Goal: Task Accomplishment & Management: Complete application form

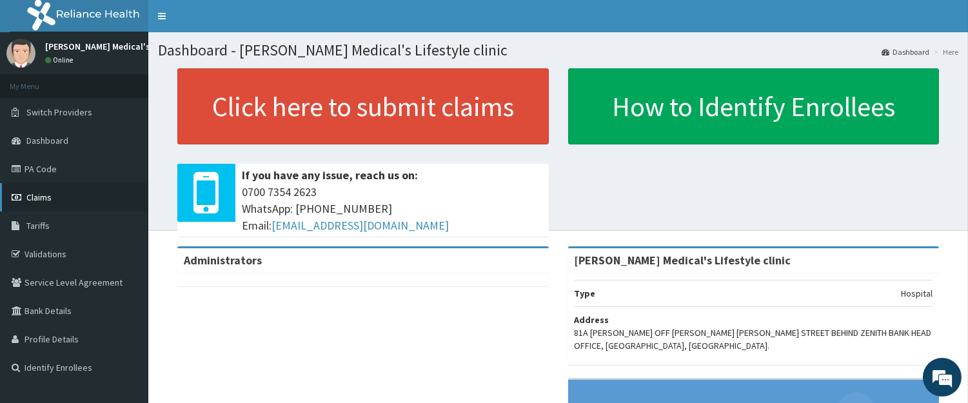
click at [50, 196] on span "Claims" at bounding box center [38, 198] width 25 height 12
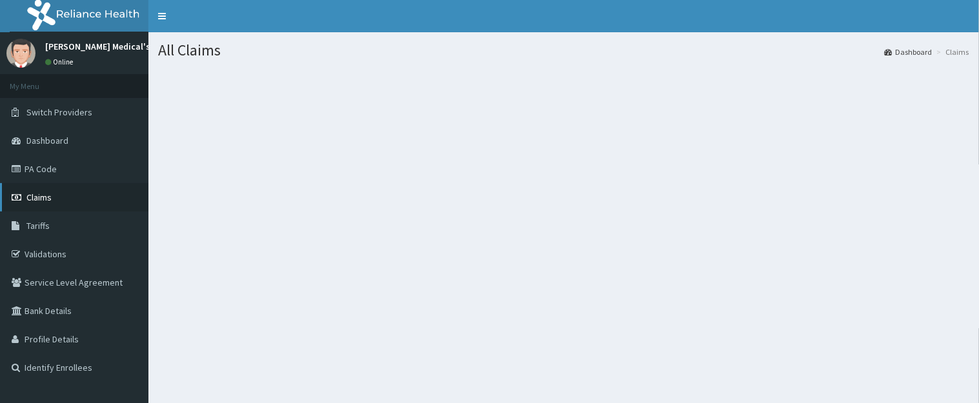
click at [52, 200] on link "Claims" at bounding box center [74, 197] width 148 height 28
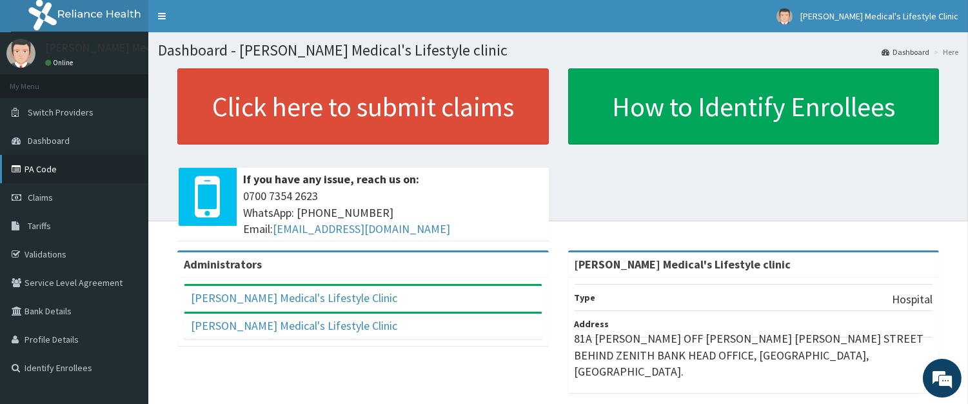
click at [34, 170] on link "PA Code" at bounding box center [74, 169] width 148 height 28
click at [42, 202] on link "Claims" at bounding box center [74, 197] width 148 height 28
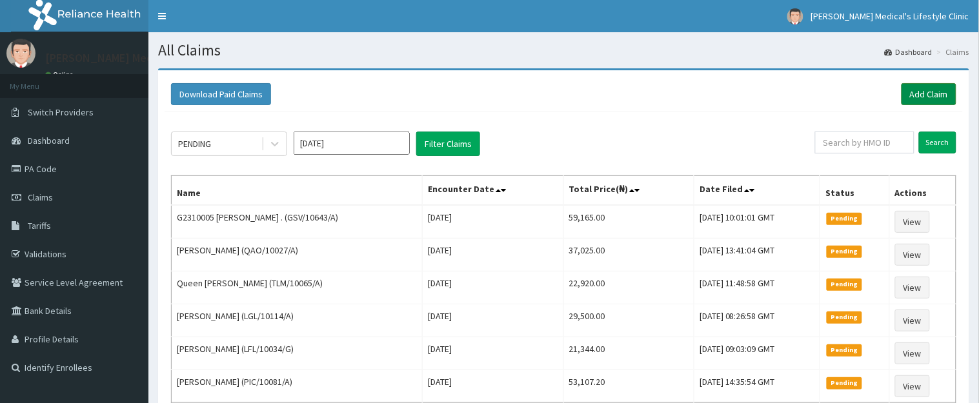
click at [924, 94] on link "Add Claim" at bounding box center [928, 94] width 55 height 22
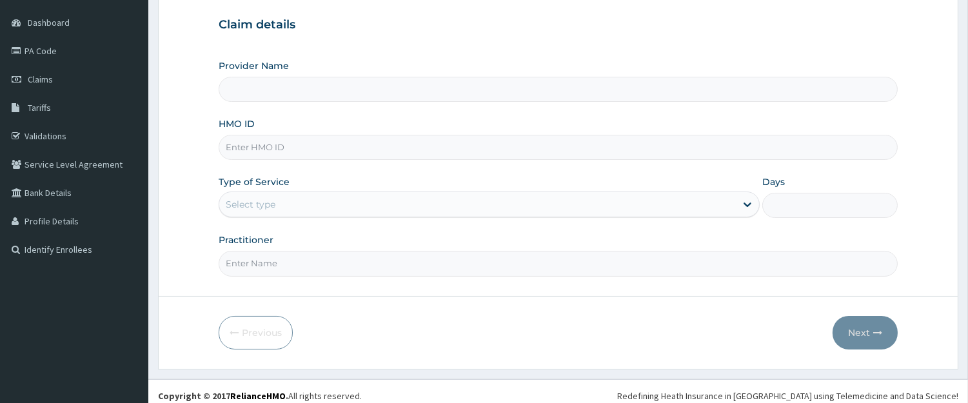
scroll to position [126, 0]
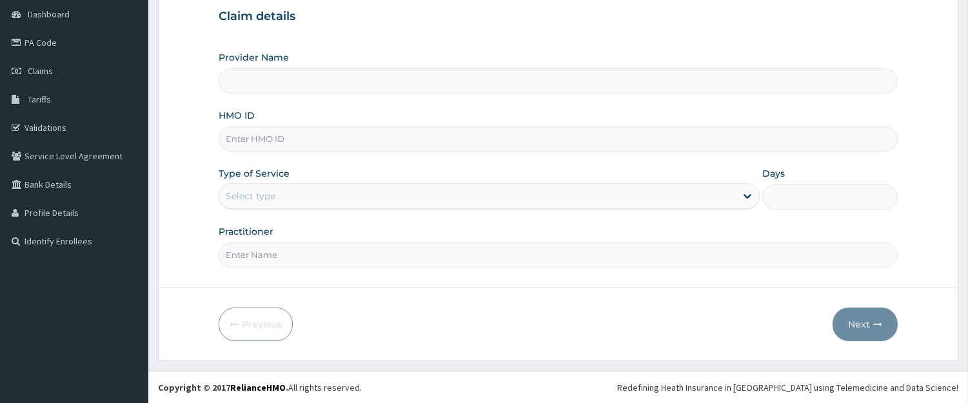
click at [317, 144] on input "HMO ID" at bounding box center [558, 138] width 679 height 25
type input "Grover Medical's Lifestyle clinic"
paste input "RCW/10096/A"
type input "RCW/10096/A"
click at [261, 183] on div "Select type" at bounding box center [489, 196] width 541 height 26
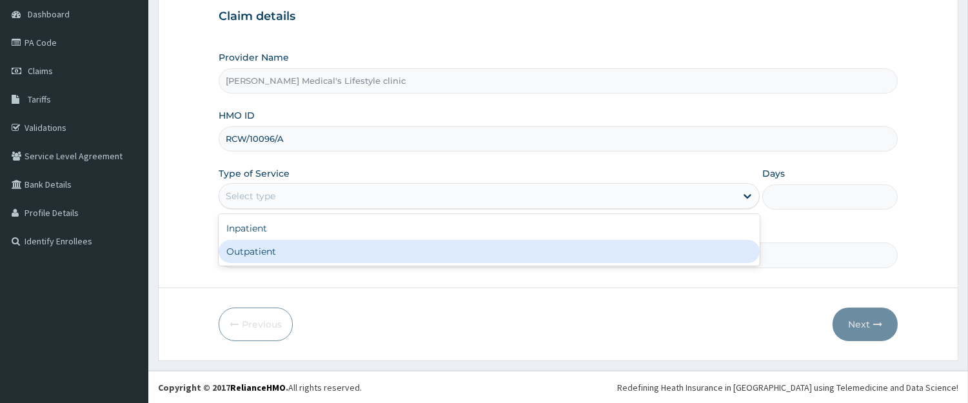
click at [259, 246] on div "Outpatient" at bounding box center [489, 251] width 541 height 23
type input "1"
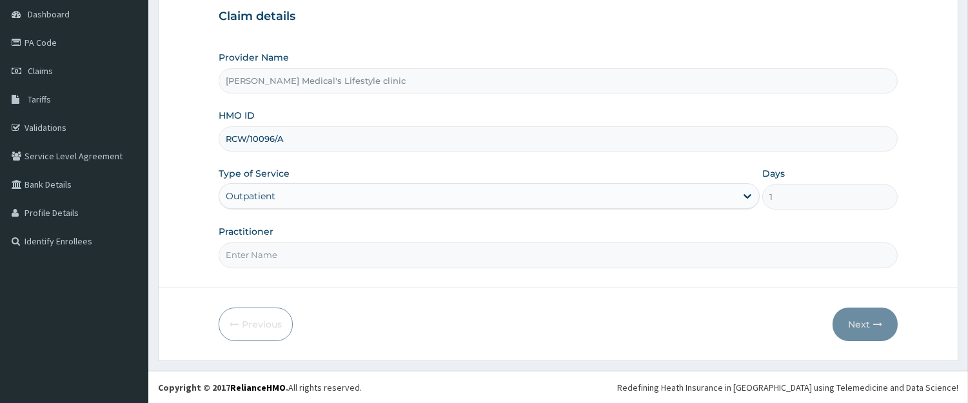
click at [265, 257] on input "Practitioner" at bounding box center [558, 255] width 679 height 25
type input "[PERSON_NAME]"
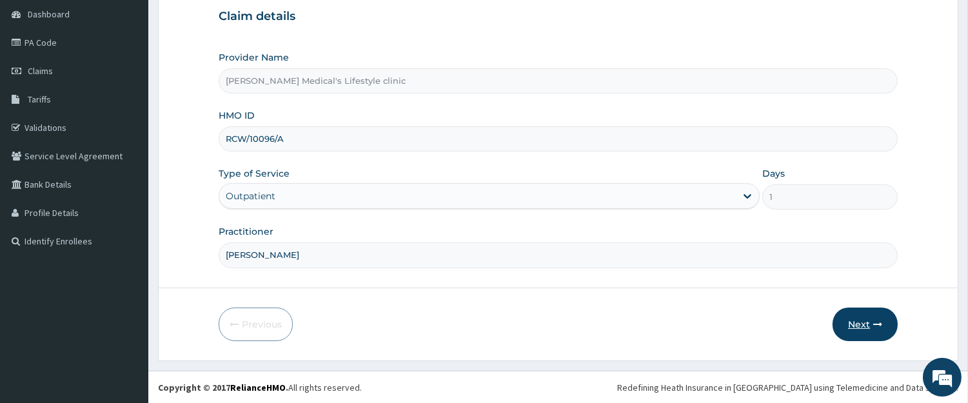
click at [852, 319] on button "Next" at bounding box center [865, 325] width 65 height 34
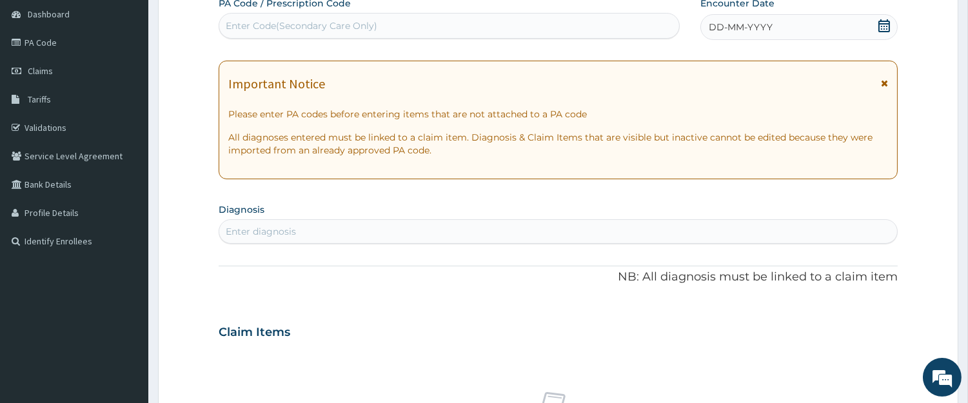
scroll to position [0, 0]
click at [387, 23] on div "Enter Code(Secondary Care Only)" at bounding box center [449, 25] width 460 height 21
paste input "PA/E89EA4"
type input "PA/E89EA4"
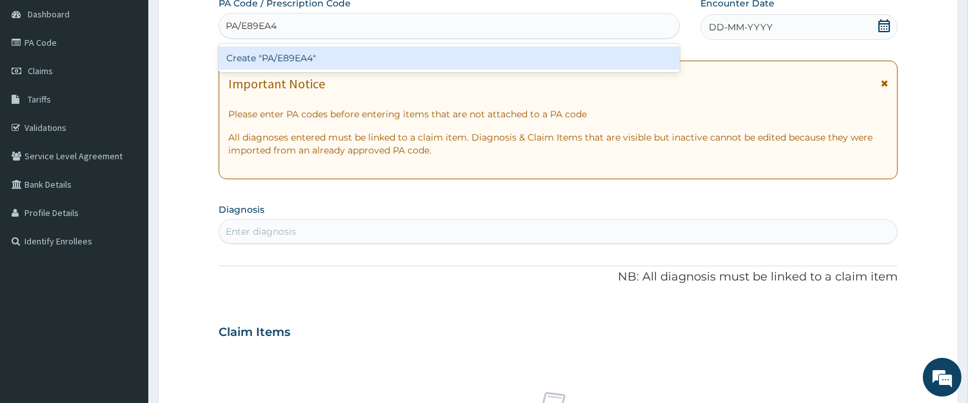
click at [336, 58] on div "Create "PA/E89EA4"" at bounding box center [449, 57] width 461 height 23
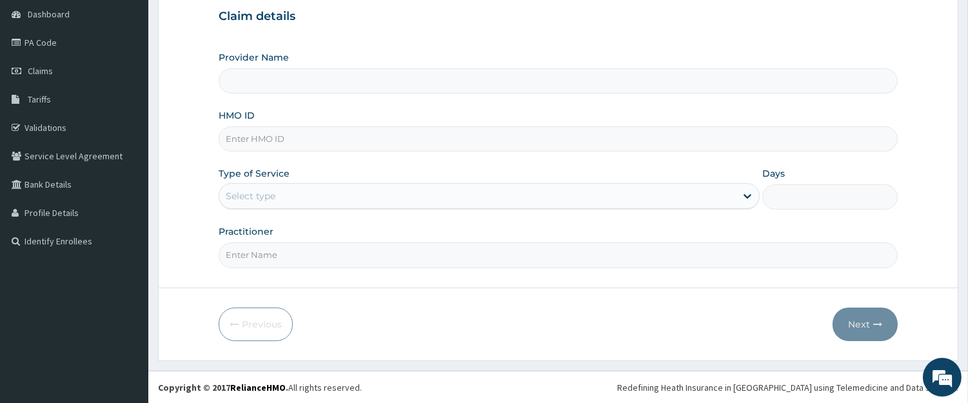
type input "[PERSON_NAME] Medical's Lifestyle clinic"
click at [247, 144] on input "HMO ID" at bounding box center [558, 138] width 679 height 25
paste input "RCW/10096/A"
type input "RCW/10096/A"
click at [263, 198] on div "Select type" at bounding box center [251, 196] width 50 height 13
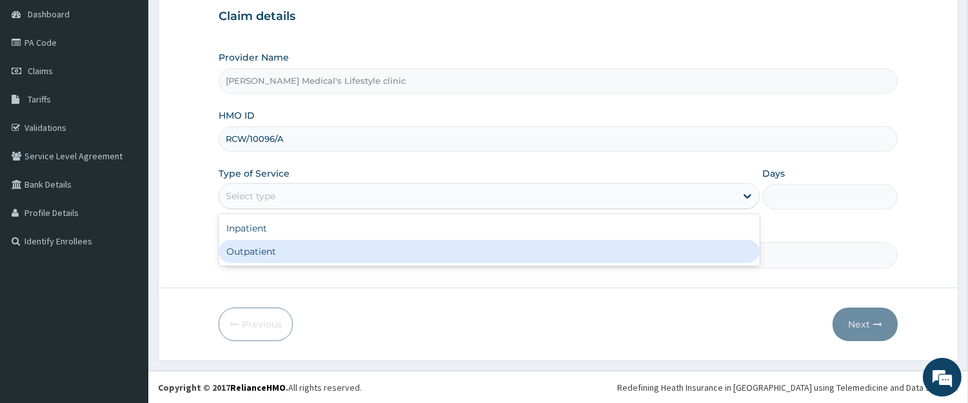
click at [263, 253] on div "Outpatient" at bounding box center [489, 251] width 541 height 23
type input "1"
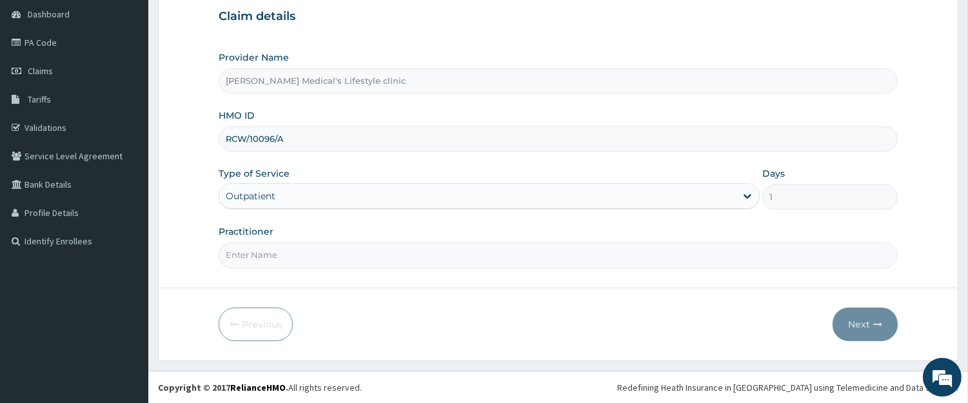
click at [263, 253] on input "Practitioner" at bounding box center [558, 255] width 679 height 25
type input "[PERSON_NAME]"
click at [883, 332] on button "Next" at bounding box center [865, 325] width 65 height 34
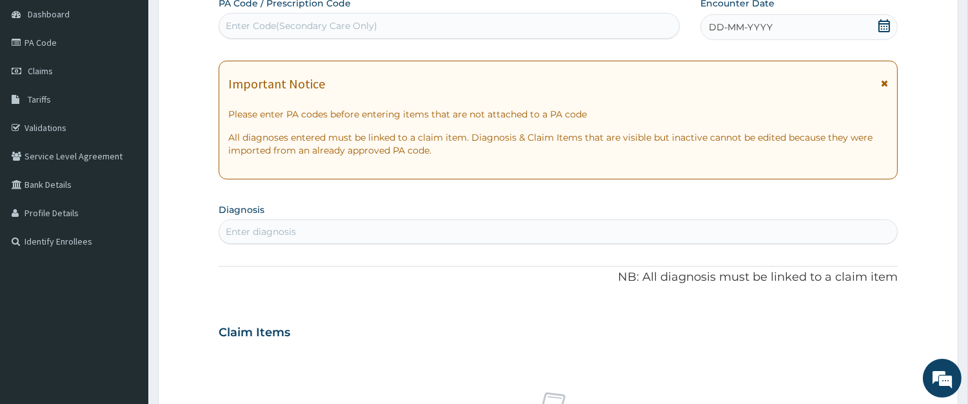
click at [388, 28] on div "Enter Code(Secondary Care Only)" at bounding box center [449, 25] width 460 height 21
paste input "PA/E89EA4"
type input "PA/E89EA4"
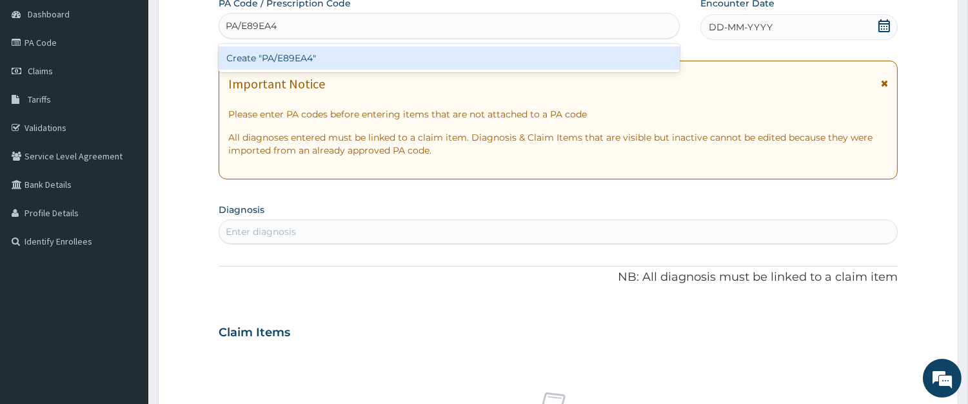
click at [276, 54] on div "Create "PA/E89EA4"" at bounding box center [449, 57] width 461 height 23
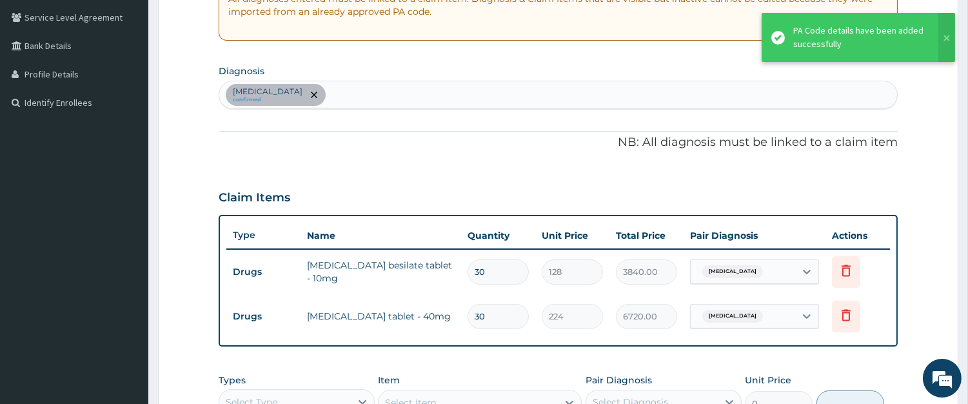
scroll to position [259, 0]
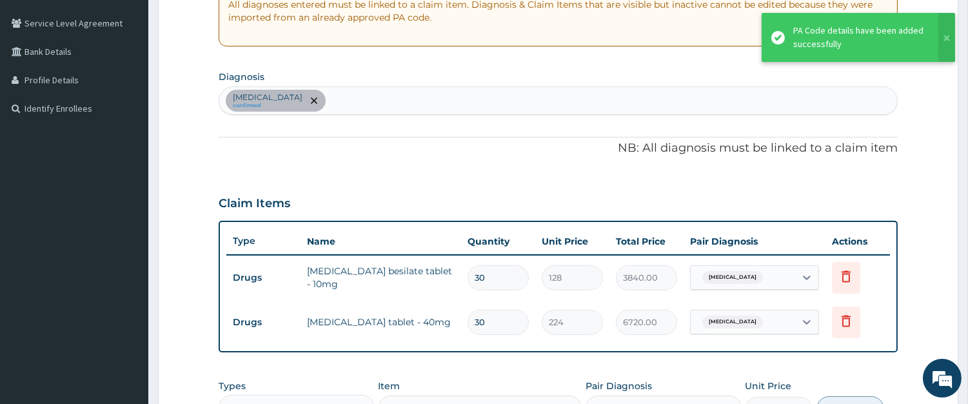
click at [401, 93] on div "Essential hypertension confirmed" at bounding box center [558, 100] width 678 height 27
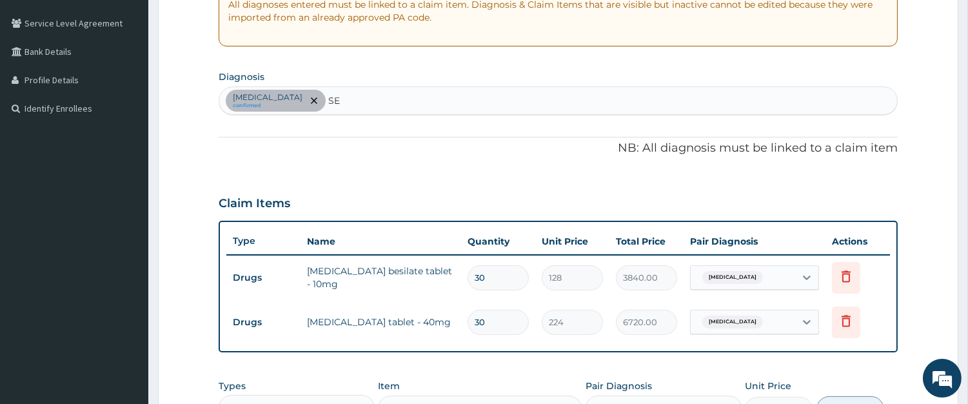
type input "SEP"
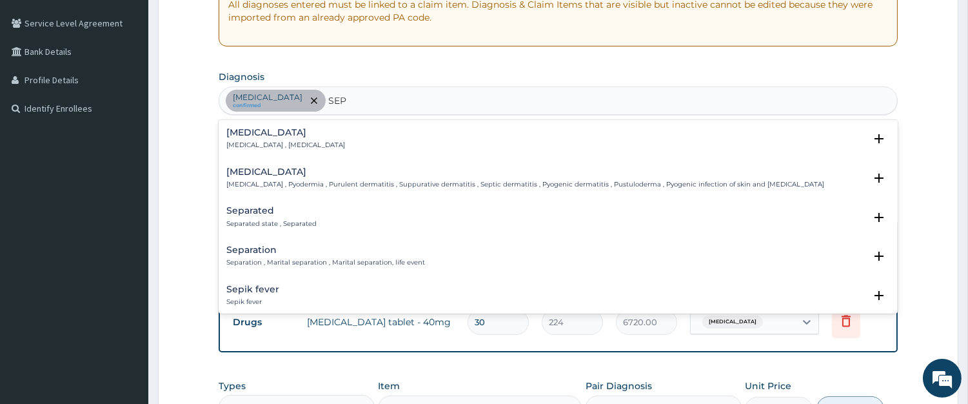
click at [262, 137] on h4 "Sepsis" at bounding box center [285, 133] width 119 height 10
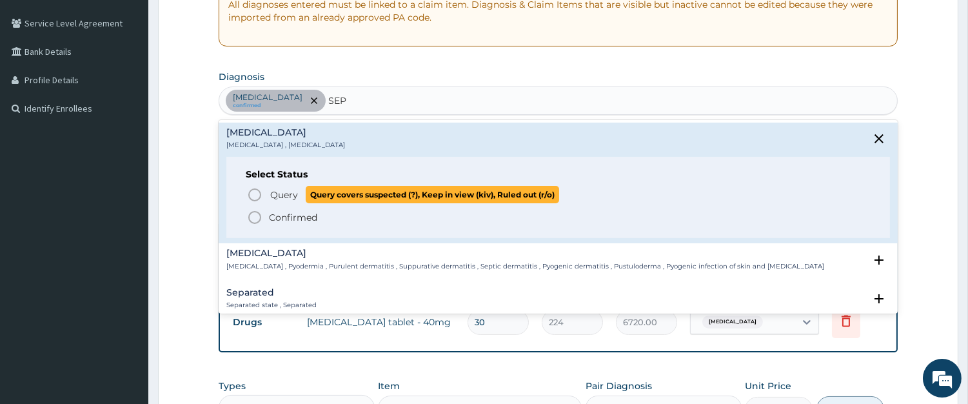
click at [254, 195] on icon "status option query" at bounding box center [254, 194] width 15 height 15
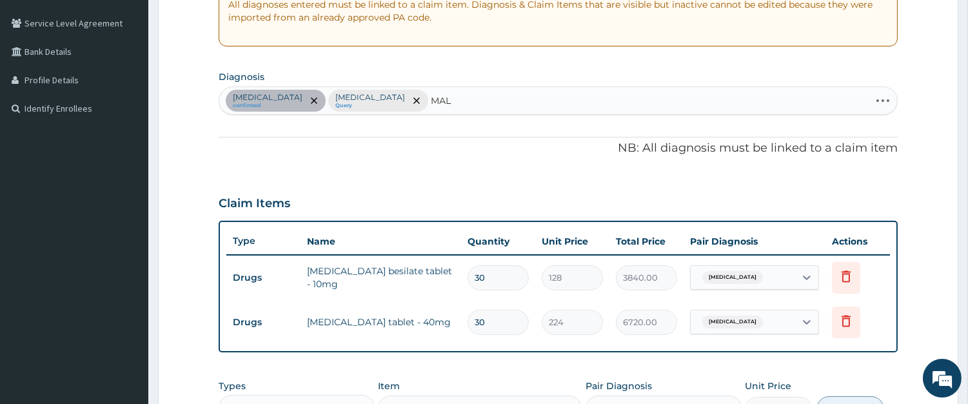
type input "MALA"
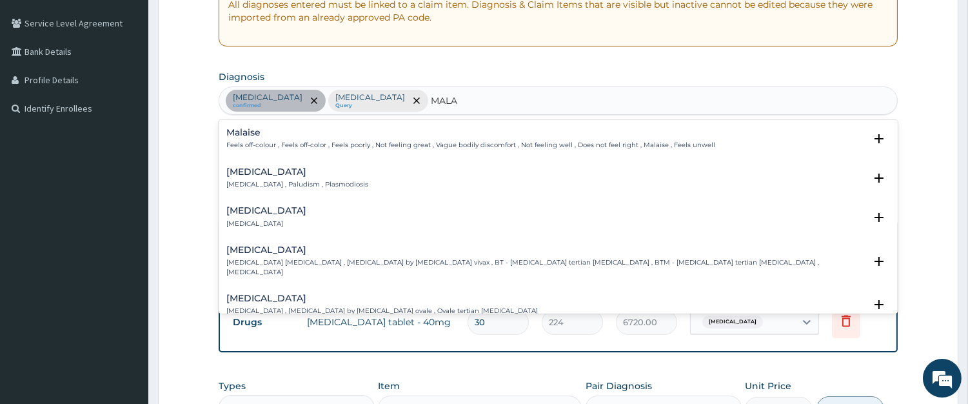
click at [243, 175] on h4 "Malaria" at bounding box center [297, 172] width 142 height 10
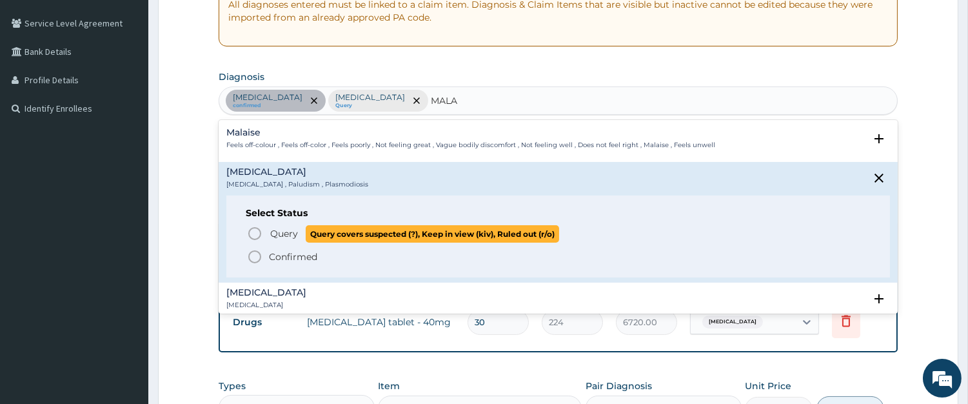
click at [256, 234] on icon "status option query" at bounding box center [254, 233] width 15 height 15
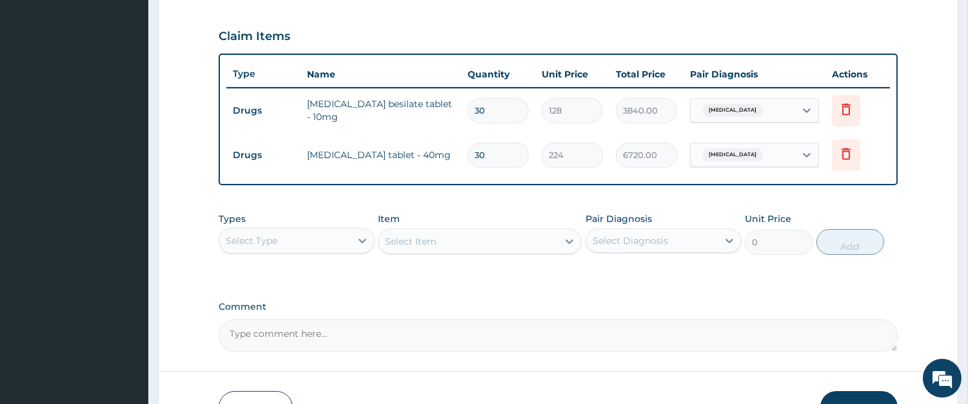
scroll to position [508, 0]
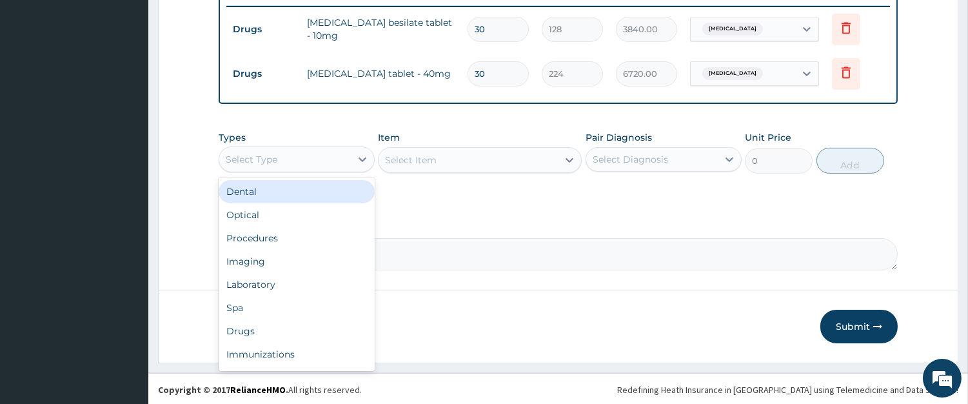
click at [272, 161] on div "Select Type" at bounding box center [252, 159] width 52 height 13
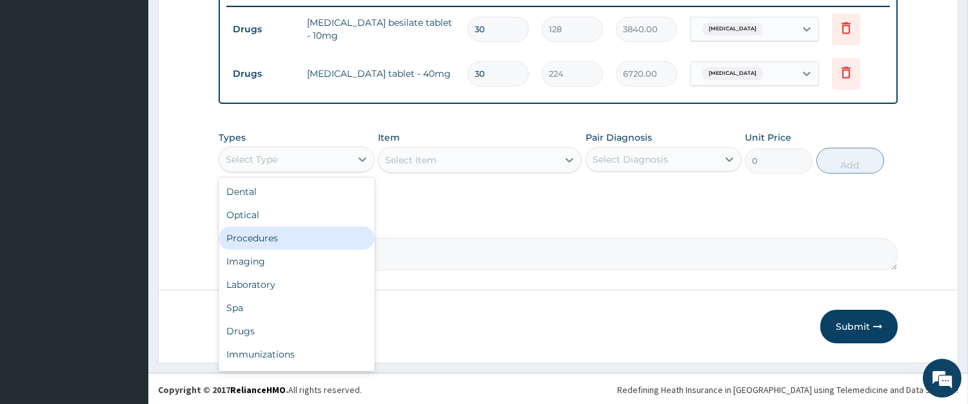
click at [277, 231] on div "Procedures" at bounding box center [297, 237] width 156 height 23
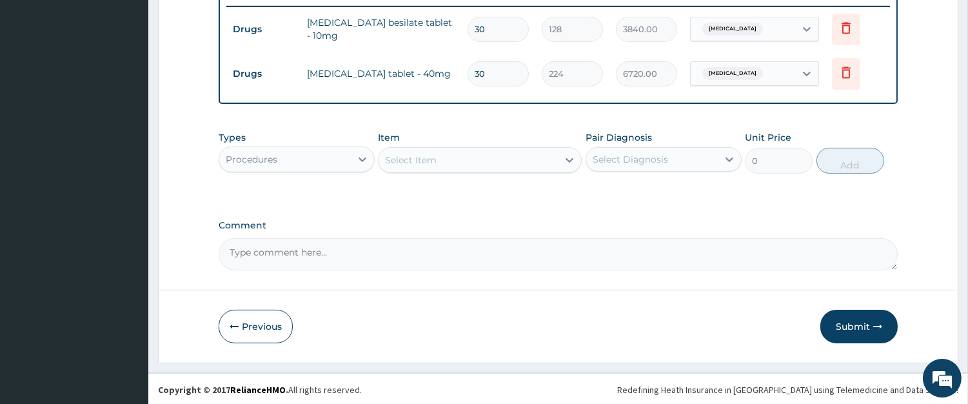
click at [488, 159] on div "Select Item" at bounding box center [468, 160] width 179 height 21
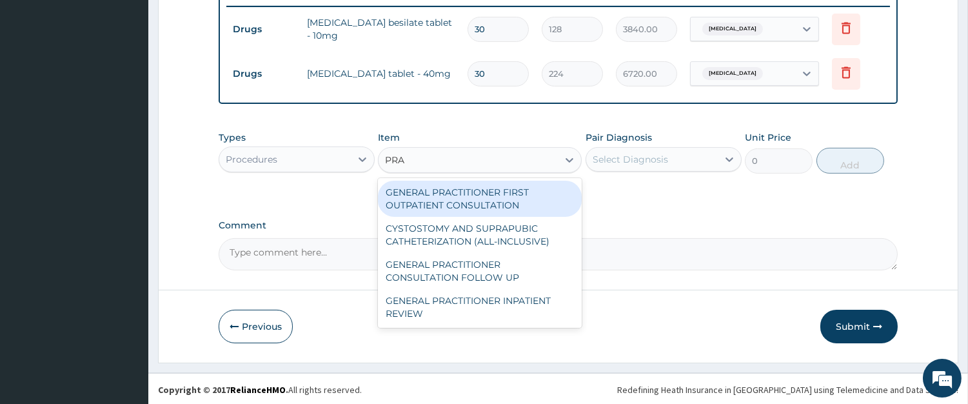
type input "PRAC"
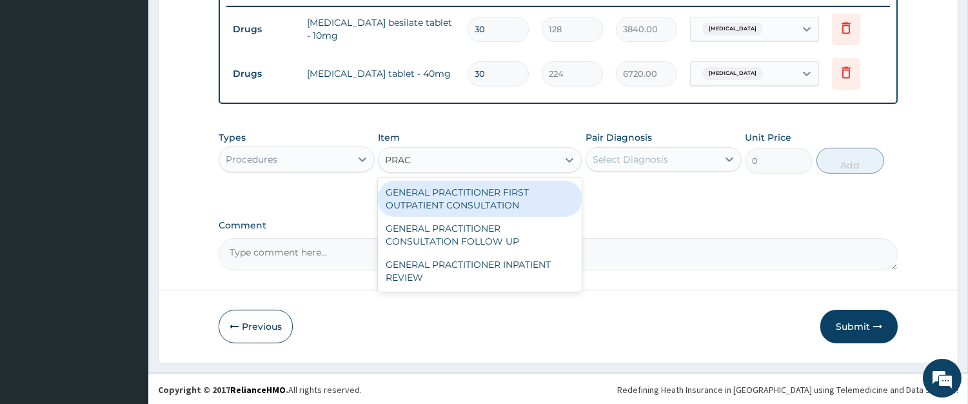
click at [469, 195] on div "GENERAL PRACTITIONER FIRST OUTPATIENT CONSULTATION" at bounding box center [480, 199] width 204 height 36
type input "4500"
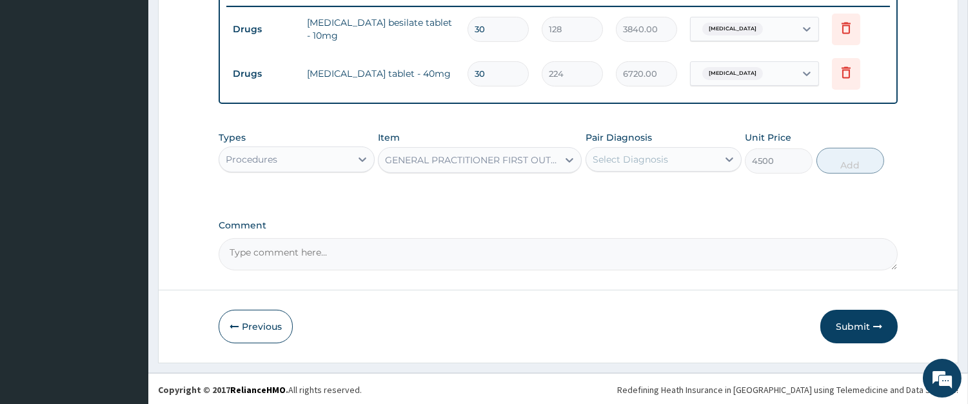
click at [632, 166] on div "Select Diagnosis" at bounding box center [652, 159] width 132 height 21
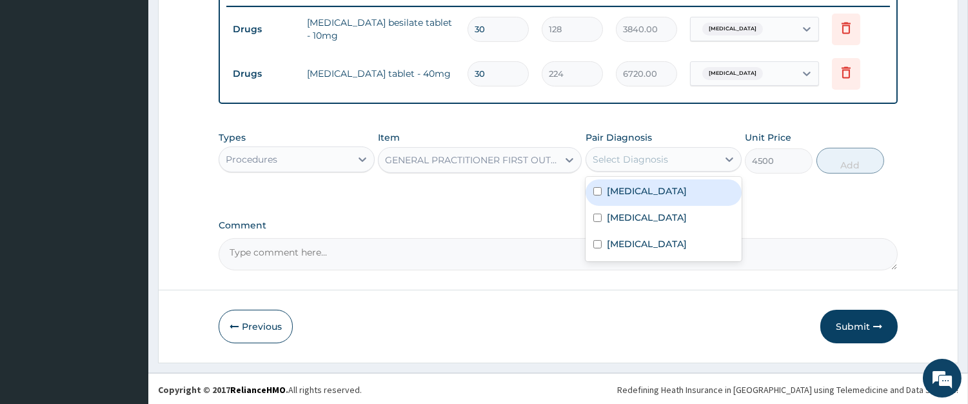
click at [628, 186] on label "Essential hypertension" at bounding box center [647, 191] width 80 height 13
checkbox input "true"
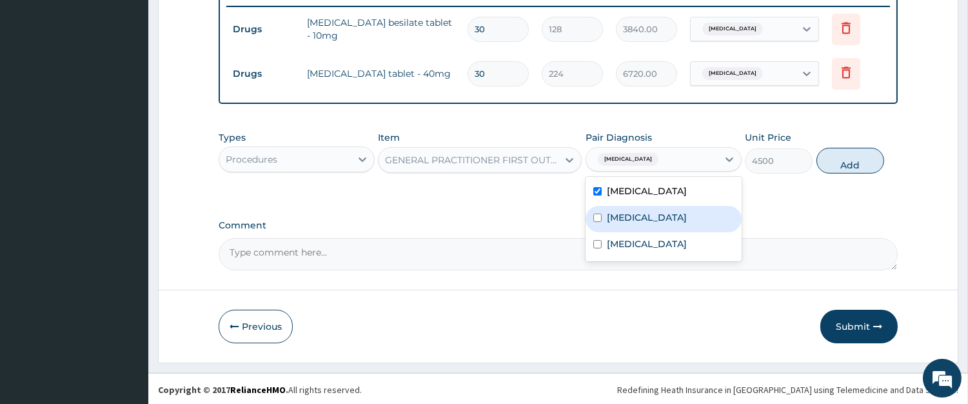
click at [618, 215] on label "Sepsis" at bounding box center [647, 217] width 80 height 13
checkbox input "true"
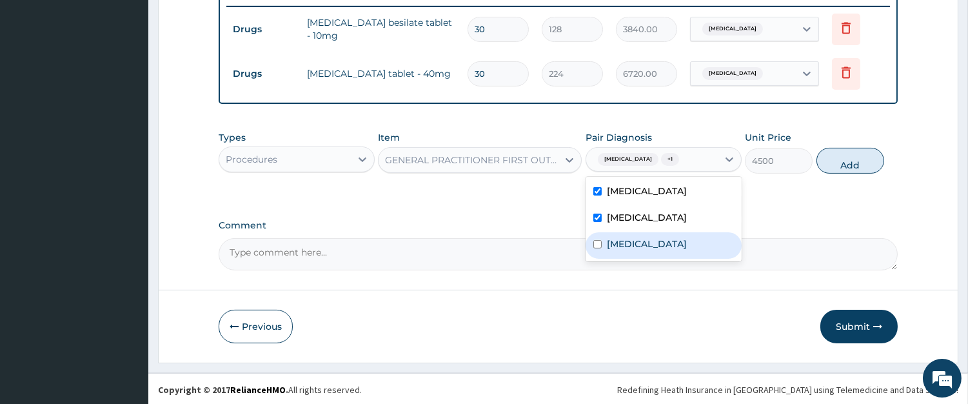
click at [614, 250] on div "Malaria" at bounding box center [664, 245] width 156 height 26
checkbox input "true"
click at [847, 166] on button "Add" at bounding box center [851, 161] width 68 height 26
type input "0"
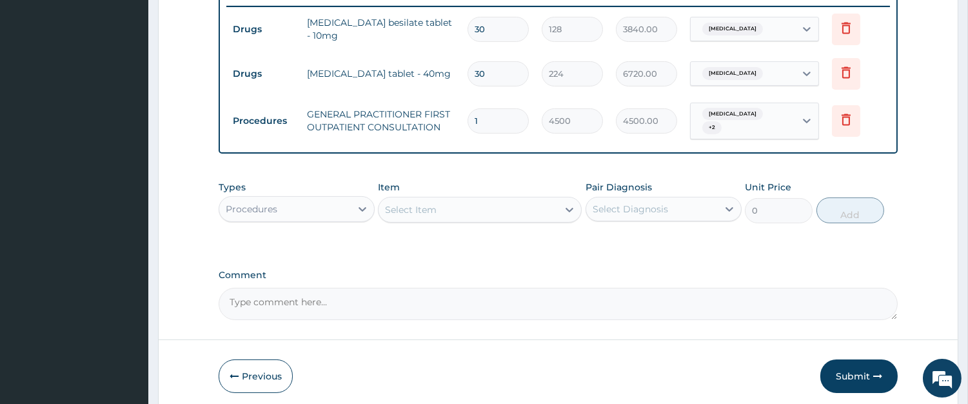
click at [319, 205] on div "Procedures" at bounding box center [285, 209] width 132 height 21
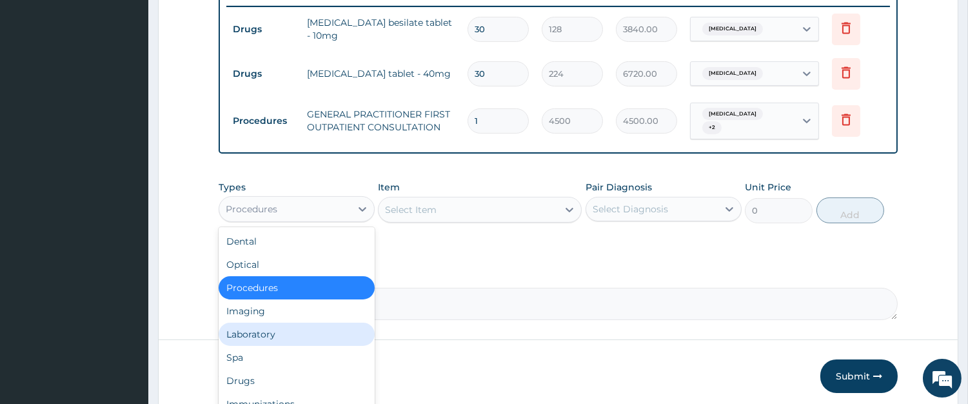
click at [313, 336] on div "Laboratory" at bounding box center [297, 334] width 156 height 23
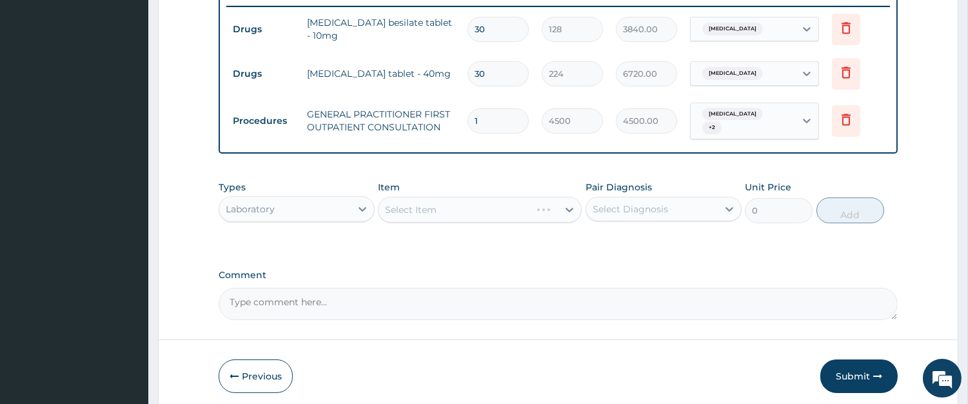
click at [477, 217] on div "Select Item" at bounding box center [480, 210] width 204 height 26
click at [514, 212] on div "Select Item" at bounding box center [480, 210] width 204 height 26
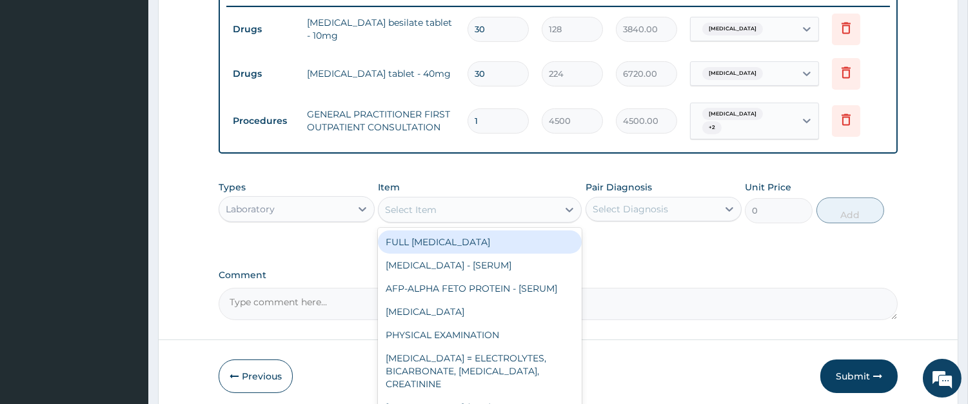
click at [493, 208] on div "Select Item" at bounding box center [468, 209] width 179 height 21
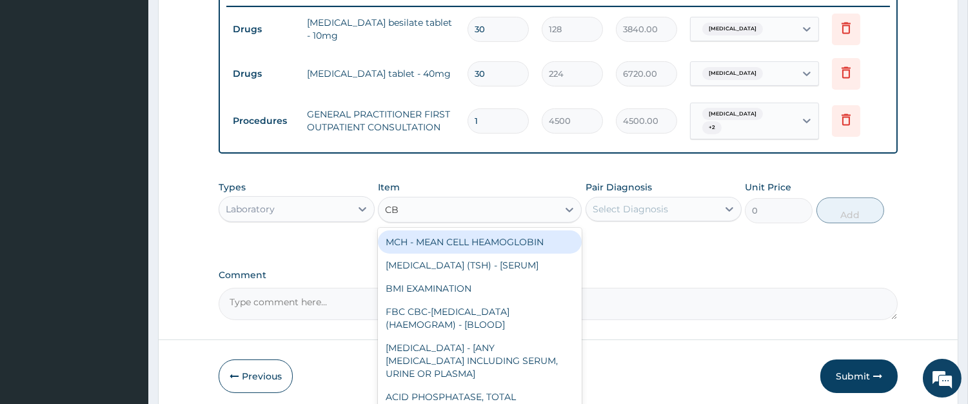
type input "CBC"
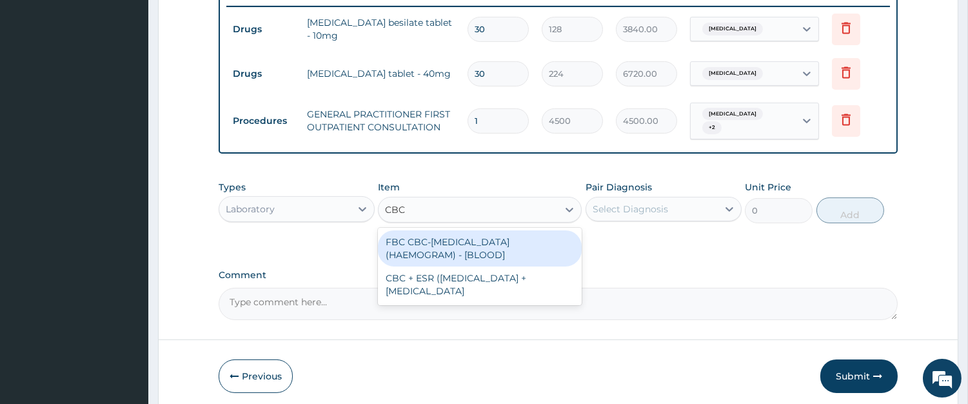
click at [444, 239] on div "FBC CBC-[MEDICAL_DATA] (HAEMOGRAM) - [BLOOD]" at bounding box center [480, 248] width 204 height 36
type input "6000"
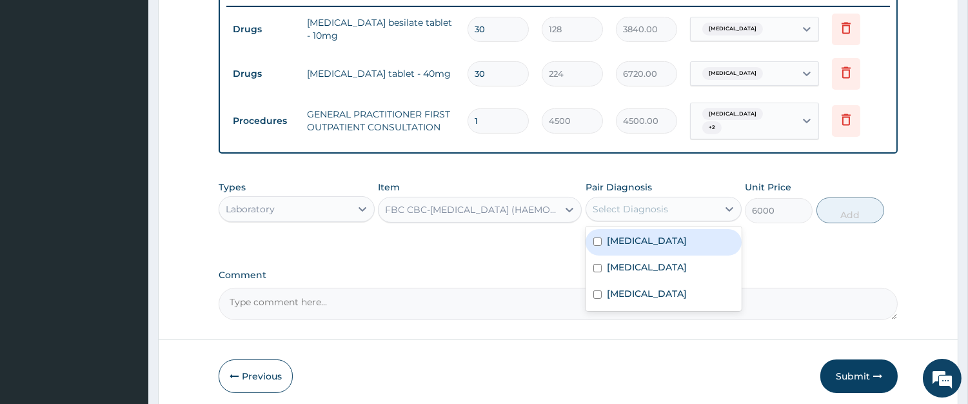
click at [649, 203] on div "Select Diagnosis" at bounding box center [630, 209] width 75 height 13
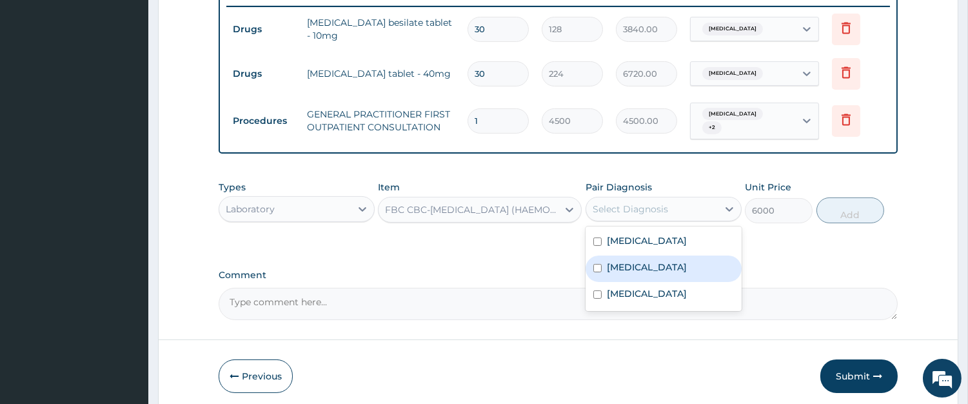
click at [619, 265] on label "[MEDICAL_DATA]" at bounding box center [647, 267] width 80 height 13
checkbox input "true"
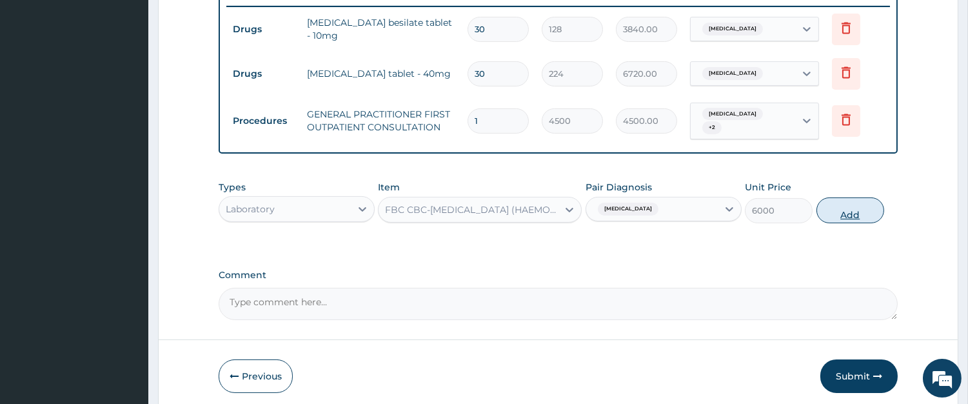
click at [847, 210] on button "Add" at bounding box center [851, 210] width 68 height 26
type input "0"
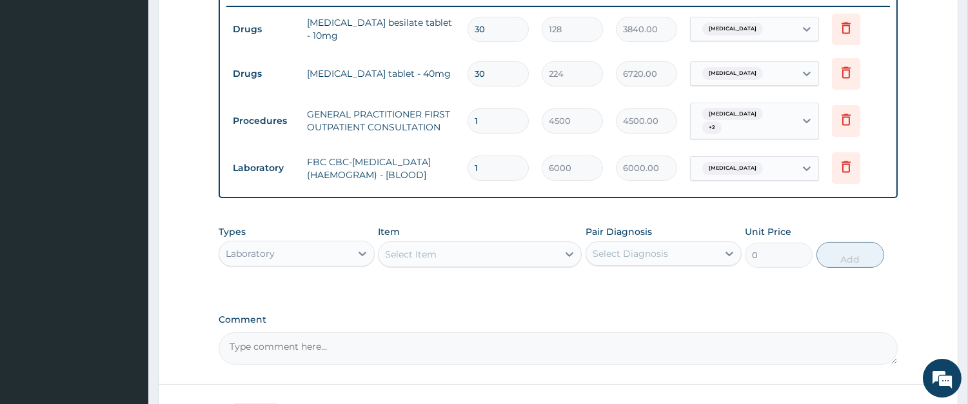
click at [496, 261] on div "Select Item" at bounding box center [468, 254] width 179 height 21
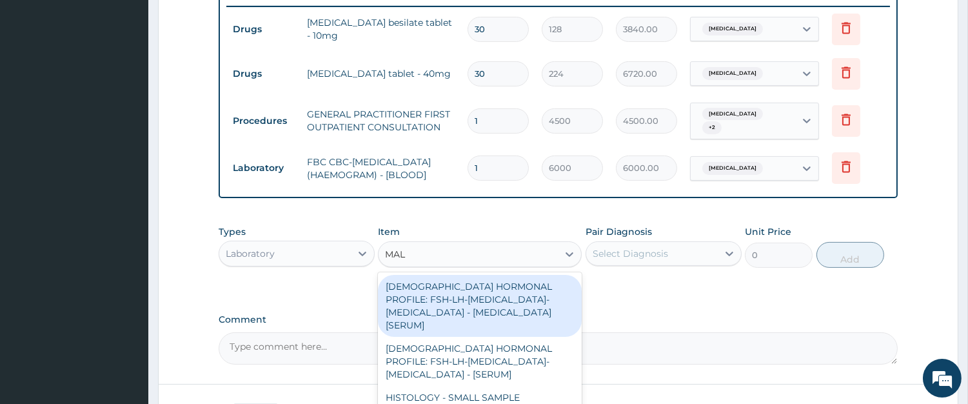
type input "MALA"
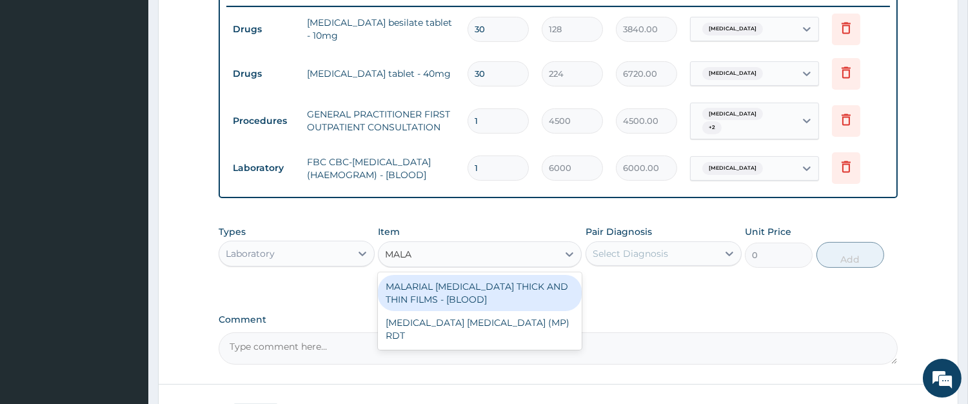
click at [485, 290] on div "MALARIAL [MEDICAL_DATA] THICK AND THIN FILMS - [BLOOD]" at bounding box center [480, 293] width 204 height 36
type input "2625"
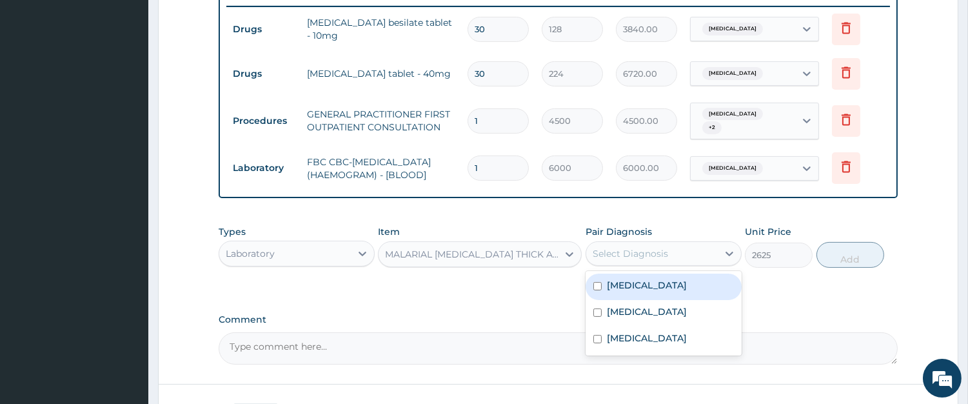
click at [631, 254] on div "Select Diagnosis" at bounding box center [630, 253] width 75 height 13
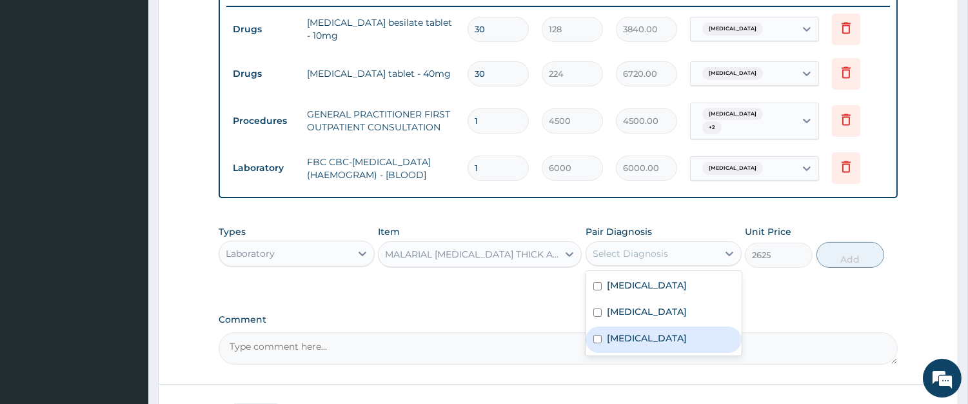
click at [610, 342] on label "[MEDICAL_DATA]" at bounding box center [647, 338] width 80 height 13
checkbox input "true"
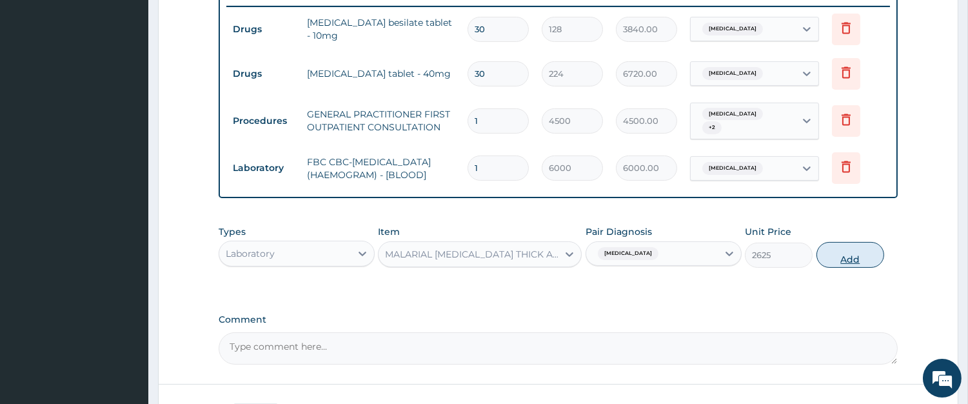
click at [842, 263] on button "Add" at bounding box center [851, 255] width 68 height 26
type input "0"
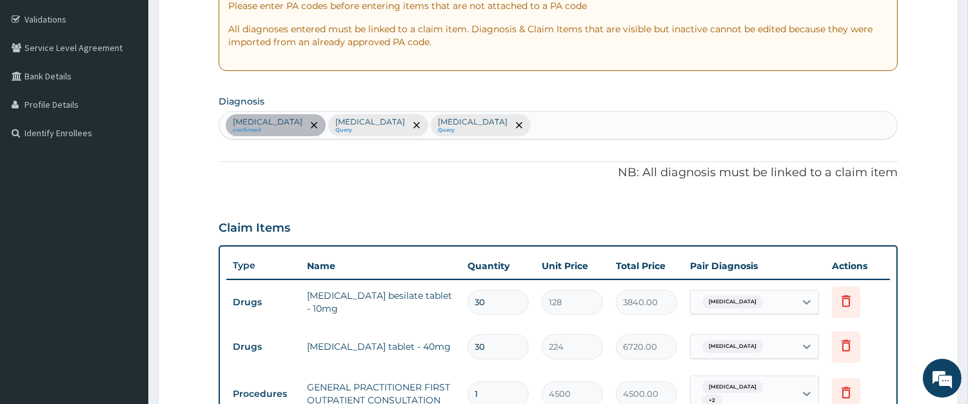
scroll to position [177, 0]
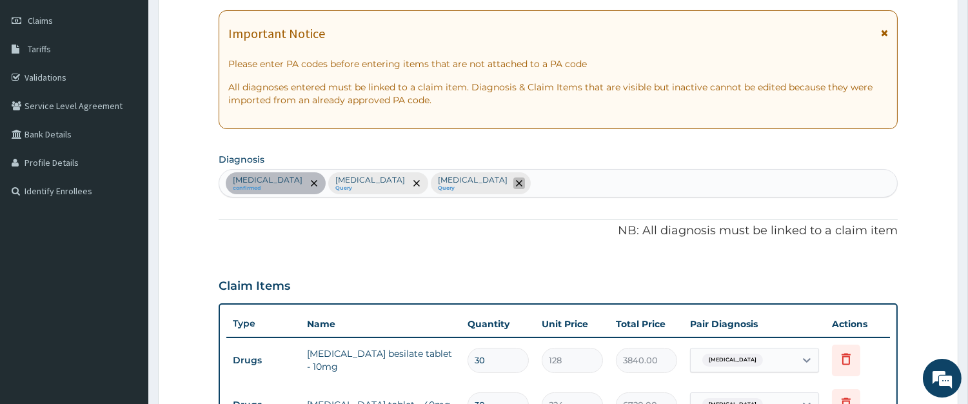
click at [514, 187] on span "remove selection option" at bounding box center [520, 183] width 12 height 12
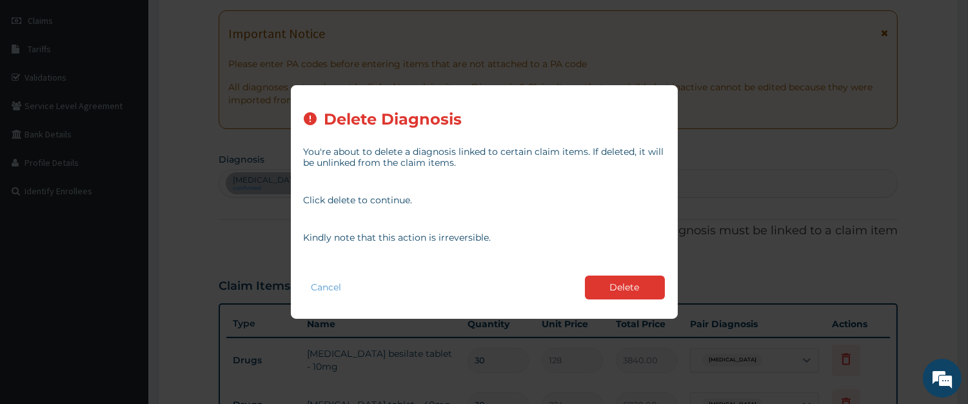
click at [609, 290] on button "Delete" at bounding box center [625, 288] width 80 height 24
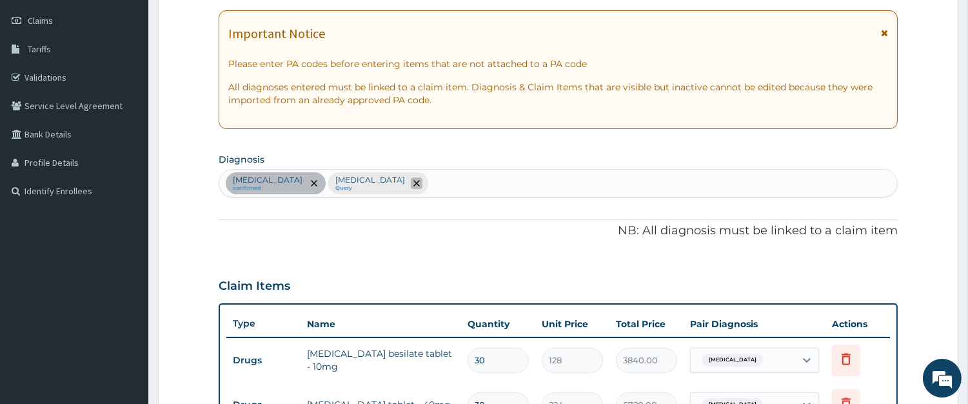
click at [414, 185] on icon "remove selection option" at bounding box center [417, 183] width 6 height 6
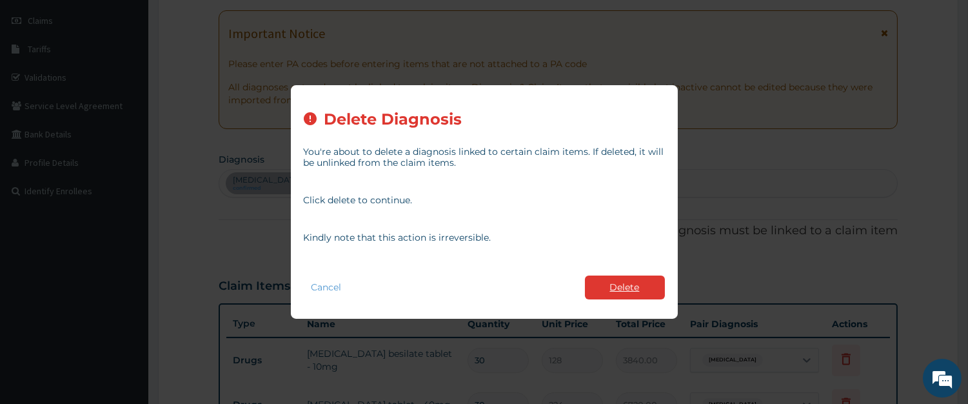
click at [643, 286] on button "Delete" at bounding box center [625, 288] width 80 height 24
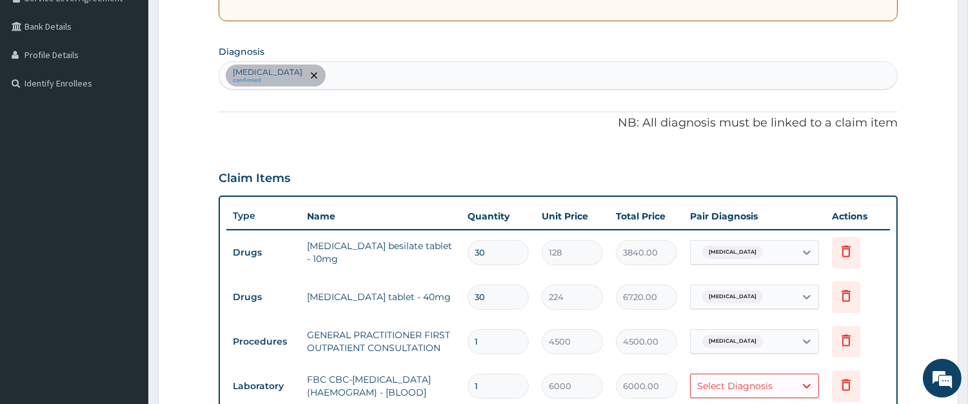
scroll to position [416, 0]
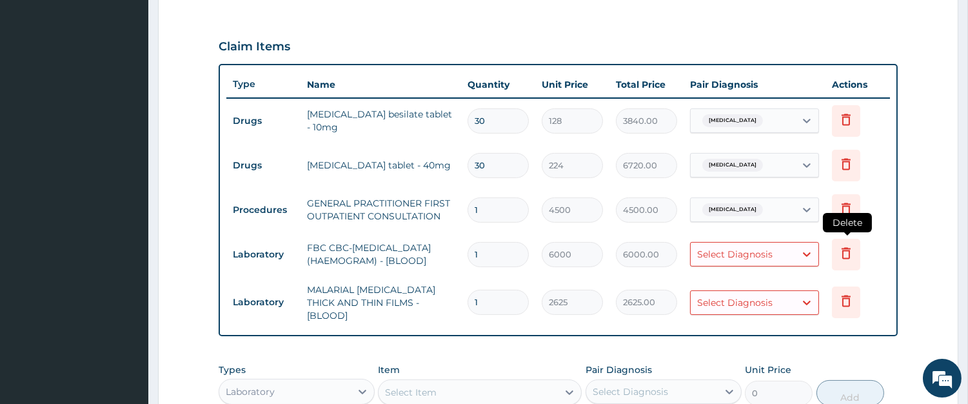
click at [839, 253] on icon at bounding box center [846, 252] width 15 height 15
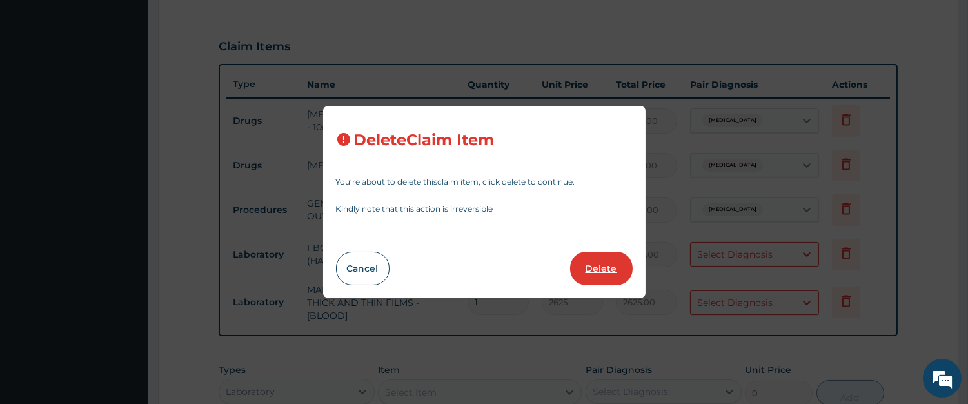
click at [617, 263] on button "Delete" at bounding box center [601, 269] width 63 height 34
type input "2625"
type input "2625.00"
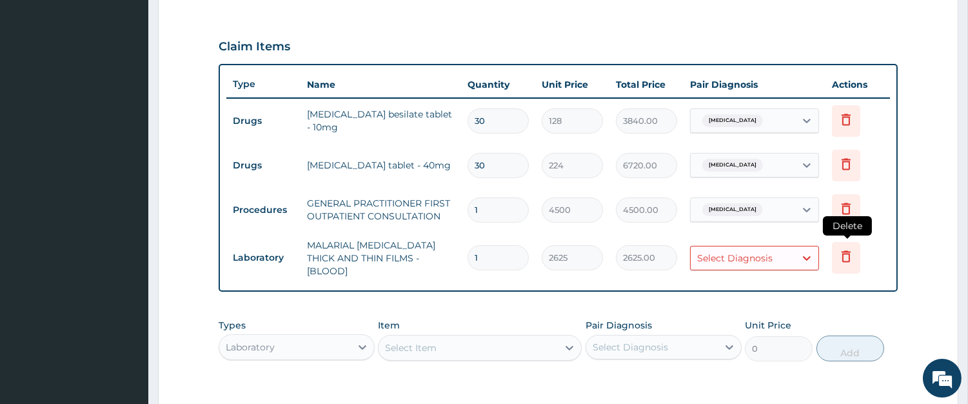
click at [840, 253] on icon at bounding box center [846, 255] width 15 height 15
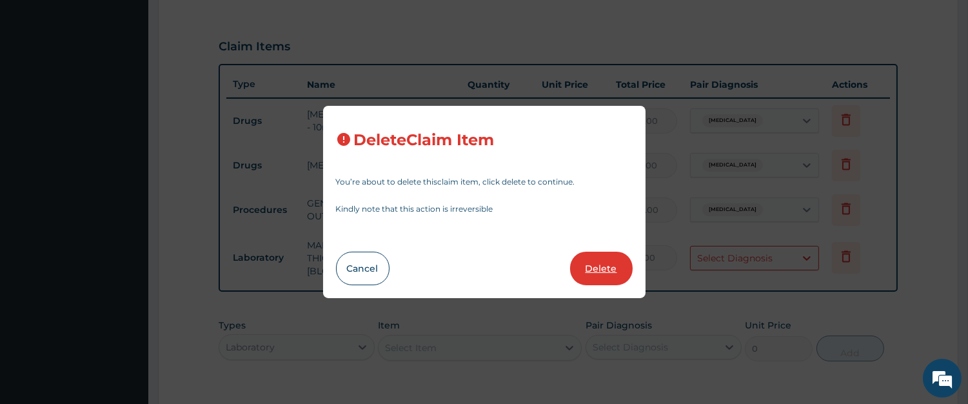
click at [594, 272] on button "Delete" at bounding box center [601, 269] width 63 height 34
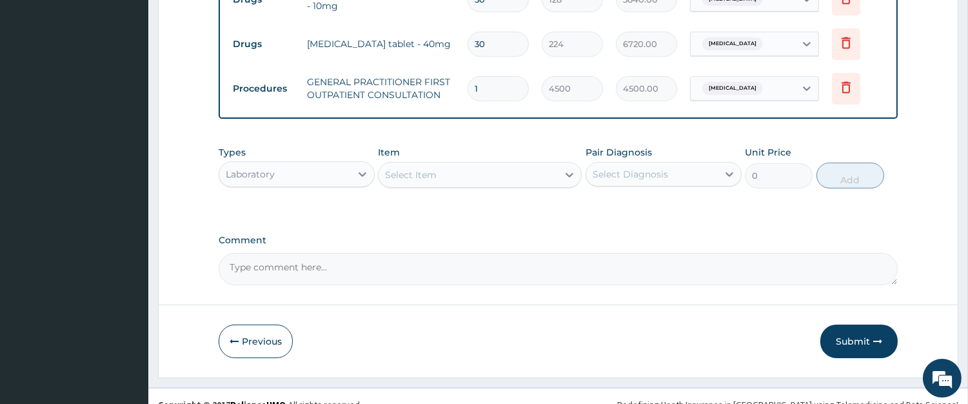
scroll to position [553, 0]
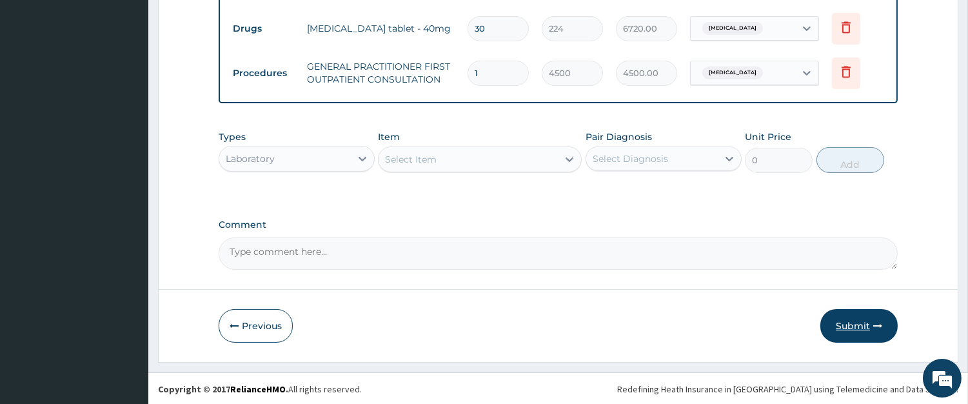
click at [859, 317] on button "Submit" at bounding box center [859, 326] width 77 height 34
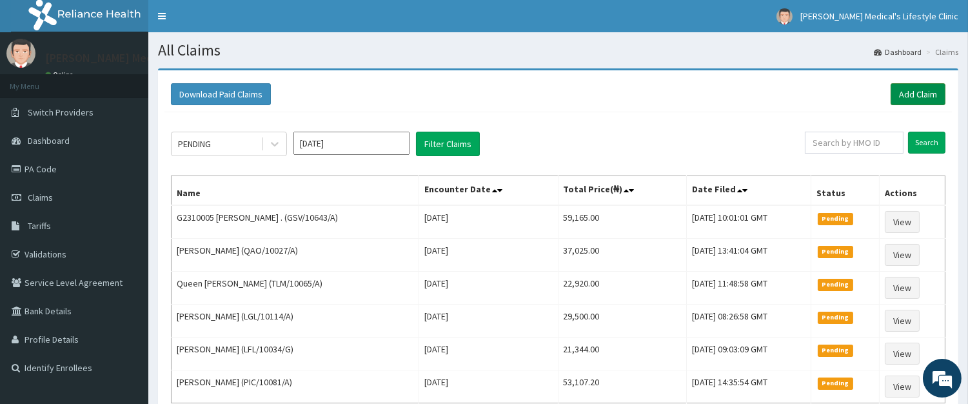
click at [913, 94] on link "Add Claim" at bounding box center [918, 94] width 55 height 22
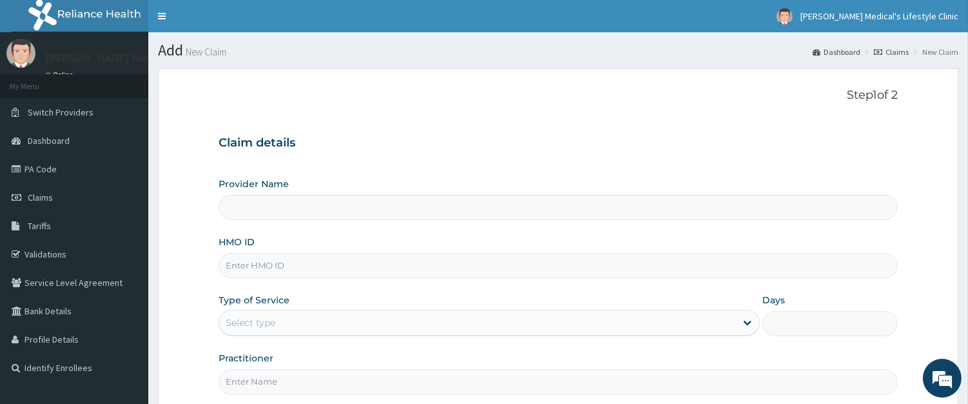
type input "[PERSON_NAME] Medical's Lifestyle clinic"
paste input "BUP/10011/A"
type input "BUP/10011/A"
click at [290, 330] on div "Select type" at bounding box center [477, 322] width 517 height 21
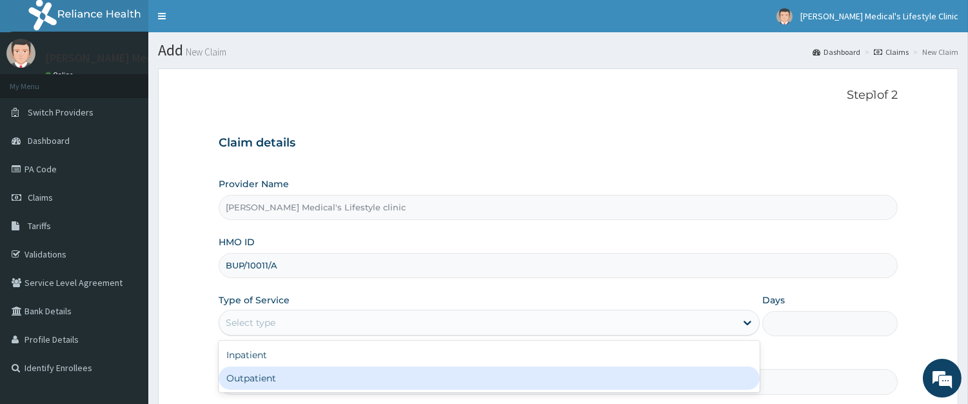
click at [281, 371] on div "Outpatient" at bounding box center [489, 377] width 541 height 23
type input "1"
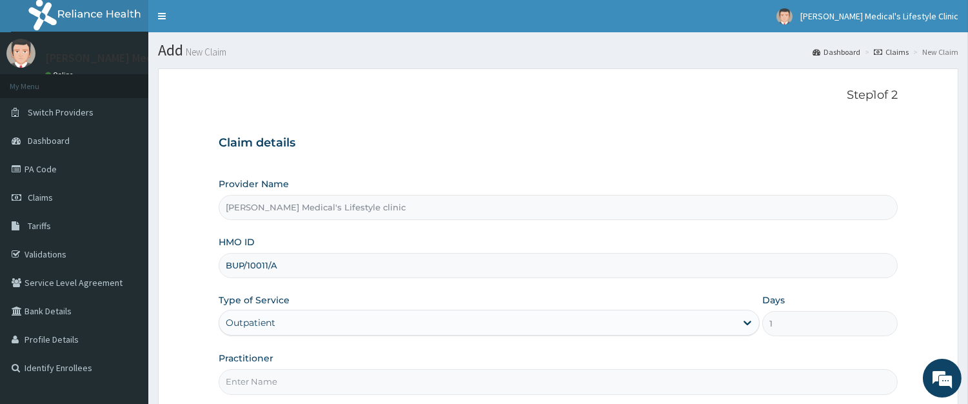
click at [279, 385] on input "Practitioner" at bounding box center [558, 381] width 679 height 25
type input "DR kolawole"
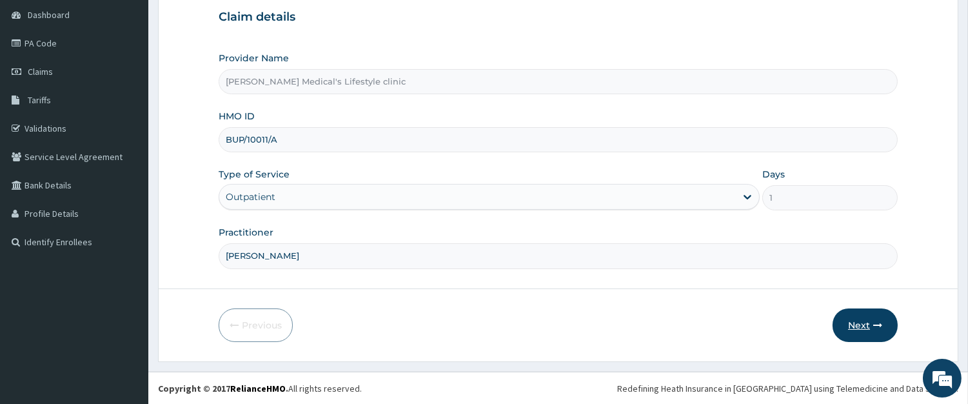
click at [859, 328] on button "Next" at bounding box center [865, 325] width 65 height 34
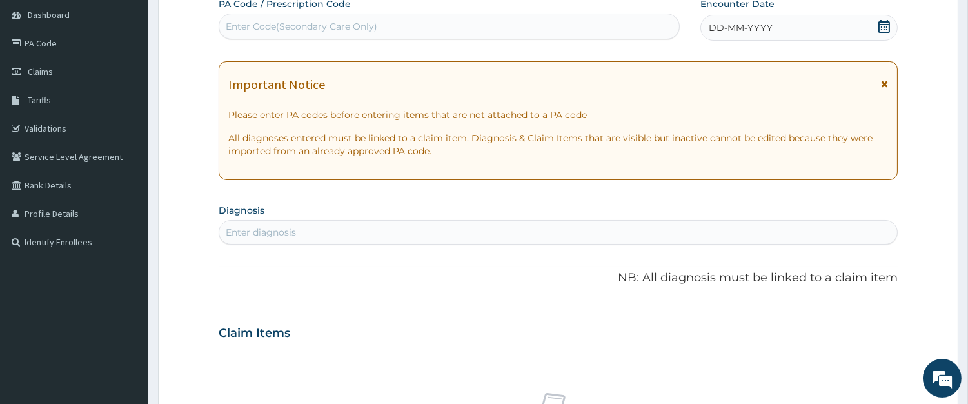
click at [316, 231] on div "Enter diagnosis" at bounding box center [558, 232] width 678 height 21
type input "SEP"
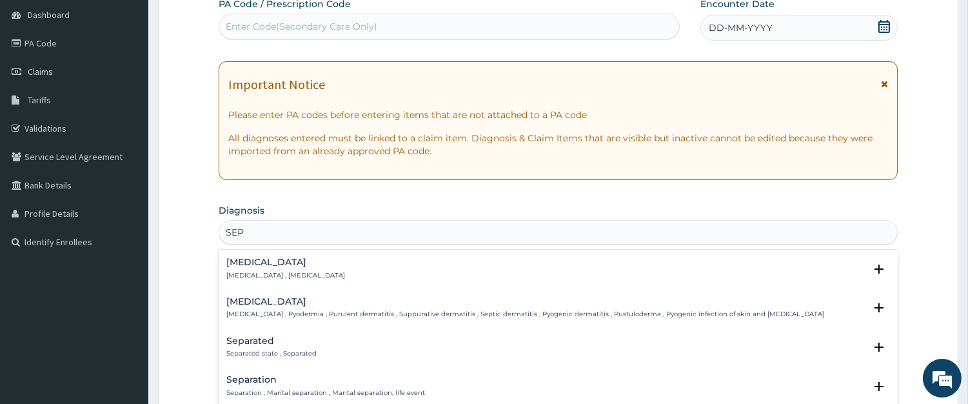
click at [279, 268] on div "Sepsis Systemic infection , Sepsis" at bounding box center [285, 268] width 119 height 23
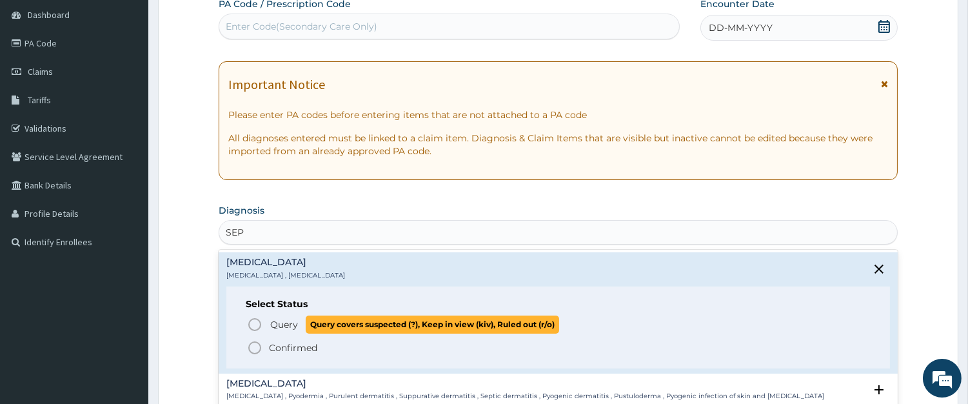
click at [278, 318] on span "Query" at bounding box center [284, 324] width 28 height 13
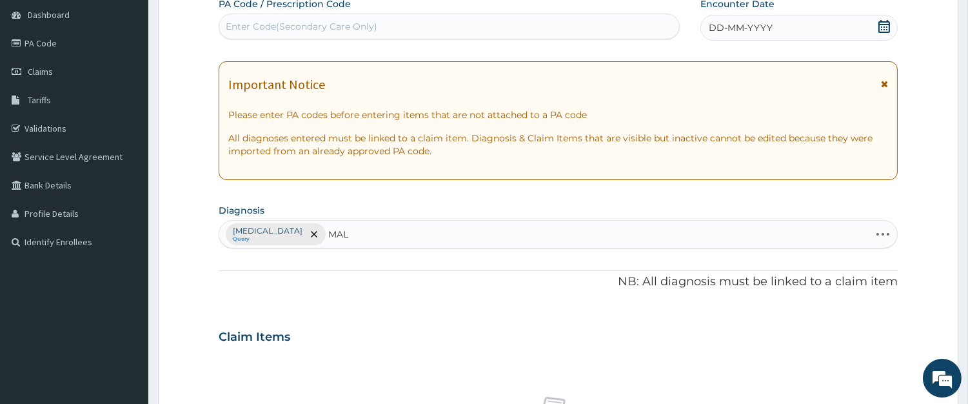
type input "MALA"
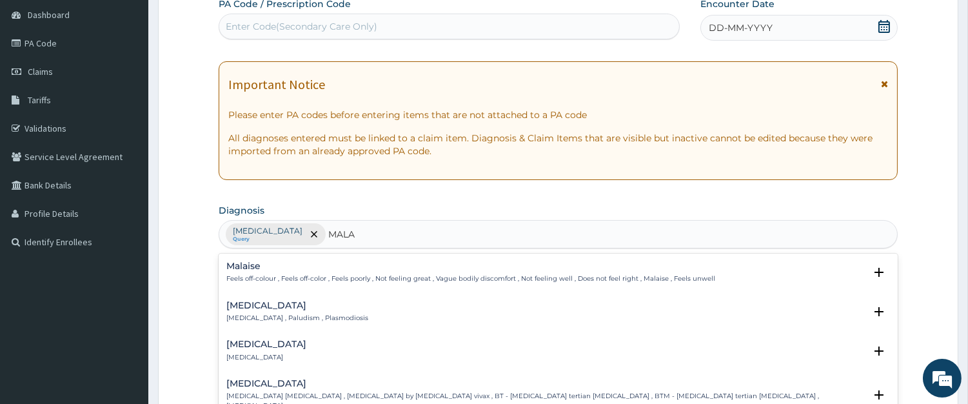
click at [270, 319] on p "Malaria , Paludism , Plasmodiosis" at bounding box center [297, 318] width 142 height 9
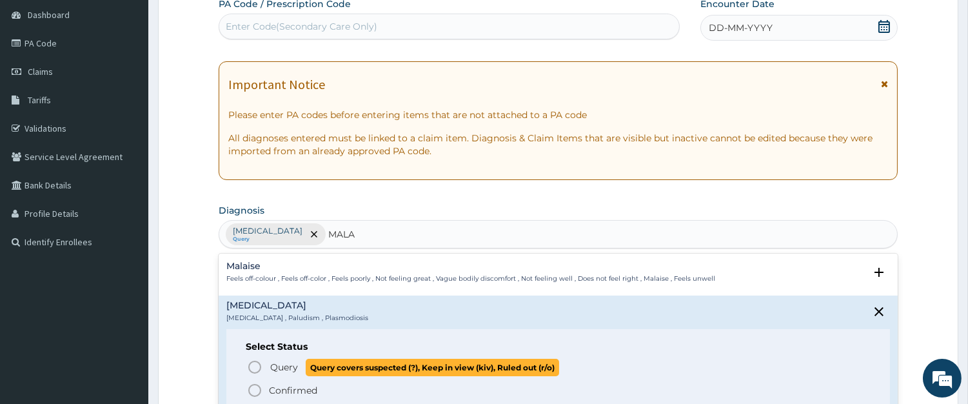
click at [254, 368] on icon "status option query" at bounding box center [254, 366] width 15 height 15
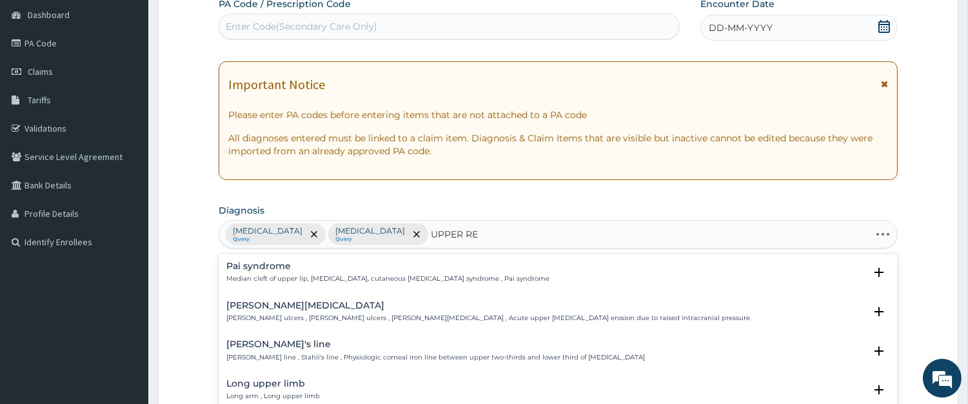
type input "UPPER RES"
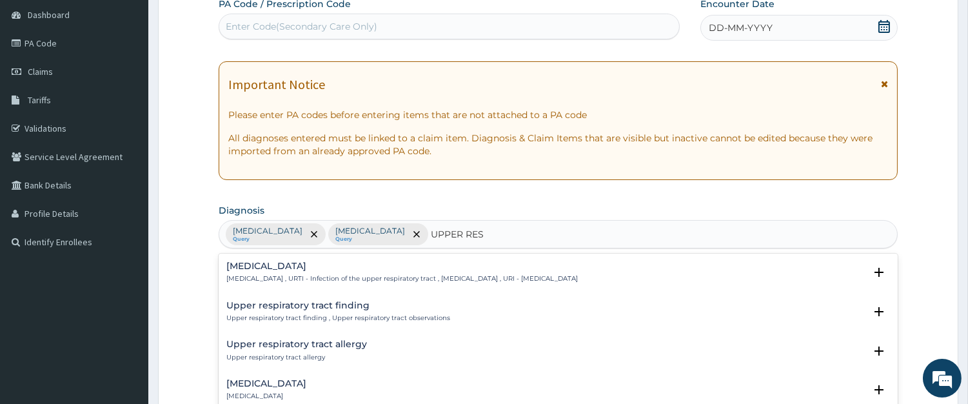
click at [294, 275] on p "Upper respiratory infection , URTI - Infection of the upper respiratory tract ,…" at bounding box center [402, 278] width 352 height 9
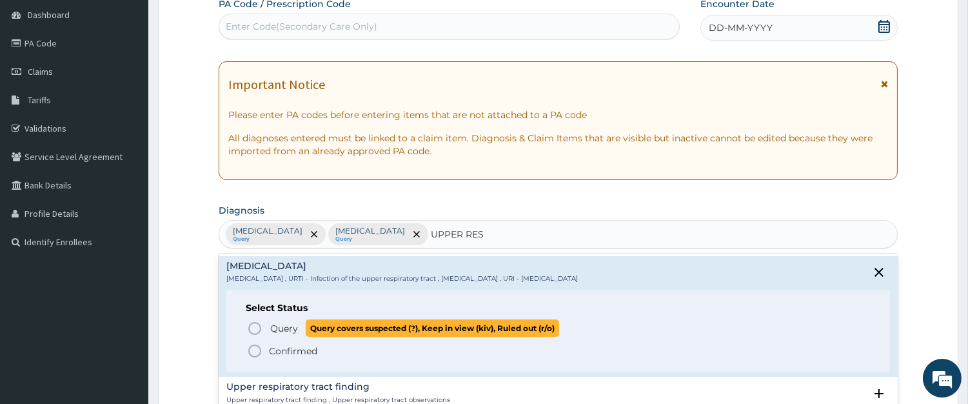
click at [269, 321] on p "Query Query covers suspected (?), Keep in view (kiv), Ruled out (r/o)" at bounding box center [414, 327] width 290 height 17
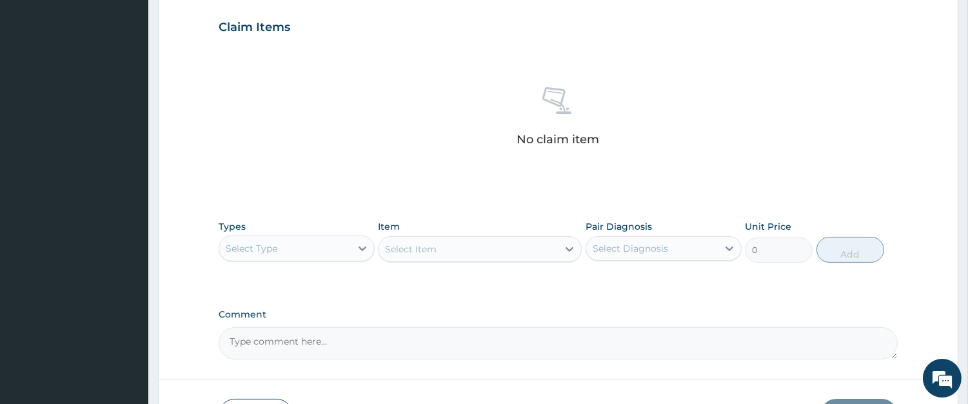
scroll to position [485, 0]
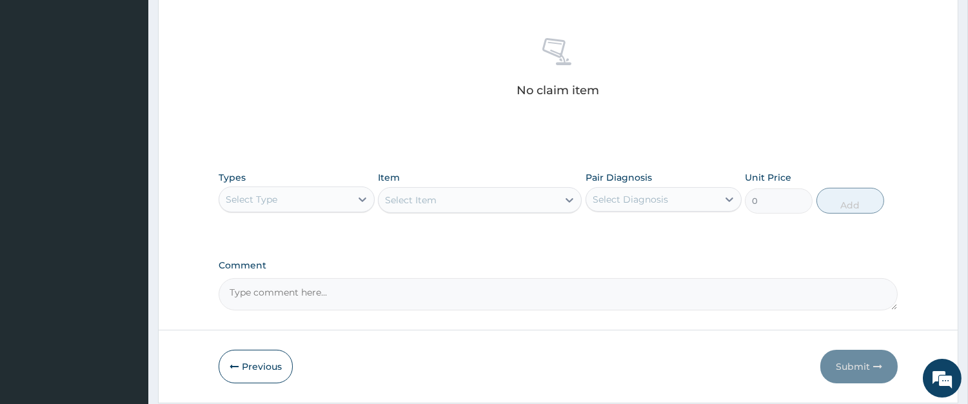
click at [334, 200] on div "Select Type" at bounding box center [285, 199] width 132 height 21
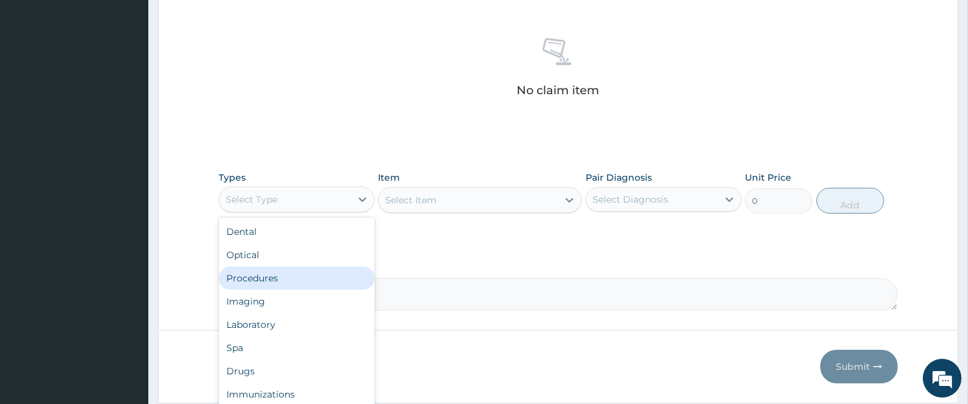
click at [308, 274] on div "Procedures" at bounding box center [297, 277] width 156 height 23
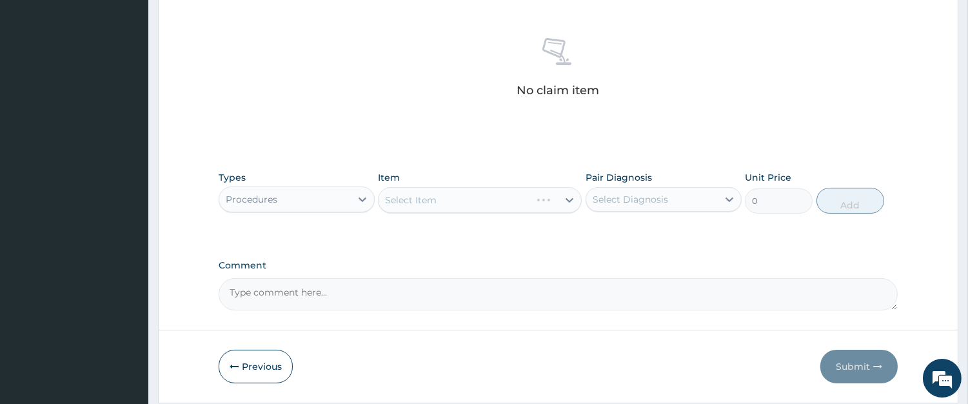
click at [517, 192] on div "Select Item" at bounding box center [480, 200] width 204 height 26
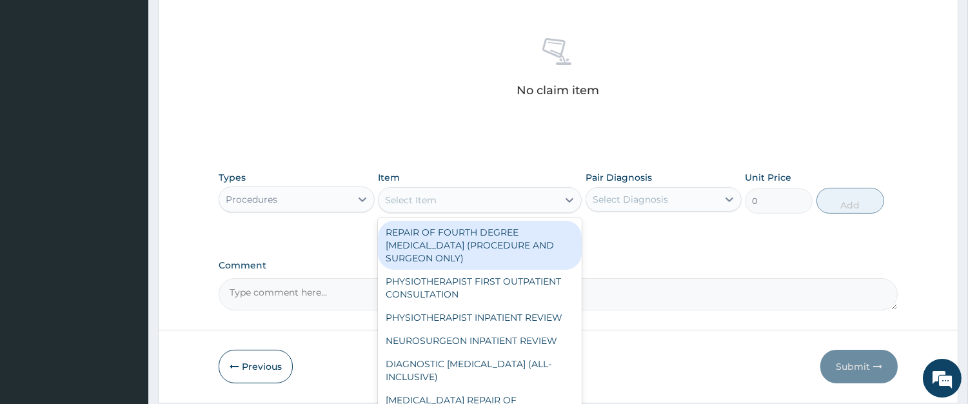
click at [506, 196] on div "Select Item" at bounding box center [468, 200] width 179 height 21
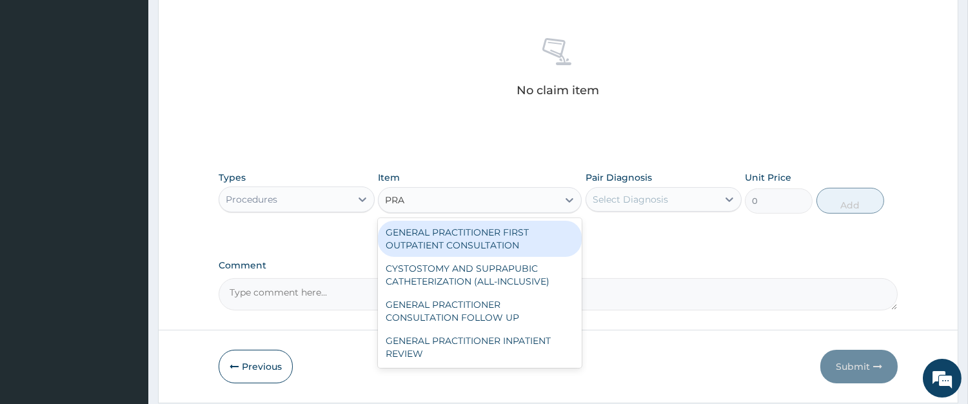
type input "PRAC"
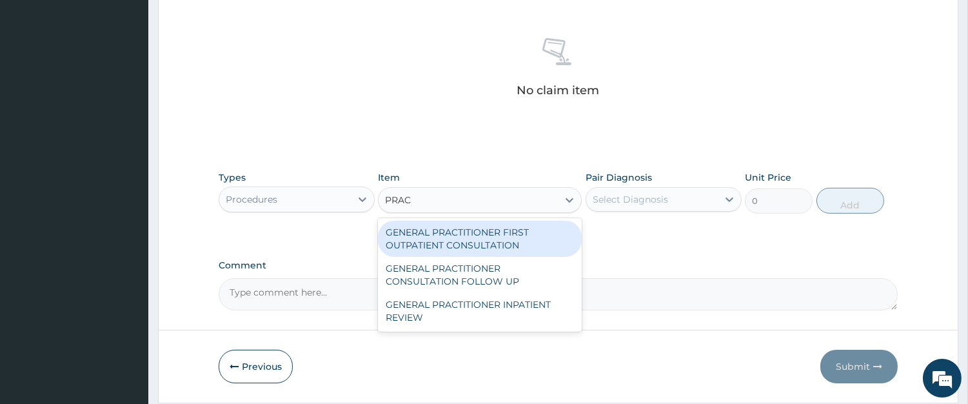
click at [476, 232] on div "GENERAL PRACTITIONER FIRST OUTPATIENT CONSULTATION" at bounding box center [480, 239] width 204 height 36
type input "4500"
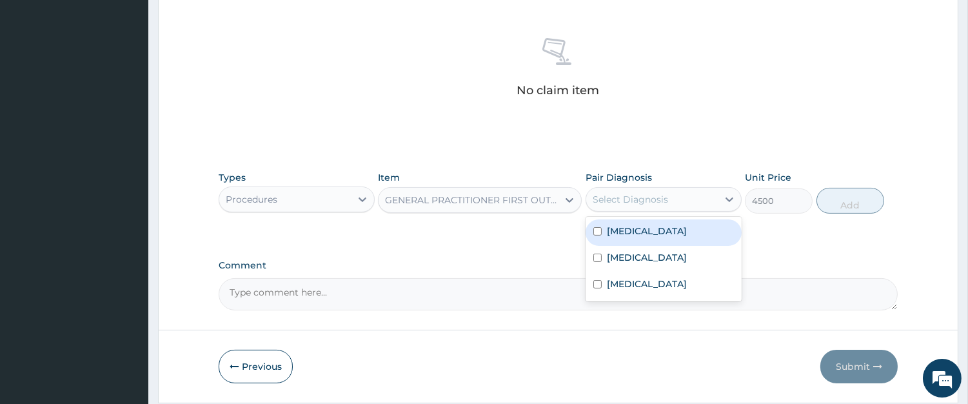
click at [629, 195] on div "Select Diagnosis" at bounding box center [630, 199] width 75 height 13
click at [619, 228] on label "Sepsis" at bounding box center [647, 231] width 80 height 13
checkbox input "true"
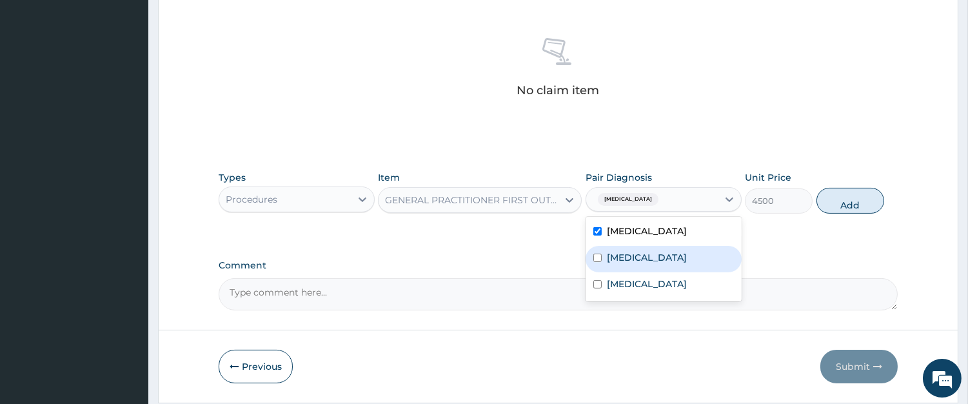
click at [617, 249] on div "Malaria" at bounding box center [664, 259] width 156 height 26
checkbox input "true"
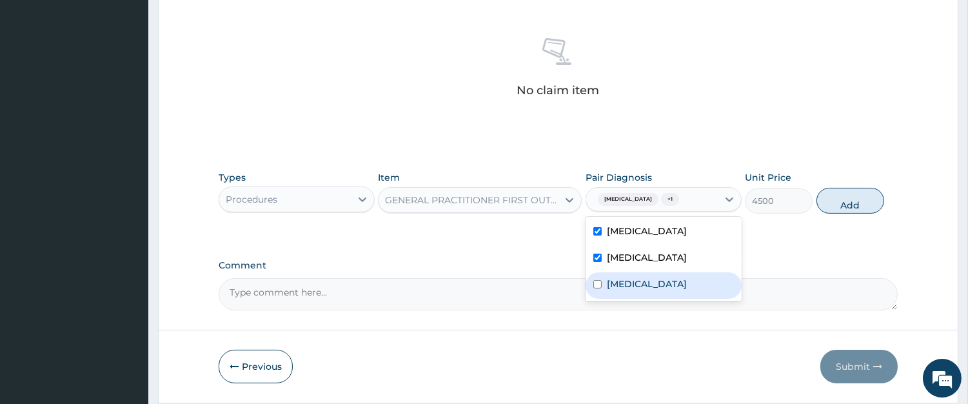
click at [619, 281] on label "Upper respiratory infection" at bounding box center [647, 283] width 80 height 13
checkbox input "true"
click at [848, 195] on button "Add" at bounding box center [851, 201] width 68 height 26
type input "0"
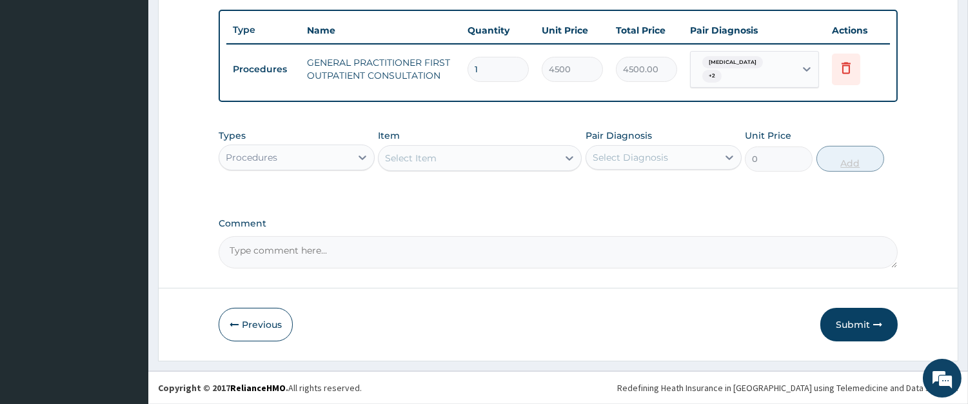
scroll to position [463, 0]
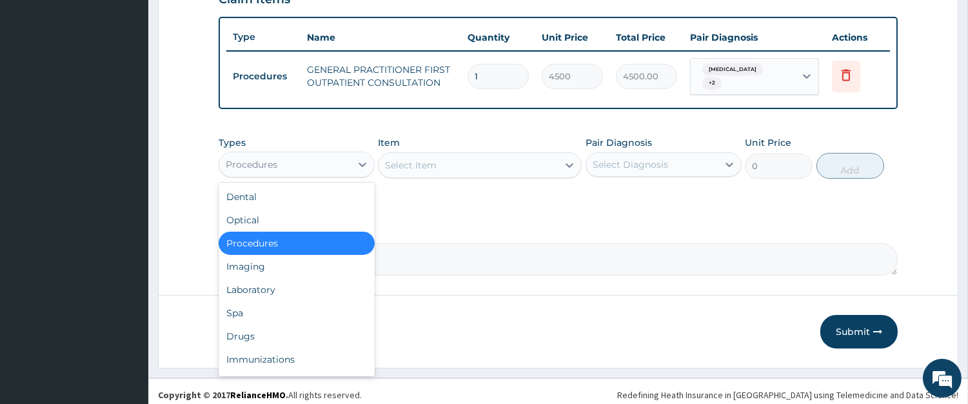
click at [340, 163] on div "Procedures" at bounding box center [285, 164] width 132 height 21
click at [300, 279] on div "Laboratory" at bounding box center [297, 289] width 156 height 23
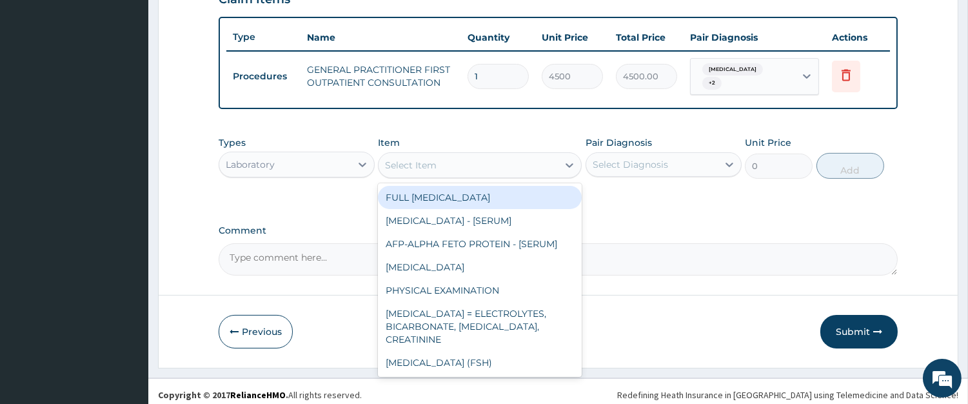
click at [463, 164] on div "Select Item" at bounding box center [468, 165] width 179 height 21
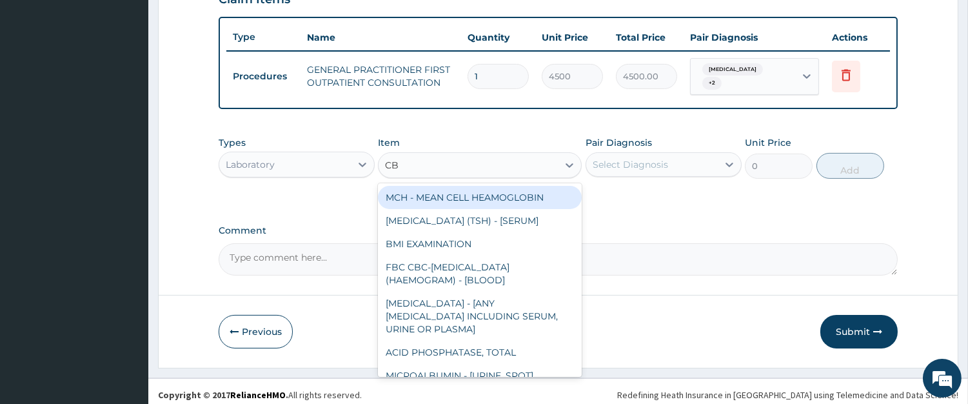
type input "CBC"
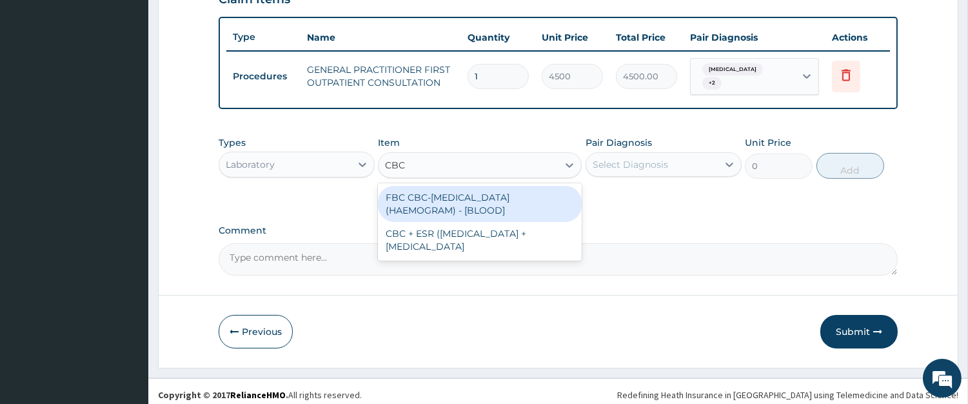
click at [449, 199] on div "FBC CBC-COMPLETE BLOOD COUNT (HAEMOGRAM) - [BLOOD]" at bounding box center [480, 204] width 204 height 36
type input "6000"
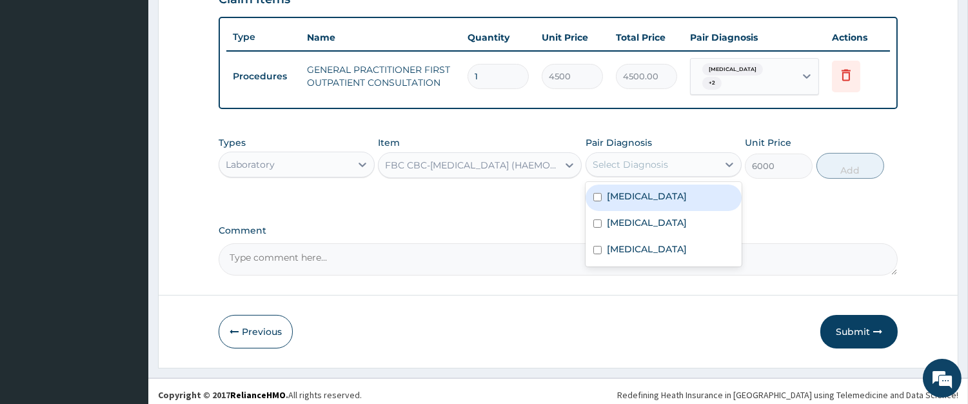
click at [708, 163] on div "Select Diagnosis" at bounding box center [652, 164] width 132 height 21
click at [656, 188] on div "Sepsis" at bounding box center [664, 198] width 156 height 26
checkbox input "true"
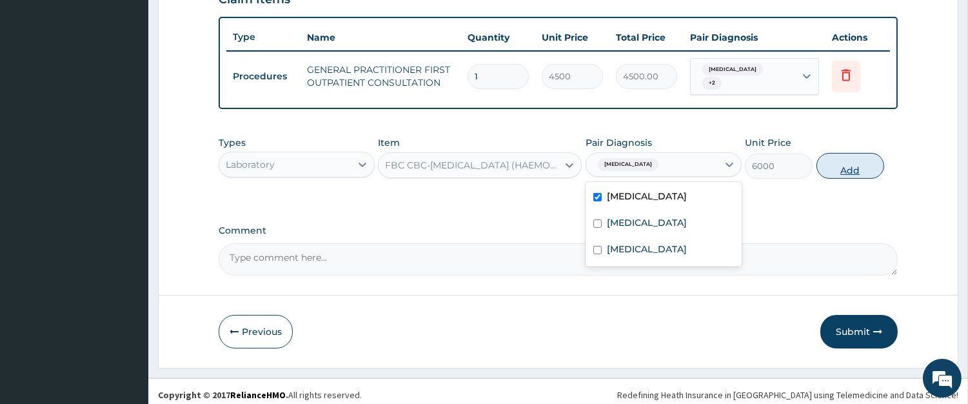
click at [859, 160] on button "Add" at bounding box center [851, 166] width 68 height 26
type input "0"
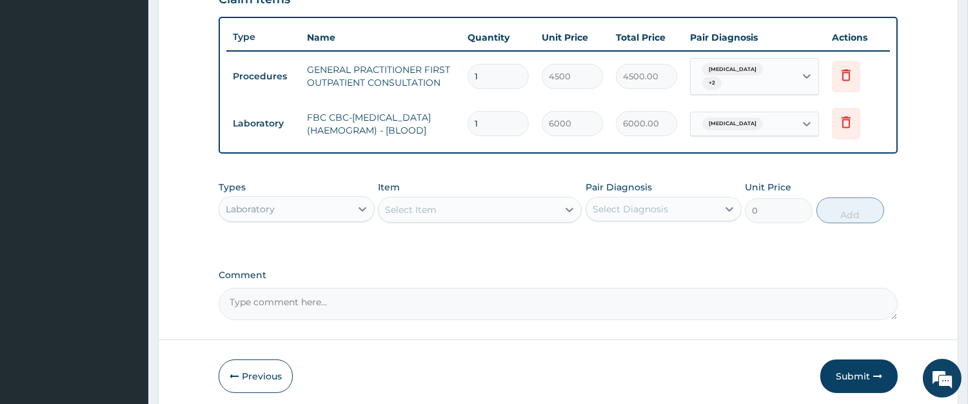
click at [530, 207] on div "Select Item" at bounding box center [468, 209] width 179 height 21
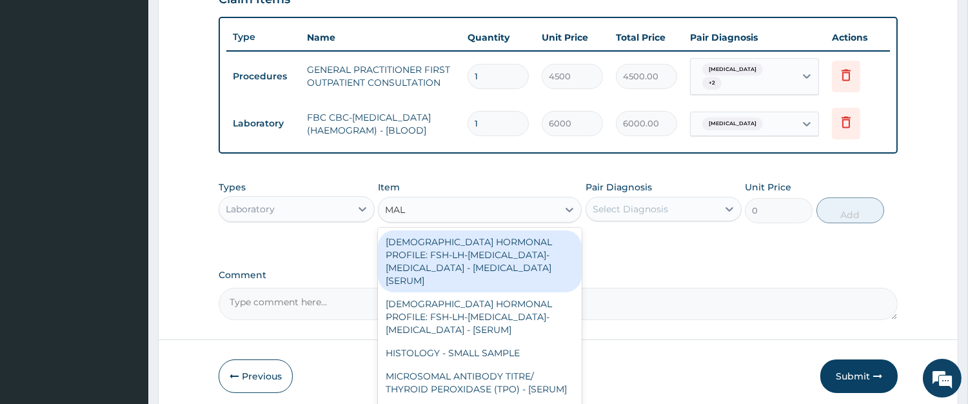
type input "MALA"
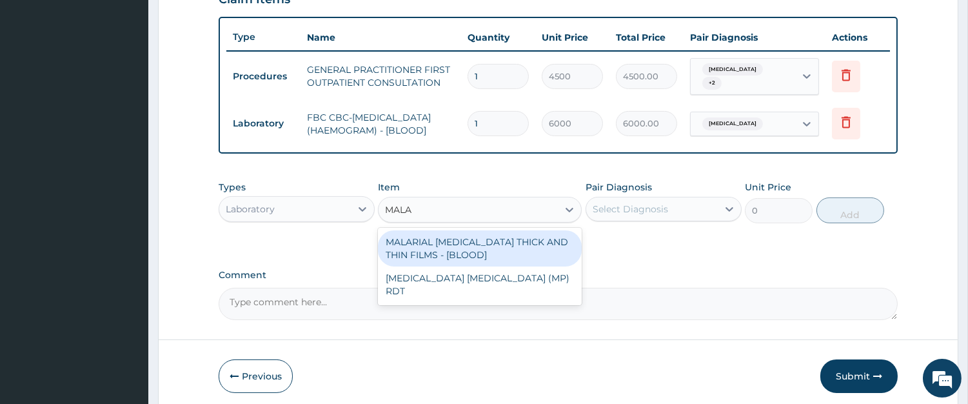
click at [530, 239] on div "MALARIAL PARASITE THICK AND THIN FILMS - [BLOOD]" at bounding box center [480, 248] width 204 height 36
type input "2625"
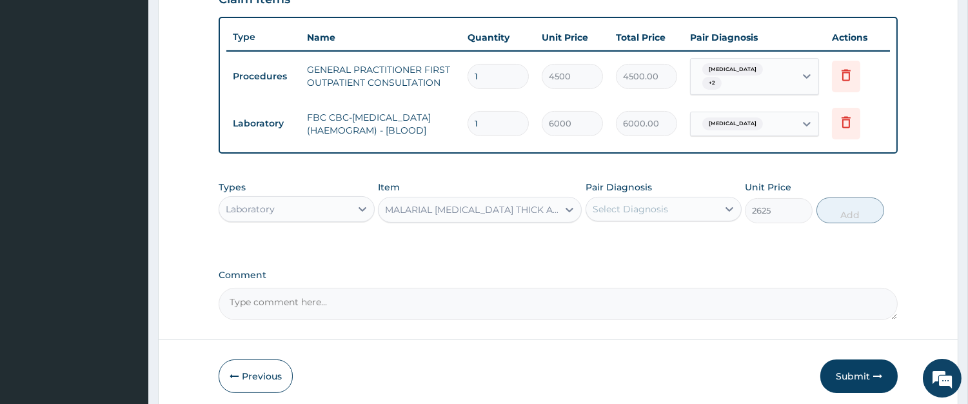
click at [704, 215] on div "Select Diagnosis" at bounding box center [652, 209] width 132 height 21
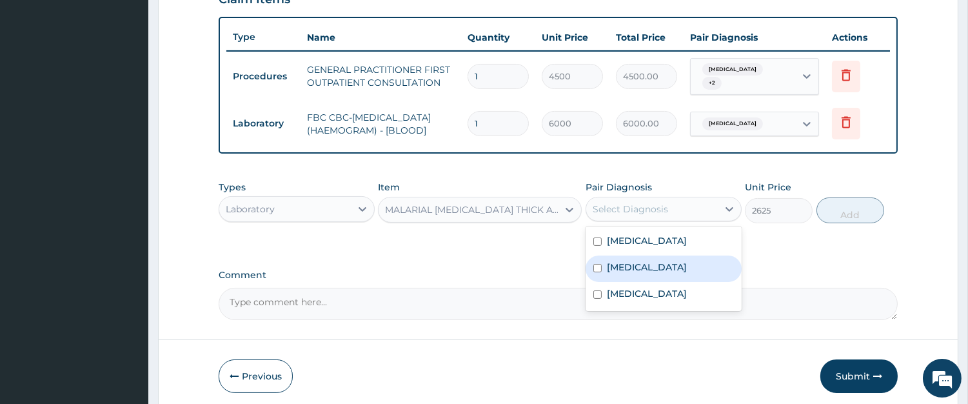
click at [667, 270] on div "Malaria" at bounding box center [664, 269] width 156 height 26
checkbox input "true"
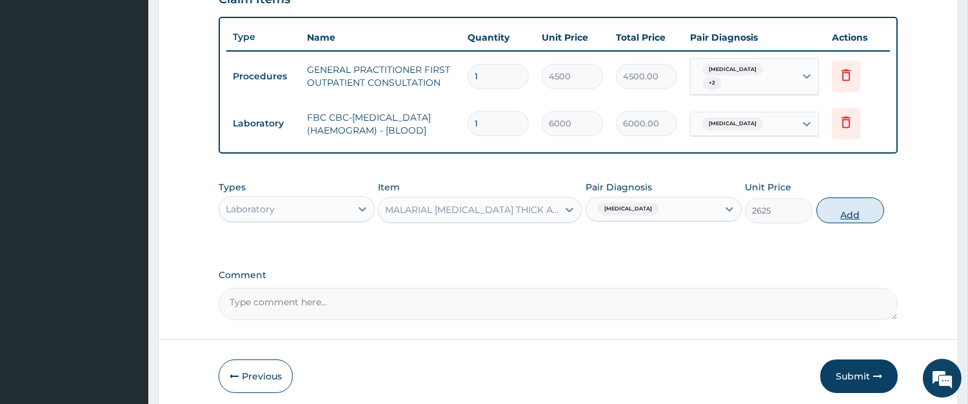
click at [845, 207] on button "Add" at bounding box center [851, 210] width 68 height 26
type input "0"
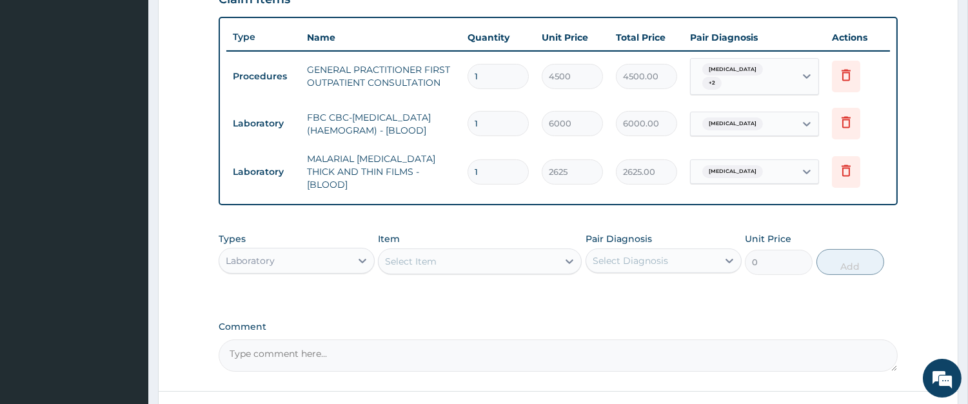
click at [345, 250] on div "Laboratory" at bounding box center [285, 260] width 132 height 21
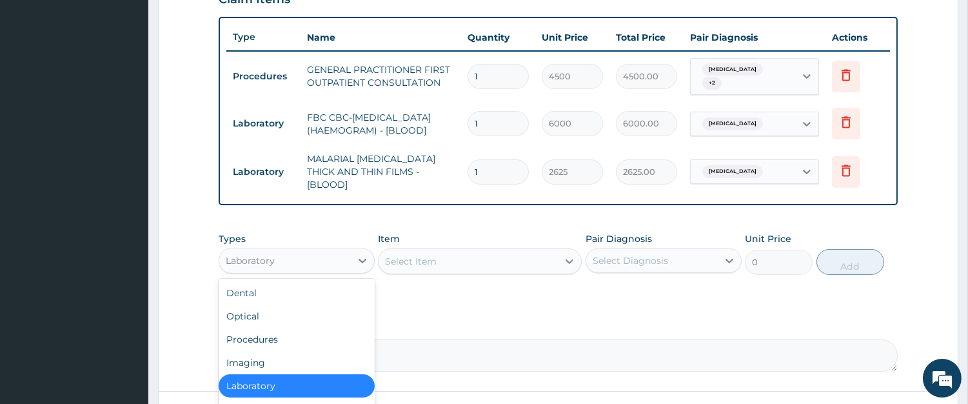
scroll to position [559, 0]
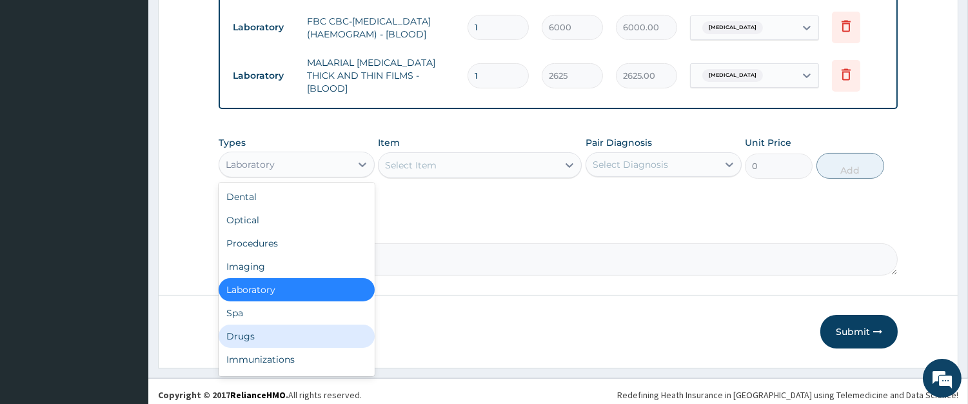
click at [346, 330] on div "Drugs" at bounding box center [297, 336] width 156 height 23
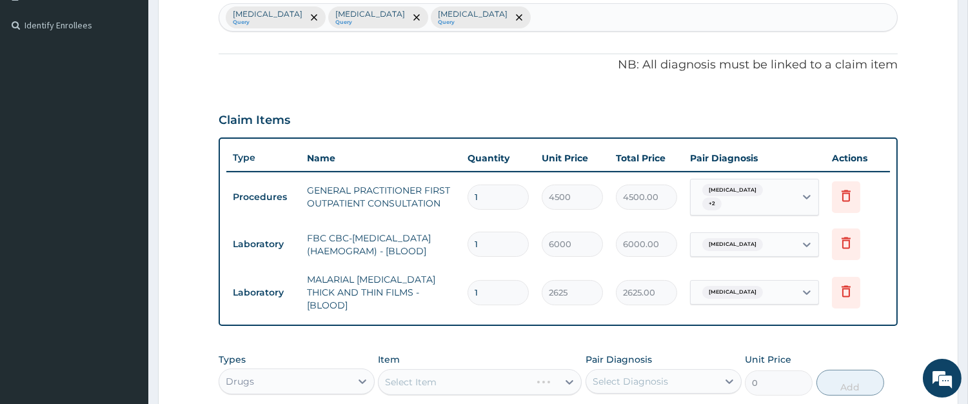
scroll to position [201, 0]
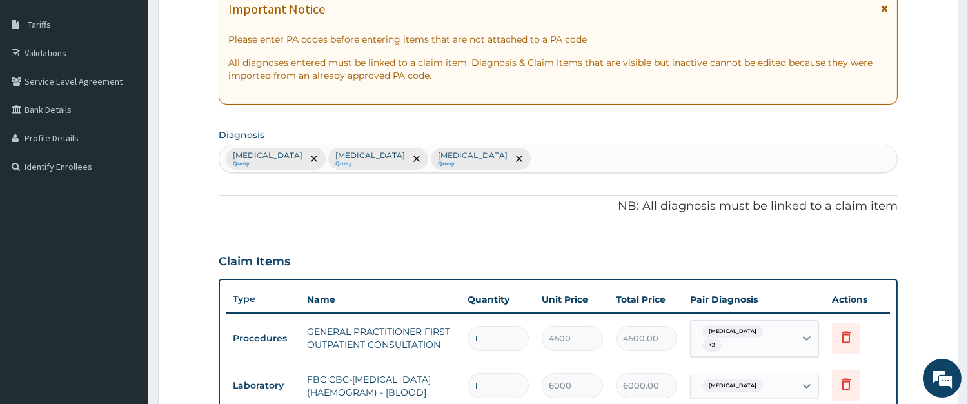
click at [518, 164] on div "Sepsis Query Malaria Query Upper respiratory infection Query" at bounding box center [558, 158] width 678 height 27
type input "JOINT P"
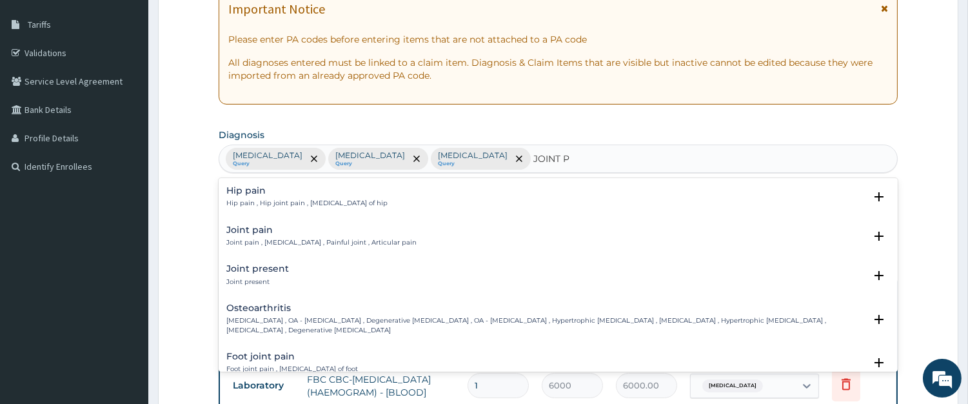
click at [242, 246] on p "Joint pain , Arthralgia , Painful joint , Articular pain" at bounding box center [321, 242] width 190 height 9
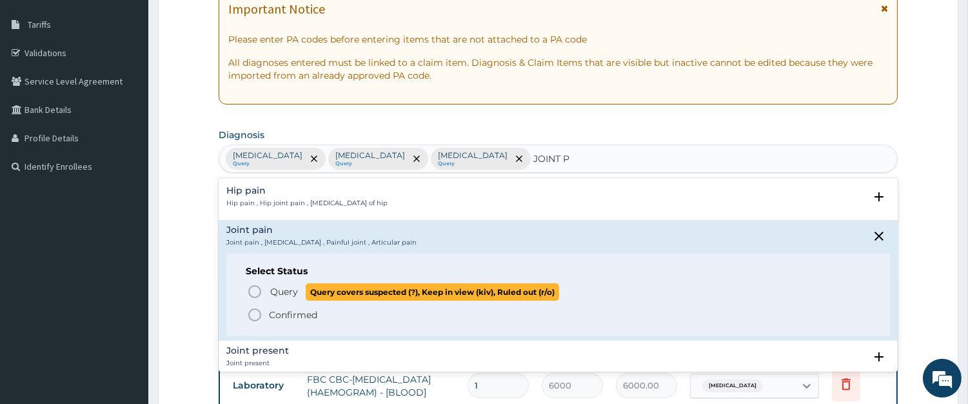
click at [253, 294] on icon "status option query" at bounding box center [254, 291] width 15 height 15
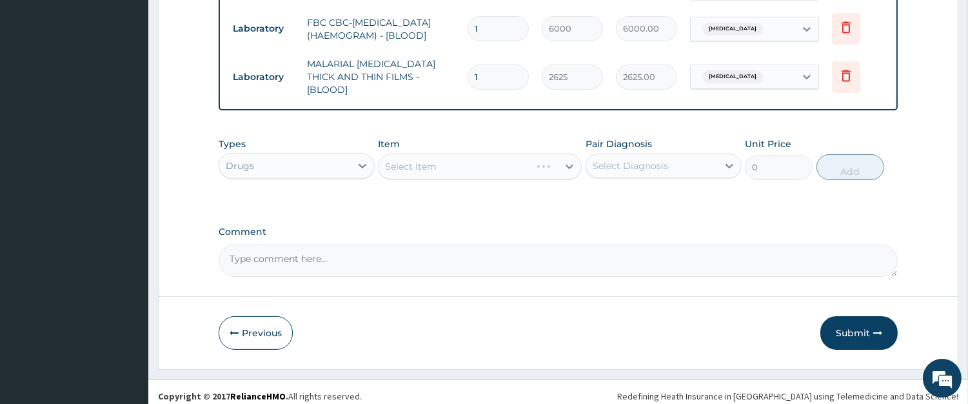
scroll to position [559, 0]
click at [462, 168] on div "Select Item" at bounding box center [480, 165] width 204 height 26
click at [492, 155] on div "Select Item" at bounding box center [468, 165] width 179 height 21
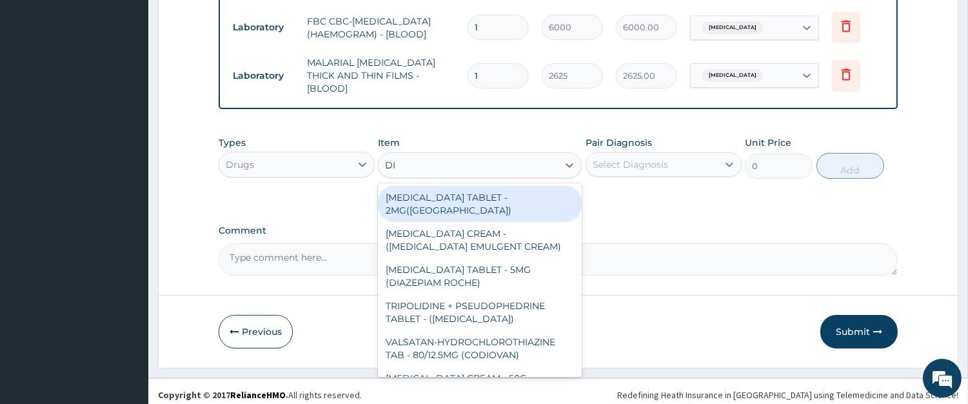
type input "DIC"
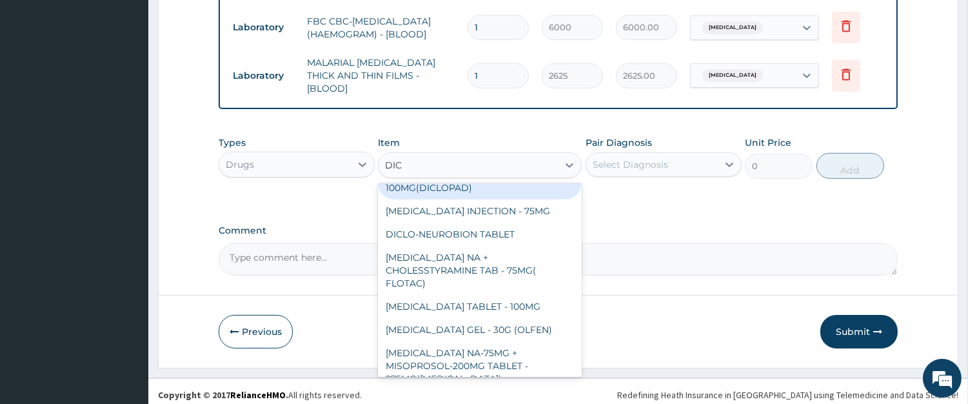
scroll to position [119, 0]
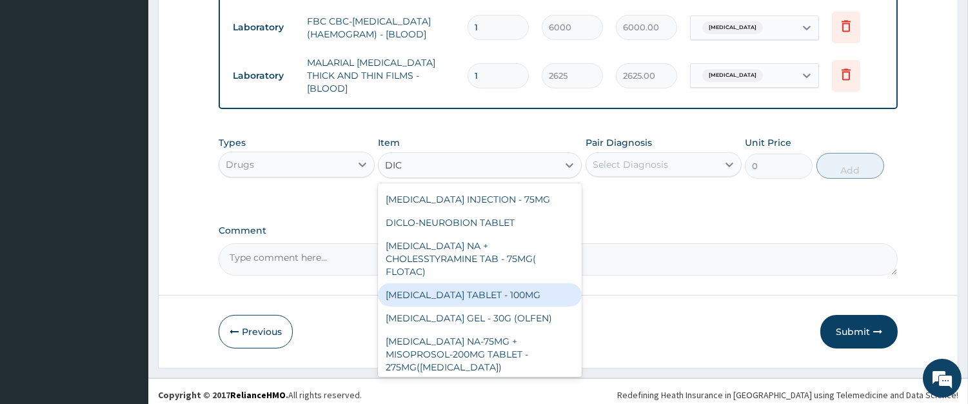
click at [492, 288] on div "DICLOFENAC TABLET - 100MG" at bounding box center [480, 294] width 204 height 23
type input "128"
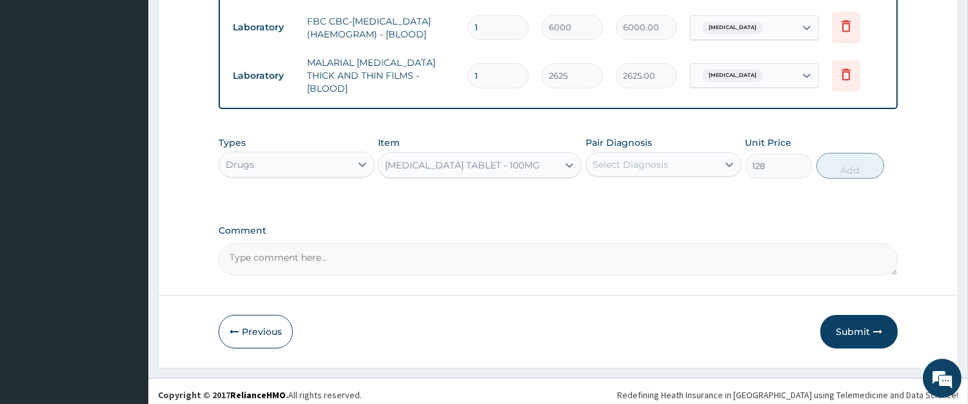
click at [656, 164] on div "Select Diagnosis" at bounding box center [630, 164] width 75 height 13
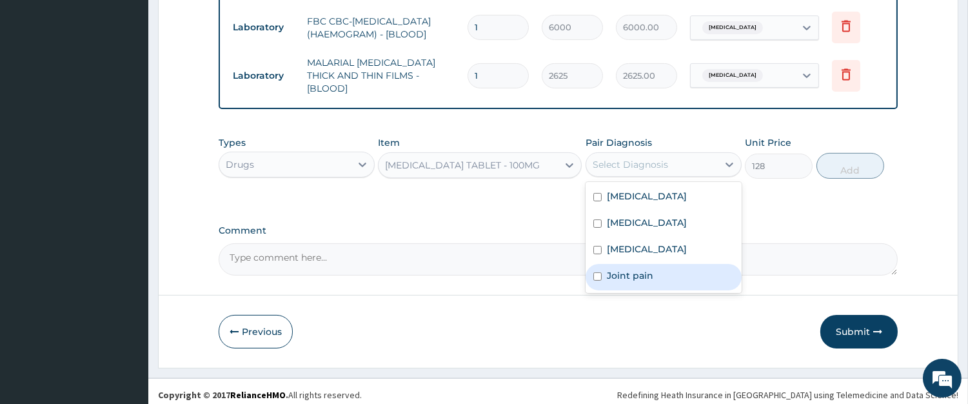
click at [637, 272] on label "Joint pain" at bounding box center [630, 275] width 46 height 13
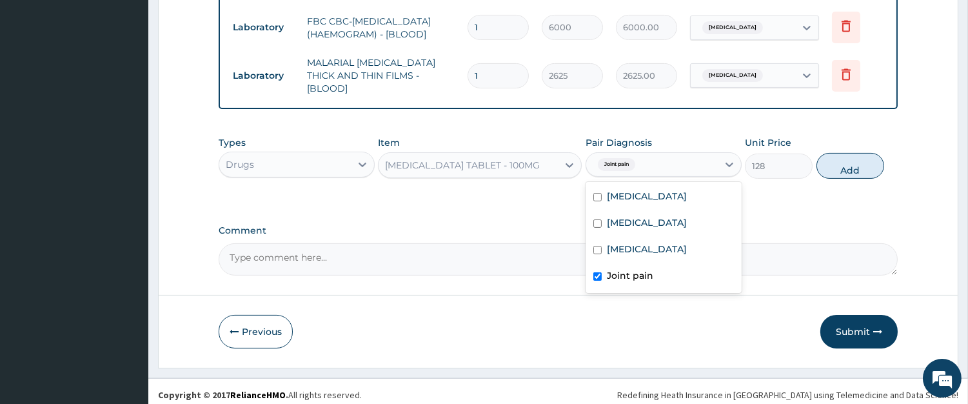
checkbox input "true"
click at [848, 165] on button "Add" at bounding box center [851, 166] width 68 height 26
type input "0"
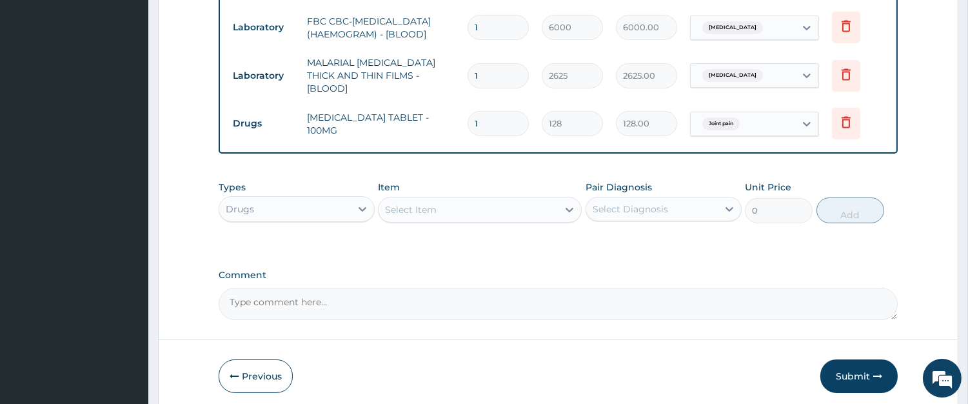
type input "10"
type input "1280.00"
type input "10"
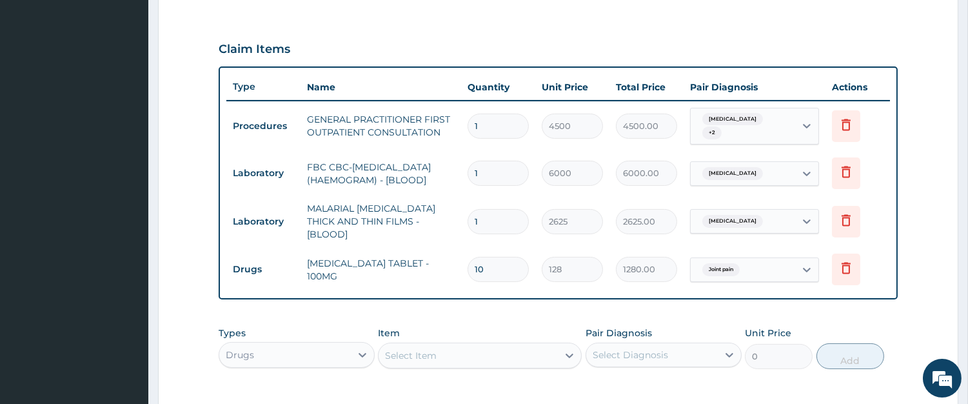
scroll to position [321, 0]
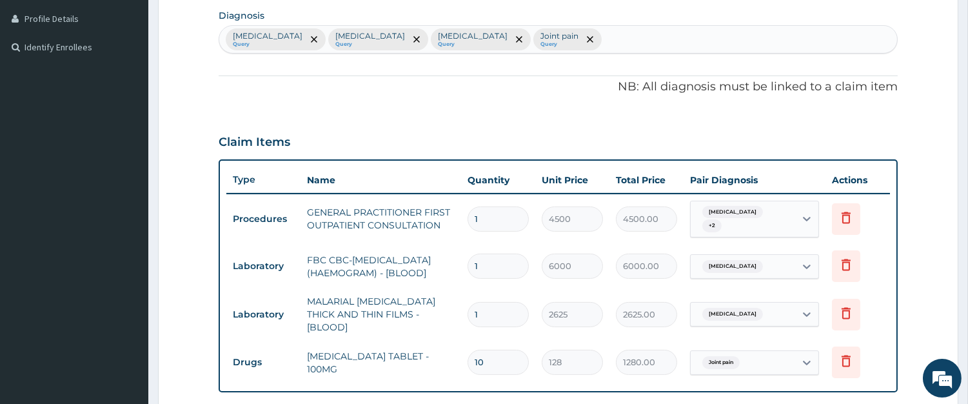
click at [585, 39] on div "Sepsis Query Malaria Query Upper respiratory infection Query Joint pain Query" at bounding box center [558, 39] width 678 height 27
type input "ITC"
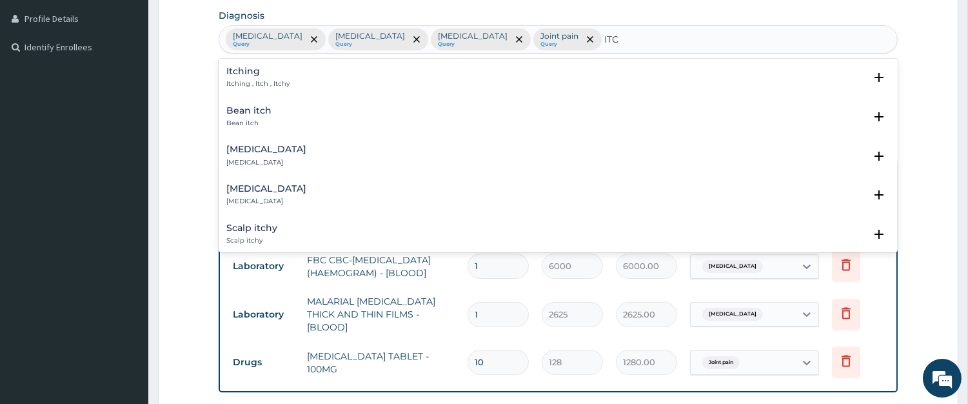
click at [259, 81] on p "Itching , Itch , Itchy" at bounding box center [257, 83] width 63 height 9
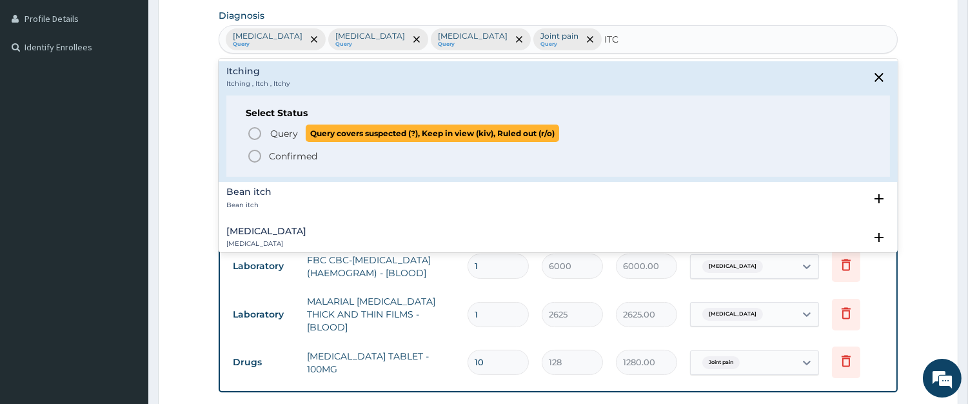
click at [266, 126] on span "Query Query covers suspected (?), Keep in view (kiv), Ruled out (r/o)" at bounding box center [559, 133] width 624 height 17
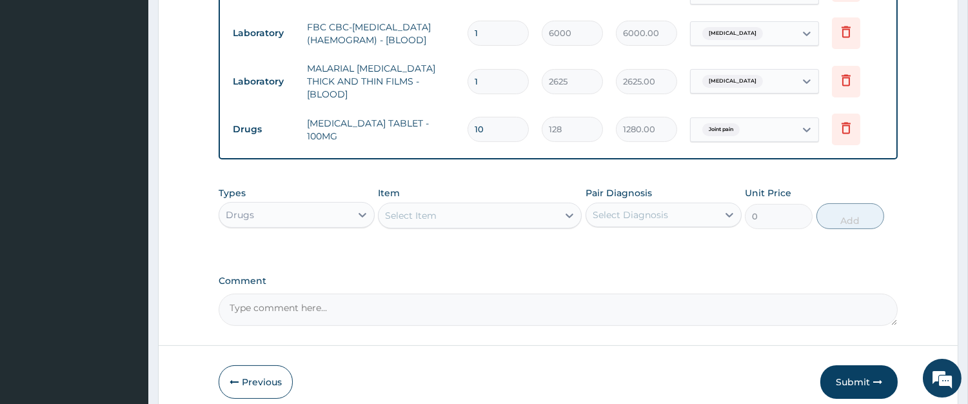
scroll to position [559, 0]
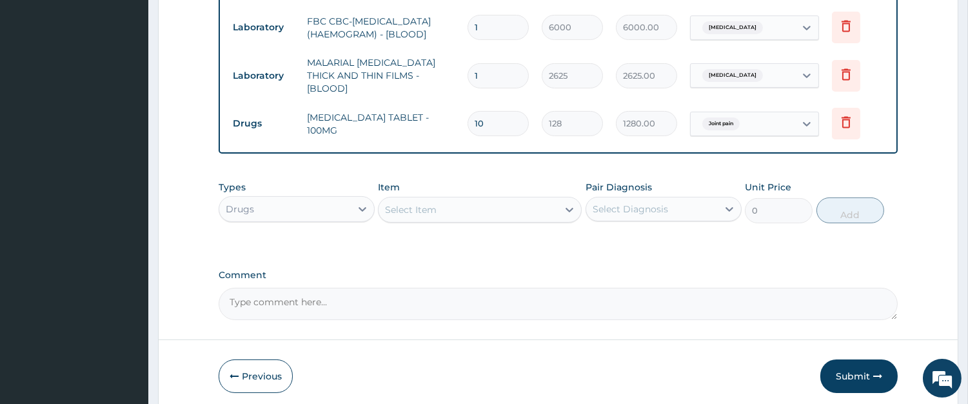
click at [517, 208] on div "Select Item" at bounding box center [468, 209] width 179 height 21
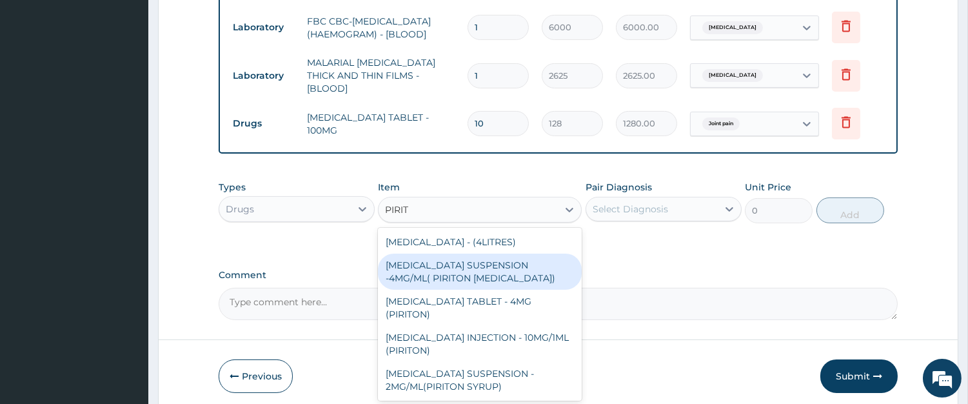
type input "PIRITO"
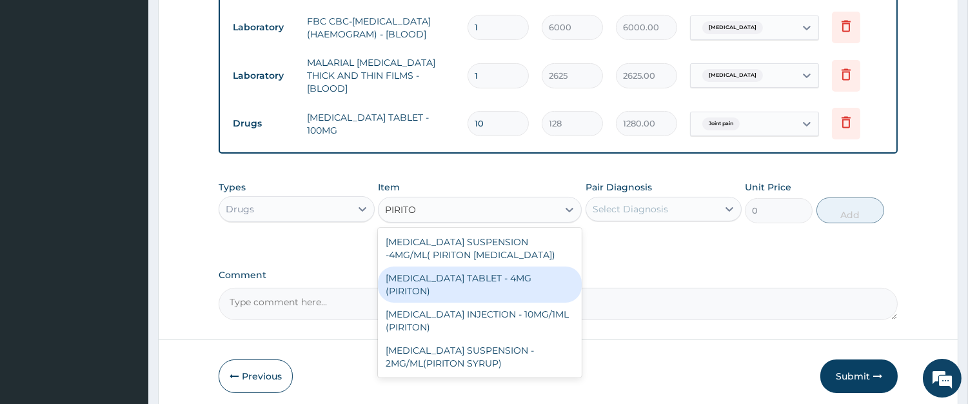
click at [521, 270] on div "CHLORPHENIRAMINE TABLET - 4MG (PIRITON)" at bounding box center [480, 284] width 204 height 36
type input "25.6"
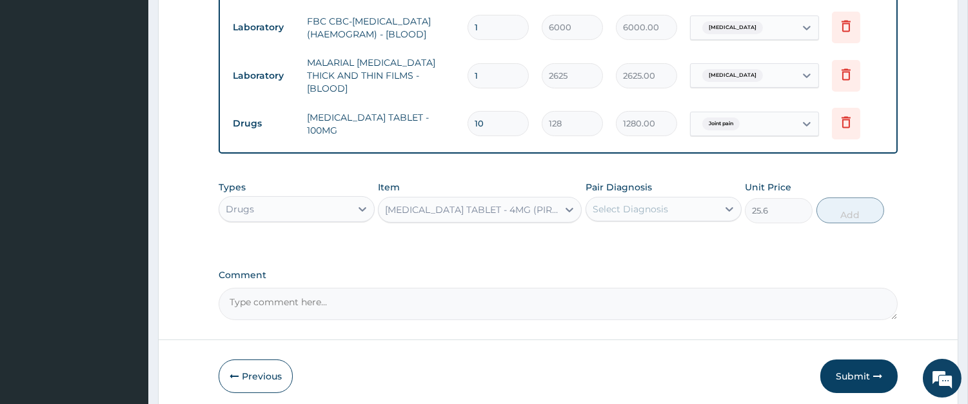
click at [634, 205] on div "Select Diagnosis" at bounding box center [630, 209] width 75 height 13
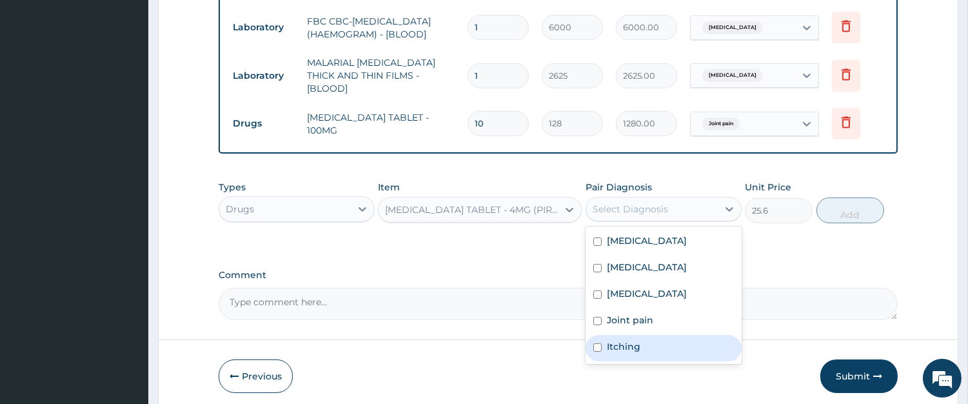
click at [622, 340] on label "Itching" at bounding box center [624, 346] width 34 height 13
checkbox input "true"
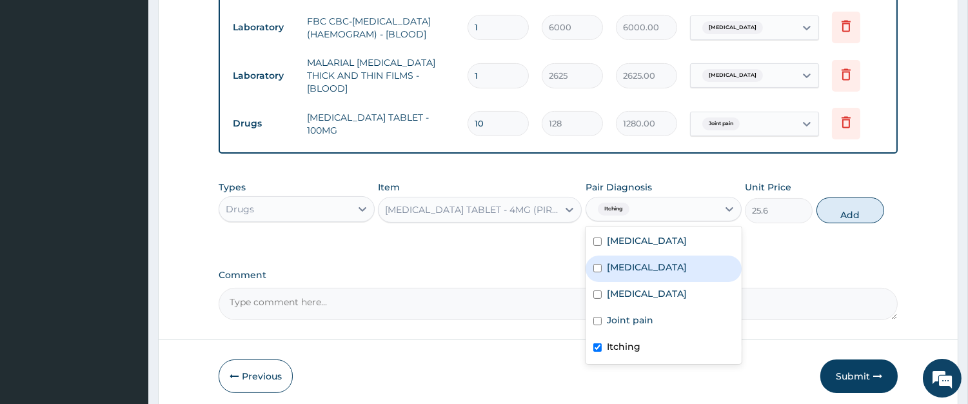
click at [830, 208] on button "Add" at bounding box center [851, 210] width 68 height 26
type input "0"
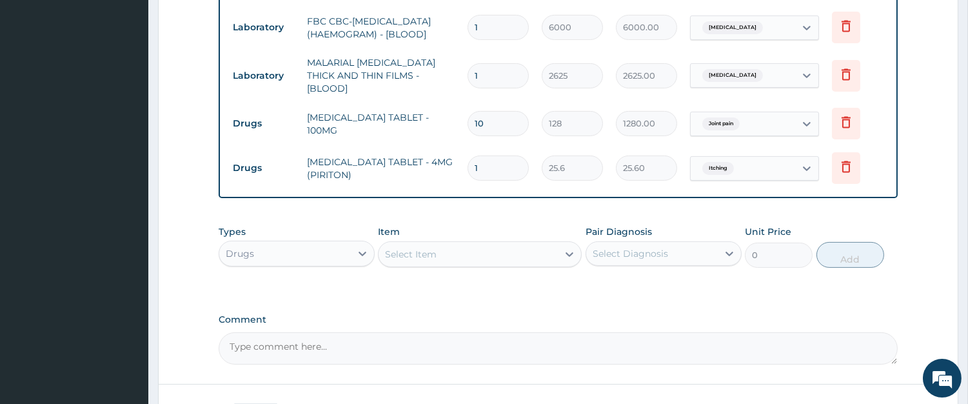
type input "10"
type input "256.00"
type input "10"
click at [465, 244] on div "Select Item" at bounding box center [468, 254] width 179 height 21
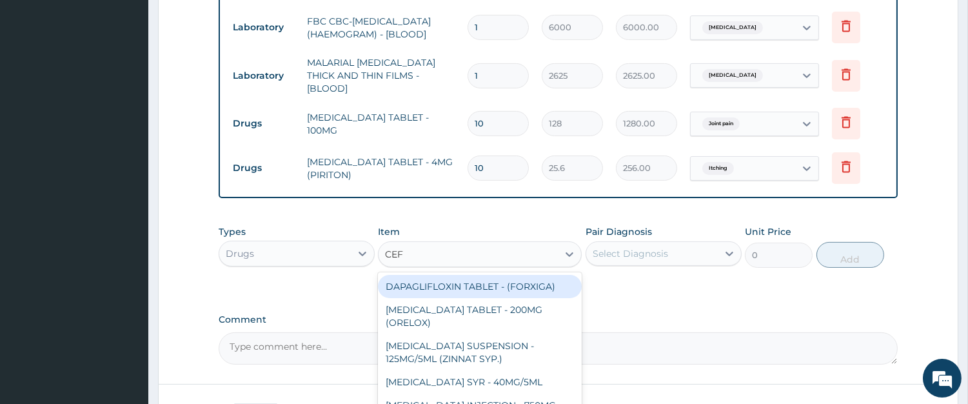
type input "CEFU"
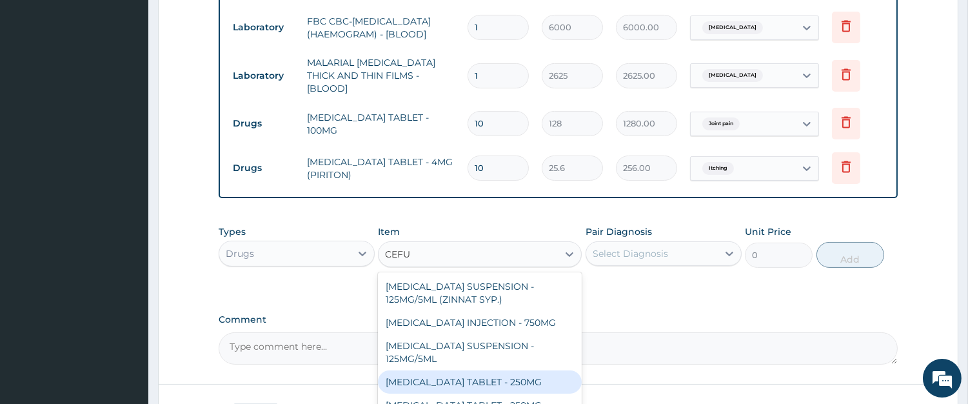
click at [517, 372] on div "CEFUROXIME TABLET - 250MG" at bounding box center [480, 381] width 204 height 23
type input "480"
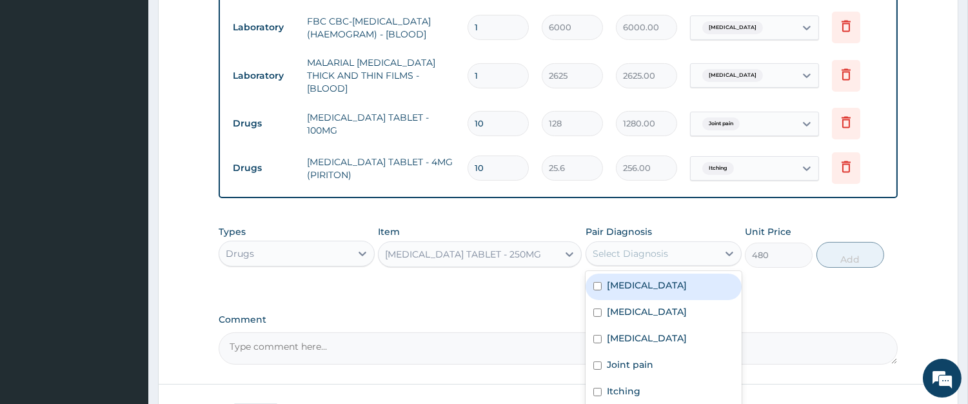
click at [632, 254] on div "Select Diagnosis" at bounding box center [630, 253] width 75 height 13
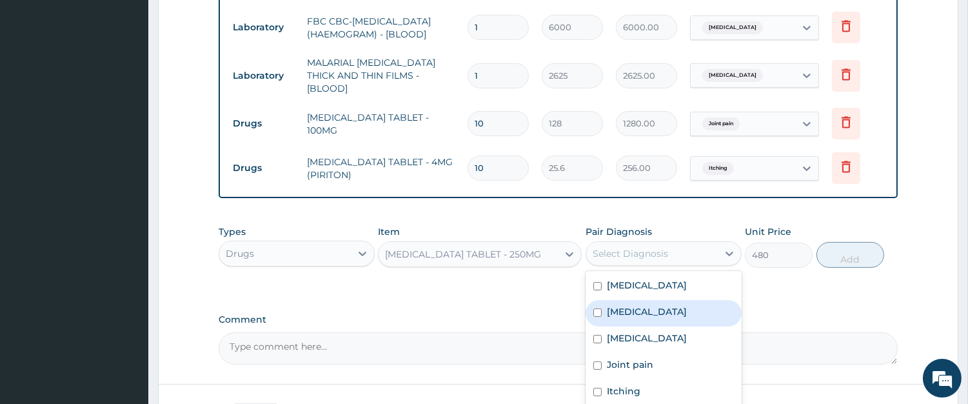
drag, startPoint x: 621, startPoint y: 299, endPoint x: 622, endPoint y: 284, distance: 14.9
click at [621, 305] on label "Malaria" at bounding box center [647, 311] width 80 height 13
checkbox input "true"
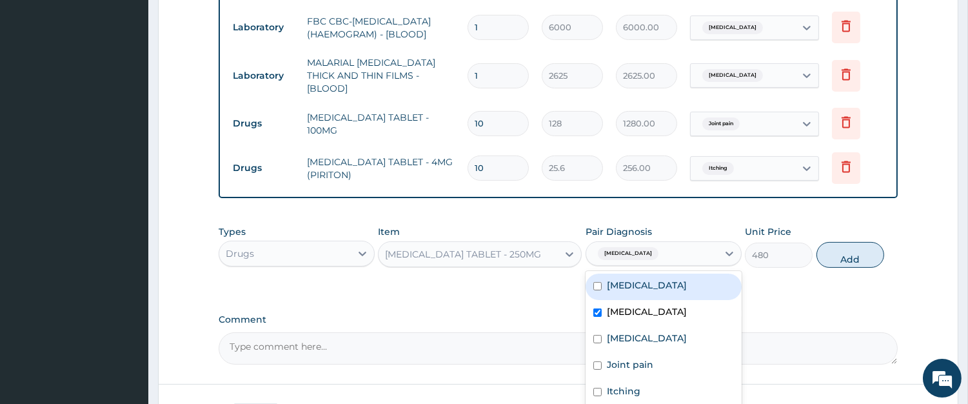
click at [626, 271] on div "Sepsis Malaria Upper respiratory infection Joint pain Itching" at bounding box center [664, 339] width 156 height 137
click at [629, 279] on label "Sepsis" at bounding box center [647, 285] width 80 height 13
checkbox input "true"
click at [833, 253] on button "Add" at bounding box center [851, 255] width 68 height 26
type input "0"
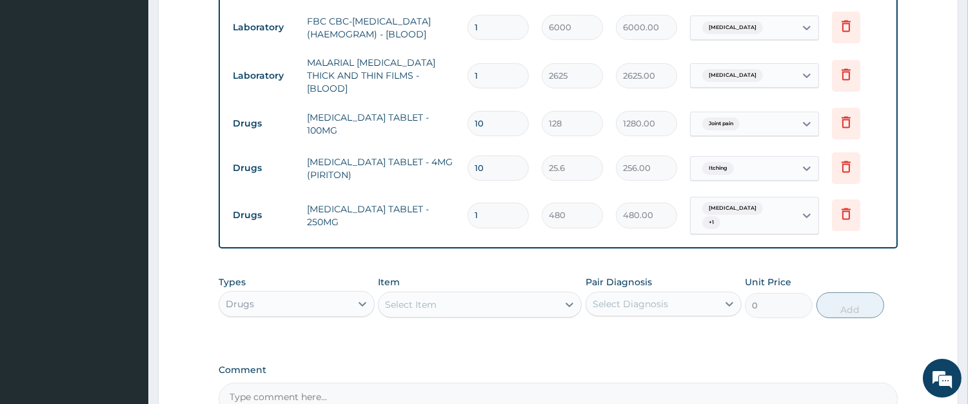
type input "10"
type input "4800.00"
type input "10"
click at [527, 294] on div "Select Item" at bounding box center [468, 304] width 179 height 21
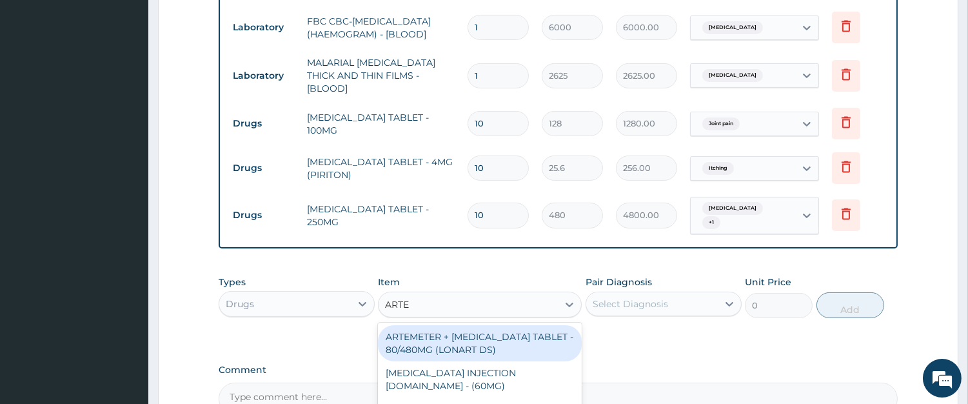
type input "ARTEM"
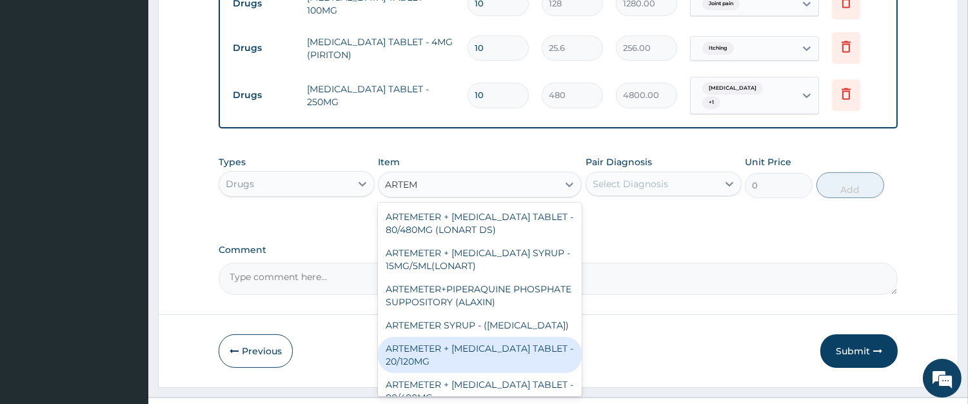
scroll to position [119, 0]
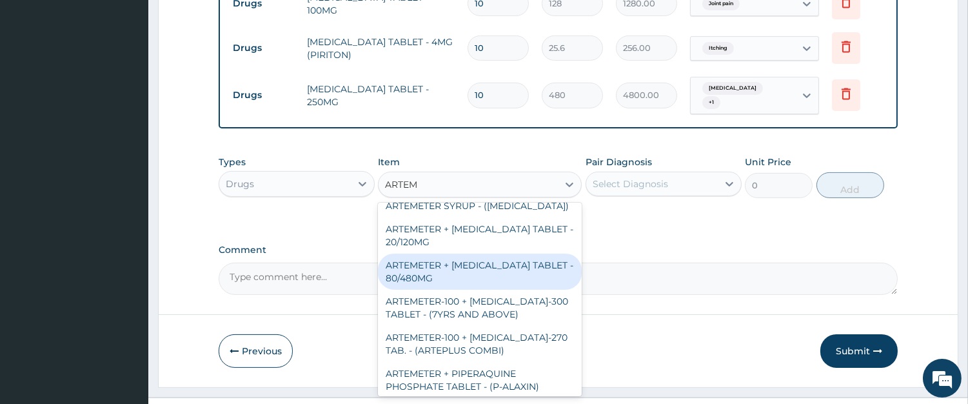
click at [479, 254] on div "ARTEMETER + LUMEFANTRINE TABLET - 80/480MG" at bounding box center [480, 272] width 204 height 36
type input "416"
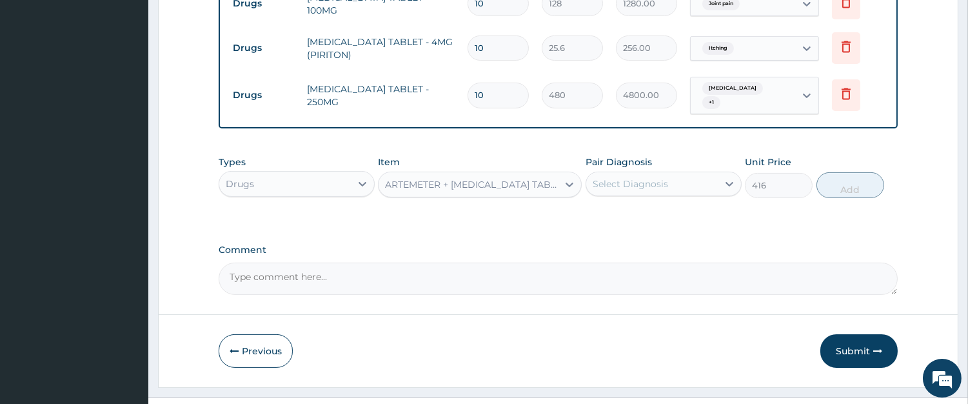
click at [603, 179] on div "Select Diagnosis" at bounding box center [652, 184] width 132 height 21
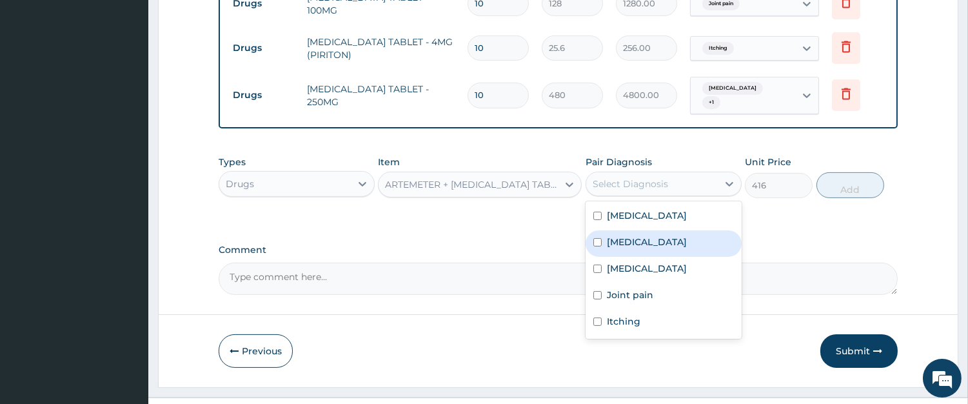
click at [602, 241] on div "Malaria" at bounding box center [664, 243] width 156 height 26
checkbox input "true"
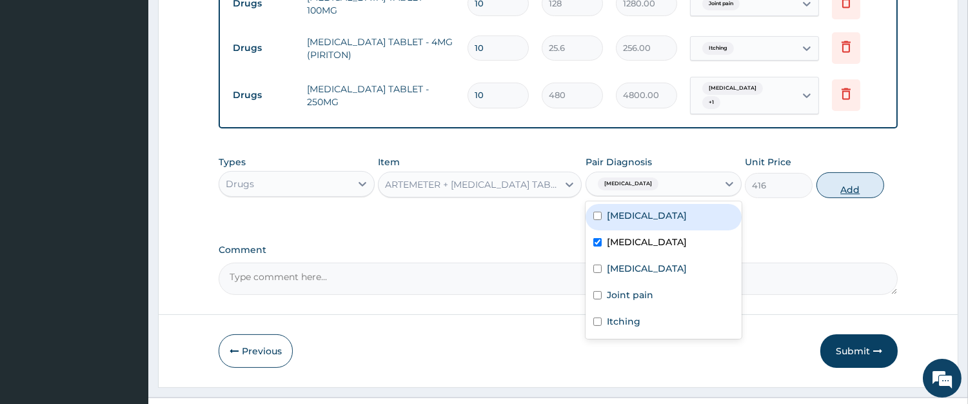
click at [841, 172] on button "Add" at bounding box center [851, 185] width 68 height 26
type input "0"
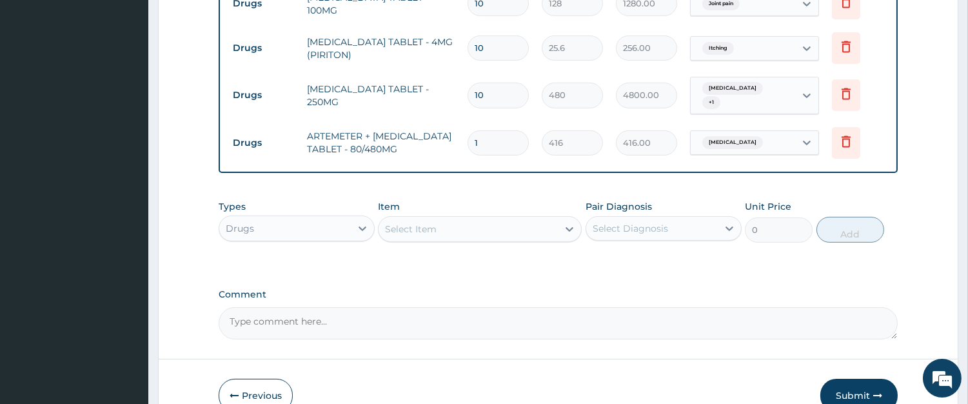
type input "0.00"
type input "6"
type input "2496.00"
type input "6"
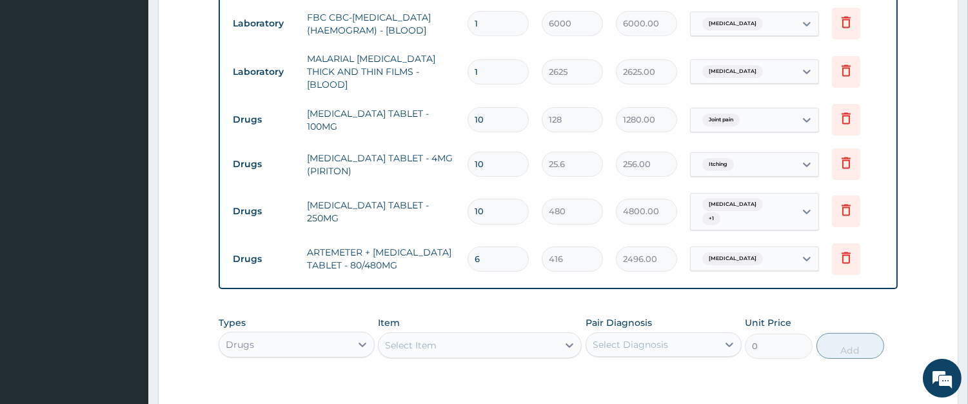
scroll to position [559, 0]
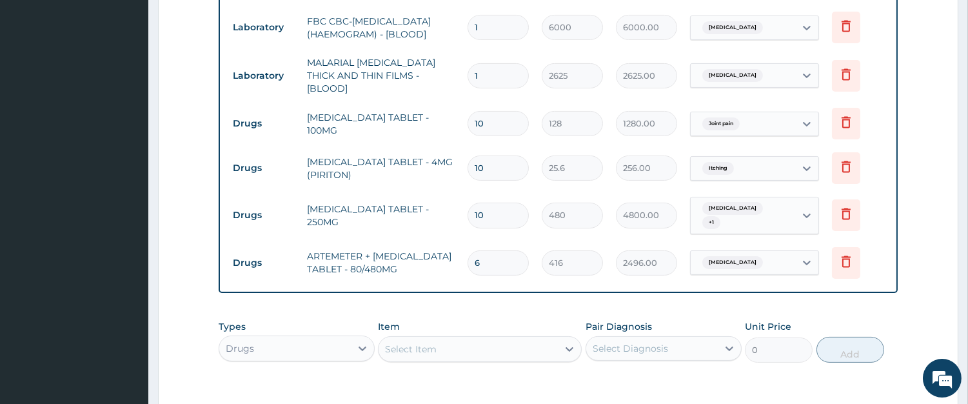
click at [480, 208] on input "10" at bounding box center [498, 215] width 61 height 25
click at [474, 210] on input "10" at bounding box center [498, 215] width 61 height 25
click at [479, 208] on input "10" at bounding box center [498, 215] width 61 height 25
type input "0"
type input "0.00"
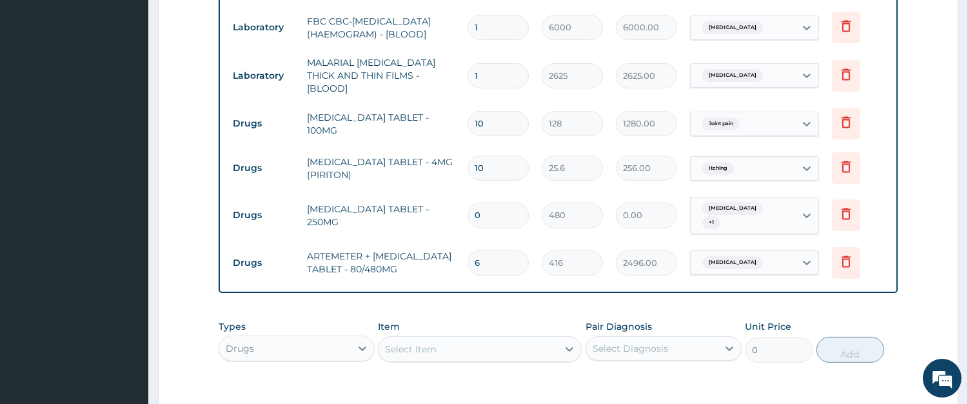
type input "20"
type input "9600.00"
type input "20"
click at [849, 163] on icon at bounding box center [846, 166] width 15 height 15
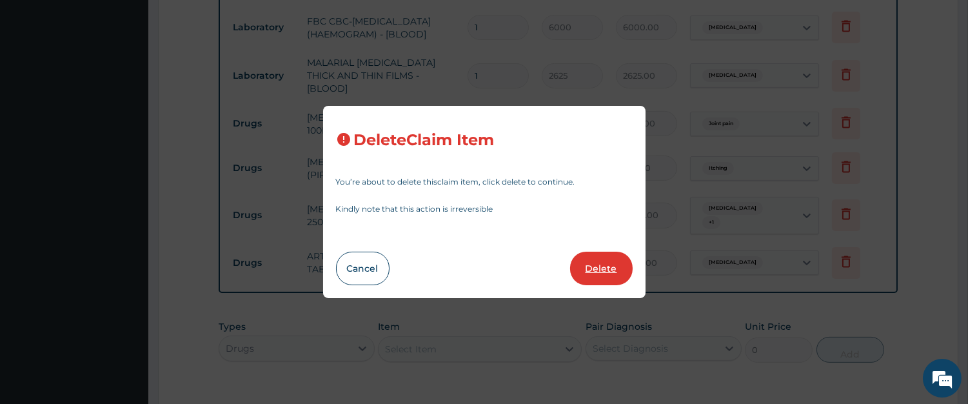
click at [596, 269] on button "Delete" at bounding box center [601, 269] width 63 height 34
type input "20"
type input "480"
type input "9600.00"
type input "6"
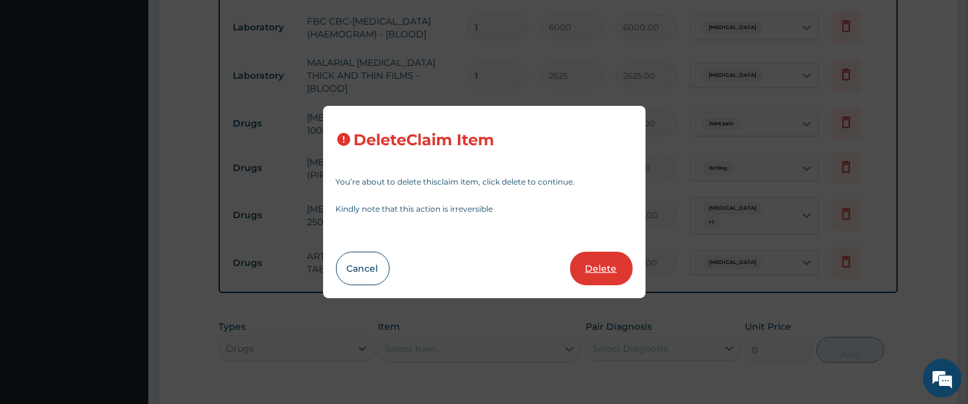
type input "416"
type input "2496.00"
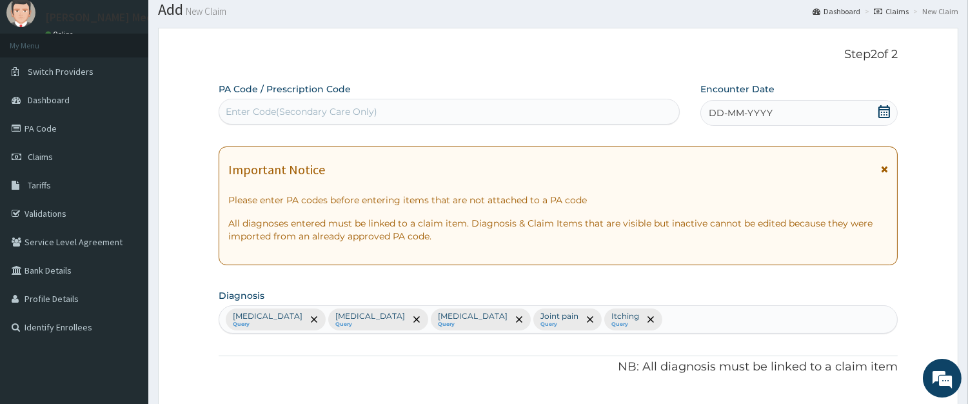
scroll to position [0, 0]
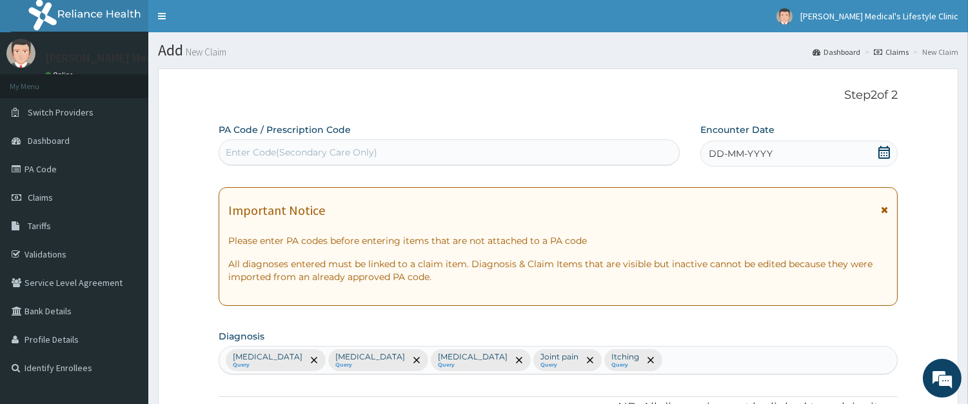
click at [717, 154] on span "DD-MM-YYYY" at bounding box center [741, 153] width 64 height 13
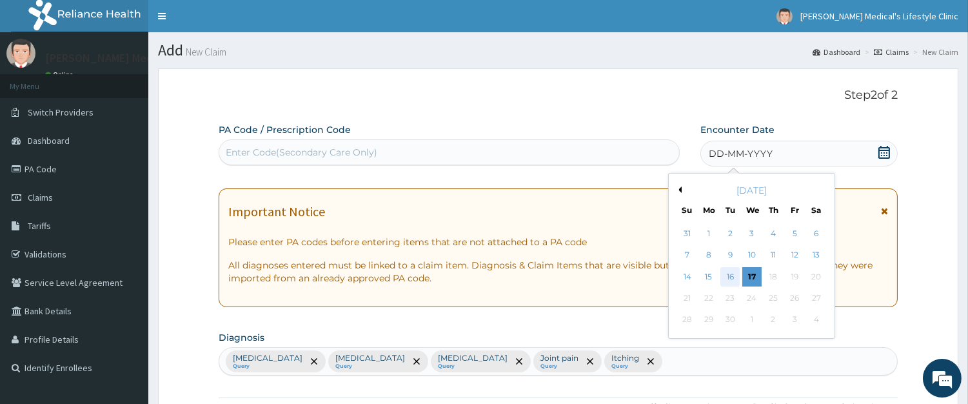
click at [732, 274] on div "16" at bounding box center [730, 276] width 19 height 19
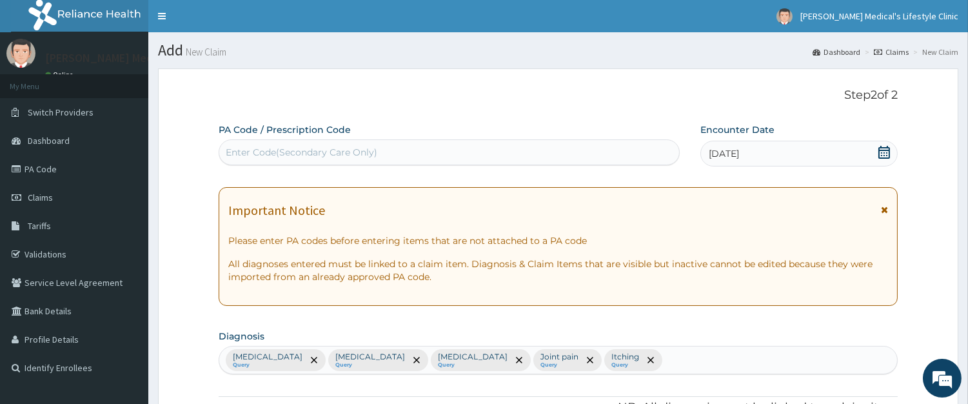
scroll to position [119, 0]
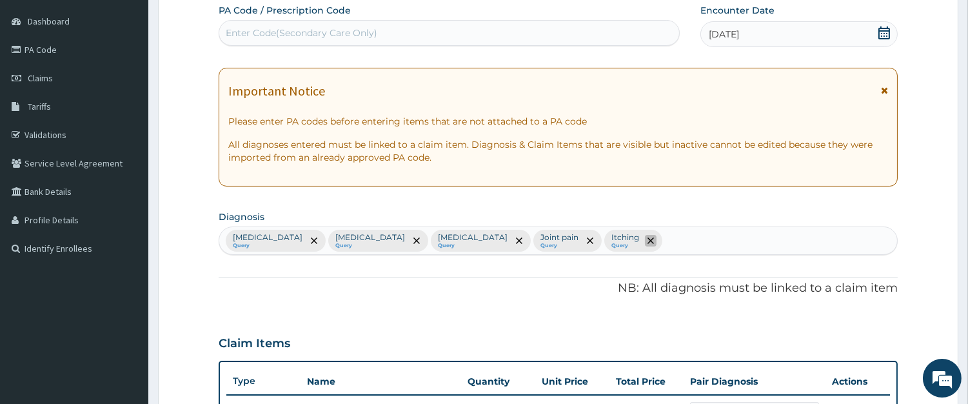
click at [648, 241] on icon "remove selection option" at bounding box center [651, 240] width 6 height 6
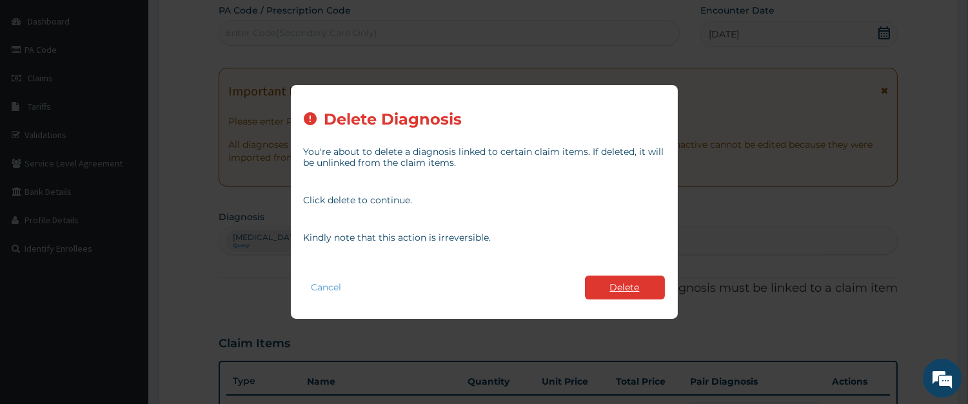
click at [624, 287] on button "Delete" at bounding box center [625, 288] width 80 height 24
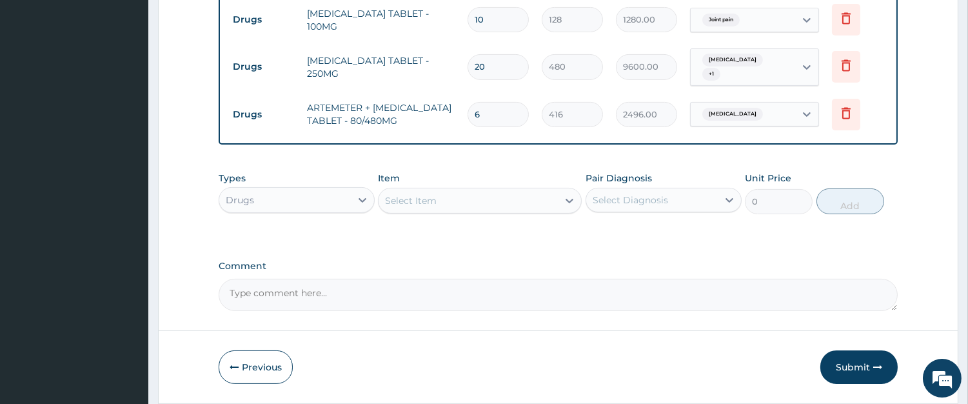
scroll to position [694, 0]
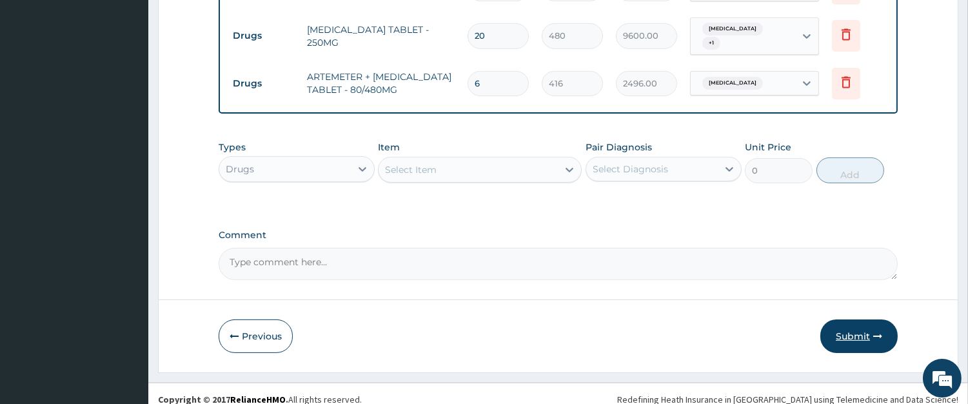
click at [859, 321] on button "Submit" at bounding box center [859, 336] width 77 height 34
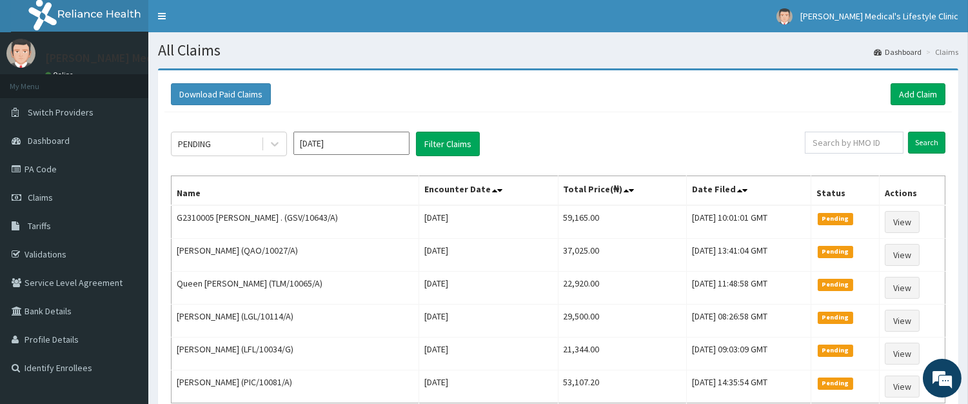
click at [917, 81] on div "Download Paid Claims Add Claim" at bounding box center [559, 94] width 788 height 35
click at [913, 92] on link "Add Claim" at bounding box center [918, 94] width 55 height 22
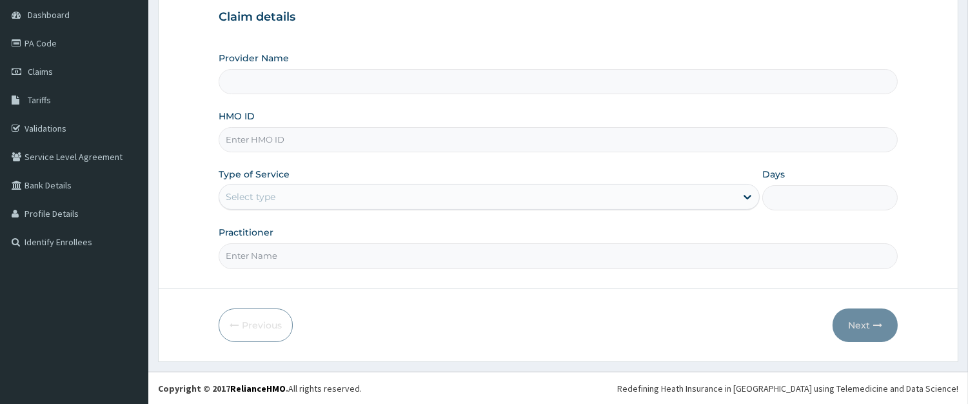
click at [265, 140] on input "HMO ID" at bounding box center [558, 139] width 679 height 25
paste input "[URL][TECHNICAL_ID]"
type input "h"
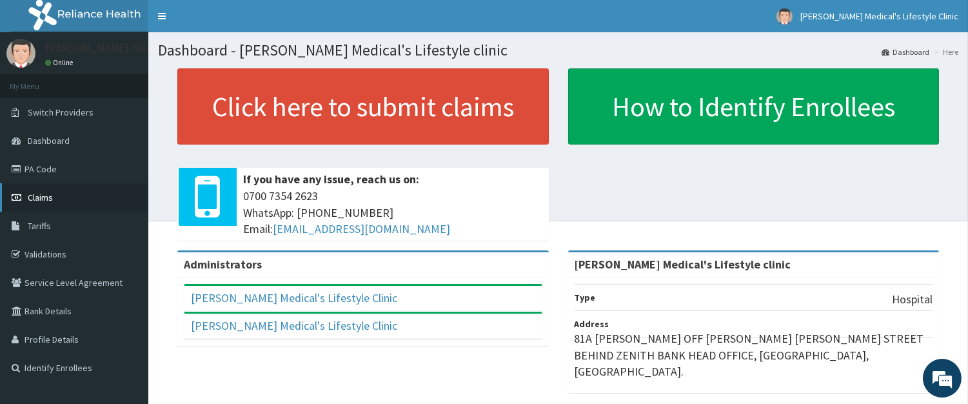
click at [66, 204] on link "Claims" at bounding box center [74, 197] width 148 height 28
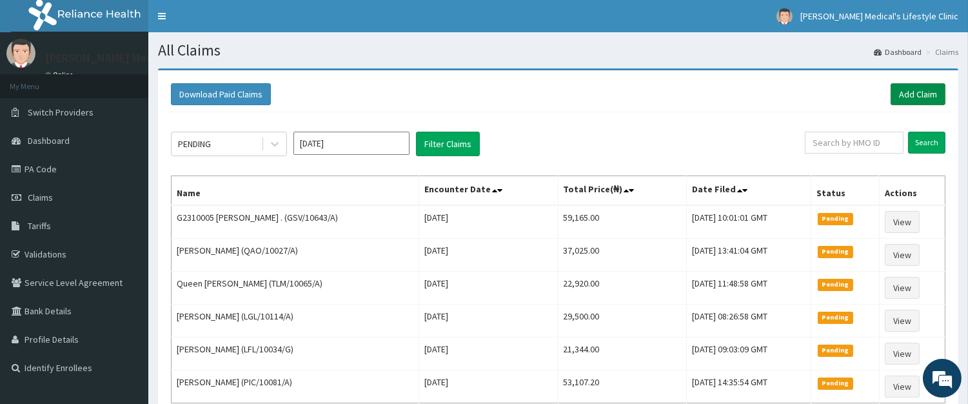
click at [910, 97] on link "Add Claim" at bounding box center [918, 94] width 55 height 22
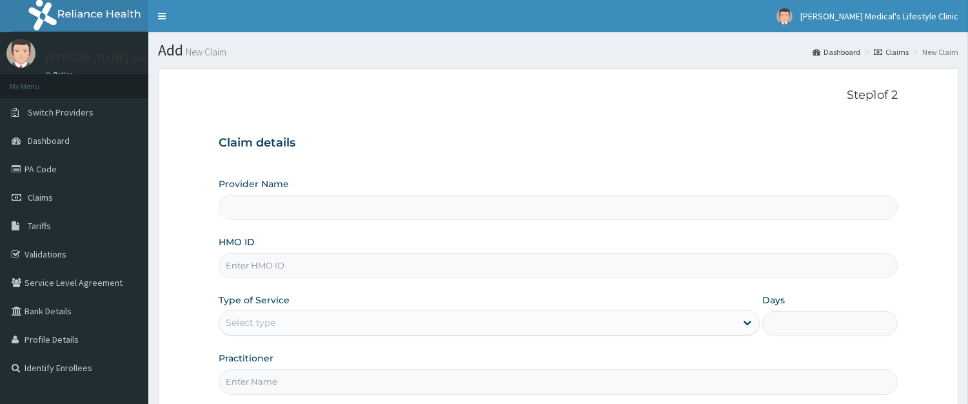
type input "[PERSON_NAME] Medical's Lifestyle clinic"
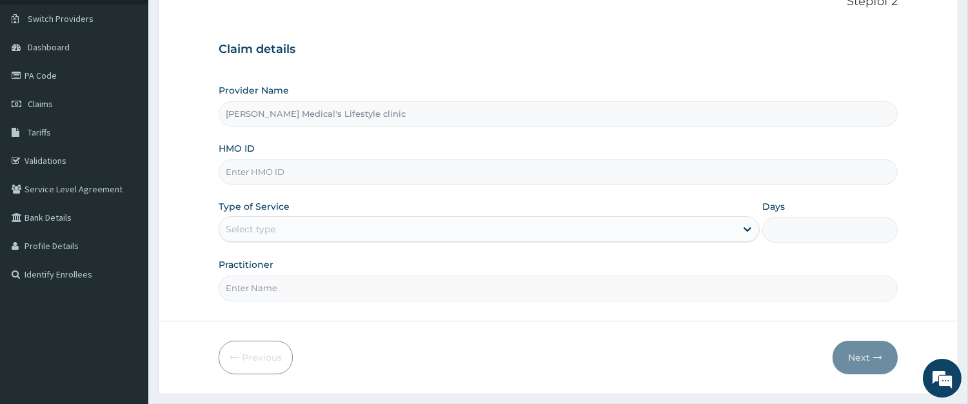
scroll to position [126, 0]
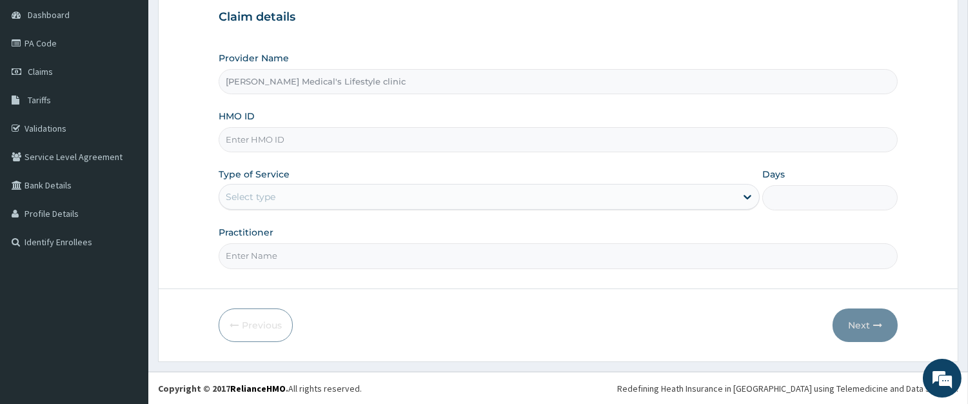
click at [327, 133] on input "HMO ID" at bounding box center [558, 139] width 679 height 25
paste input "KSB/10916/A"
type input "KSB/10916/A"
click at [321, 194] on div "Select type" at bounding box center [477, 196] width 517 height 21
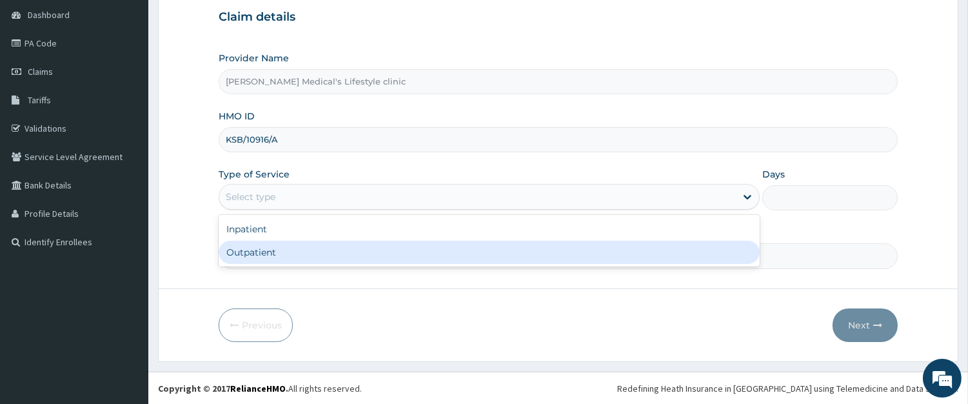
click at [290, 259] on div "Outpatient" at bounding box center [489, 252] width 541 height 23
type input "1"
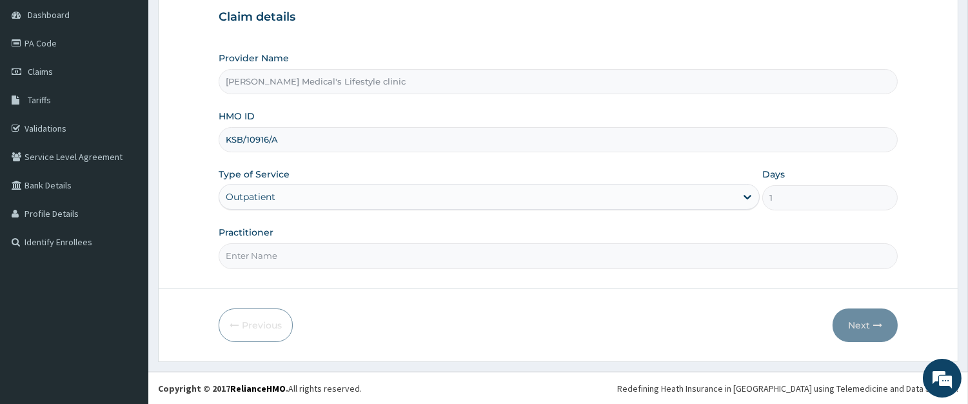
click at [290, 259] on input "Practitioner" at bounding box center [558, 255] width 679 height 25
type input "[PERSON_NAME]-[GEOGRAPHIC_DATA]"
click at [870, 320] on button "Next" at bounding box center [865, 325] width 65 height 34
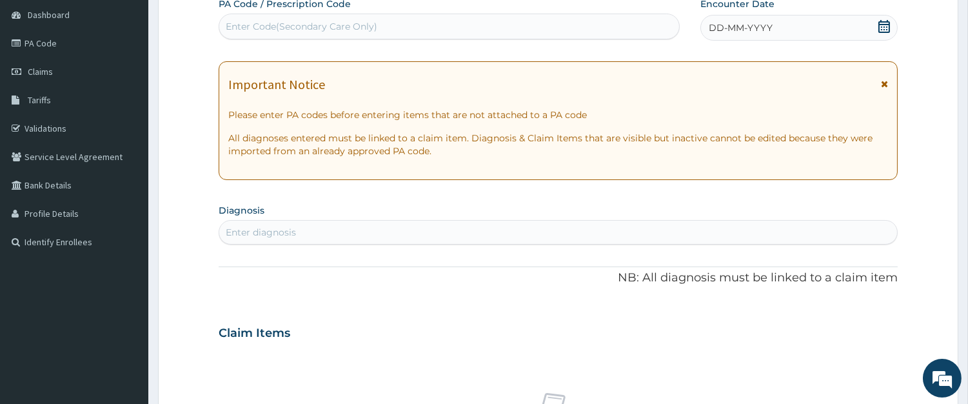
scroll to position [0, 0]
click at [396, 35] on div "Enter Code(Secondary Care Only)" at bounding box center [449, 26] width 460 height 21
paste input "PA/6A72ED"
type input "PA/6A72ED"
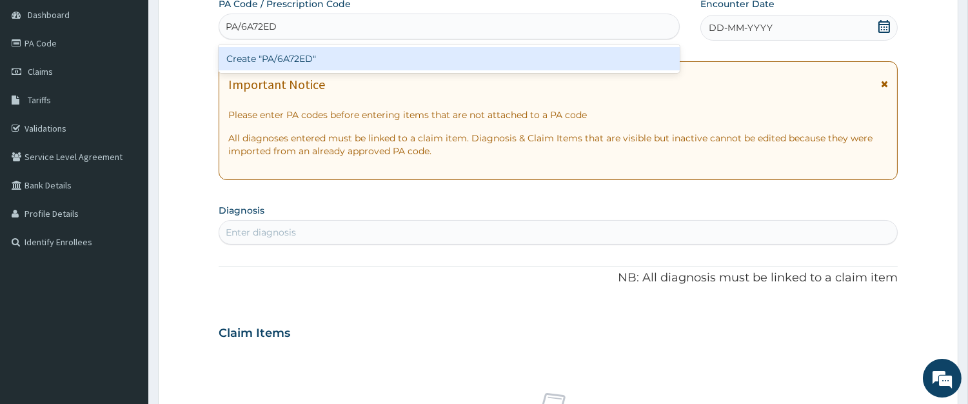
click at [357, 65] on div "Create "PA/6A72ED"" at bounding box center [449, 58] width 461 height 23
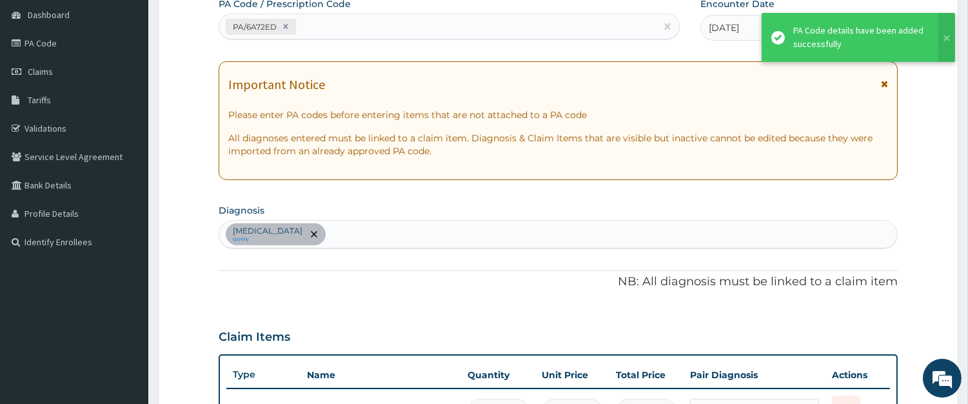
scroll to position [145, 0]
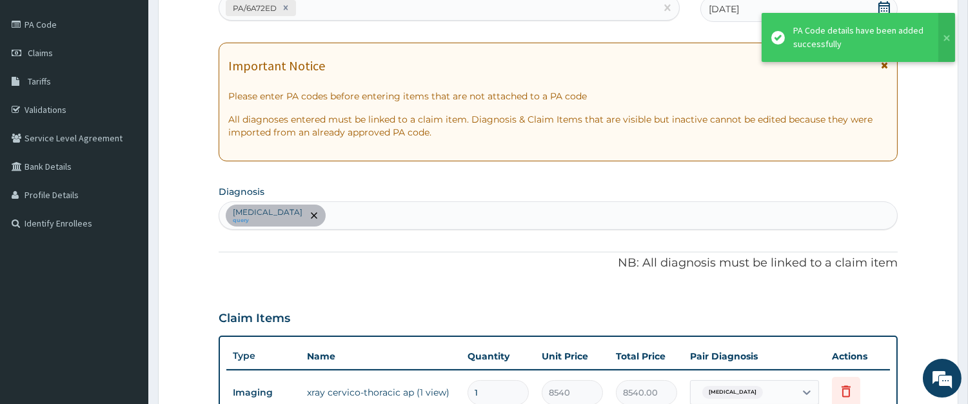
click at [363, 217] on div "[MEDICAL_DATA] query" at bounding box center [558, 215] width 678 height 27
type input "SEP"
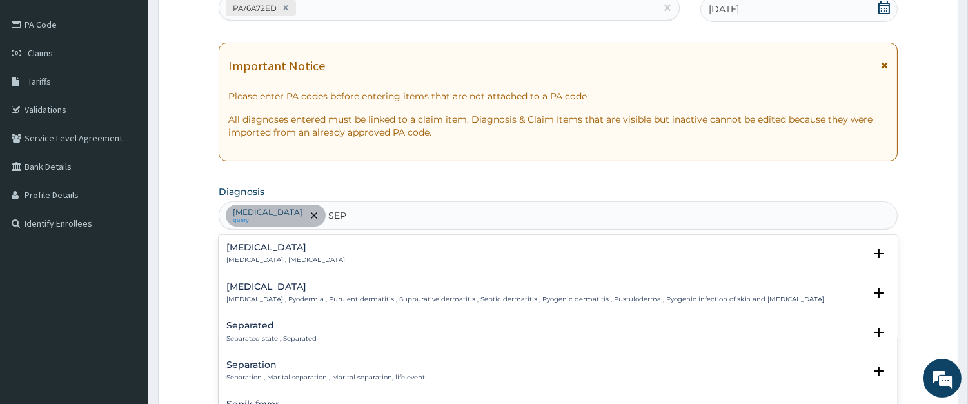
click at [274, 250] on h4 "Sepsis" at bounding box center [285, 248] width 119 height 10
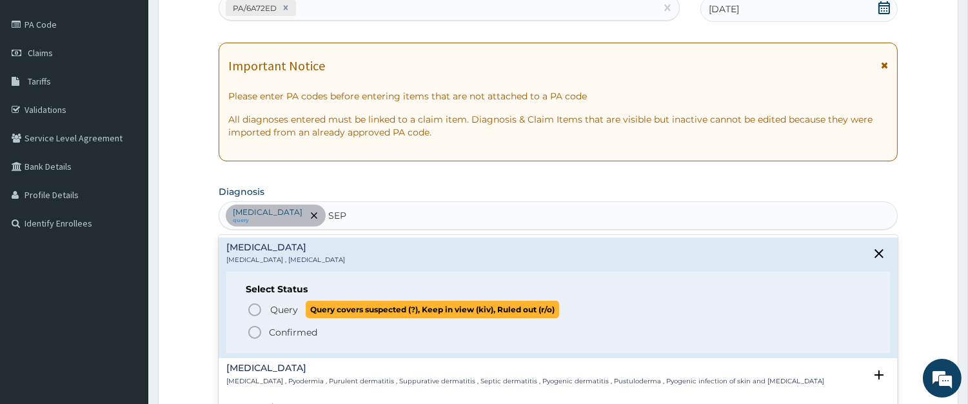
click at [266, 307] on span "Query Query covers suspected (?), Keep in view (kiv), Ruled out (r/o)" at bounding box center [559, 309] width 624 height 17
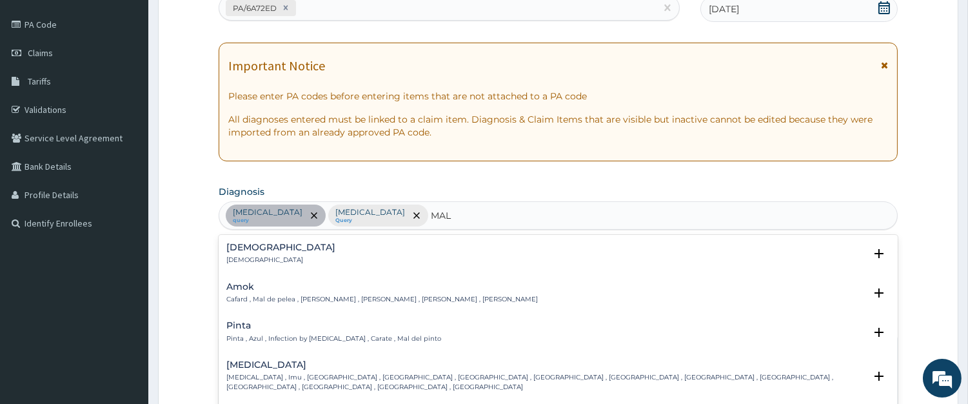
type input "MALA"
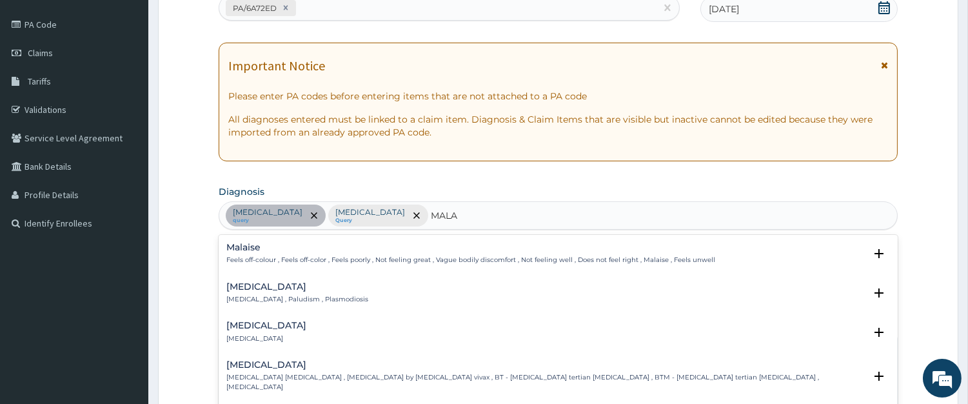
click at [272, 294] on div "Malaria Malaria , Paludism , Plasmodiosis" at bounding box center [297, 293] width 142 height 23
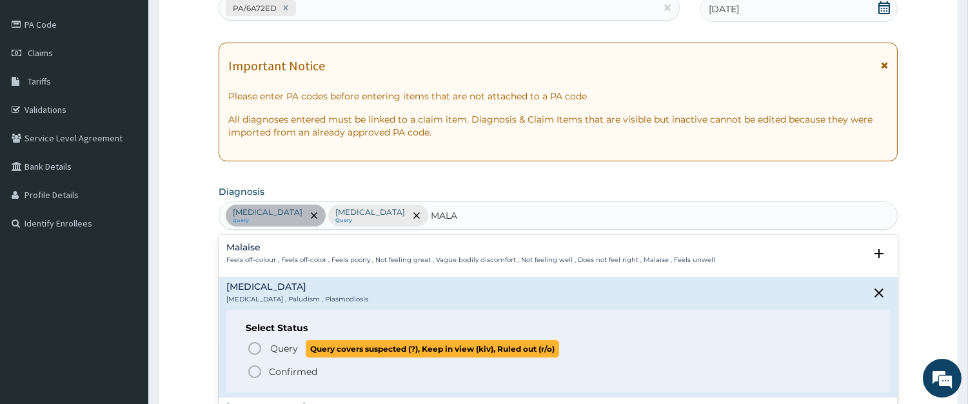
click at [286, 346] on span "Query" at bounding box center [284, 348] width 28 height 13
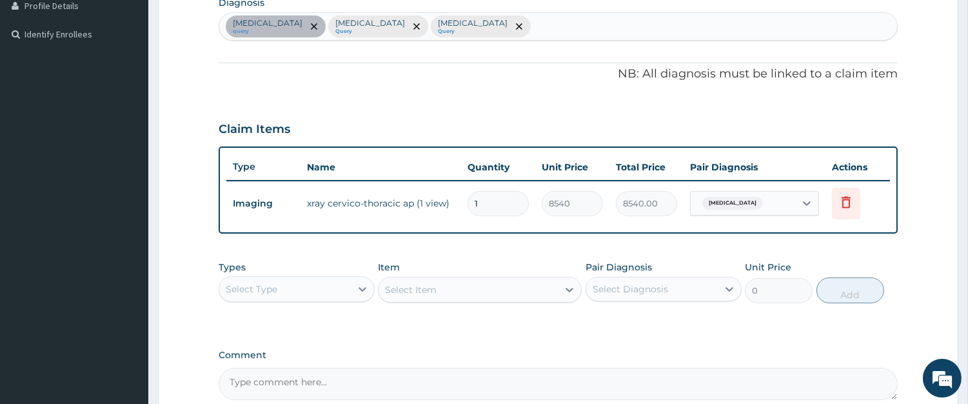
scroll to position [463, 0]
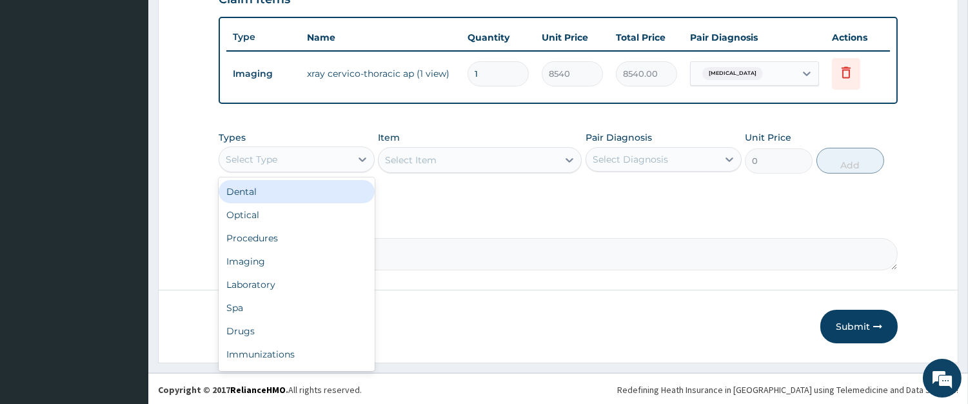
click at [288, 157] on div "Select Type" at bounding box center [285, 159] width 132 height 21
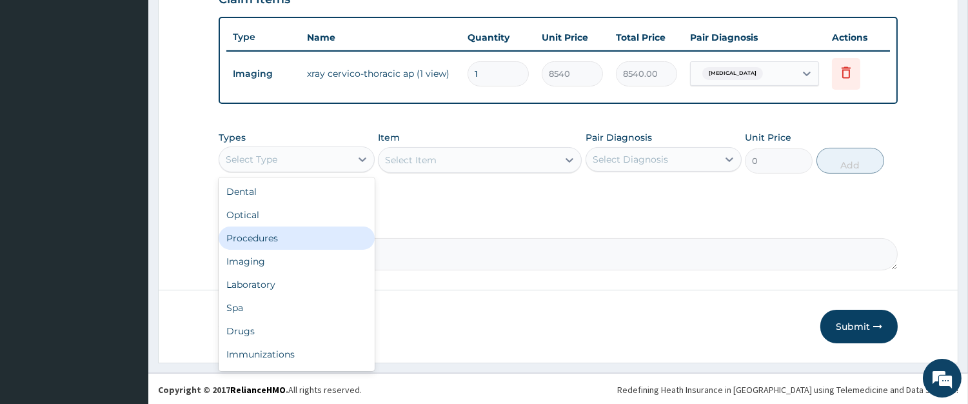
click at [307, 230] on div "Procedures" at bounding box center [297, 237] width 156 height 23
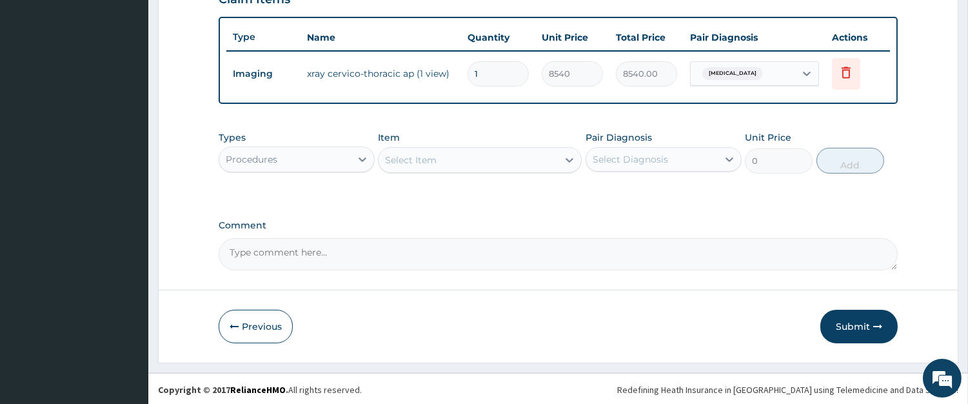
click at [513, 157] on div "Select Item" at bounding box center [468, 160] width 179 height 21
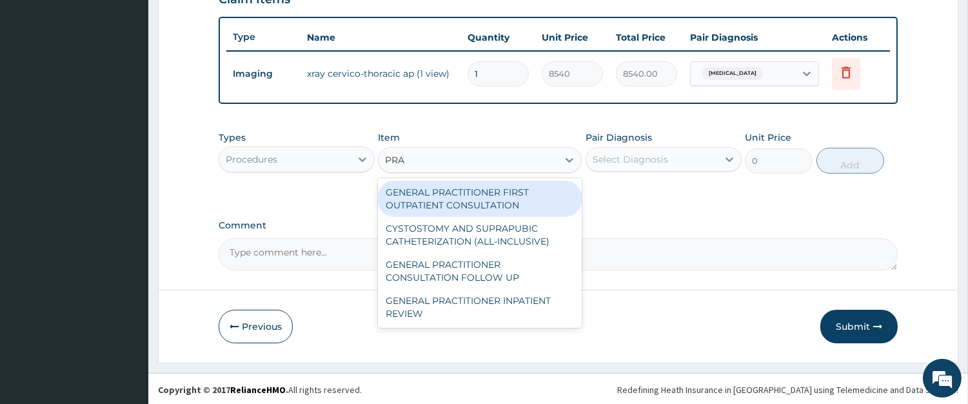
type input "PRAC"
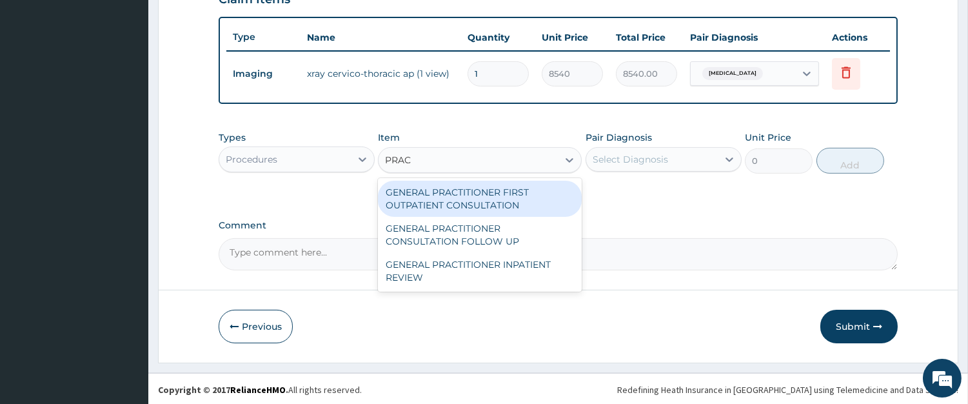
click at [505, 189] on div "GENERAL PRACTITIONER FIRST OUTPATIENT CONSULTATION" at bounding box center [480, 199] width 204 height 36
type input "4500"
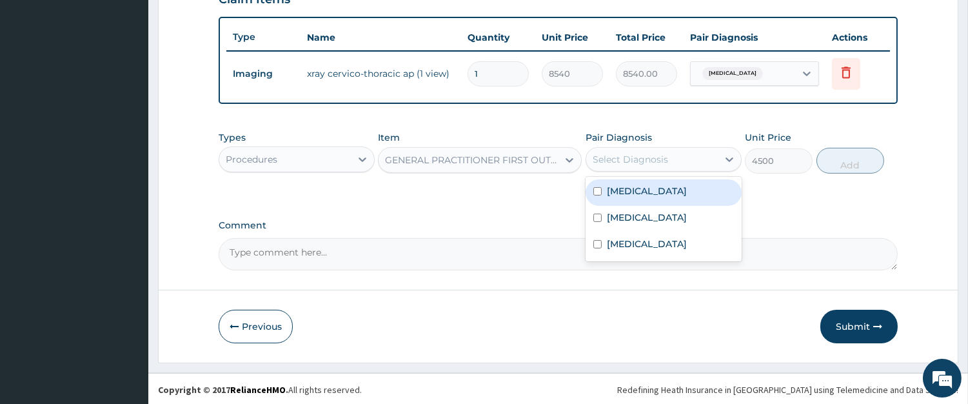
click at [628, 153] on div "Select Diagnosis" at bounding box center [630, 159] width 75 height 13
click at [626, 185] on label "Cervical spondylosis" at bounding box center [647, 191] width 80 height 13
checkbox input "true"
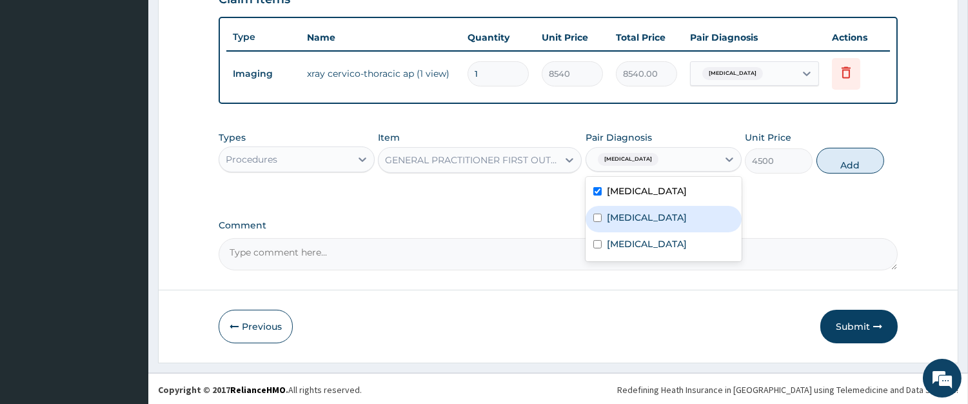
click at [620, 211] on label "Sepsis" at bounding box center [647, 217] width 80 height 13
checkbox input "true"
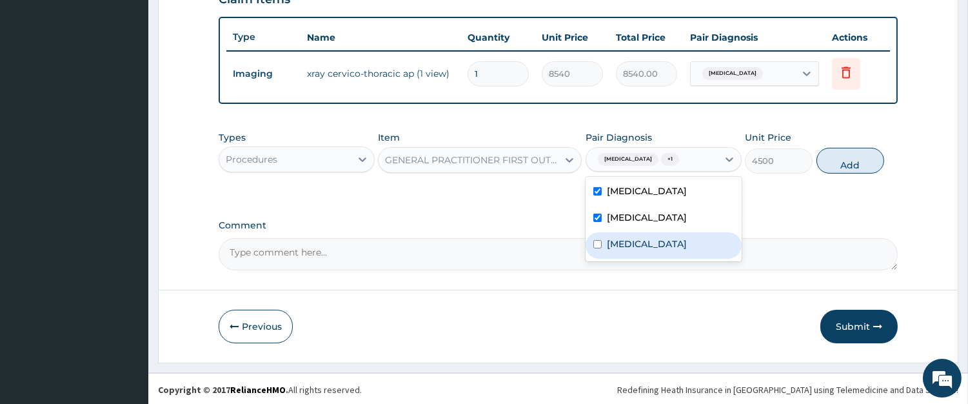
click at [619, 242] on label "Malaria" at bounding box center [647, 243] width 80 height 13
checkbox input "true"
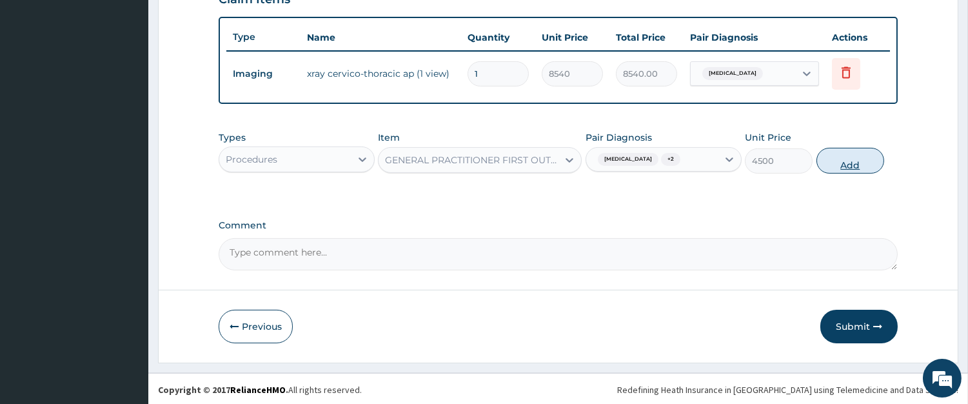
click at [856, 154] on button "Add" at bounding box center [851, 161] width 68 height 26
type input "0"
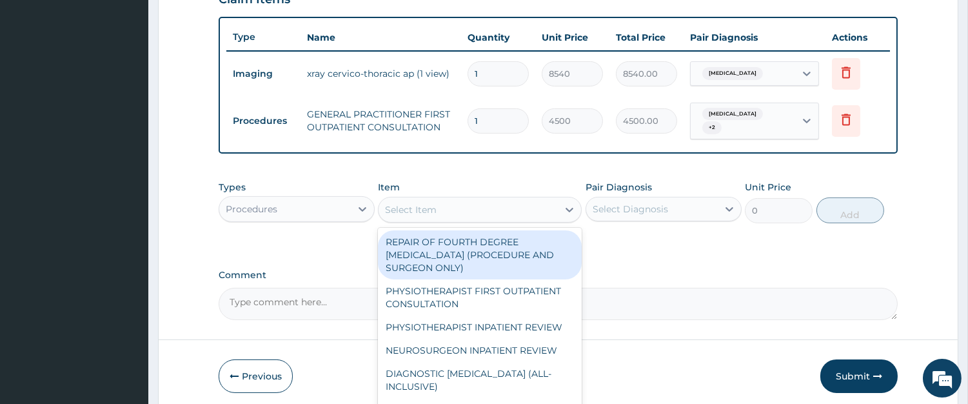
click at [543, 214] on div "Select Item" at bounding box center [468, 209] width 179 height 21
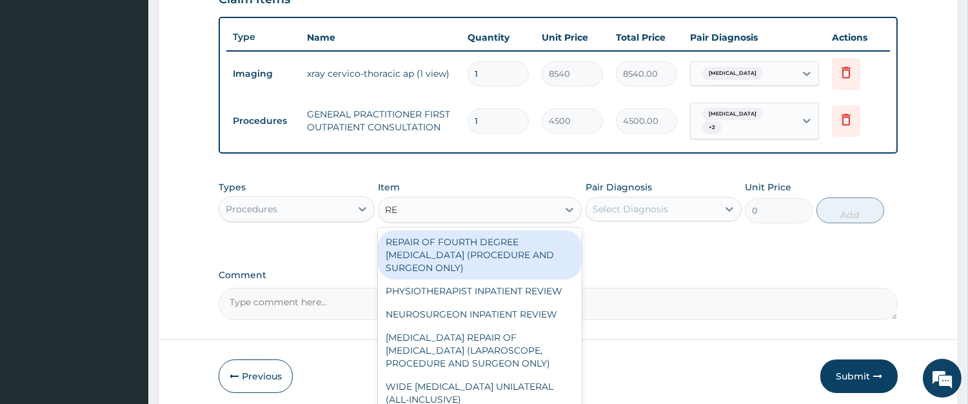
type input "REG"
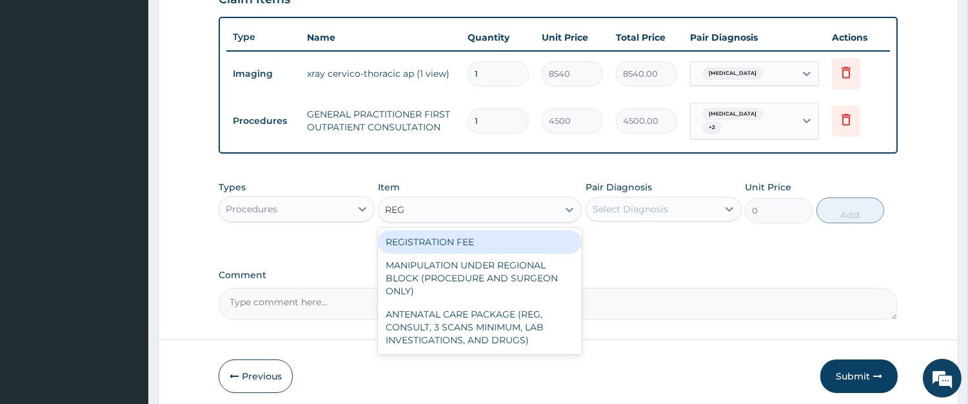
click at [508, 243] on div "REGISTRATION FEE" at bounding box center [480, 241] width 204 height 23
type input "3000"
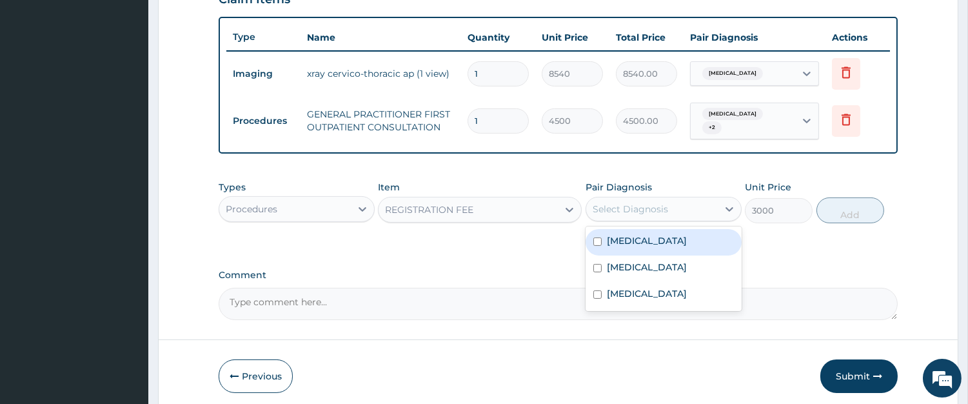
click at [644, 200] on div "Select Diagnosis" at bounding box center [652, 209] width 132 height 21
click at [639, 234] on label "Cervical spondylosis" at bounding box center [647, 240] width 80 height 13
checkbox input "true"
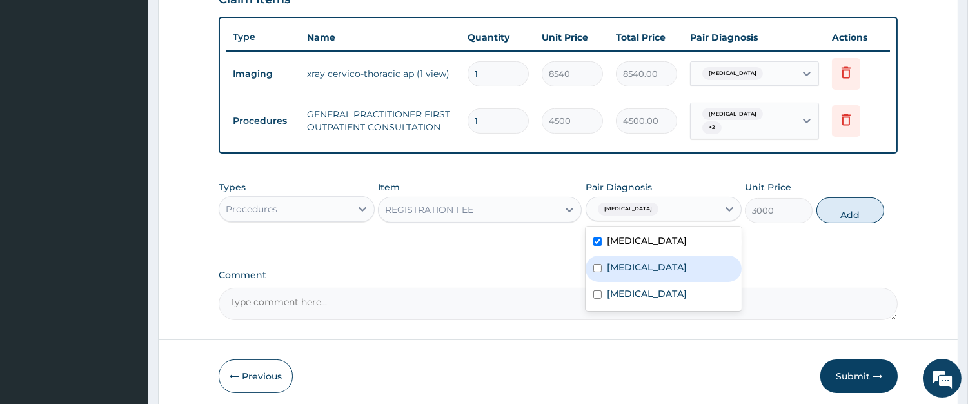
click at [627, 261] on label "Sepsis" at bounding box center [647, 267] width 80 height 13
checkbox input "true"
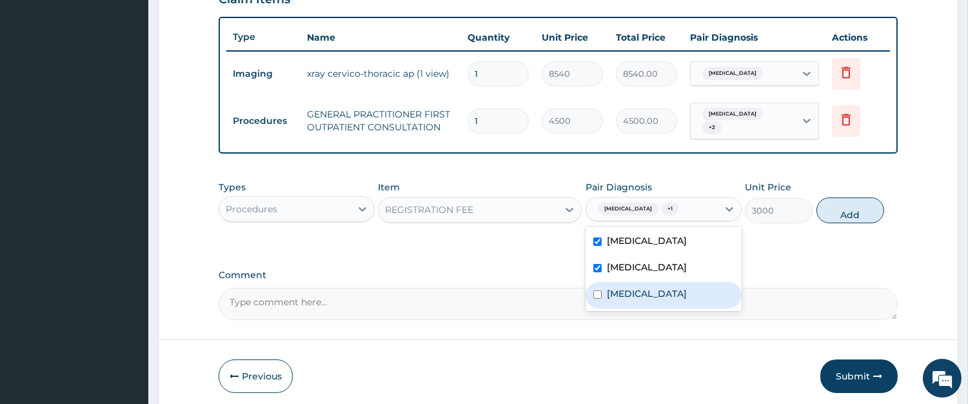
click at [626, 288] on label "Malaria" at bounding box center [647, 293] width 80 height 13
checkbox input "true"
click at [846, 214] on button "Add" at bounding box center [851, 210] width 68 height 26
type input "0"
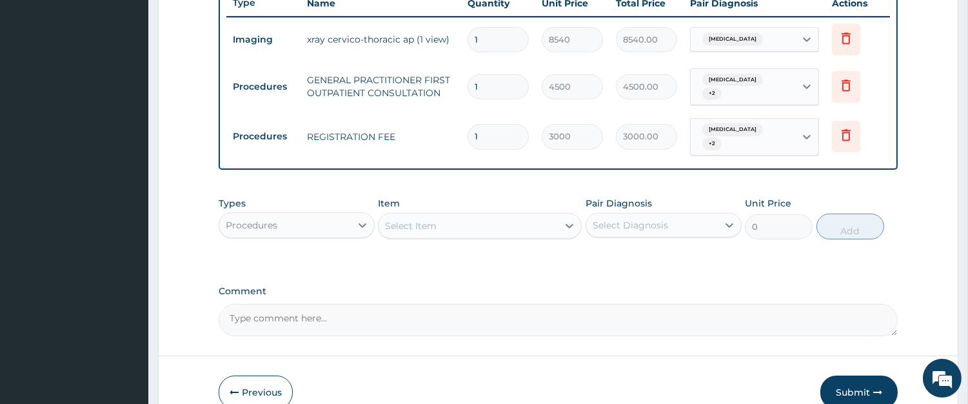
scroll to position [564, 0]
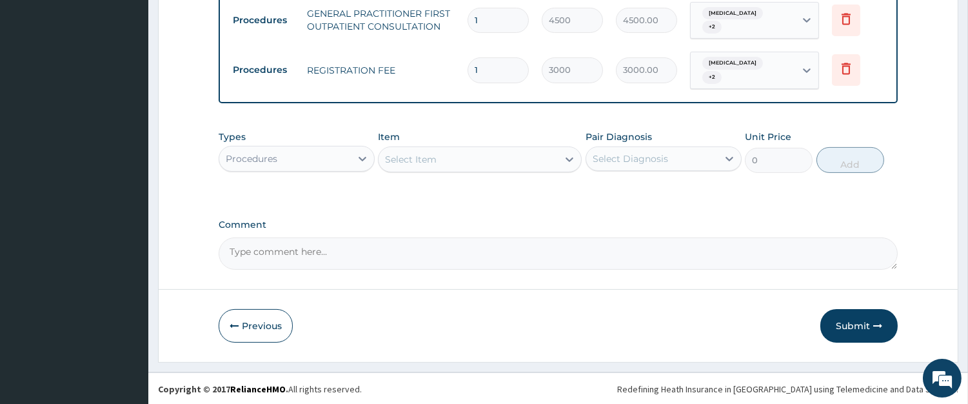
click at [276, 157] on div "Procedures" at bounding box center [252, 158] width 52 height 13
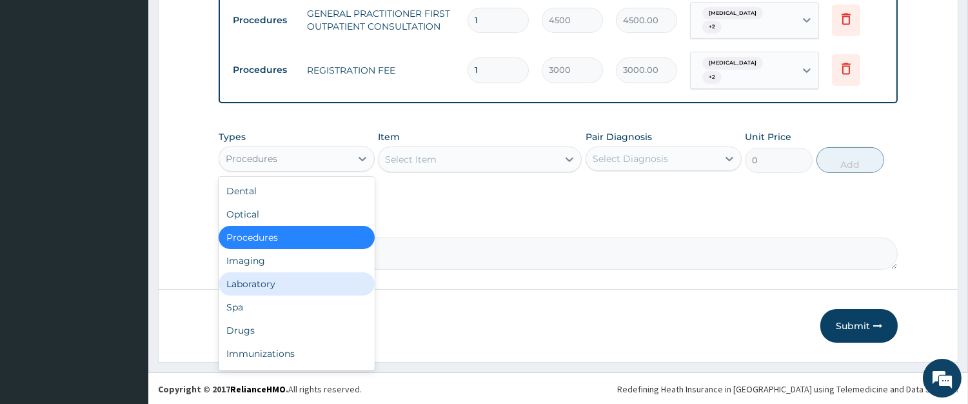
click at [308, 279] on div "Laboratory" at bounding box center [297, 283] width 156 height 23
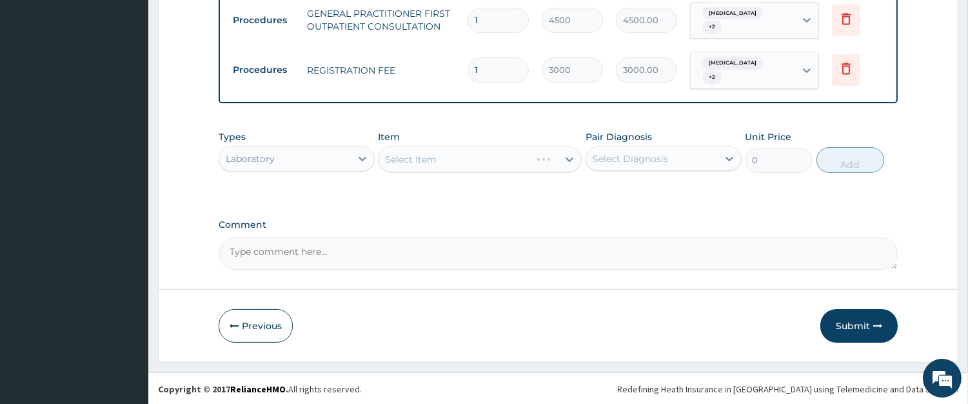
click at [531, 165] on div "Select Item" at bounding box center [455, 159] width 152 height 21
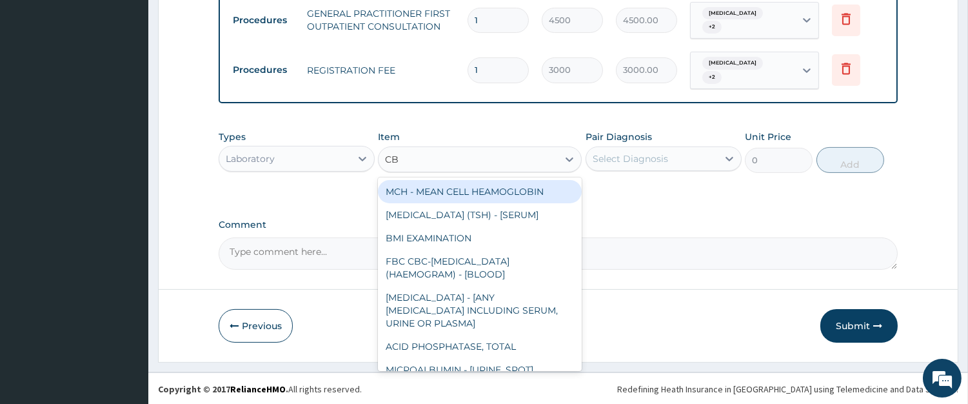
type input "CBC"
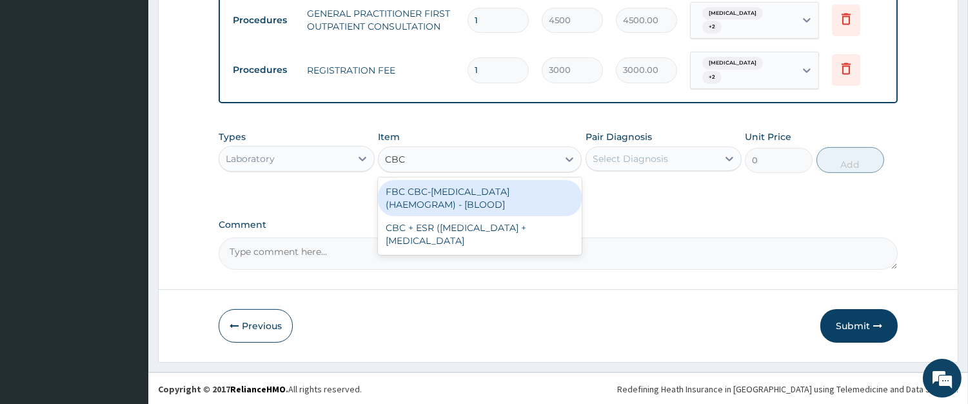
click at [517, 190] on div "FBC CBC-COMPLETE BLOOD COUNT (HAEMOGRAM) - [BLOOD]" at bounding box center [480, 198] width 204 height 36
type input "6000"
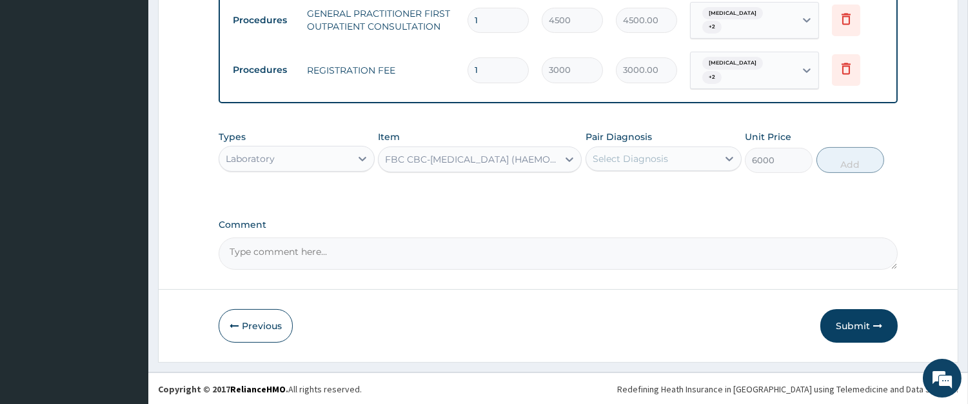
click at [639, 150] on div "Select Diagnosis" at bounding box center [652, 158] width 132 height 21
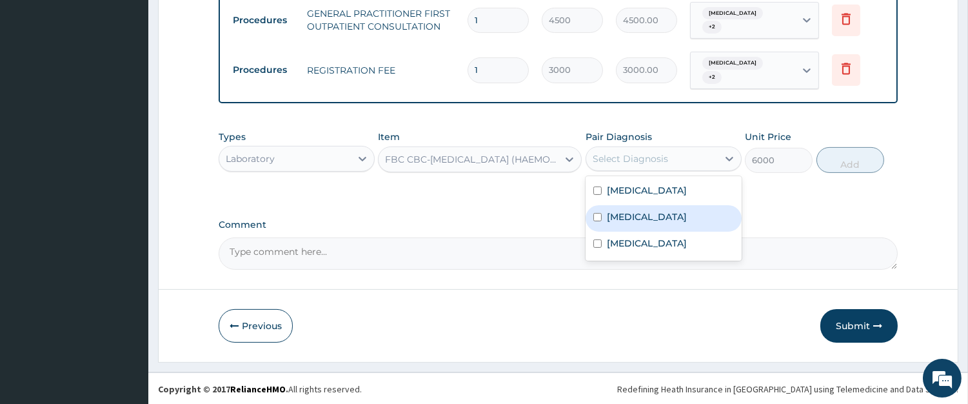
click at [621, 220] on label "Sepsis" at bounding box center [647, 216] width 80 height 13
checkbox input "true"
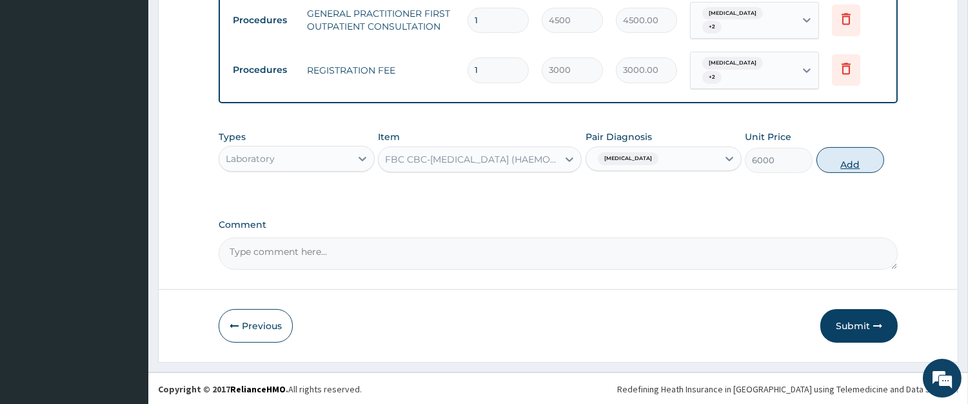
click at [871, 157] on button "Add" at bounding box center [851, 160] width 68 height 26
type input "0"
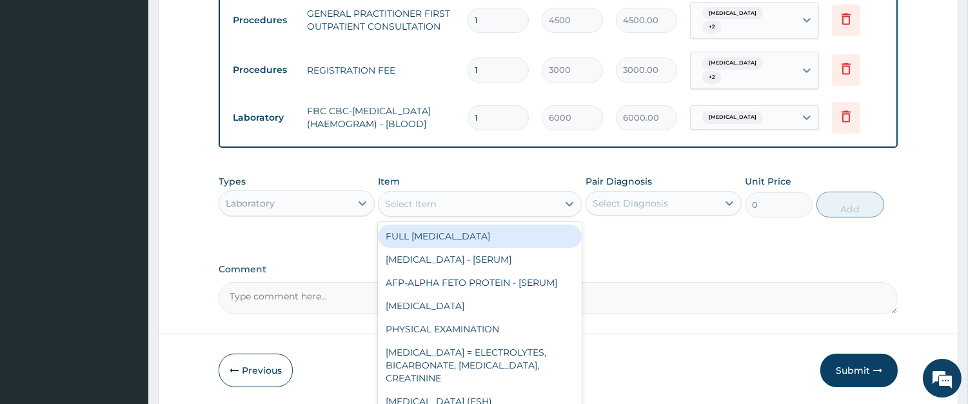
click at [552, 214] on div "Select Item" at bounding box center [468, 204] width 179 height 21
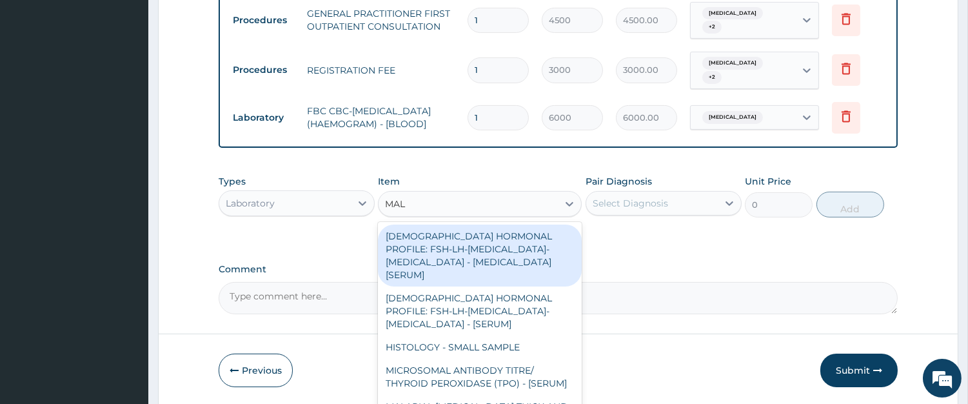
type input "MALA"
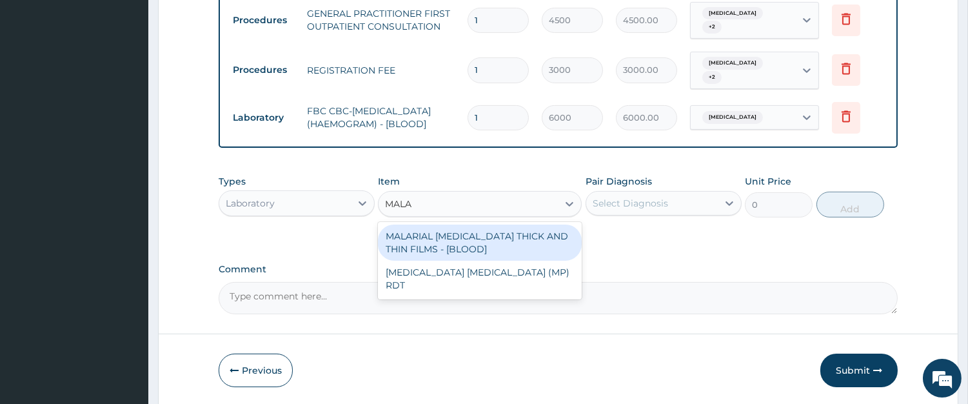
click at [508, 249] on div "MALARIAL PARASITE THICK AND THIN FILMS - [BLOOD]" at bounding box center [480, 243] width 204 height 36
type input "2625"
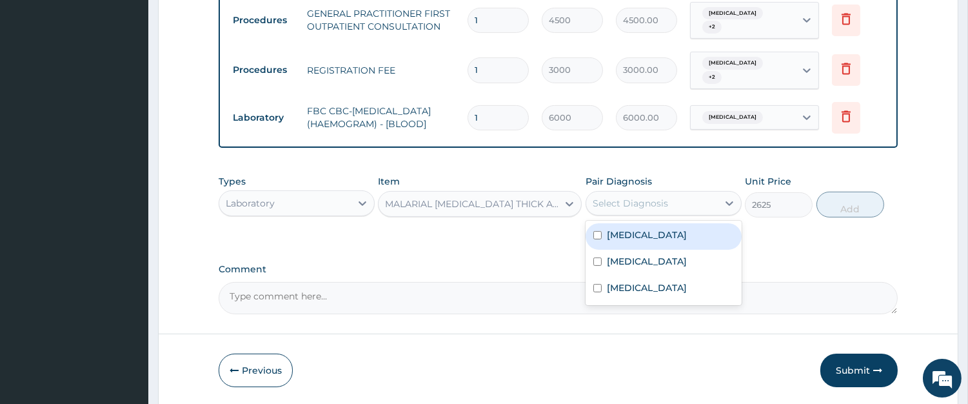
click at [628, 208] on div "Select Diagnosis" at bounding box center [630, 203] width 75 height 13
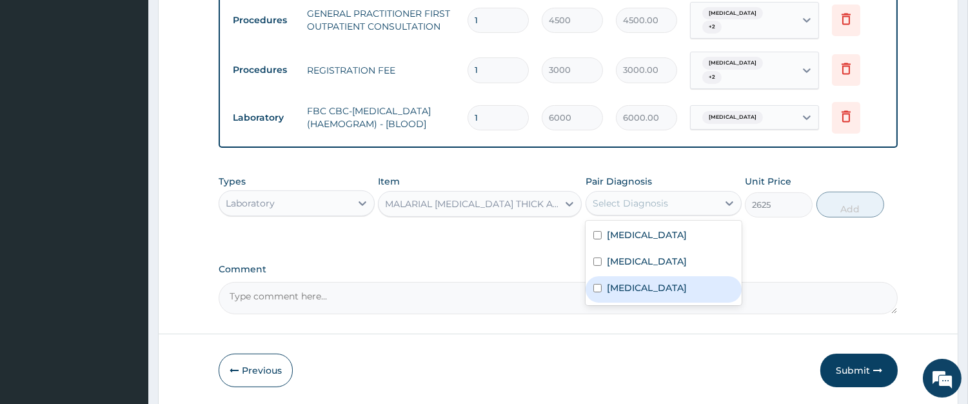
click at [614, 292] on label "Malaria" at bounding box center [647, 287] width 80 height 13
checkbox input "true"
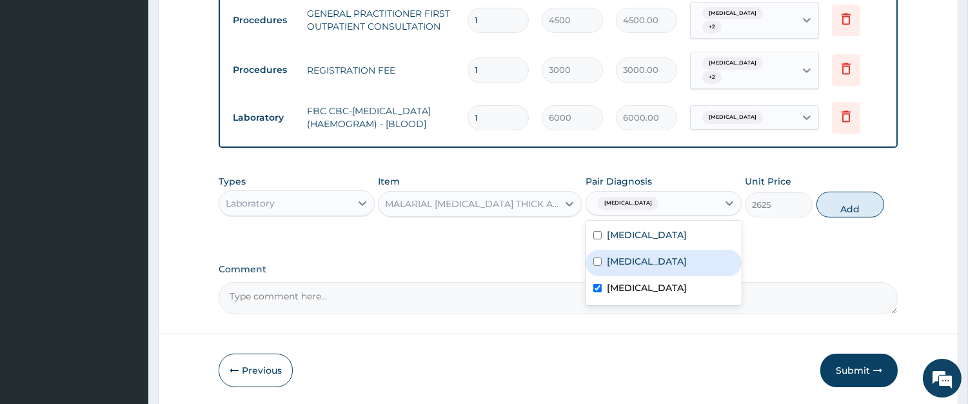
click at [843, 214] on button "Add" at bounding box center [851, 205] width 68 height 26
type input "0"
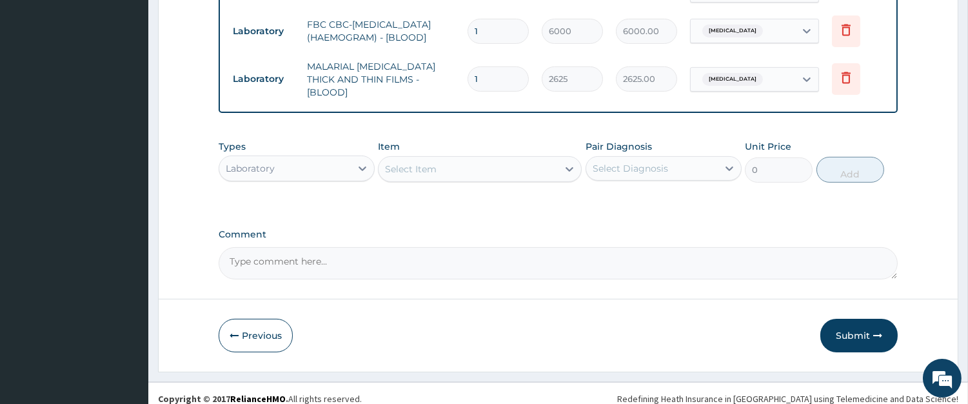
scroll to position [660, 0]
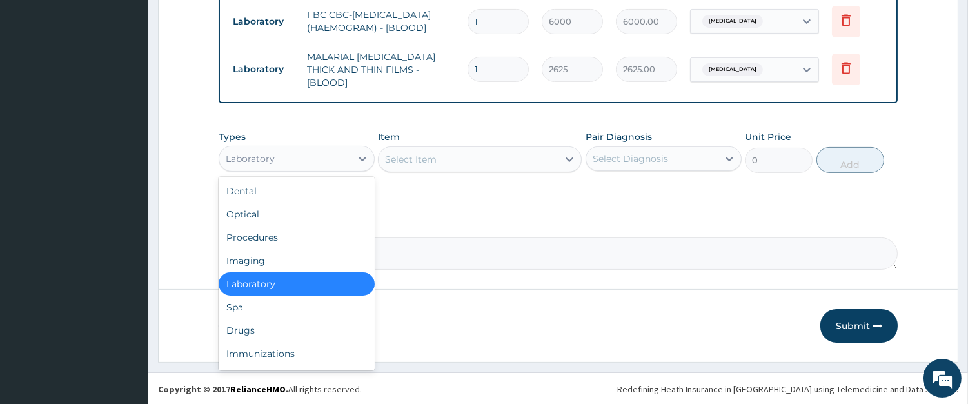
click at [343, 156] on div "Laboratory" at bounding box center [285, 158] width 132 height 21
click at [356, 336] on div "Drugs" at bounding box center [297, 330] width 156 height 23
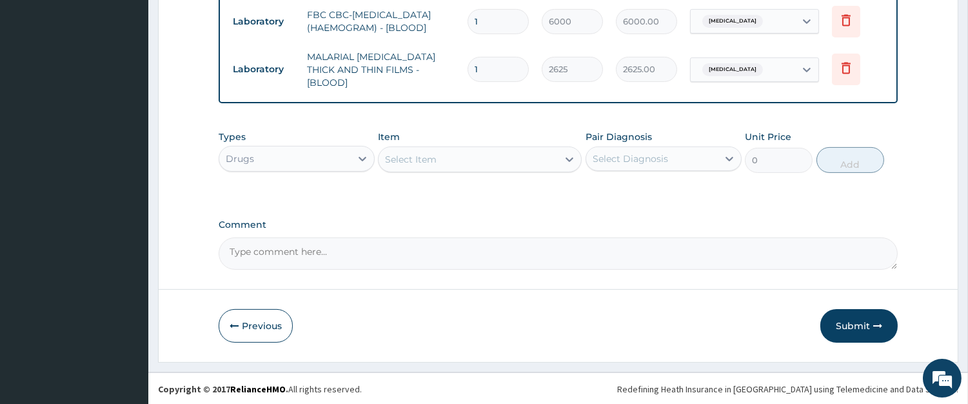
click at [494, 165] on div "Select Item" at bounding box center [468, 159] width 179 height 21
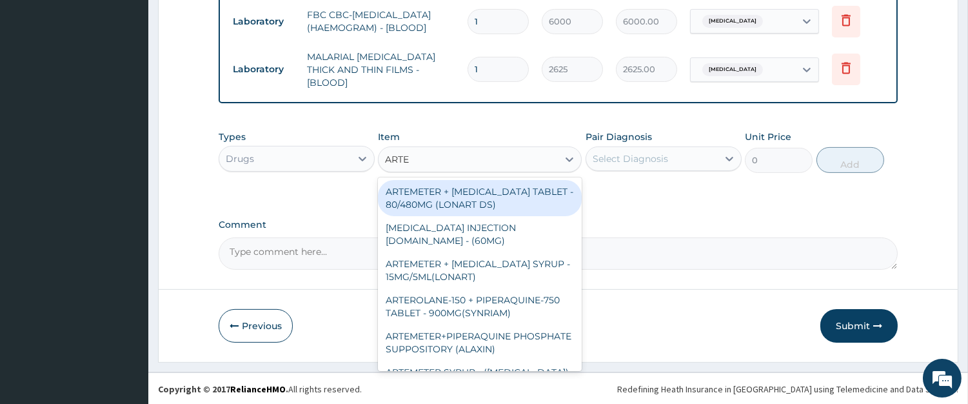
type input "ARTEM"
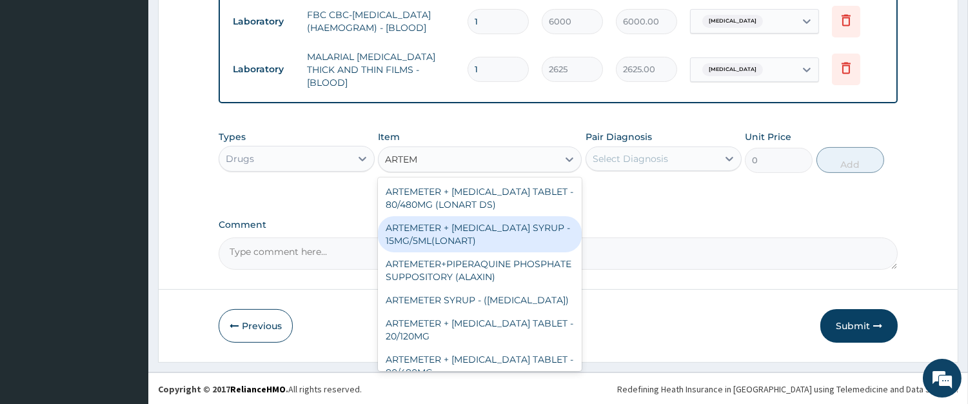
scroll to position [119, 0]
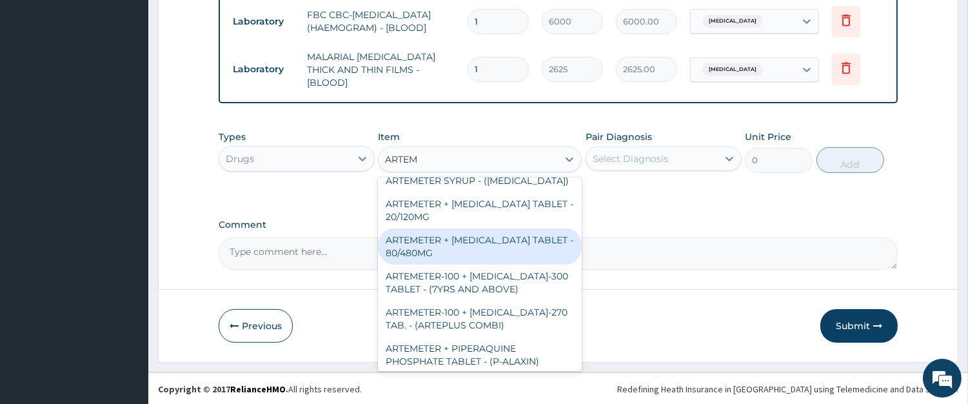
click at [492, 237] on div "ARTEMETER + LUMEFANTRINE TABLET - 80/480MG" at bounding box center [480, 246] width 204 height 36
type input "416"
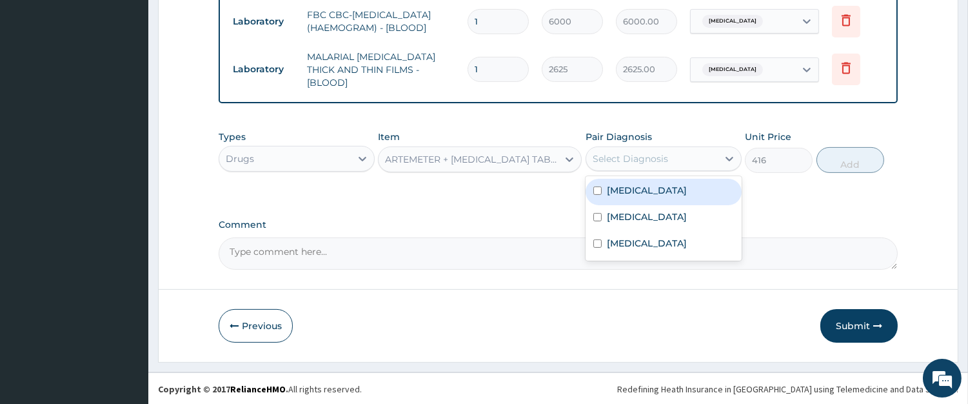
click at [663, 156] on div "Select Diagnosis" at bounding box center [630, 158] width 75 height 13
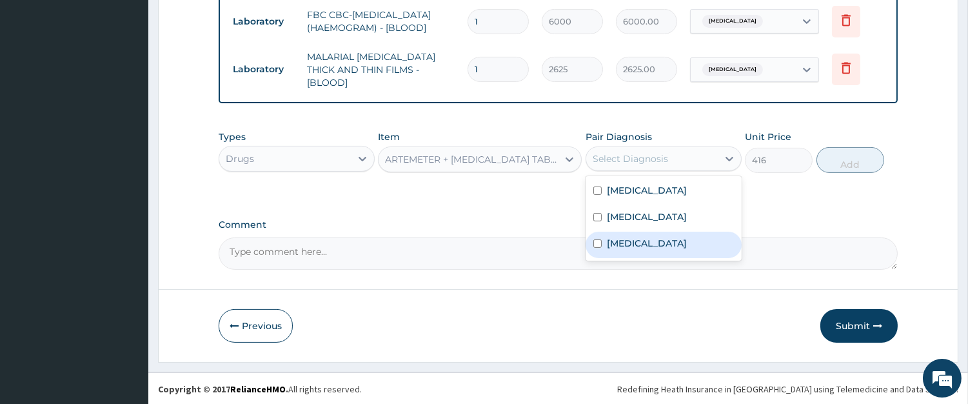
click at [650, 241] on div "Malaria" at bounding box center [664, 245] width 156 height 26
checkbox input "true"
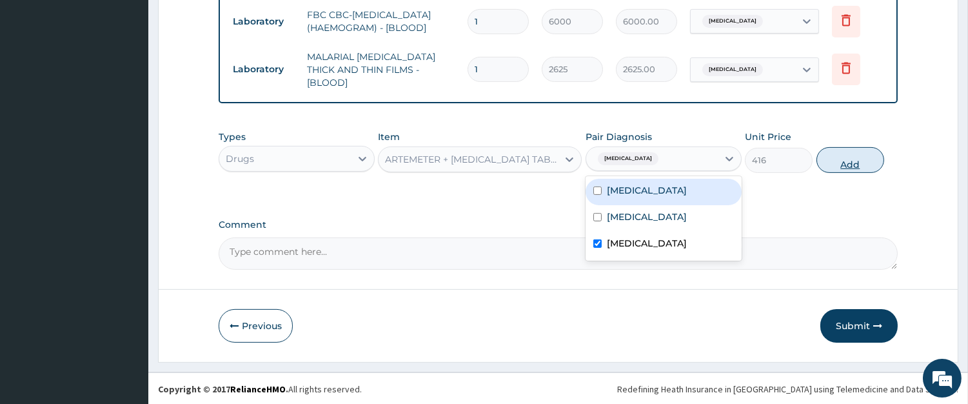
click at [866, 157] on button "Add" at bounding box center [851, 160] width 68 height 26
type input "0"
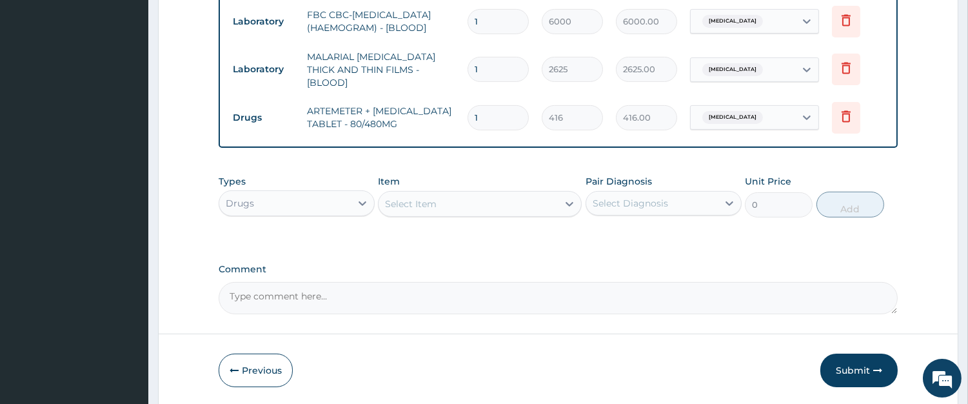
type input "0.00"
type input "6"
type input "2496.00"
type input "6"
click at [479, 199] on div "Select Item" at bounding box center [468, 204] width 179 height 21
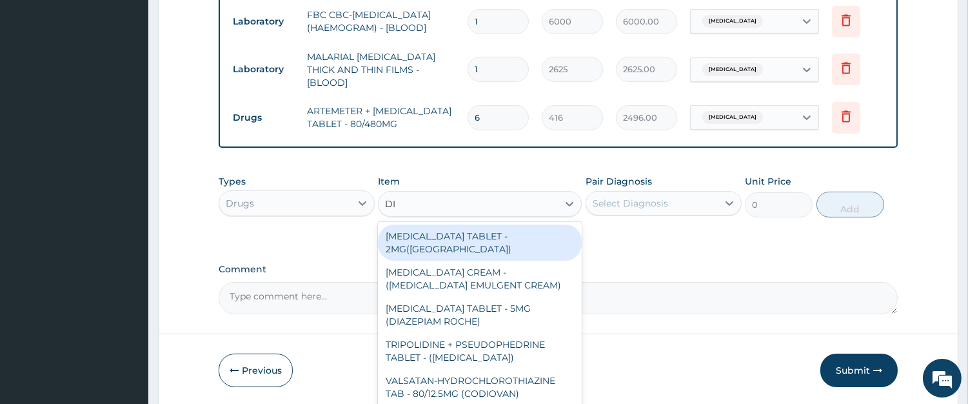
type input "DIC"
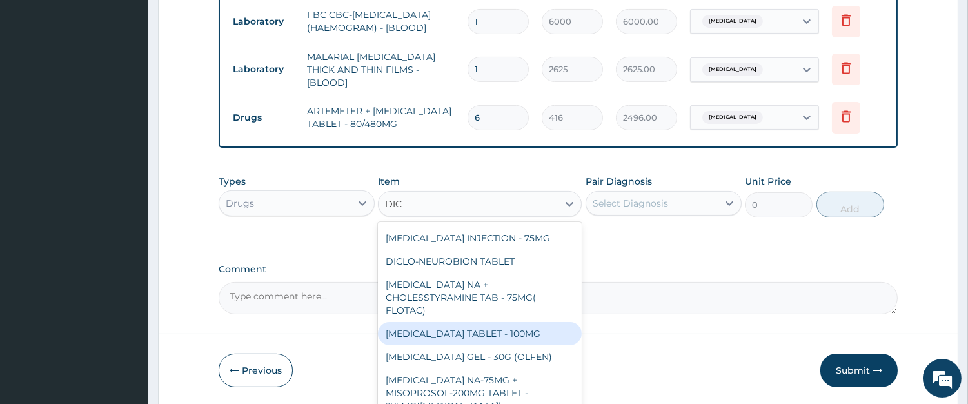
click at [514, 325] on div "DICLOFENAC TABLET - 100MG" at bounding box center [480, 333] width 204 height 23
type input "128"
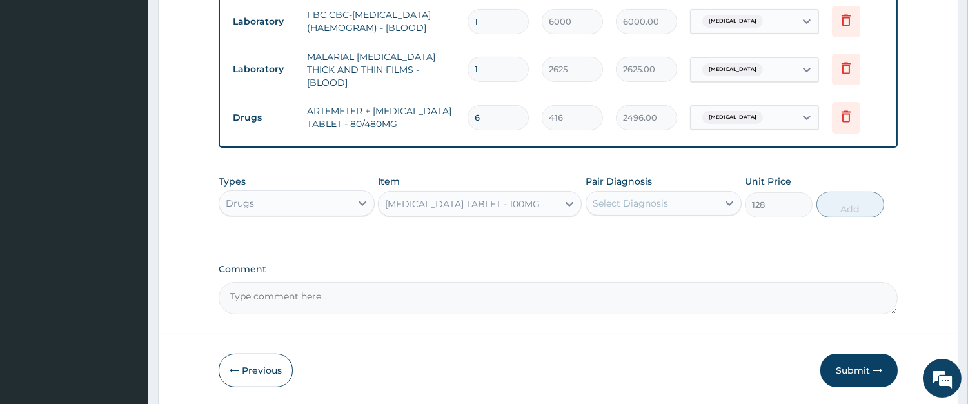
click at [659, 207] on div "Select Diagnosis" at bounding box center [630, 203] width 75 height 13
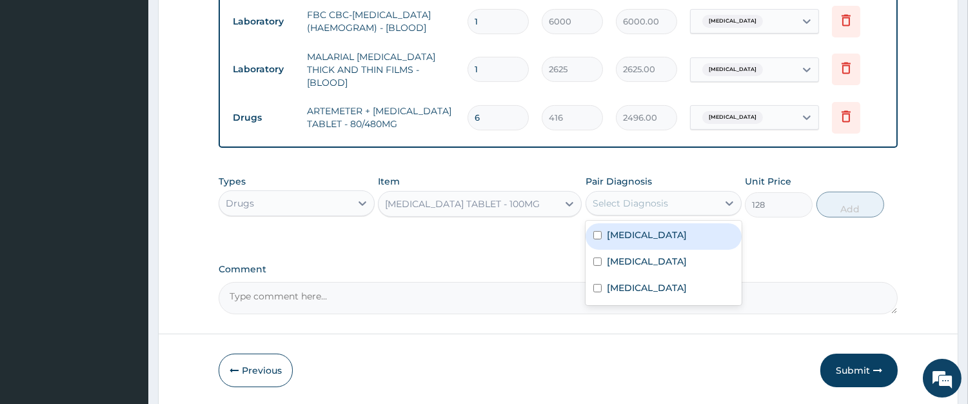
click at [657, 229] on label "Cervical spondylosis" at bounding box center [647, 234] width 80 height 13
checkbox input "true"
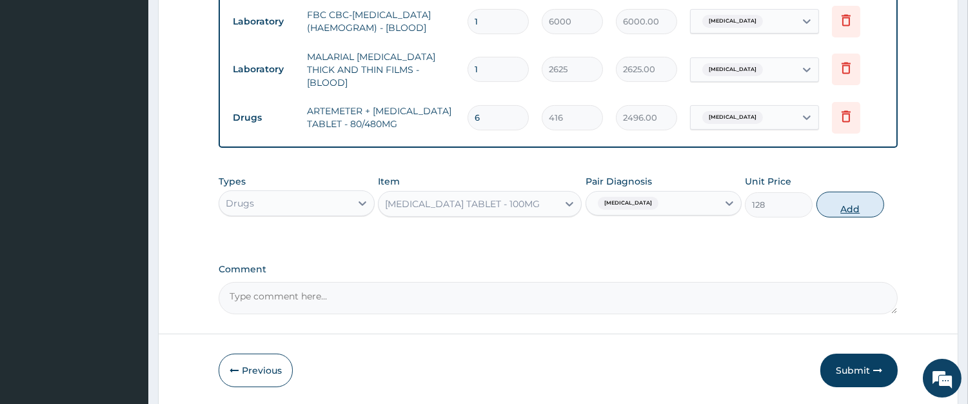
click at [850, 207] on button "Add" at bounding box center [851, 205] width 68 height 26
type input "0"
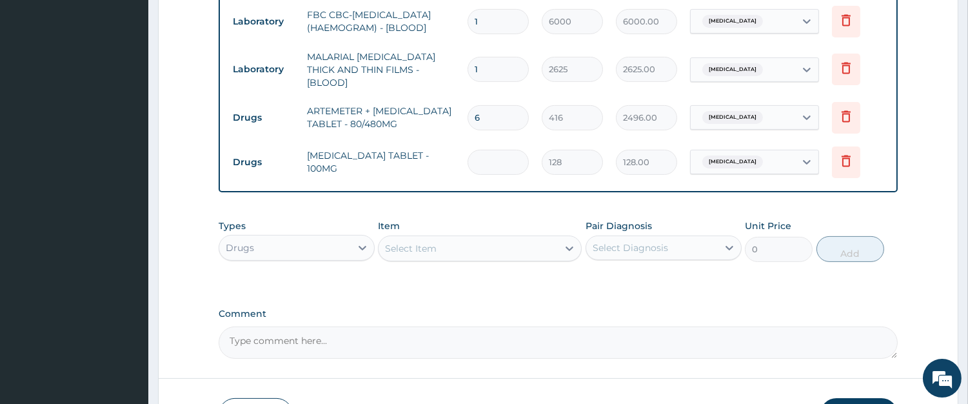
type input "0.00"
type input "9"
type input "1152.00"
type input "9"
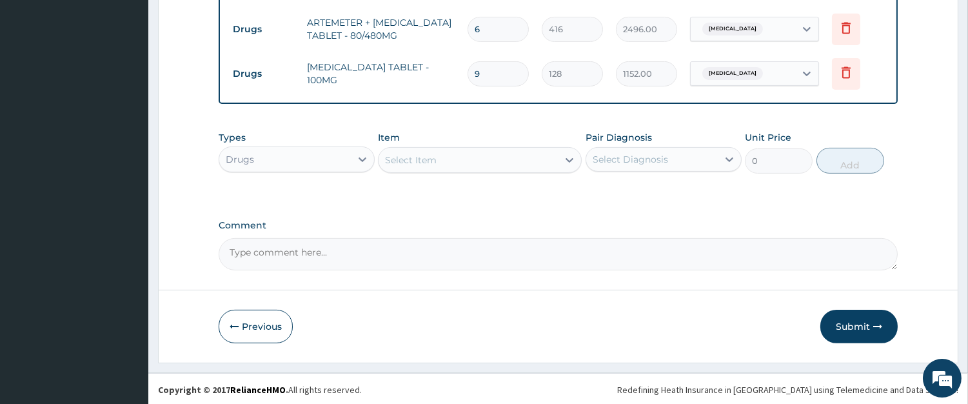
scroll to position [750, 0]
click at [845, 324] on button "Submit" at bounding box center [859, 325] width 77 height 34
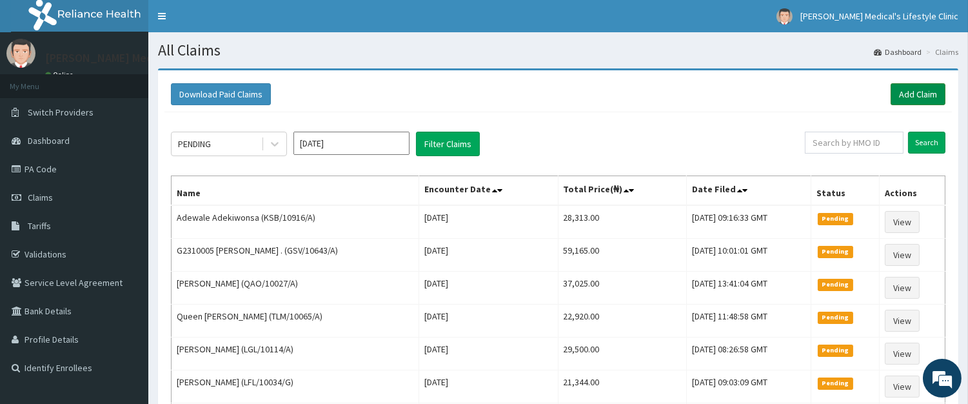
click at [897, 86] on link "Add Claim" at bounding box center [918, 94] width 55 height 22
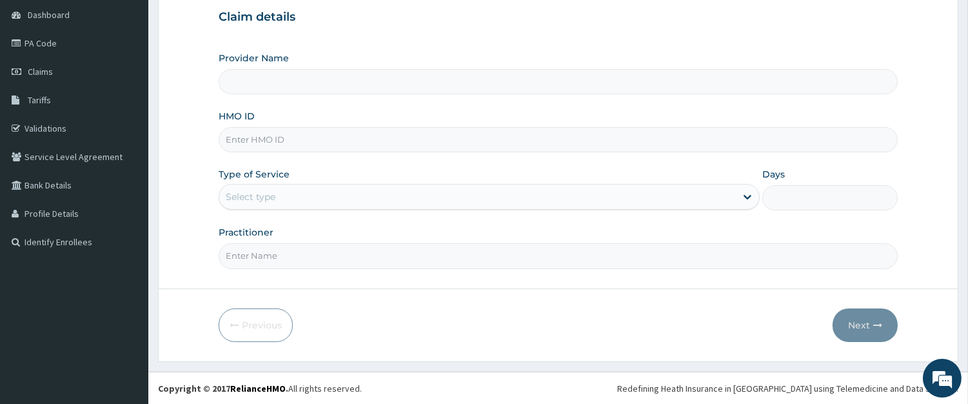
type input "JEE/10123/A"
type input "[PERSON_NAME] Medical's Lifestyle clinic"
type input "JEE/10123/A"
click at [297, 198] on div "Select type" at bounding box center [477, 196] width 517 height 21
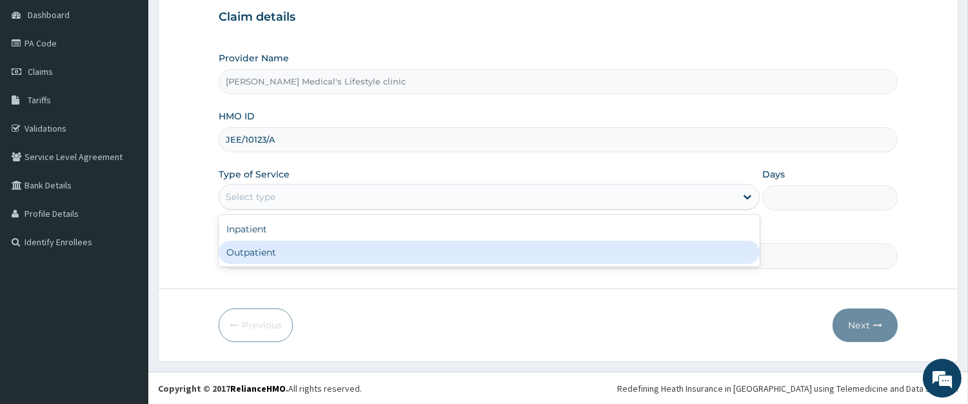
click at [288, 250] on div "Outpatient" at bounding box center [489, 252] width 541 height 23
type input "1"
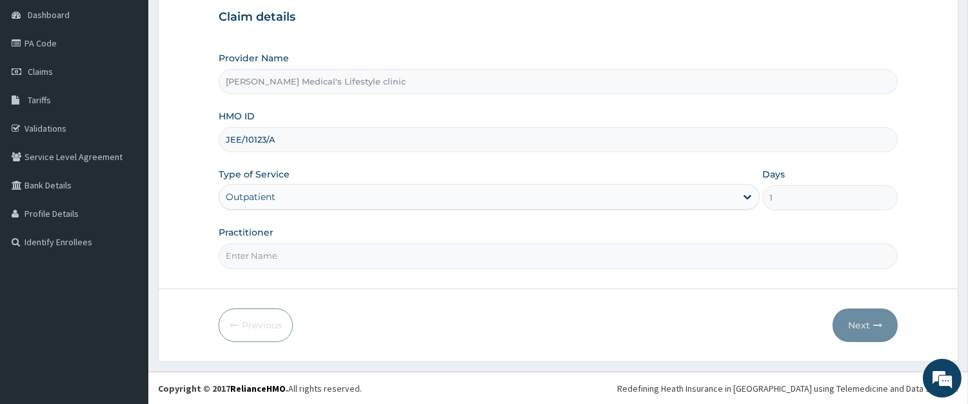
click at [288, 254] on input "Practitioner" at bounding box center [558, 255] width 679 height 25
type input "[PERSON_NAME]"
click at [873, 319] on button "Next" at bounding box center [865, 325] width 65 height 34
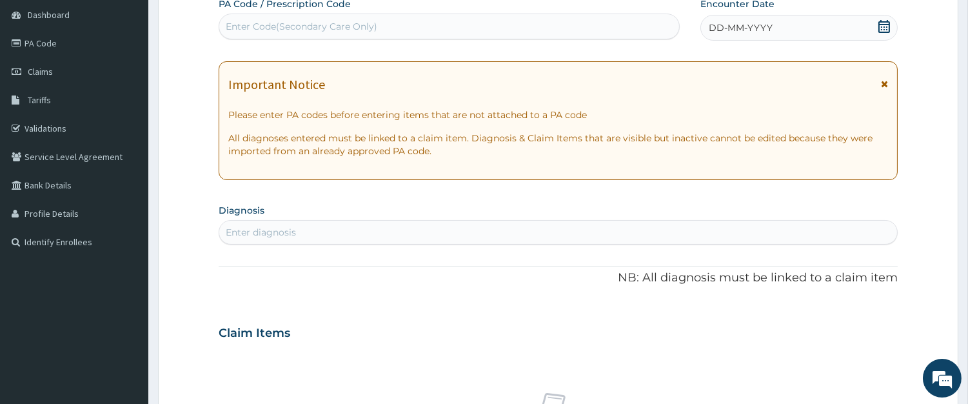
click at [396, 21] on div "Enter Code(Secondary Care Only)" at bounding box center [449, 26] width 460 height 21
paste input "PA/3D7E48"
type input "PA/3D7E48"
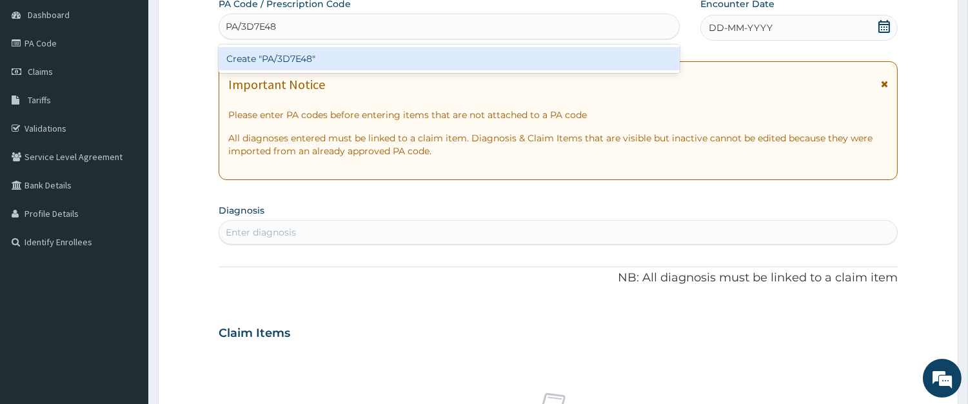
click at [332, 55] on div "Create "PA/3D7E48"" at bounding box center [449, 58] width 461 height 23
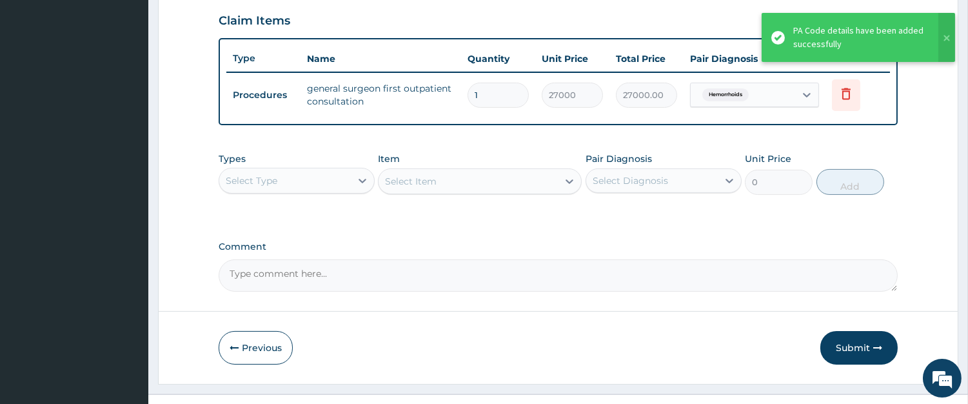
scroll to position [463, 0]
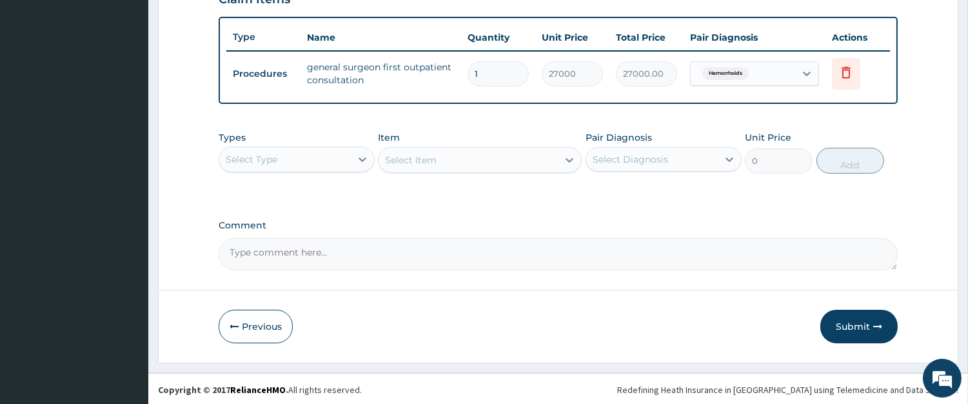
click at [853, 324] on button "Submit" at bounding box center [859, 327] width 77 height 34
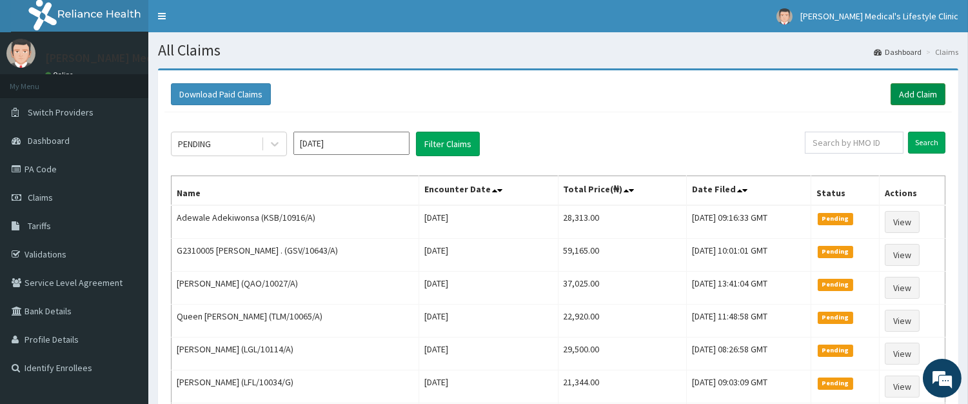
click at [908, 87] on link "Add Claim" at bounding box center [918, 94] width 55 height 22
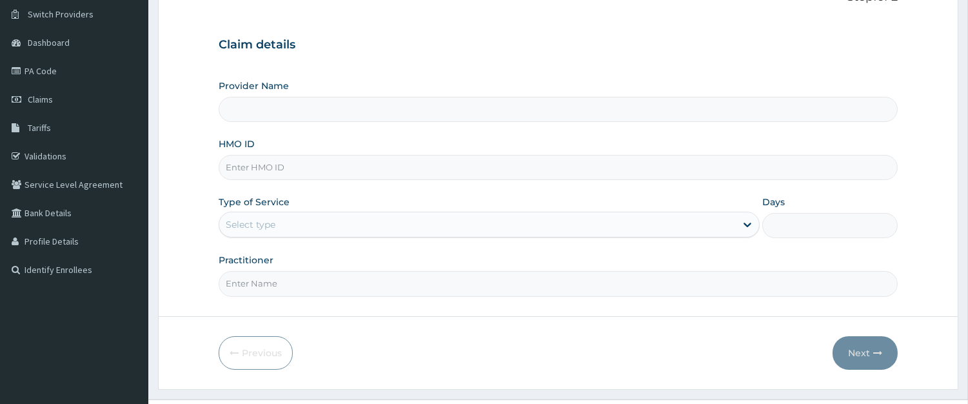
scroll to position [126, 0]
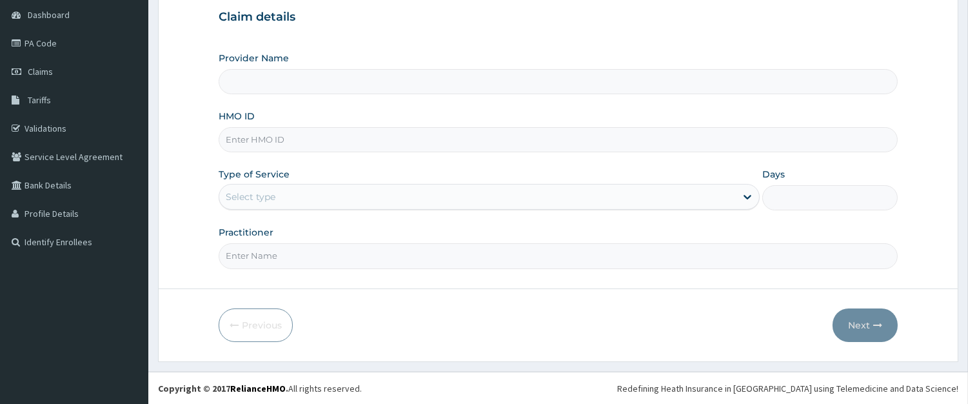
click at [326, 134] on input "HMO ID" at bounding box center [558, 139] width 679 height 25
paste input "GSV/10326/A"
type input "GSV/10326/A"
type input "[PERSON_NAME] Medical's Lifestyle clinic"
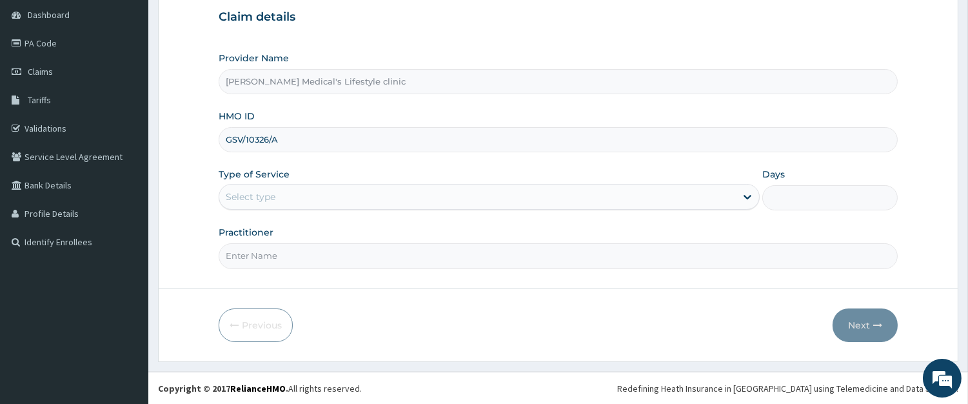
type input "GSV/10326/A"
click at [295, 199] on div "Select type" at bounding box center [477, 196] width 517 height 21
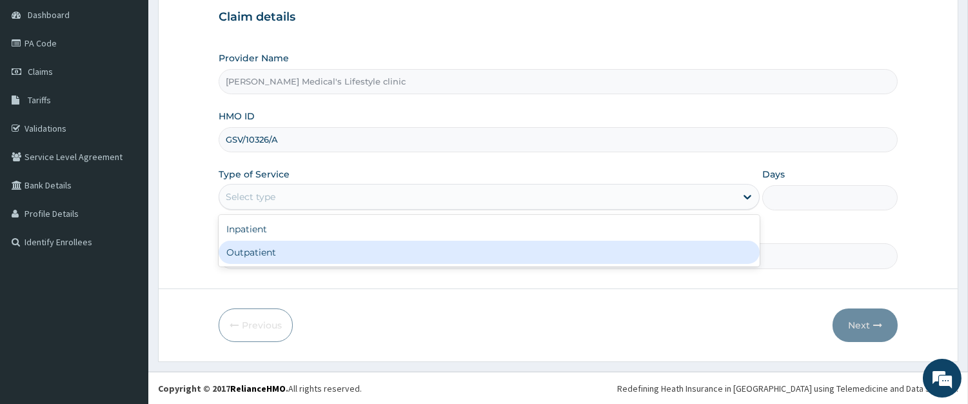
click at [286, 250] on div "Outpatient" at bounding box center [489, 252] width 541 height 23
type input "1"
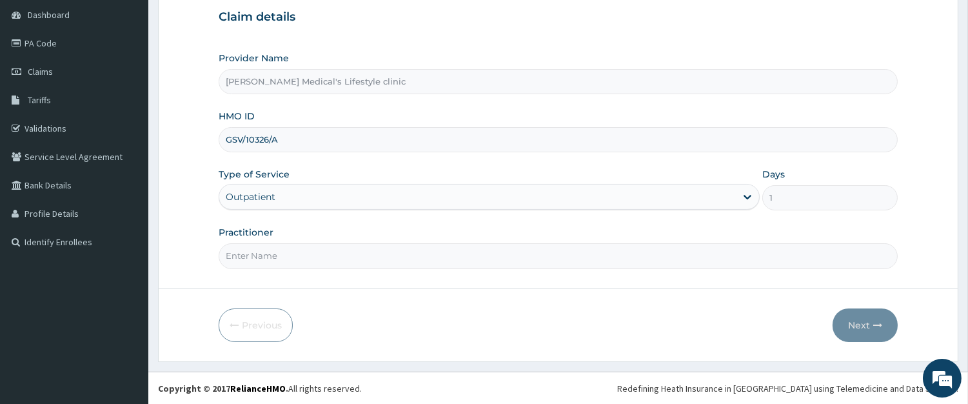
click at [285, 262] on input "Practitioner" at bounding box center [558, 255] width 679 height 25
type input "[PERSON_NAME]"
click at [846, 320] on button "Next" at bounding box center [865, 325] width 65 height 34
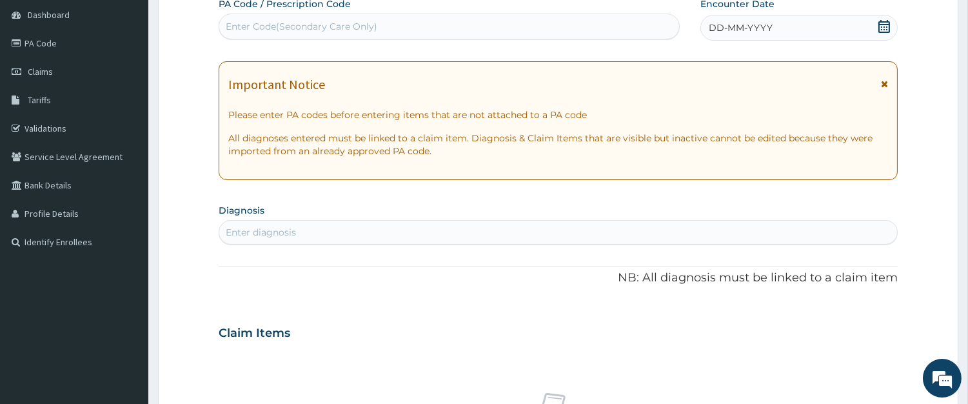
scroll to position [0, 0]
click at [323, 23] on div "Enter Code(Secondary Care Only)" at bounding box center [302, 26] width 152 height 13
paste input "PA/87C3D8"
type input "PA/87C3D8"
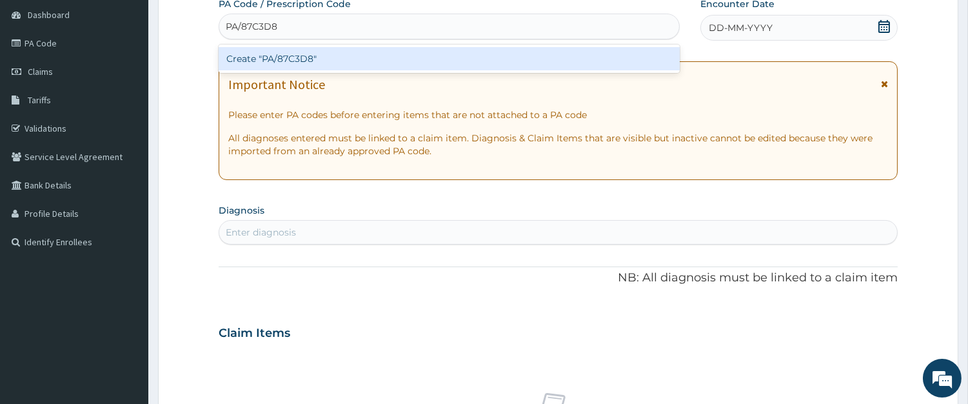
click at [302, 62] on div "Create "PA/87C3D8"" at bounding box center [449, 58] width 461 height 23
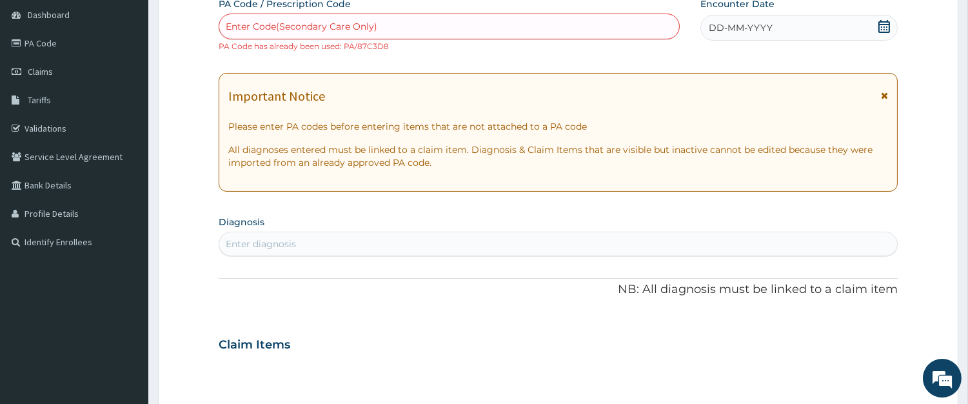
paste input "PA/AF9340"
type input "PA/AF9340"
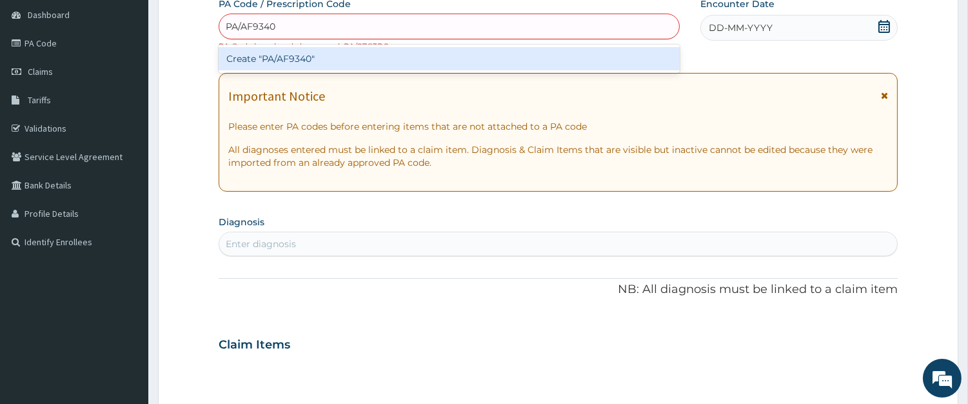
click at [290, 56] on div "Create "PA/AF9340"" at bounding box center [449, 58] width 461 height 23
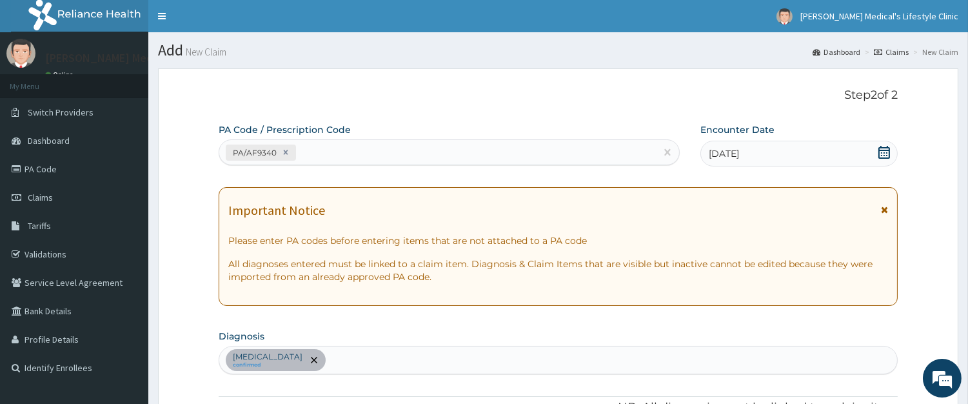
click at [410, 152] on div "PA/AF9340" at bounding box center [437, 152] width 437 height 21
paste input "PA/32D713"
type input "PA/32D713"
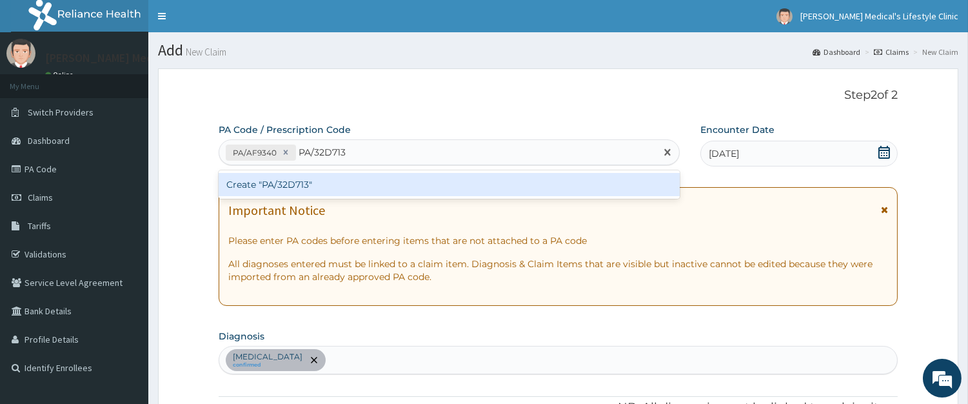
click at [390, 188] on div "Create "PA/32D713"" at bounding box center [449, 184] width 461 height 23
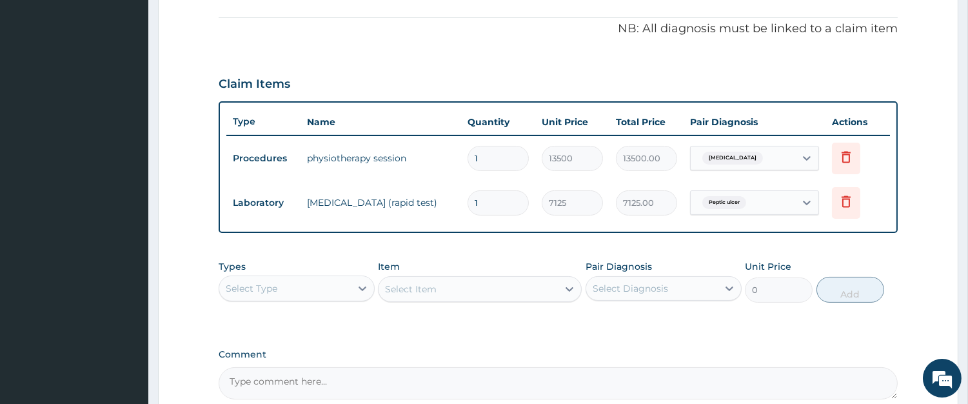
scroll to position [508, 0]
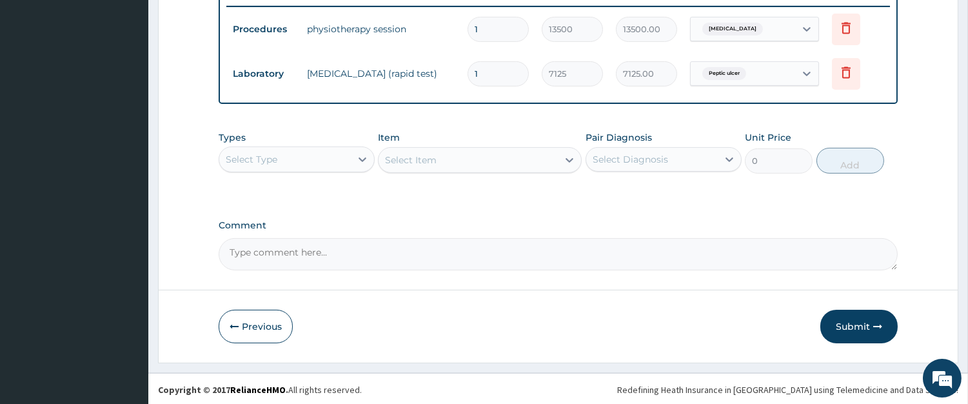
click at [321, 154] on div "Select Type" at bounding box center [285, 159] width 132 height 21
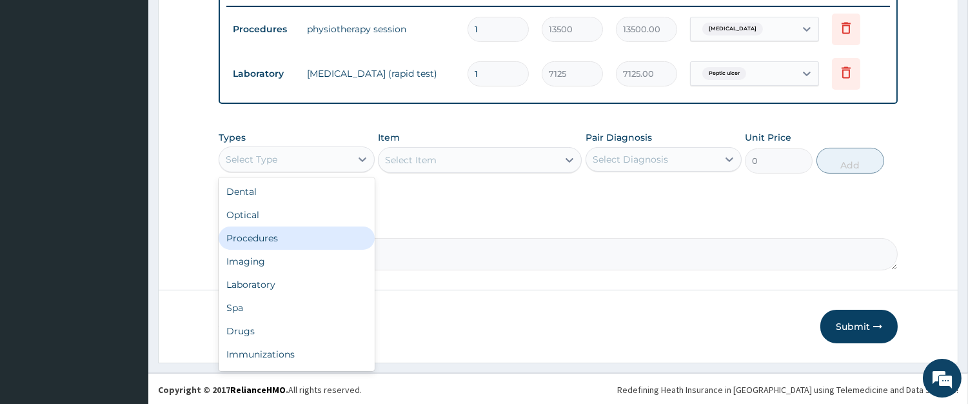
click at [304, 244] on div "Procedures" at bounding box center [297, 237] width 156 height 23
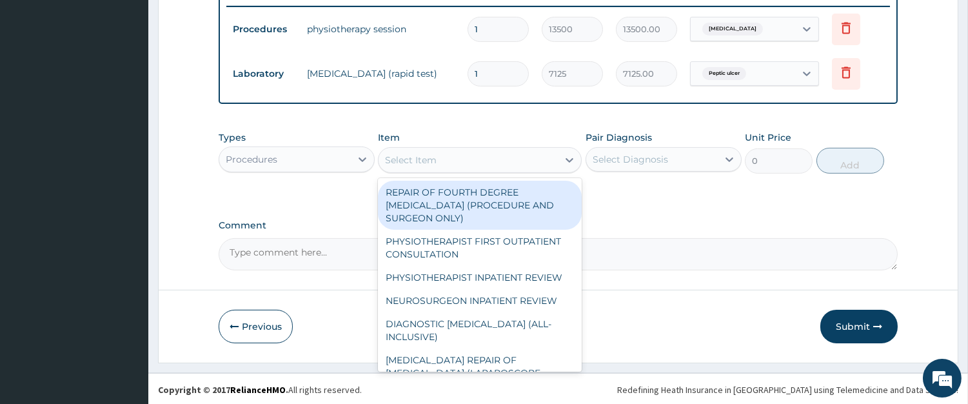
click at [545, 164] on div "Select Item" at bounding box center [468, 160] width 179 height 21
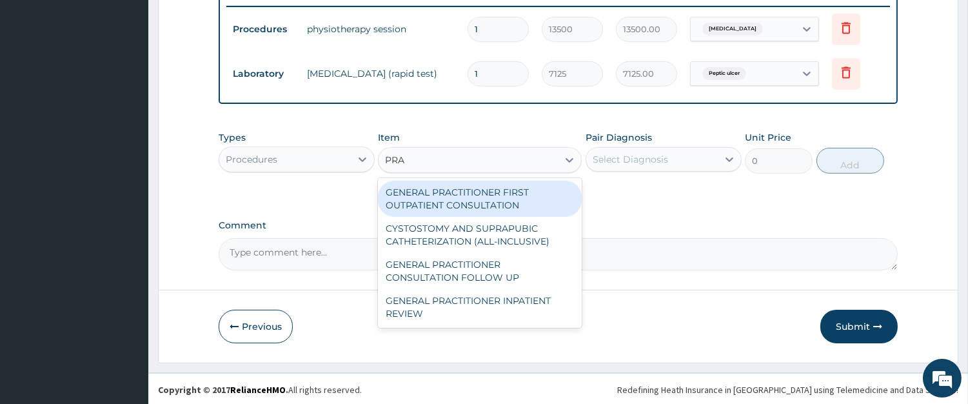
type input "PRAC"
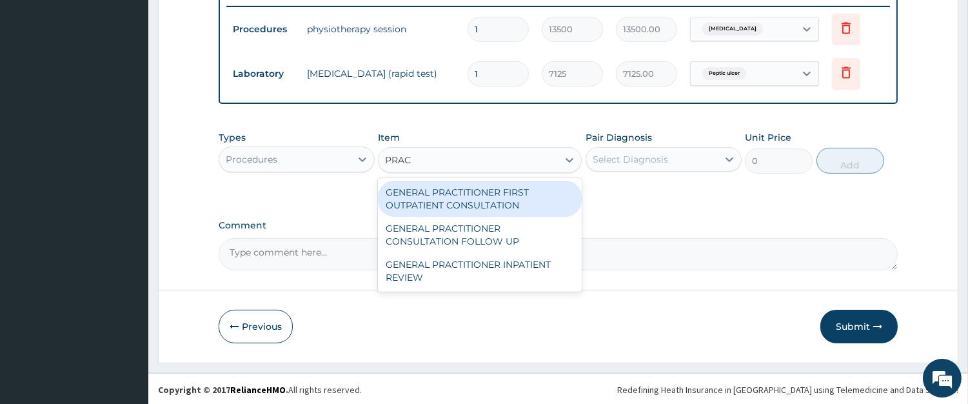
click at [532, 194] on div "GENERAL PRACTITIONER FIRST OUTPATIENT CONSULTATION" at bounding box center [480, 199] width 204 height 36
type input "4500"
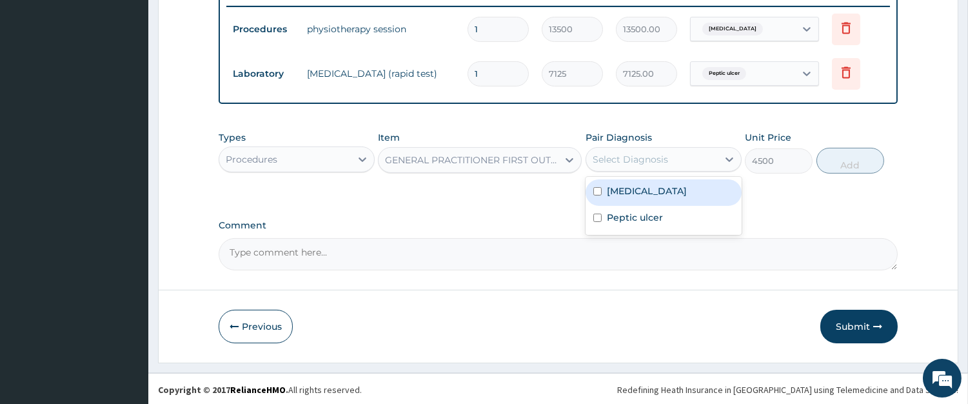
click at [612, 159] on div "Select Diagnosis" at bounding box center [630, 159] width 75 height 13
click at [626, 197] on div "Low back pain" at bounding box center [664, 192] width 156 height 26
checkbox input "true"
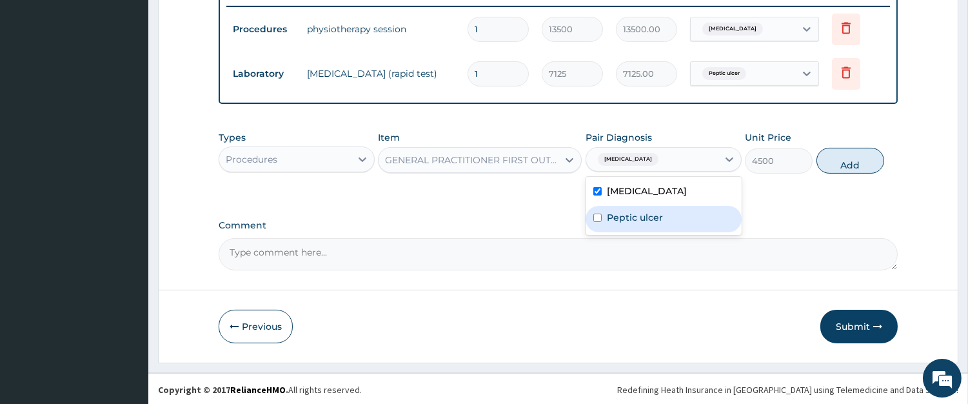
click at [626, 215] on label "Peptic ulcer" at bounding box center [635, 217] width 56 height 13
checkbox input "true"
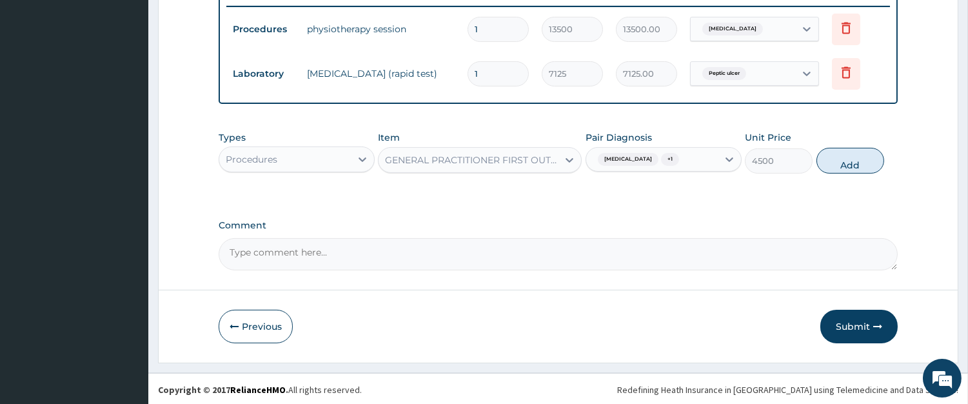
click at [856, 160] on button "Add" at bounding box center [851, 161] width 68 height 26
type input "0"
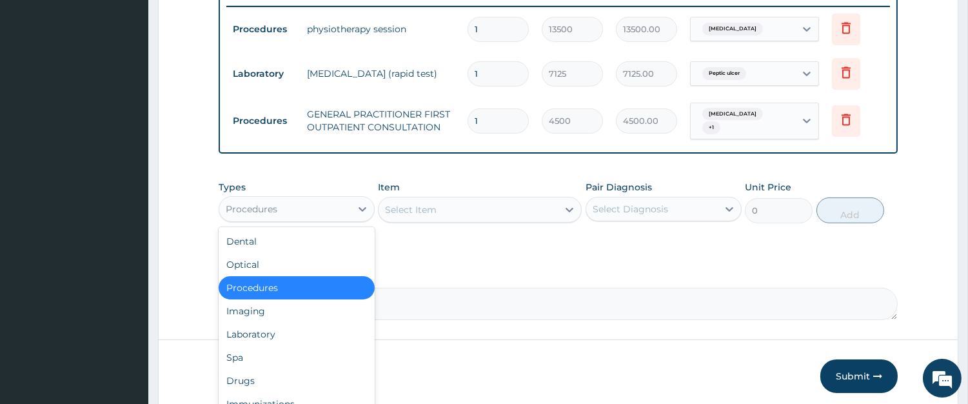
click at [344, 199] on div "Procedures" at bounding box center [285, 209] width 132 height 21
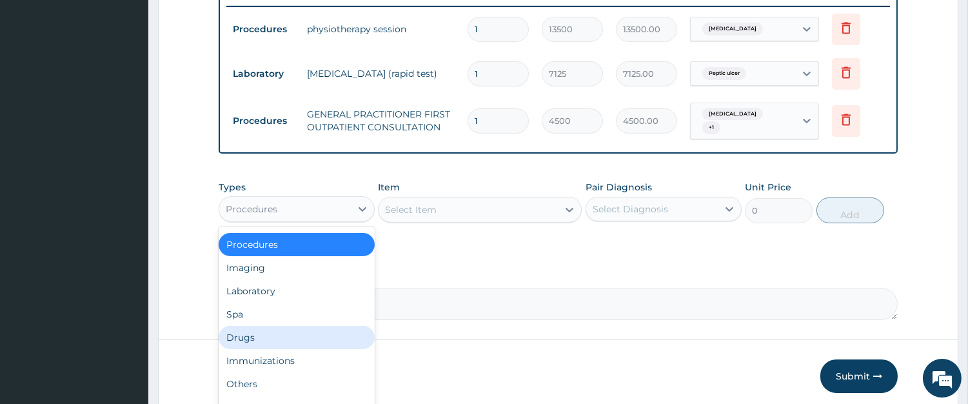
click at [346, 331] on div "Drugs" at bounding box center [297, 337] width 156 height 23
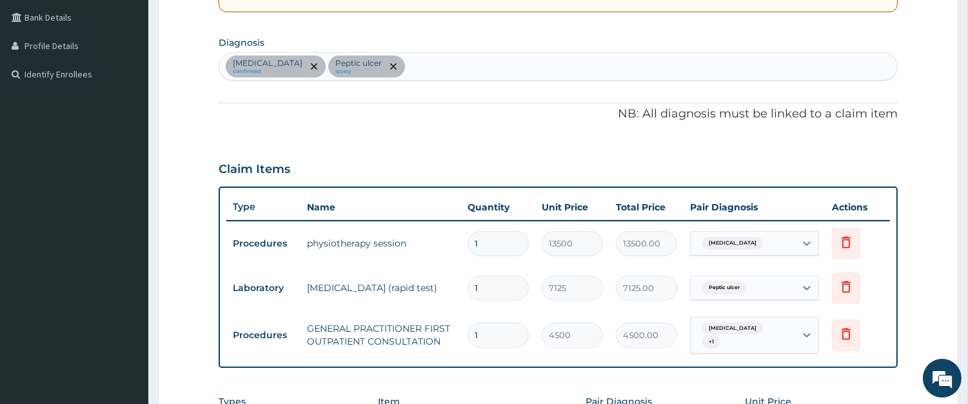
scroll to position [269, 0]
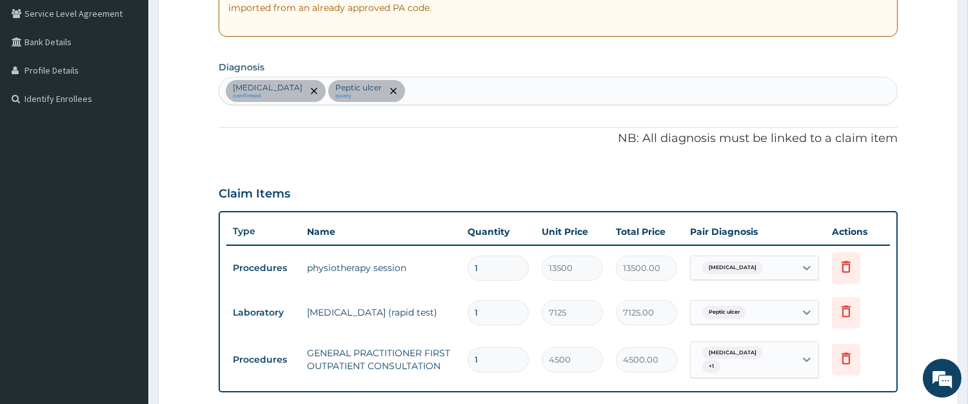
click at [454, 84] on div "Low back pain confirmed Peptic ulcer query" at bounding box center [558, 90] width 678 height 27
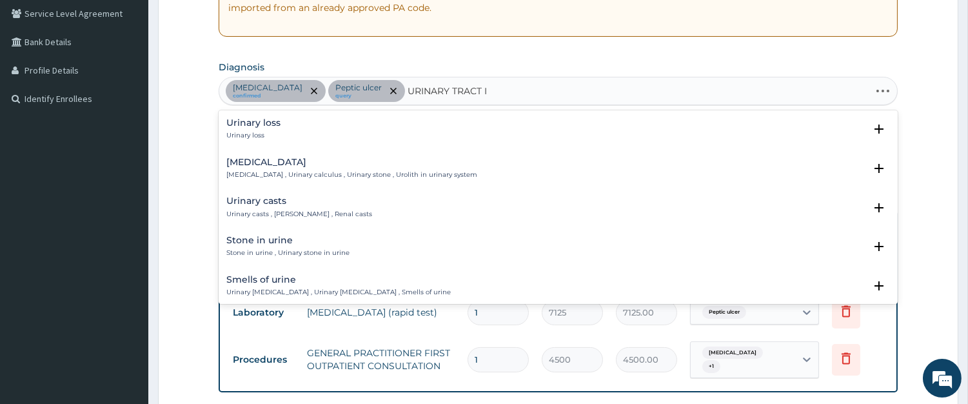
type input "URINARY TRACT IN"
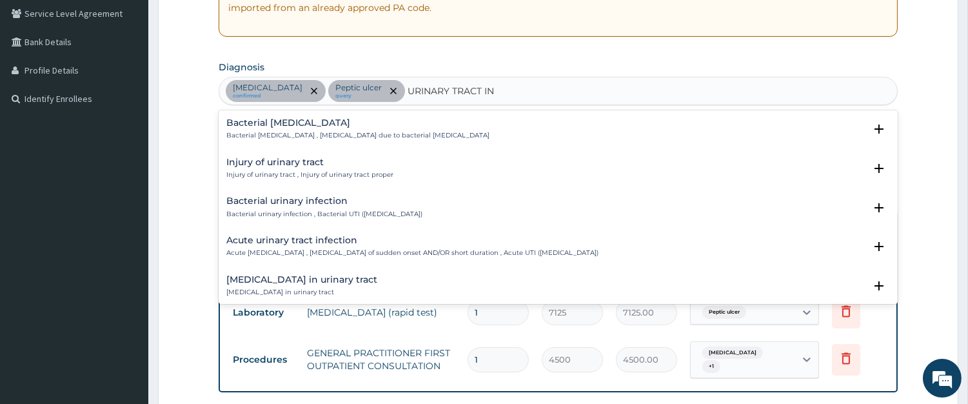
click at [321, 198] on h4 "Bacterial urinary infection" at bounding box center [324, 201] width 196 height 10
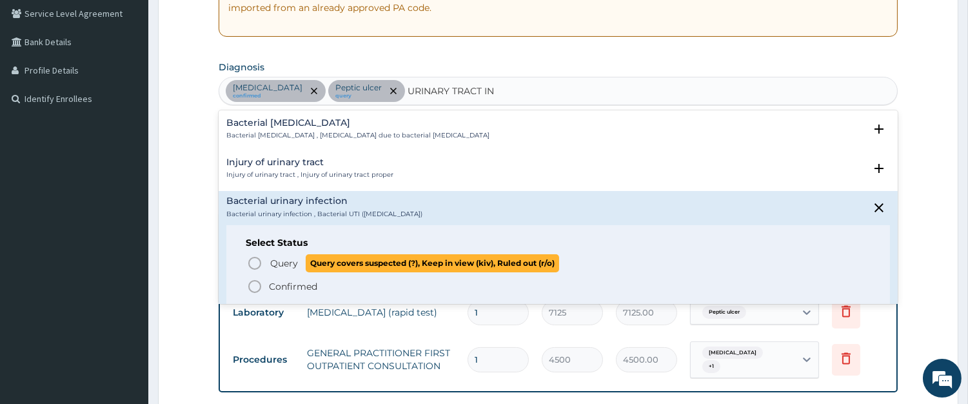
click at [261, 259] on icon "status option query" at bounding box center [254, 263] width 15 height 15
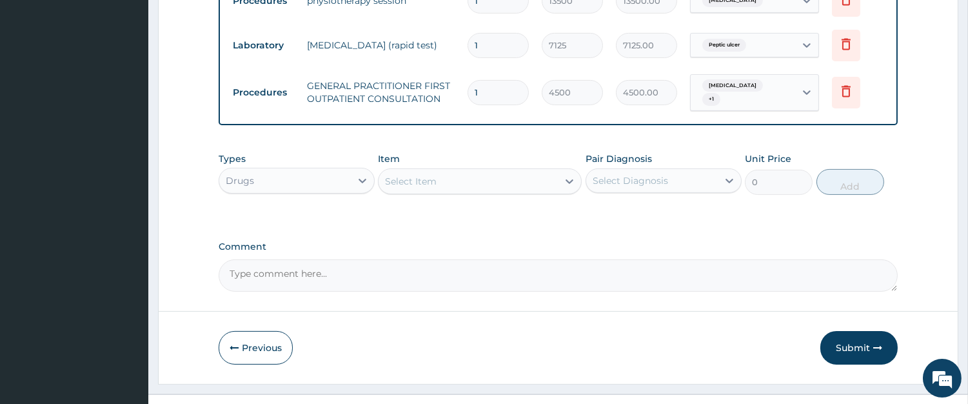
scroll to position [553, 0]
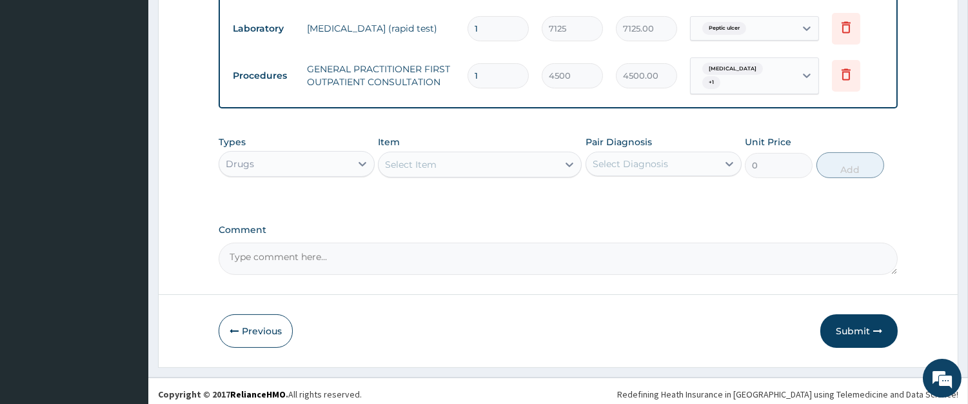
click at [448, 154] on div "Select Item" at bounding box center [468, 164] width 179 height 21
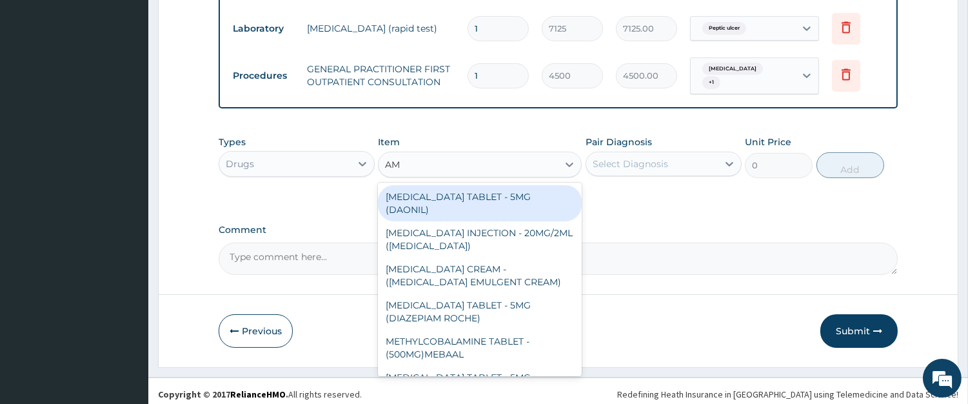
type input "AMO"
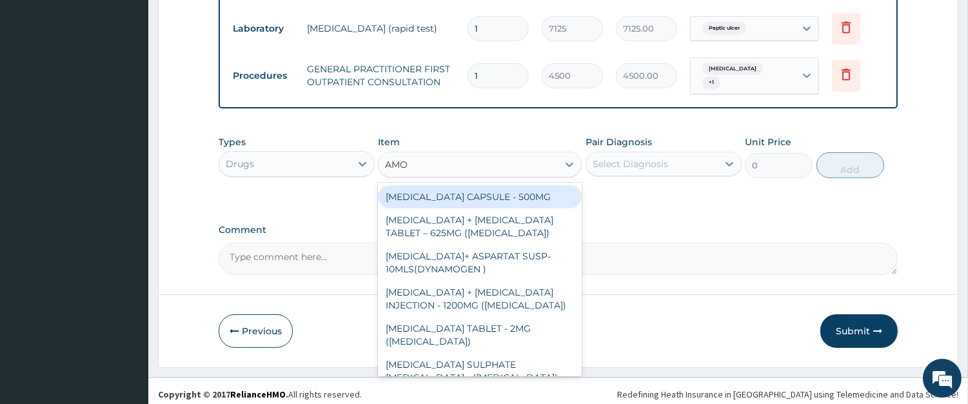
click at [466, 200] on div "AMOXICILLIN CAPSULE - 500MG" at bounding box center [480, 196] width 204 height 23
type input "128"
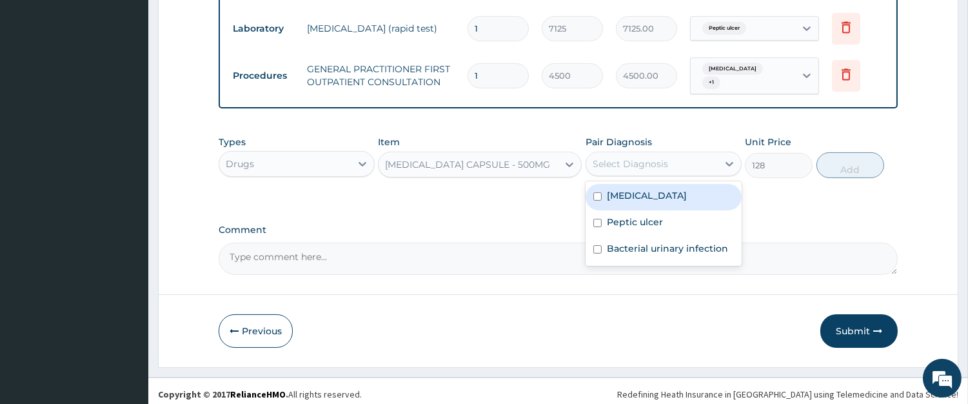
click at [658, 154] on div "Select Diagnosis" at bounding box center [652, 164] width 132 height 21
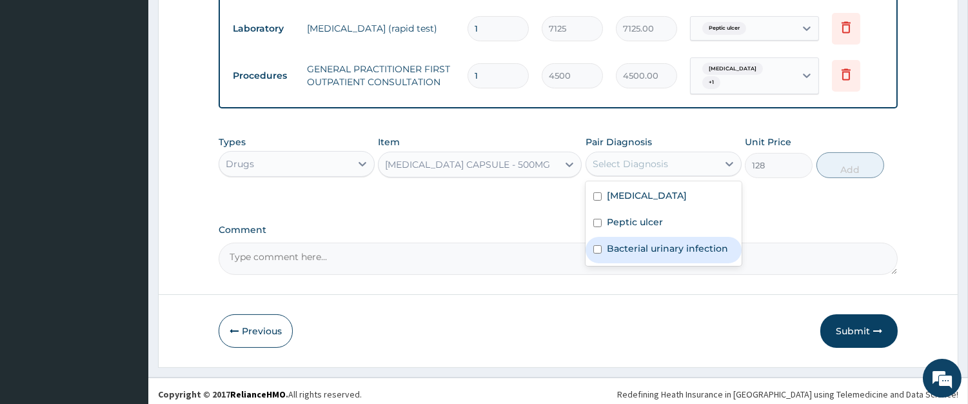
click at [674, 244] on label "Bacterial urinary infection" at bounding box center [667, 248] width 121 height 13
checkbox input "true"
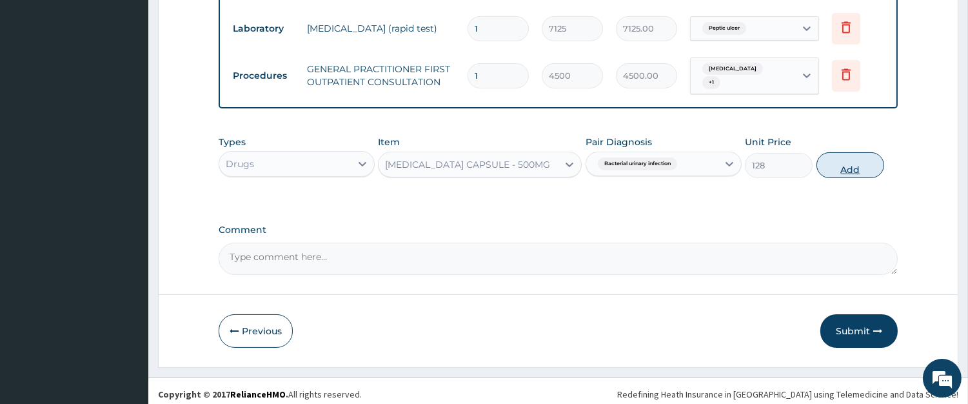
click at [847, 159] on button "Add" at bounding box center [851, 165] width 68 height 26
type input "0"
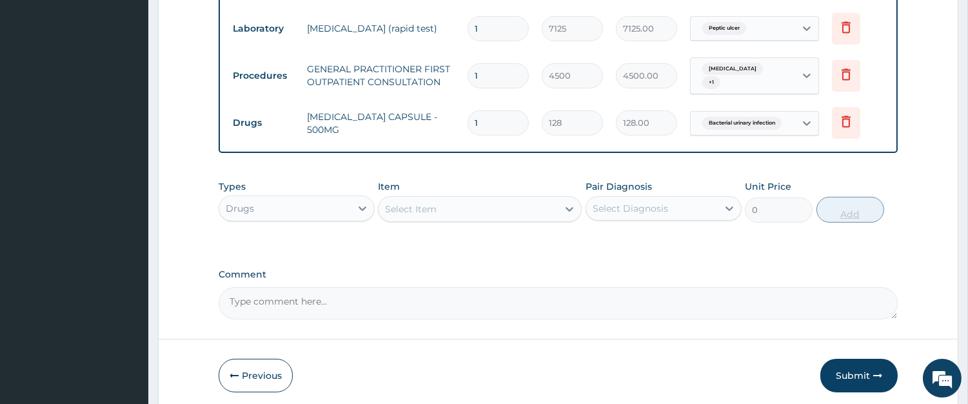
type input "15"
type input "1920.00"
type input "15"
click at [507, 199] on div "Select Item" at bounding box center [468, 209] width 179 height 21
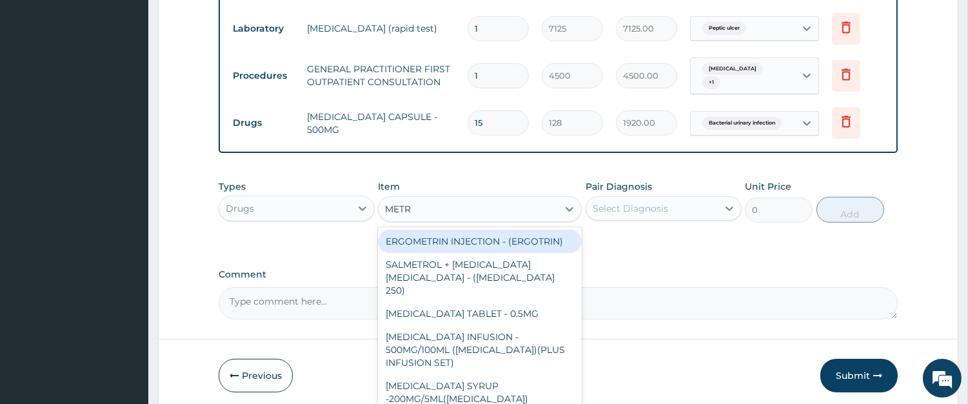
type input "METRO"
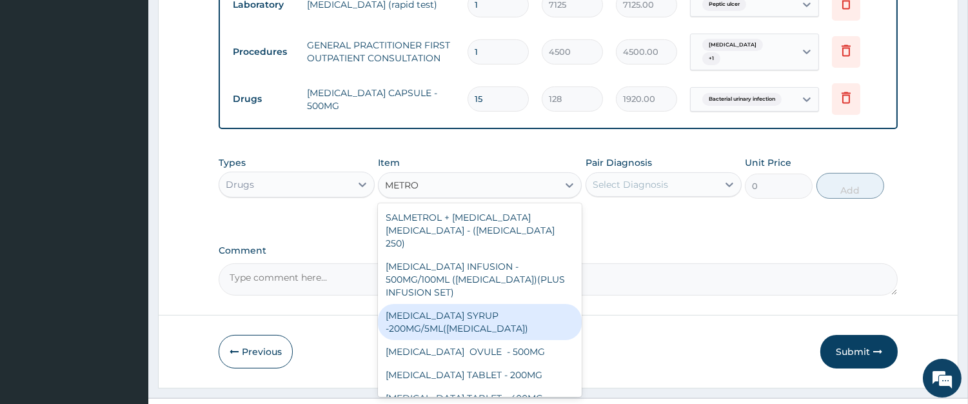
scroll to position [598, 0]
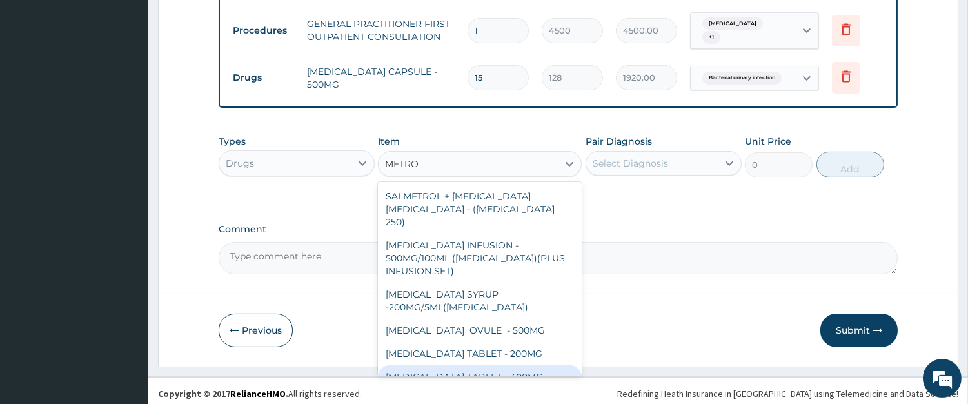
click at [524, 365] on div "METRONIDAZOLE TABLET - 400MG" at bounding box center [480, 376] width 204 height 23
type input "96"
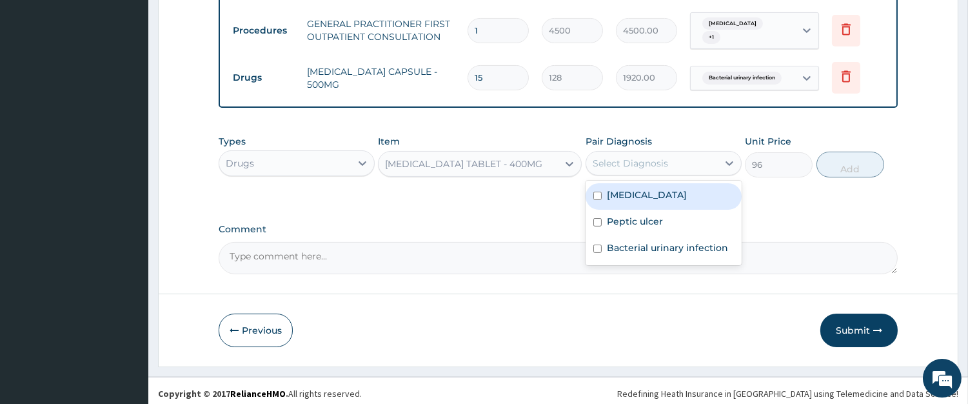
click at [637, 157] on div "Select Diagnosis" at bounding box center [630, 163] width 75 height 13
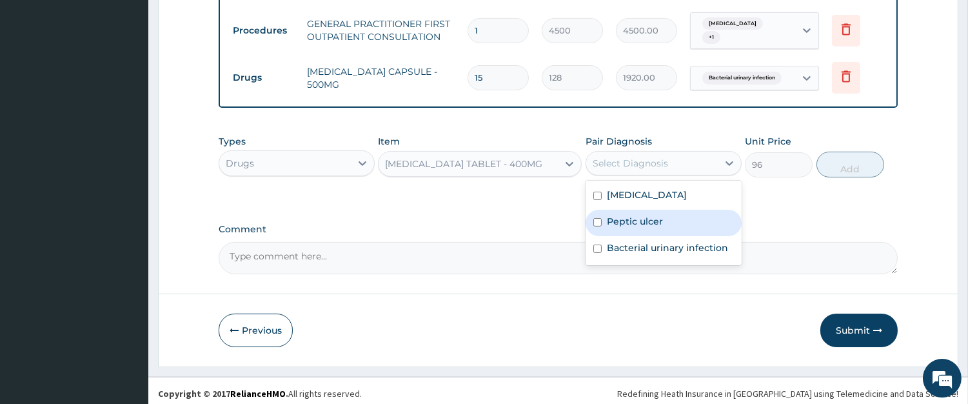
click at [644, 215] on label "Peptic ulcer" at bounding box center [635, 221] width 56 height 13
checkbox input "true"
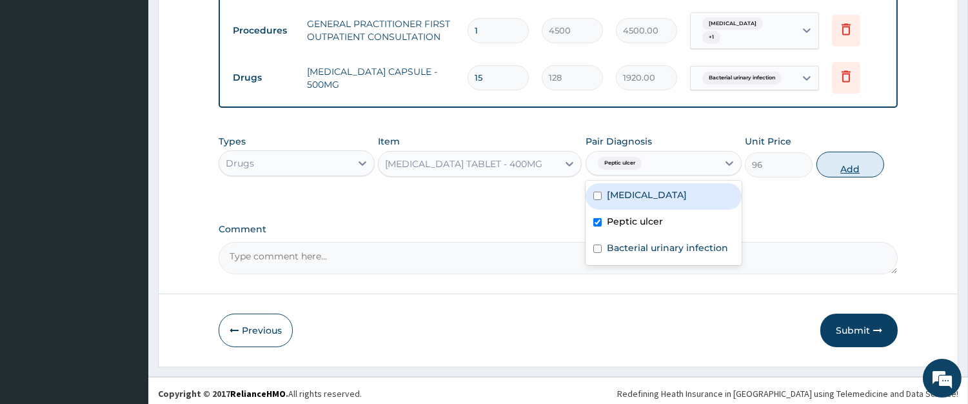
click at [822, 159] on button "Add" at bounding box center [851, 165] width 68 height 26
type input "0"
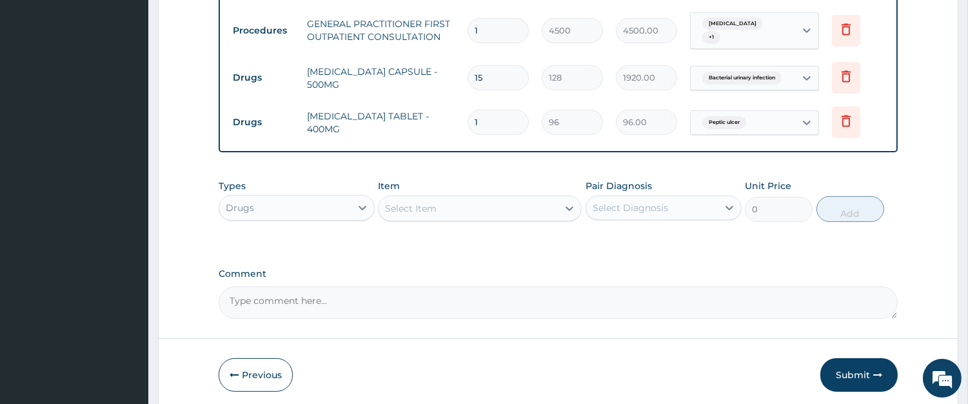
type input "15"
type input "1440.00"
type input "15"
click at [502, 206] on div "Select Item" at bounding box center [468, 208] width 179 height 21
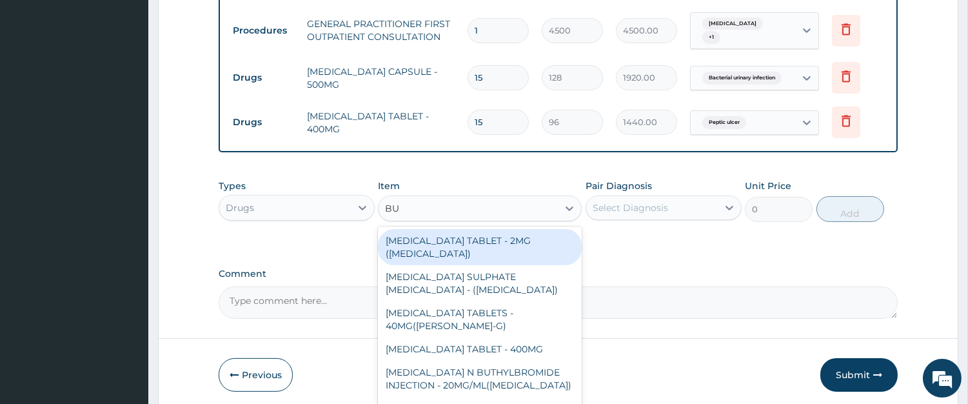
type input "BUS"
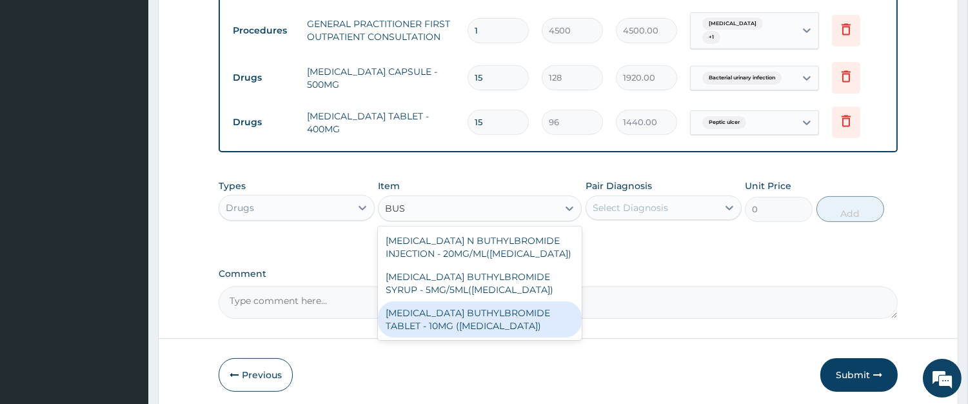
click at [476, 320] on div "HYOSCINE BUTHYLBROMIDE TABLET - 10MG (BUSCOPAN)" at bounding box center [480, 319] width 204 height 36
type input "64"
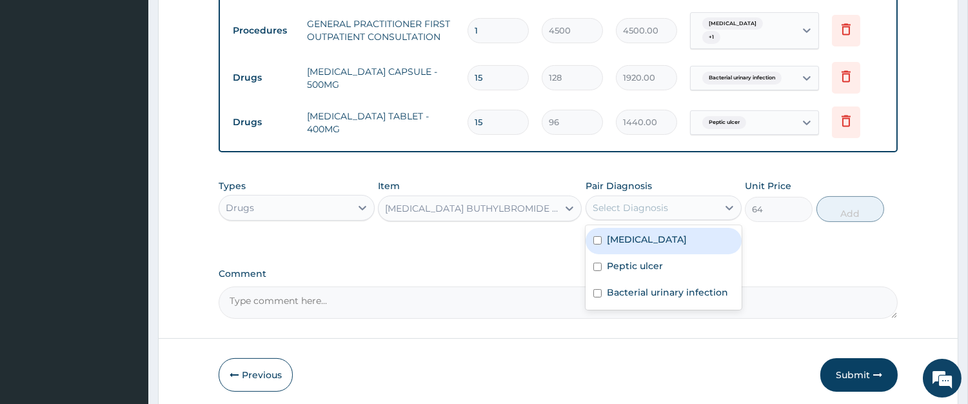
click at [609, 201] on div "Select Diagnosis" at bounding box center [630, 207] width 75 height 13
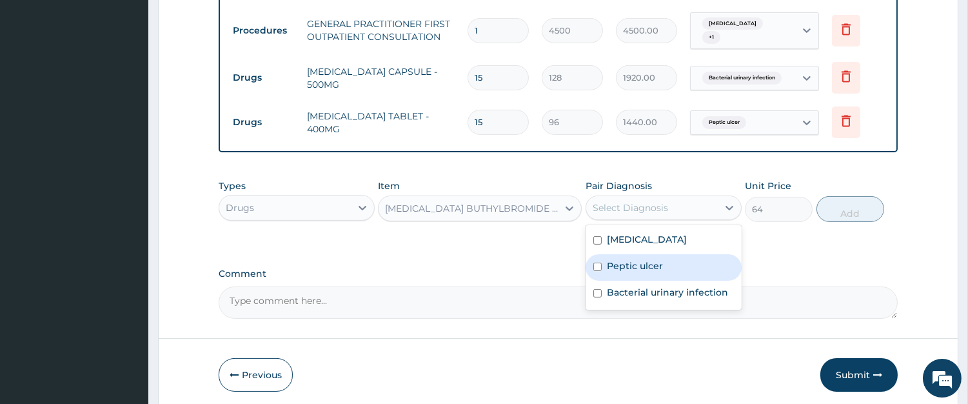
click at [610, 259] on label "Peptic ulcer" at bounding box center [635, 265] width 56 height 13
checkbox input "true"
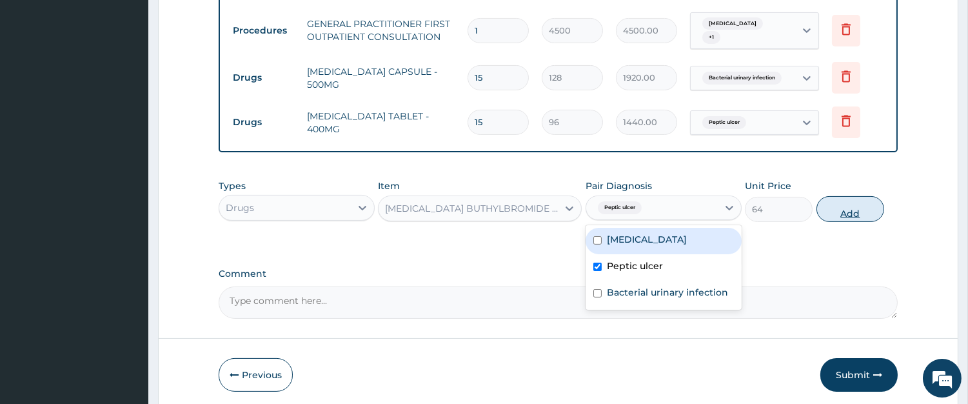
click at [856, 205] on button "Add" at bounding box center [851, 209] width 68 height 26
type input "0"
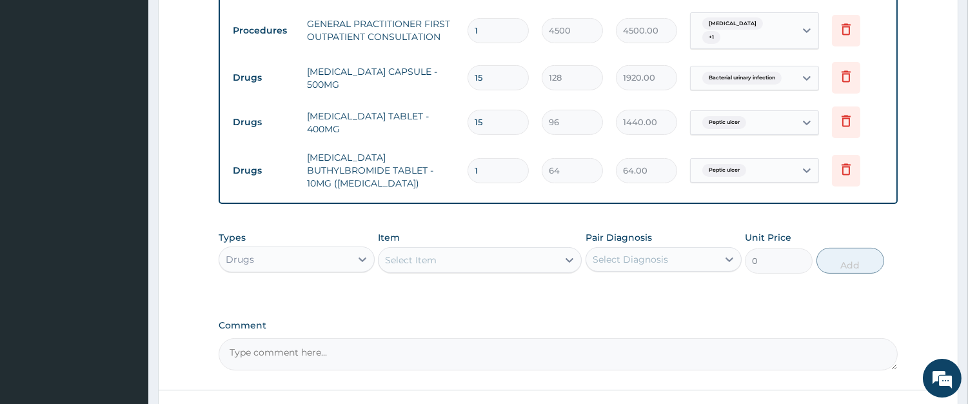
type input "0.00"
type input "4"
type input "256.00"
type input "4"
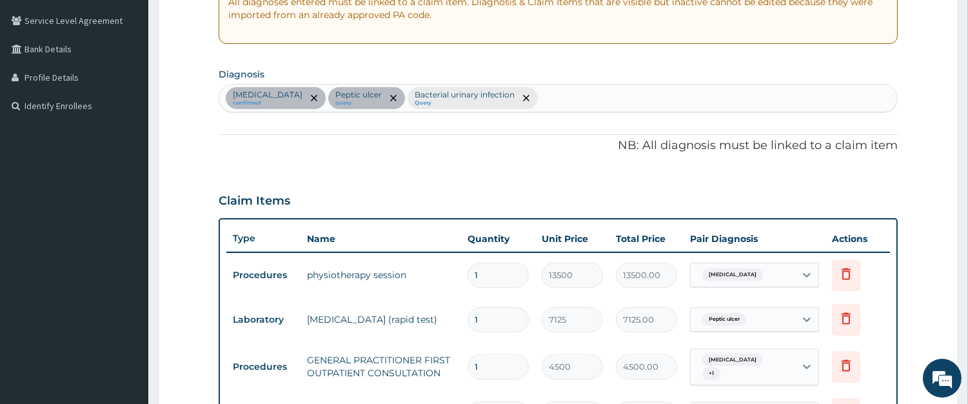
scroll to position [240, 0]
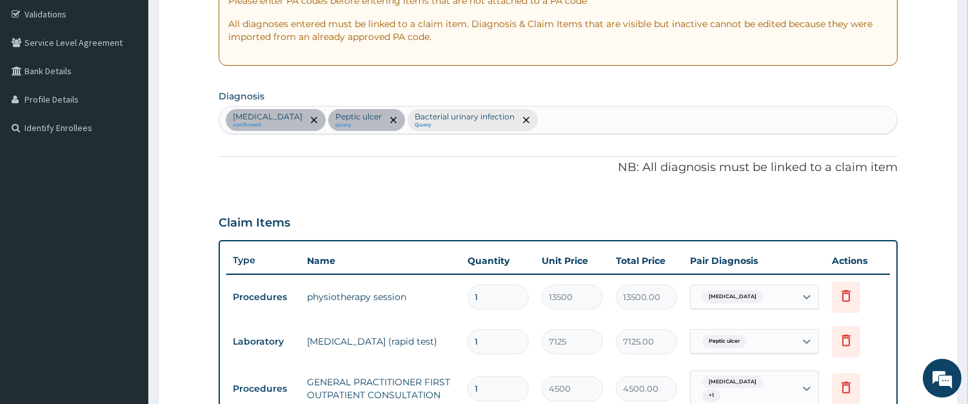
click at [541, 117] on div "Low back pain confirmed Peptic ulcer query Bacterial urinary infection Query" at bounding box center [558, 119] width 678 height 27
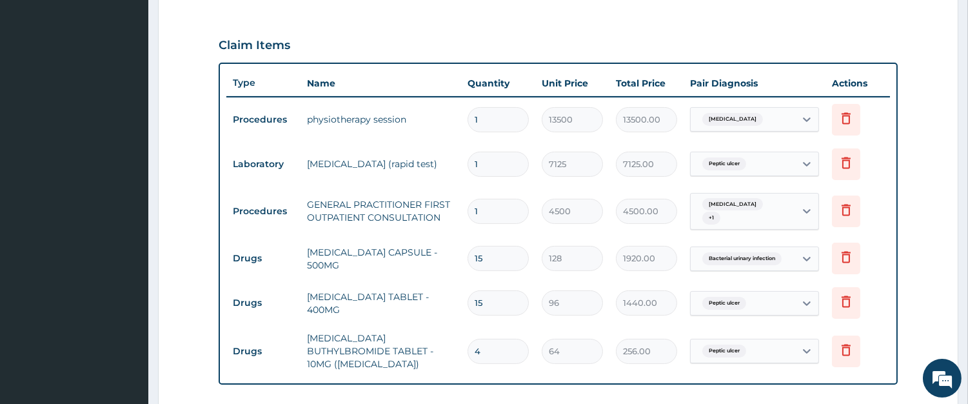
scroll to position [598, 0]
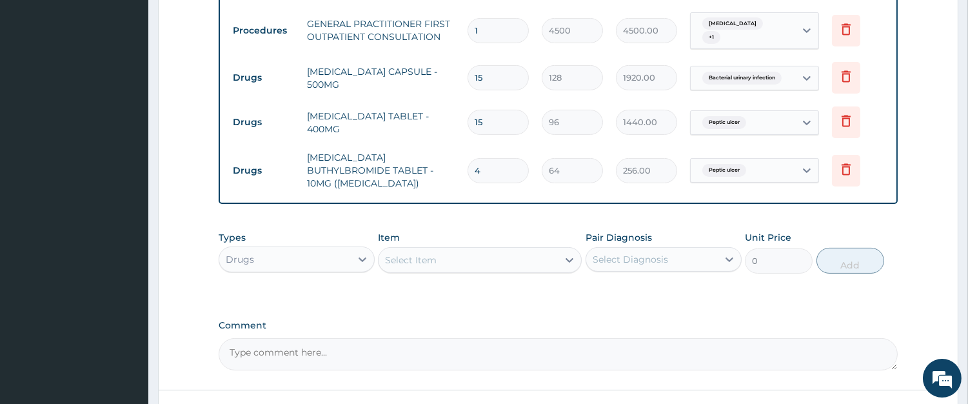
click at [495, 252] on div "Select Item" at bounding box center [468, 260] width 179 height 21
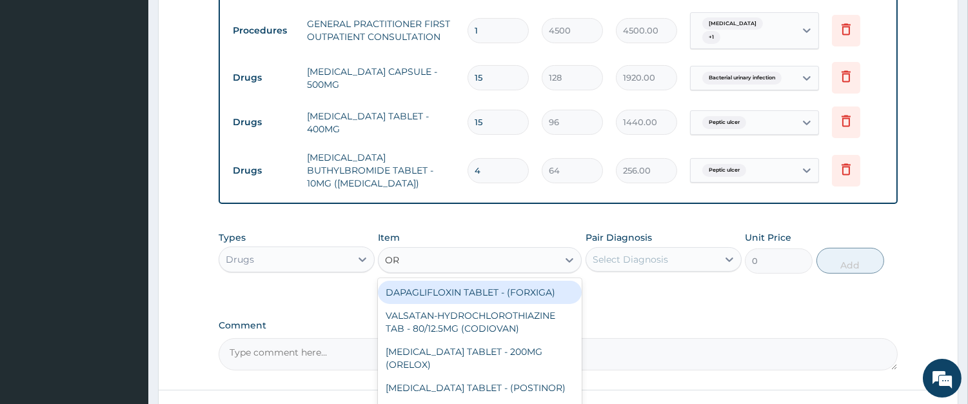
type input "ORP"
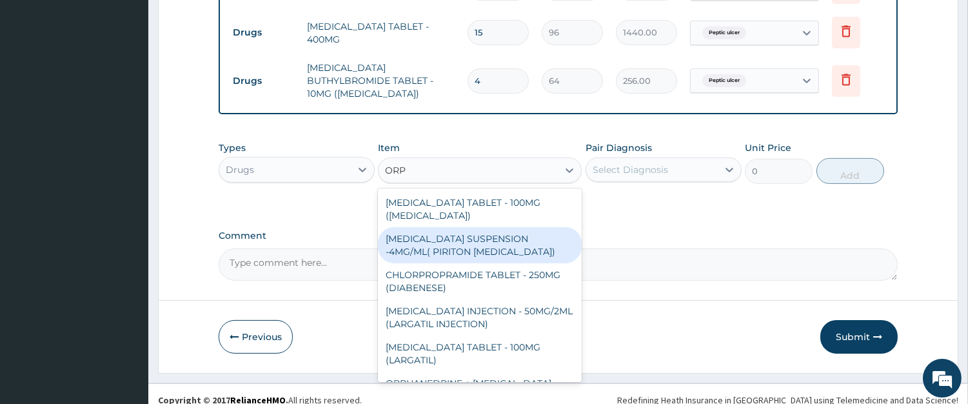
scroll to position [119, 0]
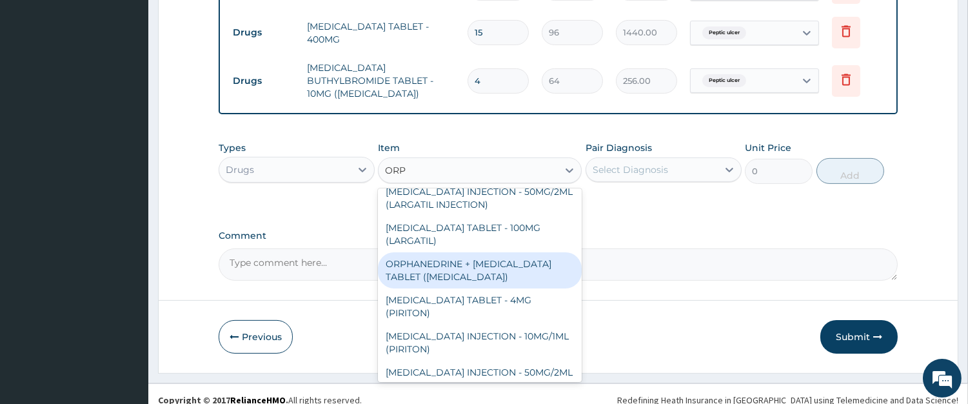
click at [476, 252] on div "ORPHANEDRINE + PARACETAMOL TABLET (NORGESIC)" at bounding box center [480, 270] width 204 height 36
type input "192"
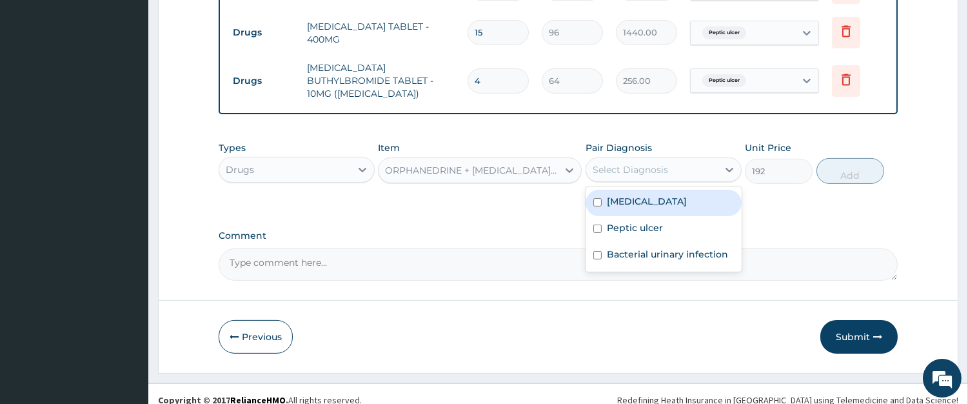
click at [639, 163] on div "Select Diagnosis" at bounding box center [630, 169] width 75 height 13
click at [649, 195] on label "Low back pain" at bounding box center [647, 201] width 80 height 13
checkbox input "true"
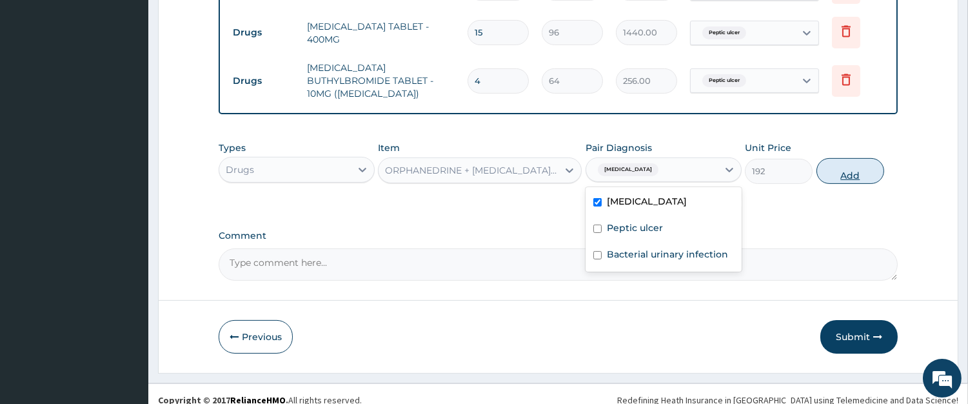
click at [874, 158] on button "Add" at bounding box center [851, 171] width 68 height 26
type input "0"
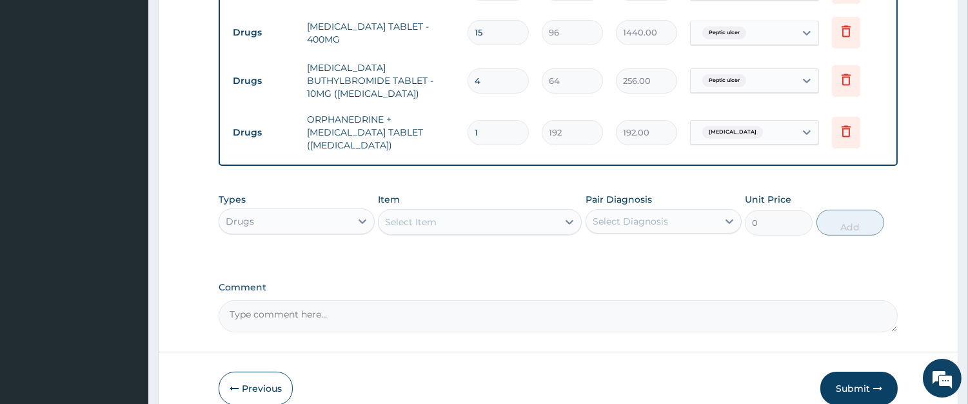
type input "10"
type input "1920.00"
type input "10"
click at [497, 212] on div "Select Item" at bounding box center [468, 222] width 179 height 21
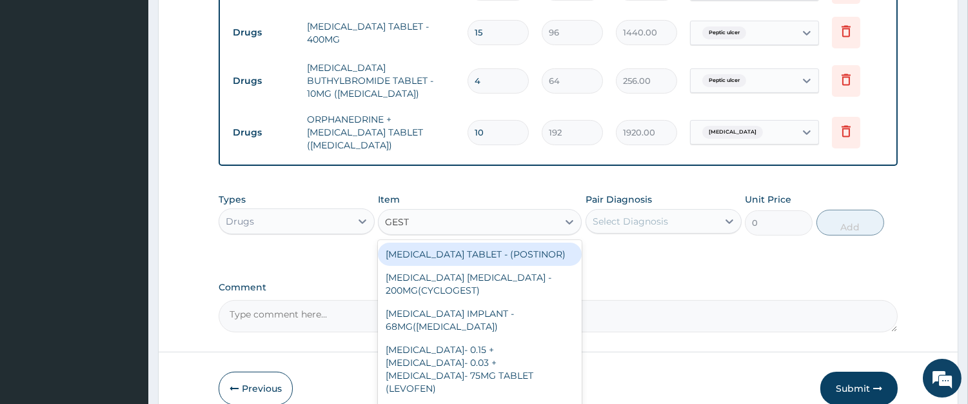
type input "GESTI"
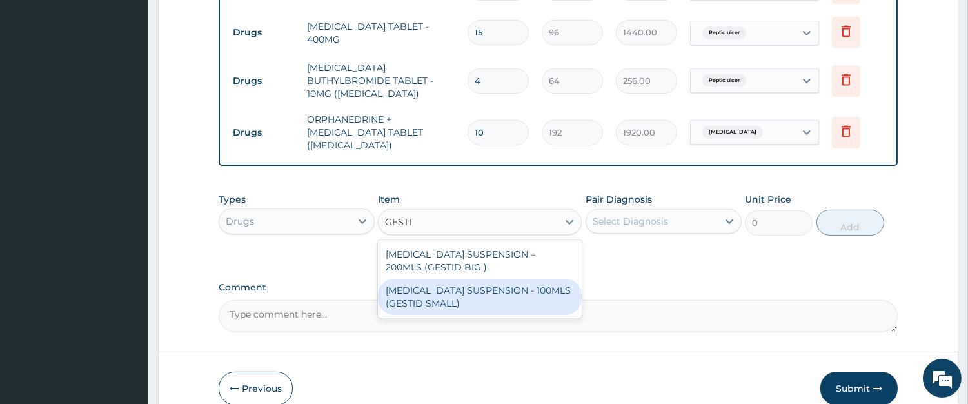
click at [530, 286] on div "[MEDICAL_DATA] SUSPENSION - 100MLS (GESTID SMALL)" at bounding box center [480, 297] width 204 height 36
type input "1280"
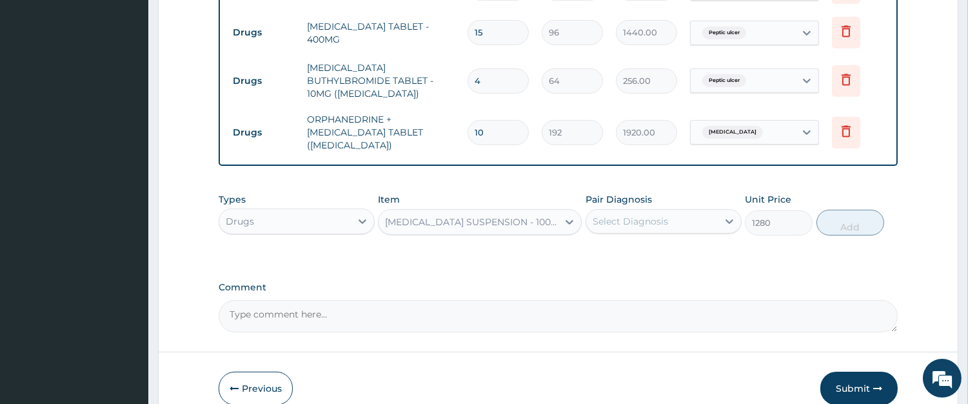
click at [627, 215] on div "Select Diagnosis" at bounding box center [630, 221] width 75 height 13
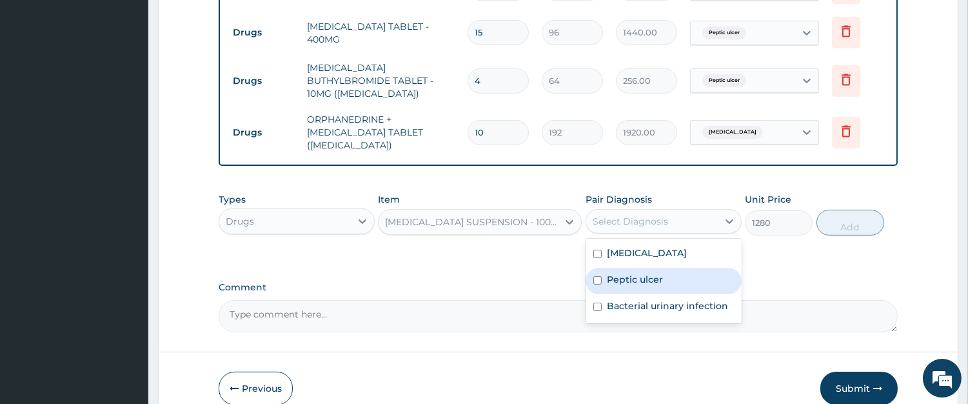
click at [634, 273] on label "Peptic ulcer" at bounding box center [635, 279] width 56 height 13
checkbox input "true"
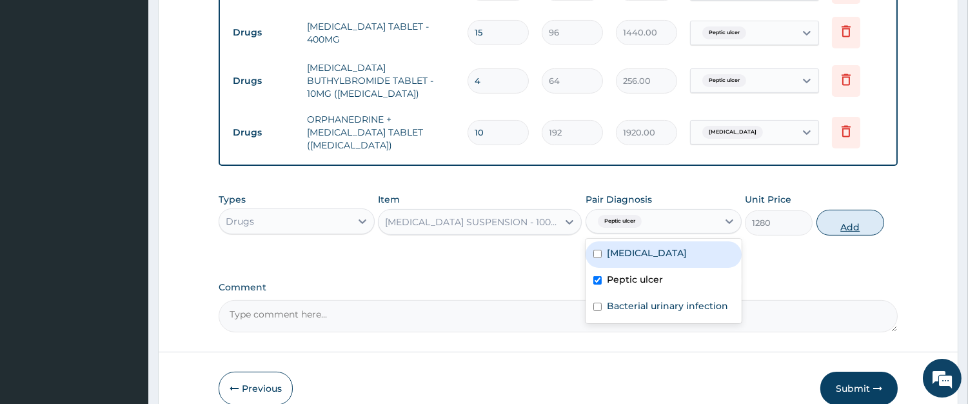
click at [843, 210] on button "Add" at bounding box center [851, 223] width 68 height 26
type input "0"
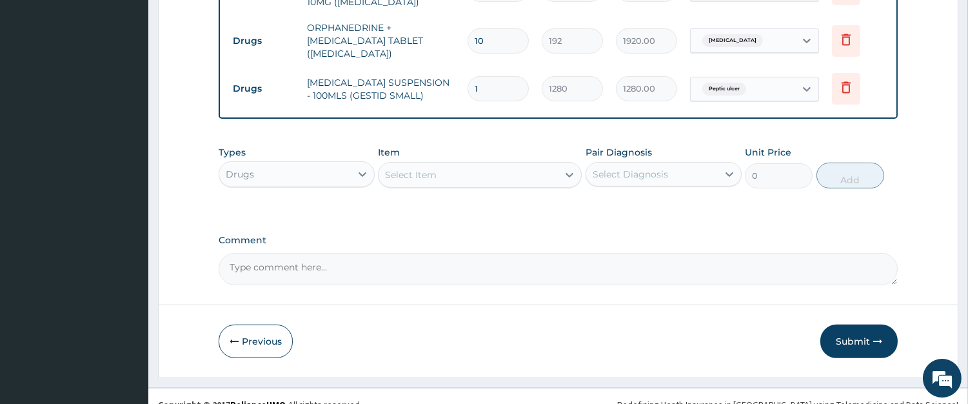
scroll to position [784, 0]
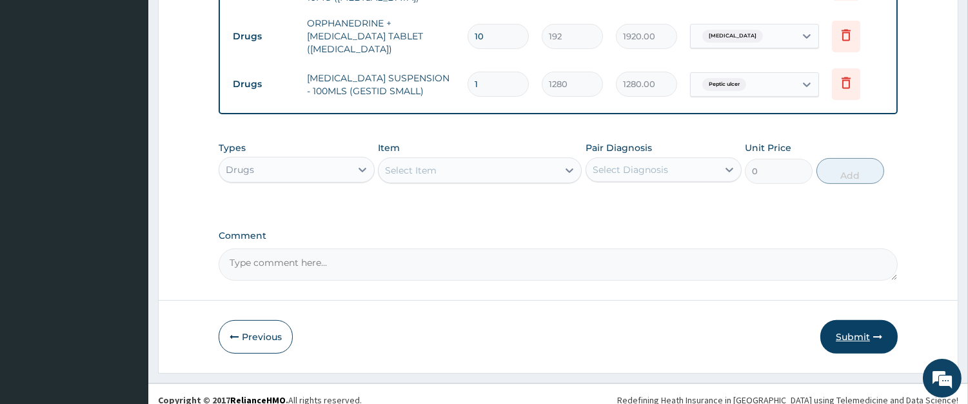
click at [854, 324] on button "Submit" at bounding box center [859, 337] width 77 height 34
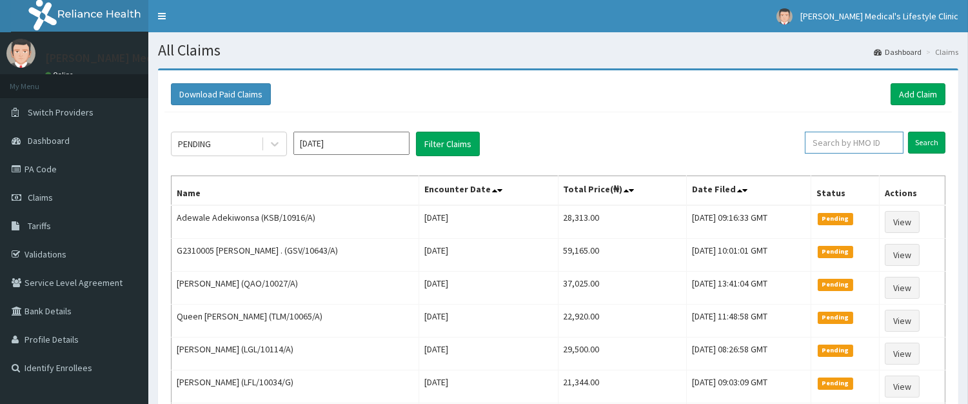
click at [827, 141] on input "text" at bounding box center [854, 143] width 99 height 22
paste input "GSV/10326/A"
type input "GSV/10326/A"
click at [921, 145] on input "Search" at bounding box center [926, 143] width 37 height 22
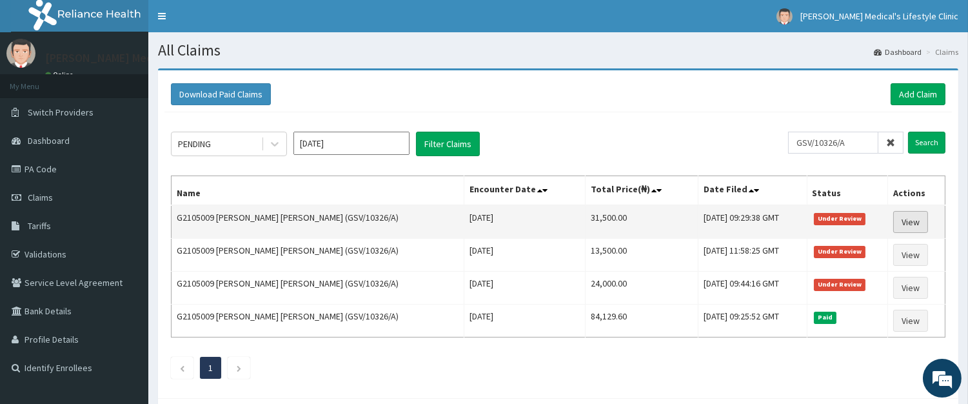
click at [902, 221] on link "View" at bounding box center [911, 222] width 35 height 22
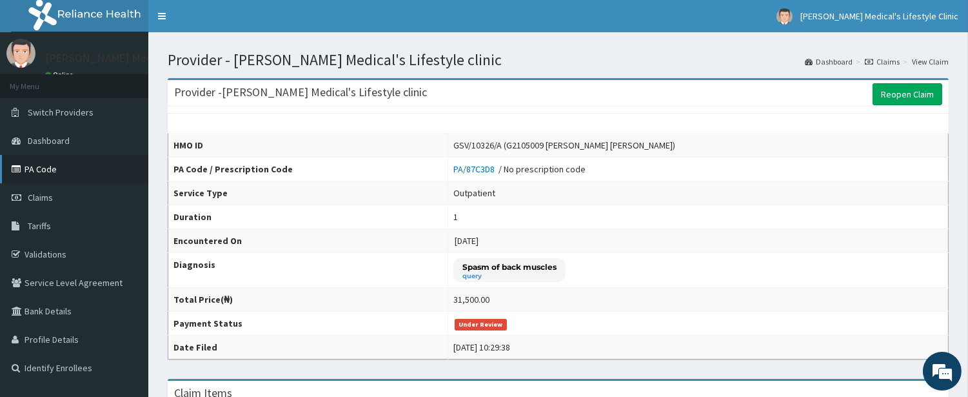
click at [58, 166] on link "PA Code" at bounding box center [74, 169] width 148 height 28
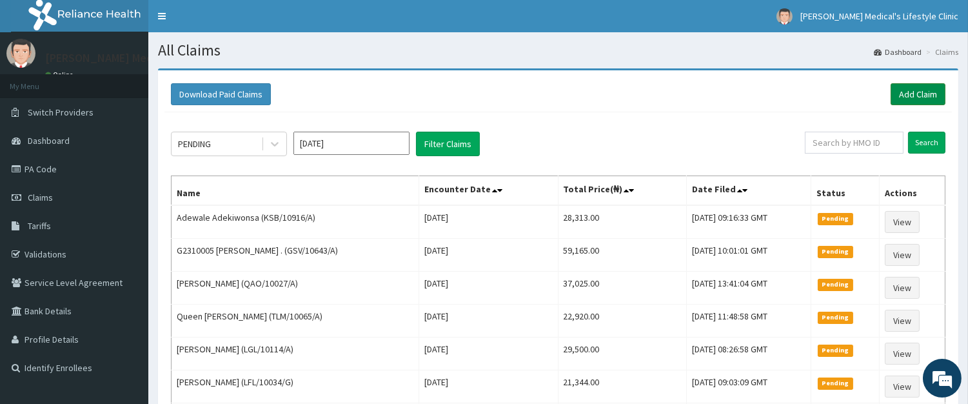
click at [918, 86] on link "Add Claim" at bounding box center [918, 94] width 55 height 22
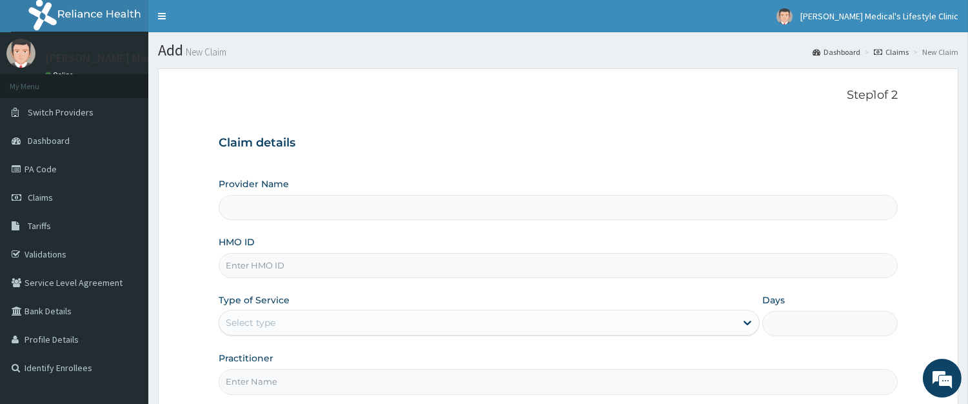
type input "[PERSON_NAME] Medical's Lifestyle clinic"
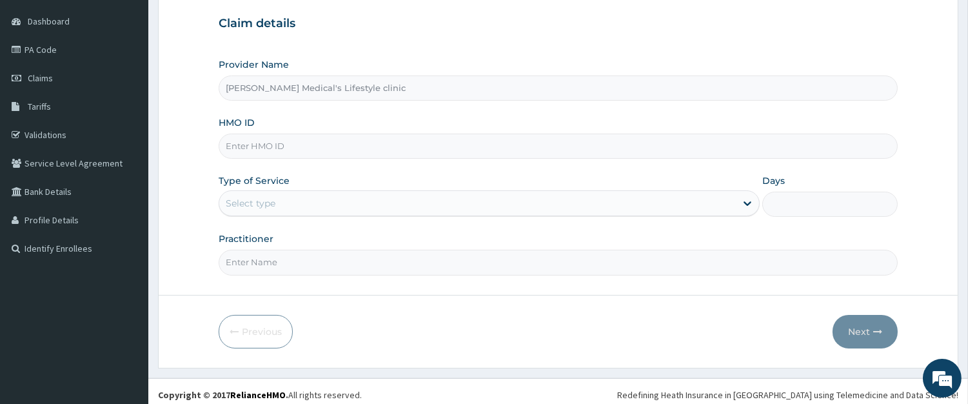
click at [336, 143] on input "HMO ID" at bounding box center [558, 146] width 679 height 25
paste input "GSV/11329/A"
type input "GSV/11329/A"
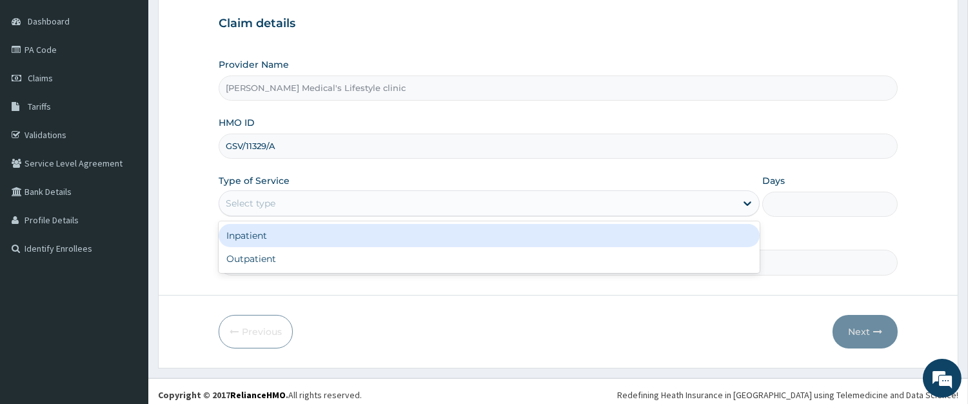
click at [292, 210] on div "Select type" at bounding box center [477, 203] width 517 height 21
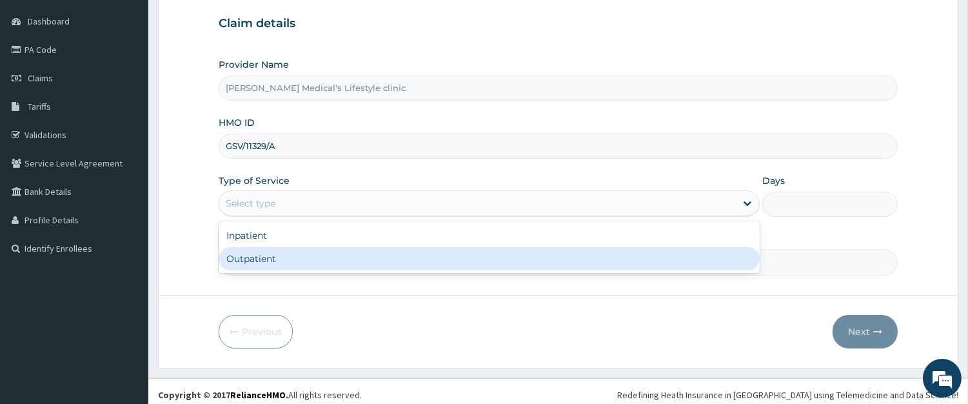
click at [288, 259] on div "Outpatient" at bounding box center [489, 258] width 541 height 23
type input "1"
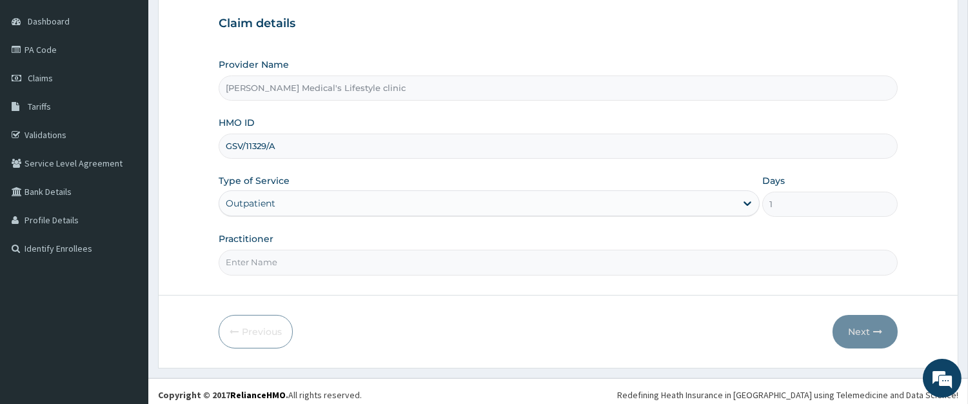
click at [288, 259] on input "Practitioner" at bounding box center [558, 262] width 679 height 25
type input "WURA"
click at [868, 337] on button "Next" at bounding box center [865, 332] width 65 height 34
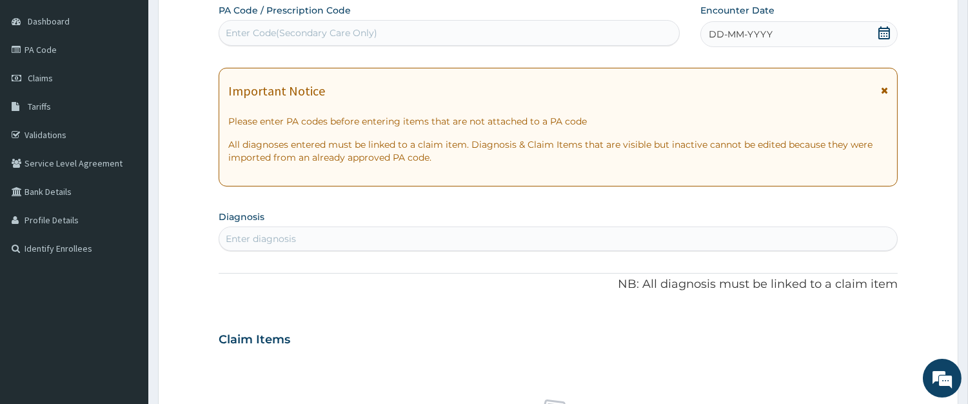
click at [423, 26] on div "Enter Code(Secondary Care Only)" at bounding box center [449, 33] width 460 height 21
paste input "PA/973EEF"
type input "PA/973EEF"
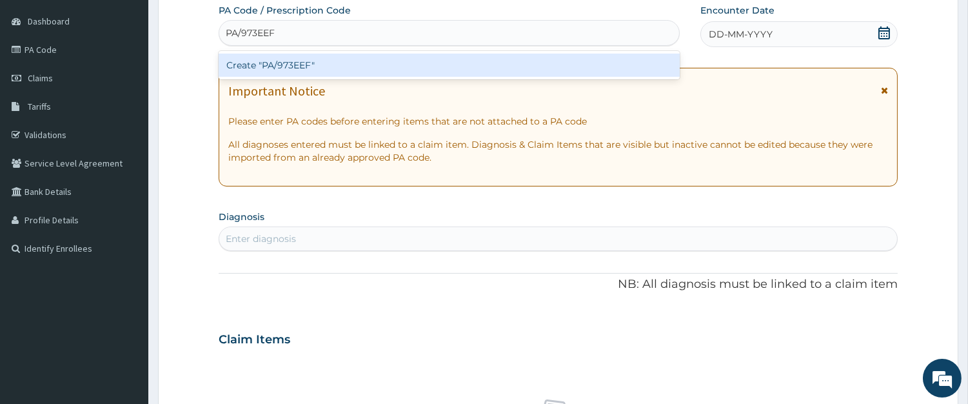
click at [365, 63] on div "Create "PA/973EEF"" at bounding box center [449, 65] width 461 height 23
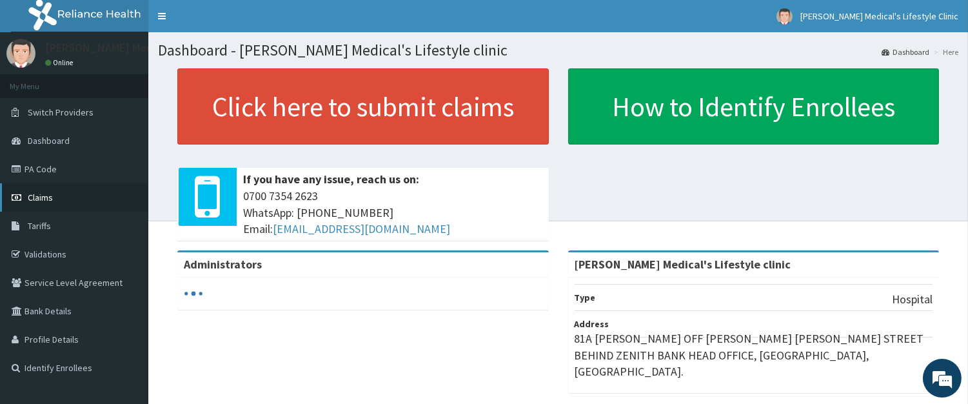
click at [41, 197] on span "Claims" at bounding box center [40, 198] width 25 height 12
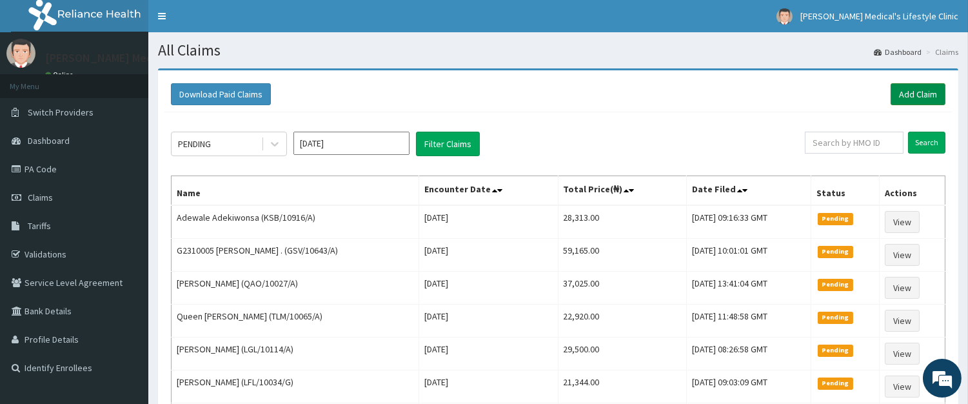
click at [926, 101] on link "Add Claim" at bounding box center [918, 94] width 55 height 22
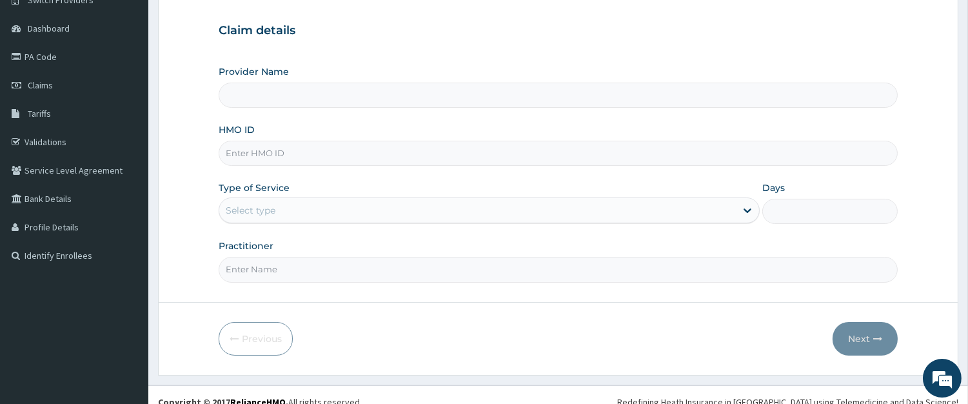
scroll to position [126, 0]
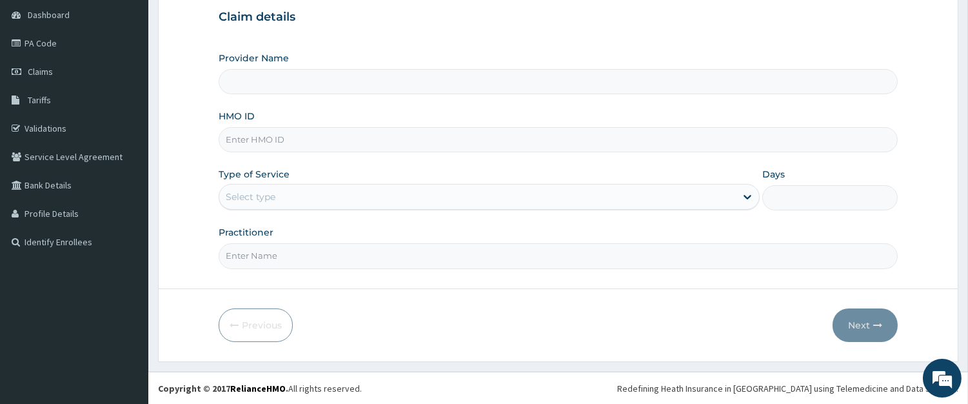
type input "[PERSON_NAME] Medical's Lifestyle clinic"
click at [263, 137] on input "HMO ID" at bounding box center [558, 139] width 679 height 25
paste input "GSV/11329/A"
type input "GSV/11329/A"
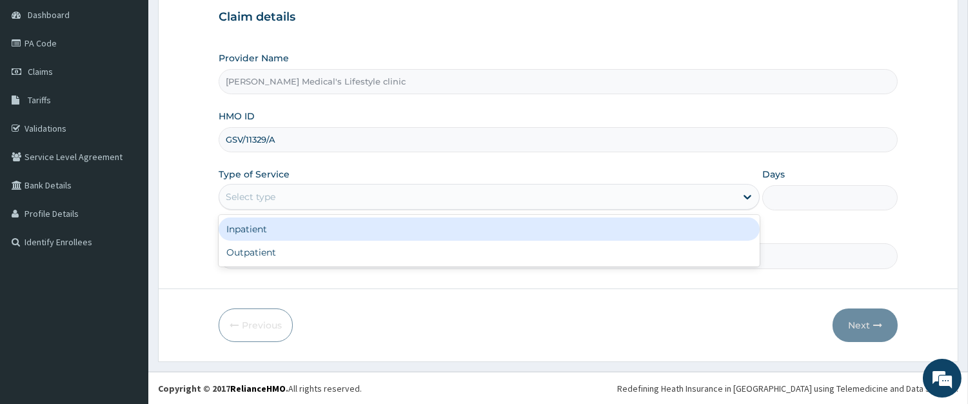
click at [281, 195] on div "Select type" at bounding box center [477, 196] width 517 height 21
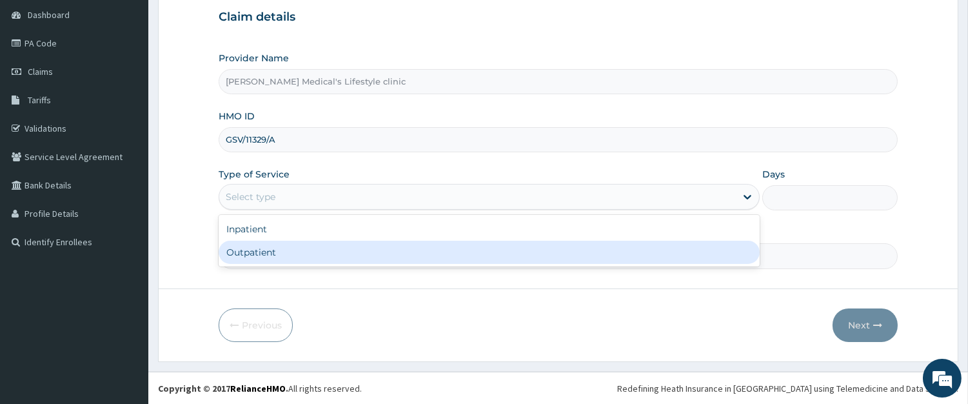
click at [276, 245] on div "Outpatient" at bounding box center [489, 252] width 541 height 23
type input "1"
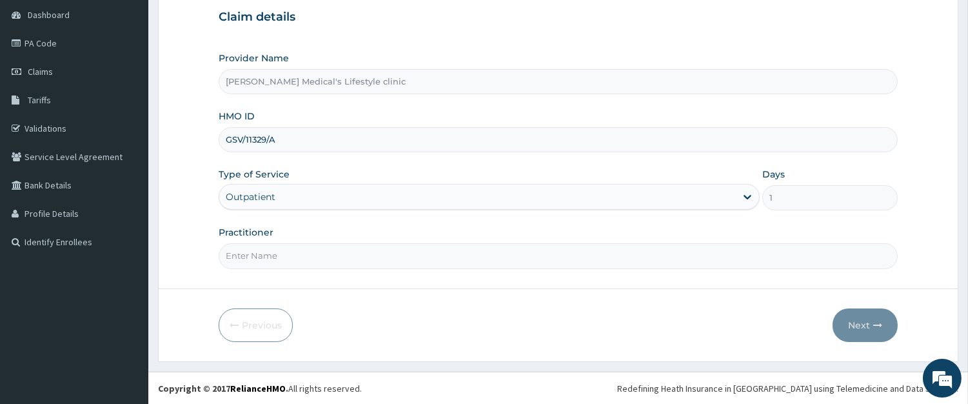
click at [276, 259] on input "Practitioner" at bounding box center [558, 255] width 679 height 25
type input "WURA"
click at [847, 329] on button "Next" at bounding box center [865, 325] width 65 height 34
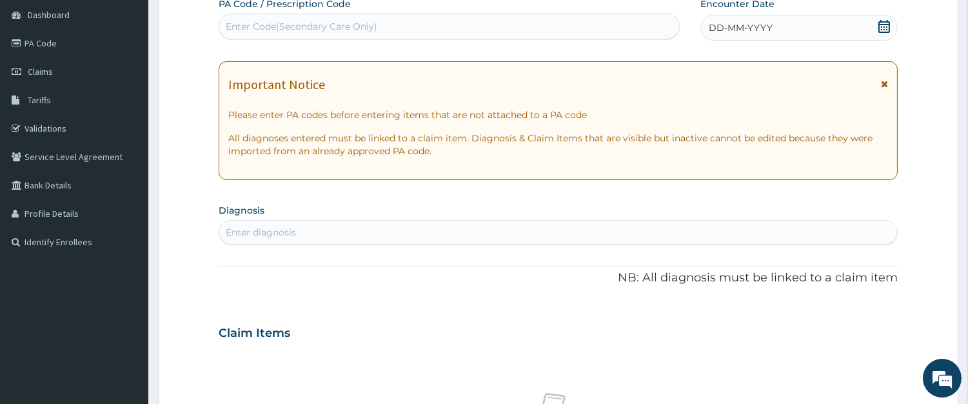
scroll to position [0, 0]
click at [420, 18] on div "Enter Code(Secondary Care Only)" at bounding box center [449, 26] width 460 height 21
paste input "PA/973EEF"
type input "PA/973EEF"
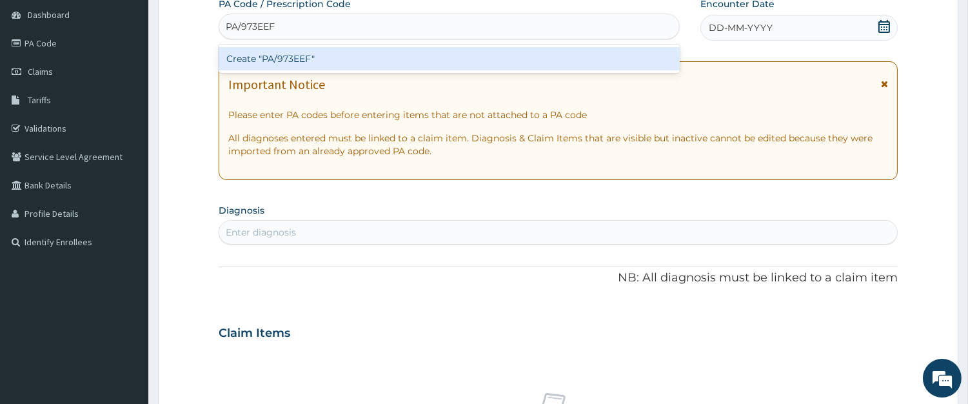
click at [359, 54] on div "Create "PA/973EEF"" at bounding box center [449, 58] width 461 height 23
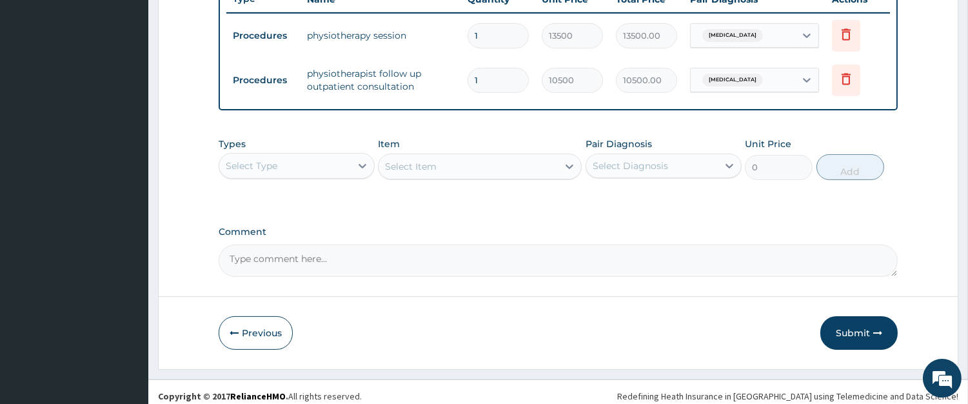
scroll to position [508, 0]
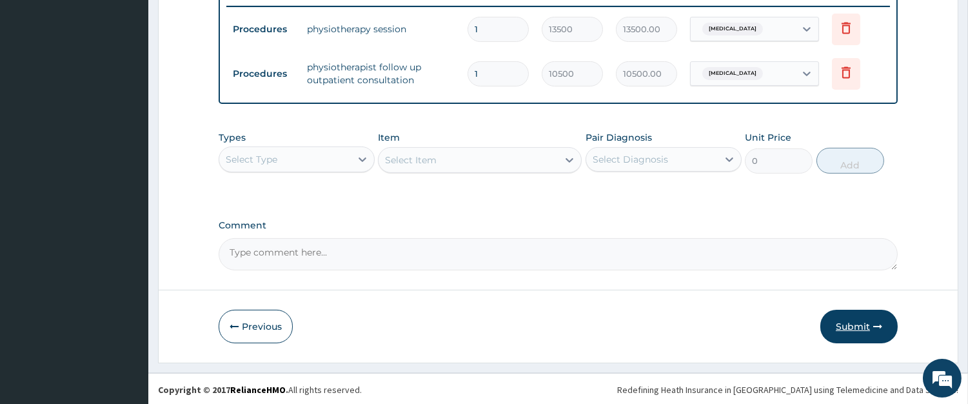
click at [858, 326] on button "Submit" at bounding box center [859, 327] width 77 height 34
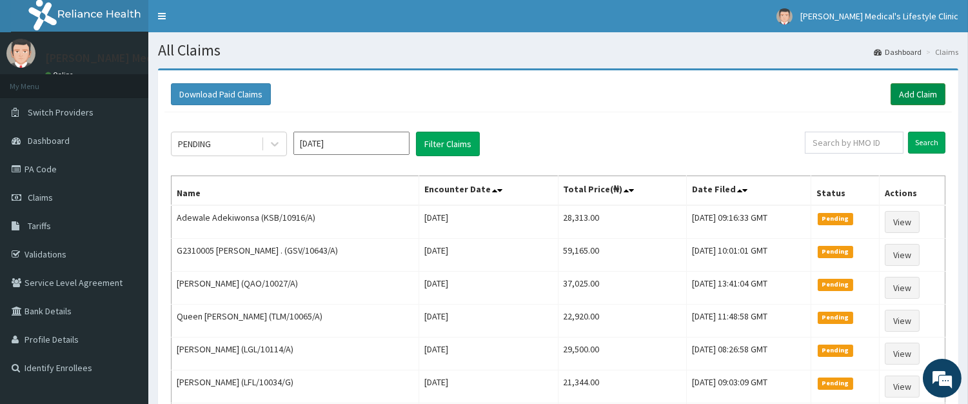
click at [916, 88] on link "Add Claim" at bounding box center [918, 94] width 55 height 22
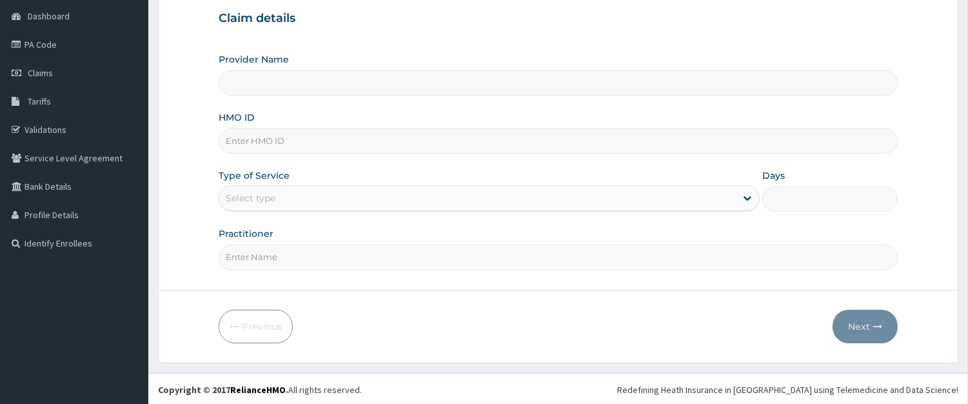
scroll to position [126, 0]
click at [281, 140] on input "HMO ID" at bounding box center [558, 139] width 679 height 25
type input "[PERSON_NAME] Medical's Lifestyle clinic"
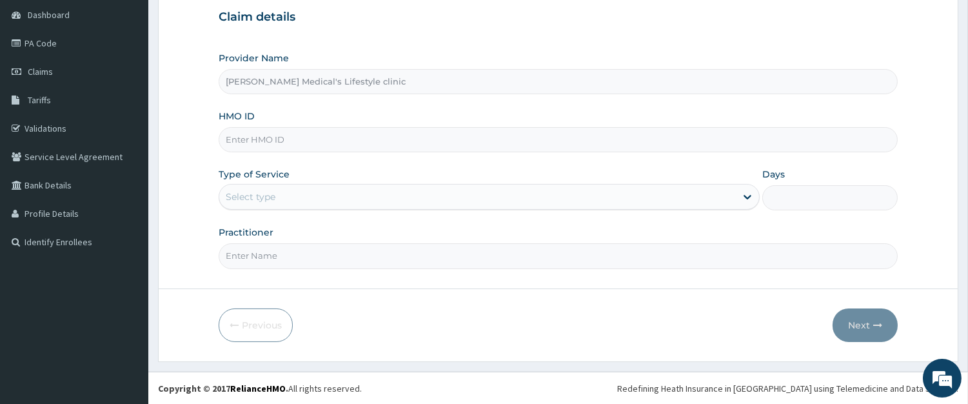
paste input "HOI/10016/A"
type input "HOI/10016/A"
click at [254, 199] on div "Select type" at bounding box center [251, 196] width 50 height 13
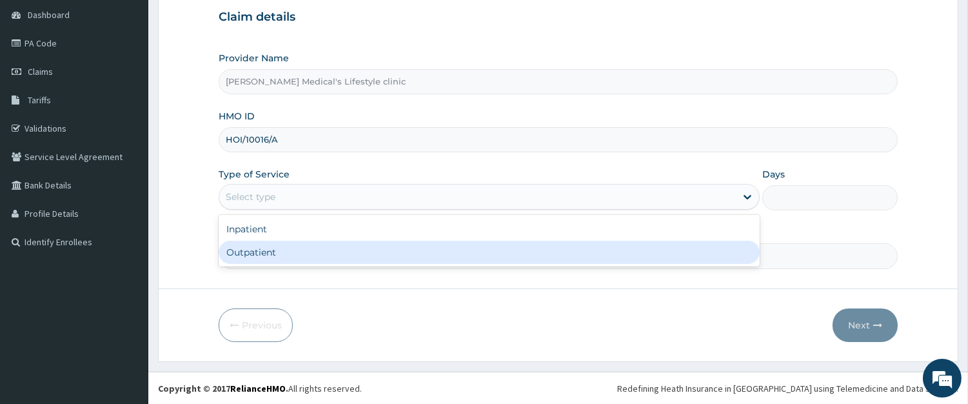
click at [256, 243] on div "Outpatient" at bounding box center [489, 252] width 541 height 23
type input "1"
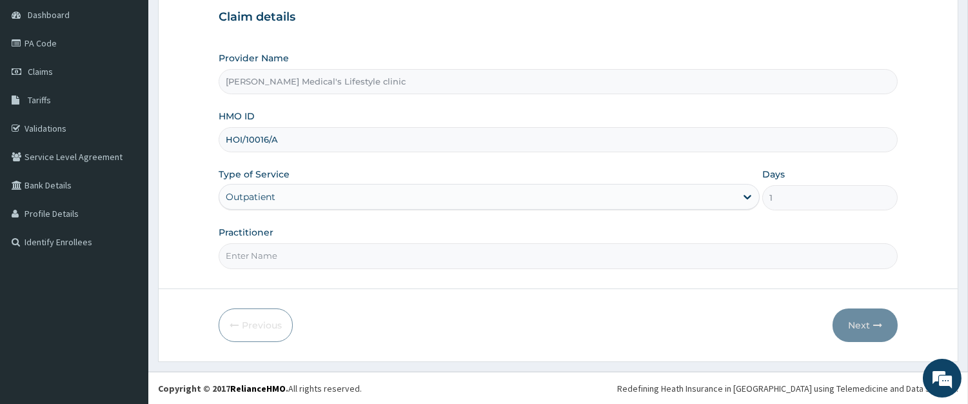
click at [257, 258] on input "Practitioner" at bounding box center [558, 255] width 679 height 25
type input "[PERSON_NAME]"
click at [877, 327] on icon "button" at bounding box center [878, 325] width 9 height 9
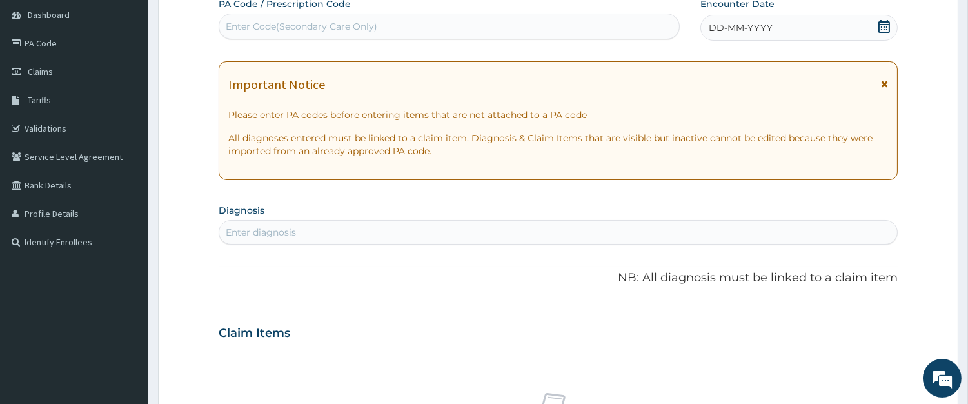
scroll to position [0, 0]
click at [410, 30] on div "Enter Code(Secondary Care Only)" at bounding box center [449, 26] width 460 height 21
paste input "PA/090108"
type input "PA/090108"
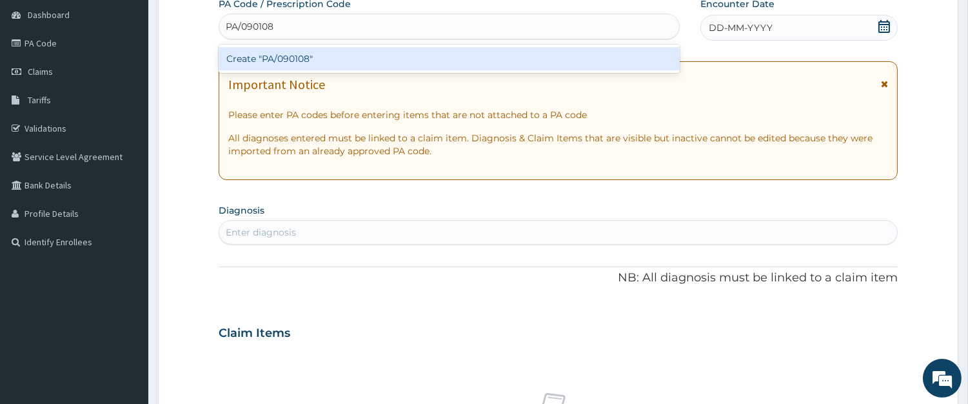
click at [328, 53] on div "Create "PA/090108"" at bounding box center [449, 58] width 461 height 23
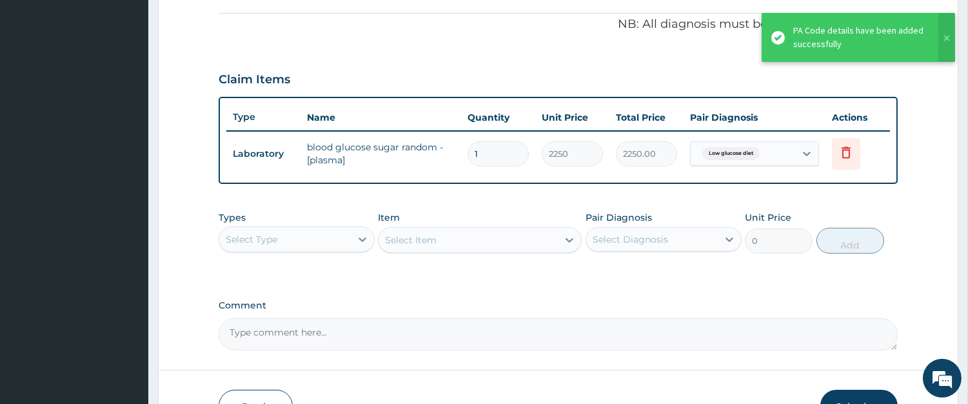
scroll to position [265, 0]
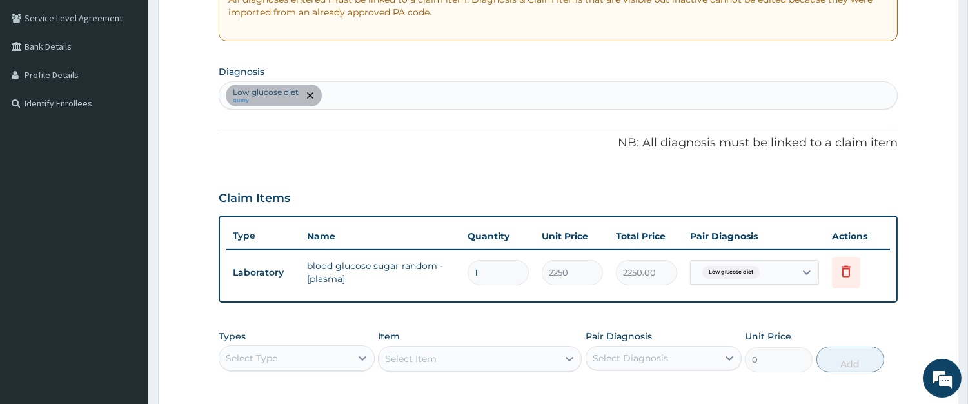
click at [325, 93] on input "text" at bounding box center [325, 95] width 1 height 13
type input "SEP"
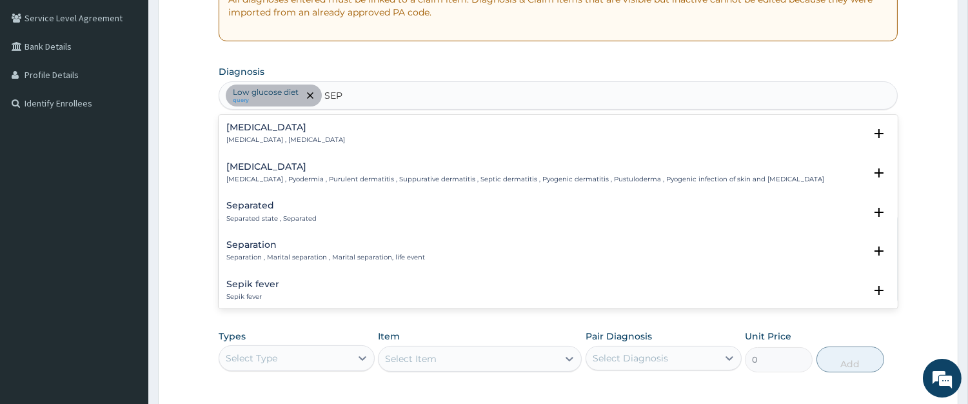
click at [241, 132] on h4 "Sepsis" at bounding box center [285, 128] width 119 height 10
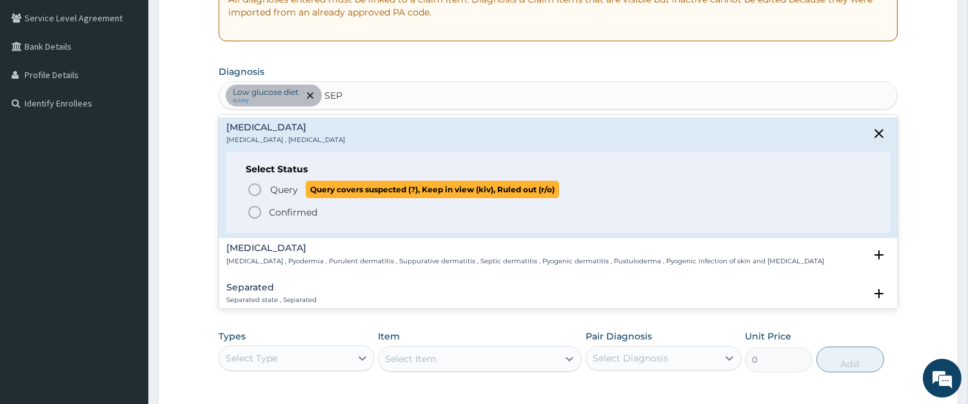
click at [263, 191] on span "Query Query covers suspected (?), Keep in view (kiv), Ruled out (r/o)" at bounding box center [559, 189] width 624 height 17
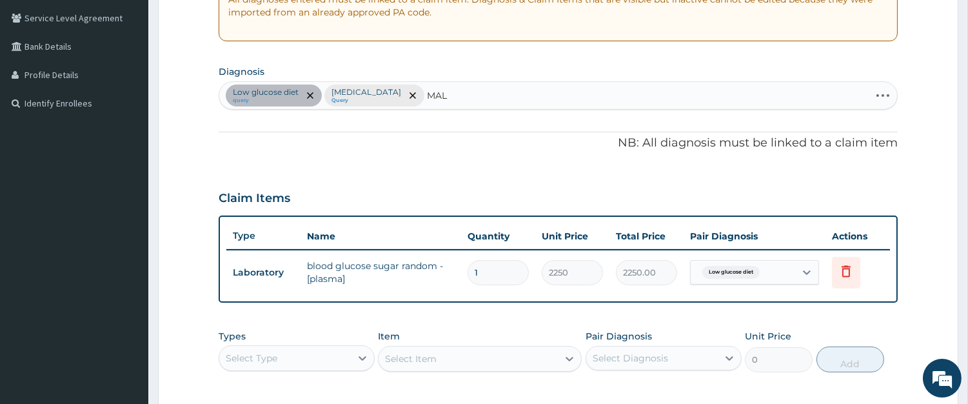
type input "MALA"
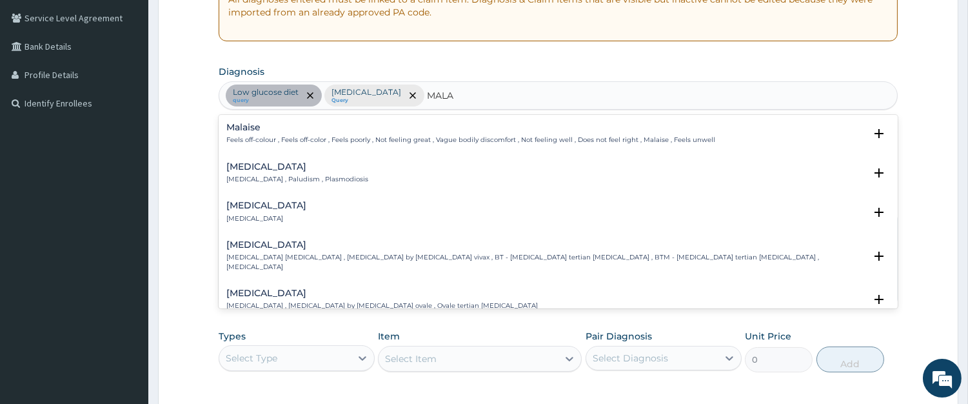
click at [256, 170] on h4 "Malaria" at bounding box center [297, 167] width 142 height 10
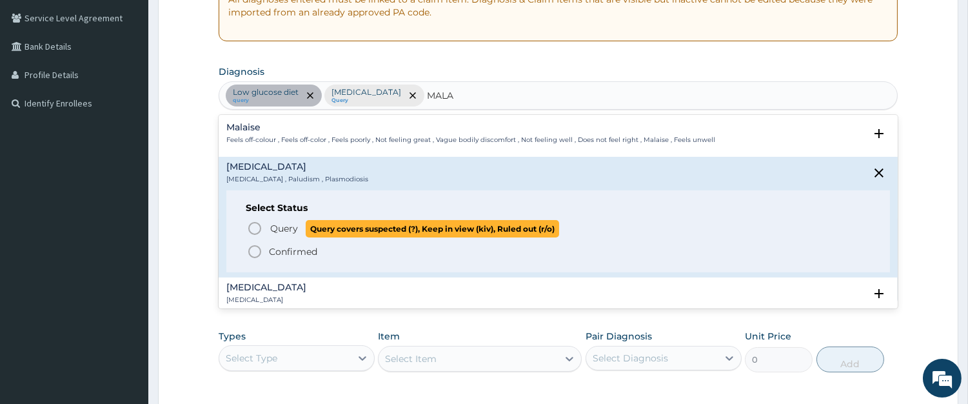
click at [265, 225] on span "Query Query covers suspected (?), Keep in view (kiv), Ruled out (r/o)" at bounding box center [559, 228] width 624 height 17
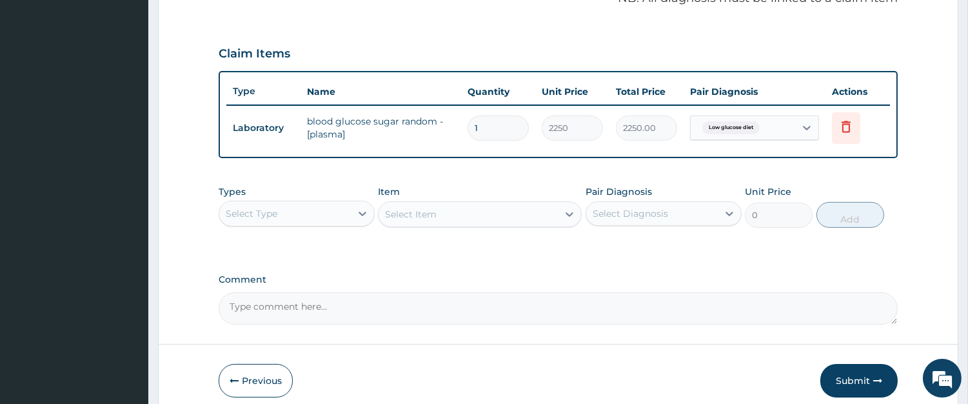
scroll to position [463, 0]
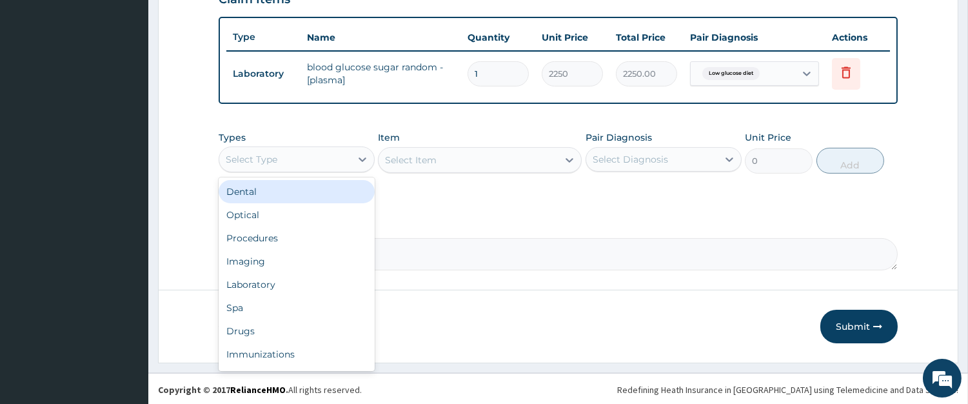
click at [325, 160] on div "Select Type" at bounding box center [285, 159] width 132 height 21
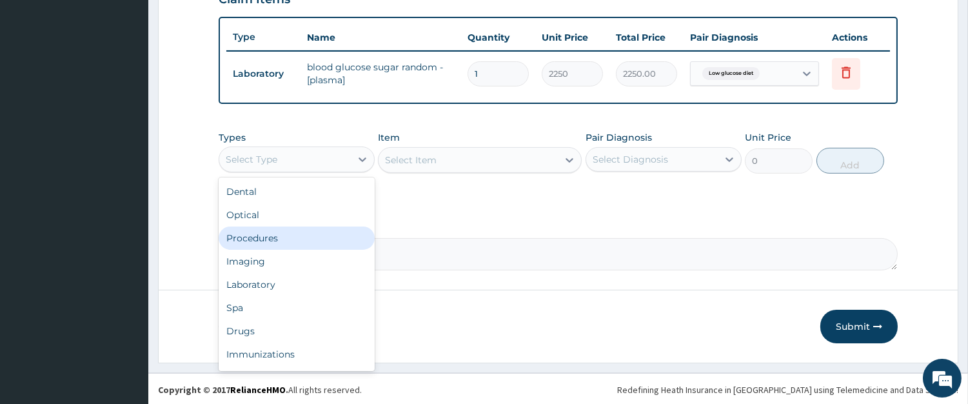
click at [314, 237] on div "Procedures" at bounding box center [297, 237] width 156 height 23
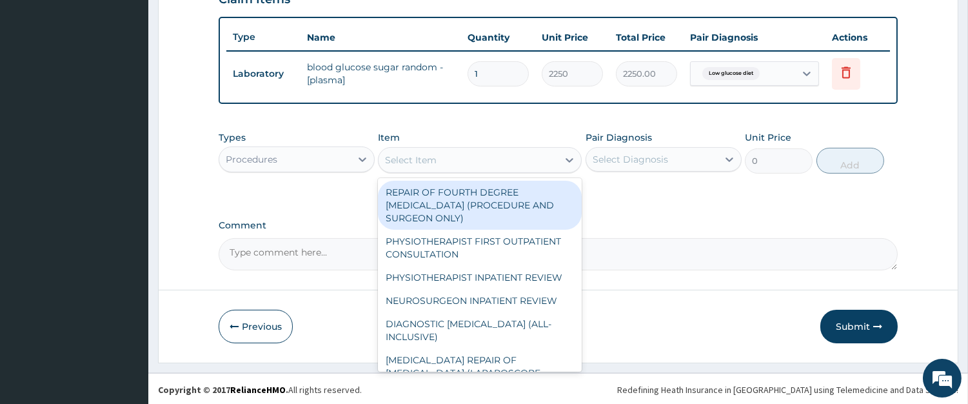
click at [482, 166] on div "Select Item" at bounding box center [468, 160] width 179 height 21
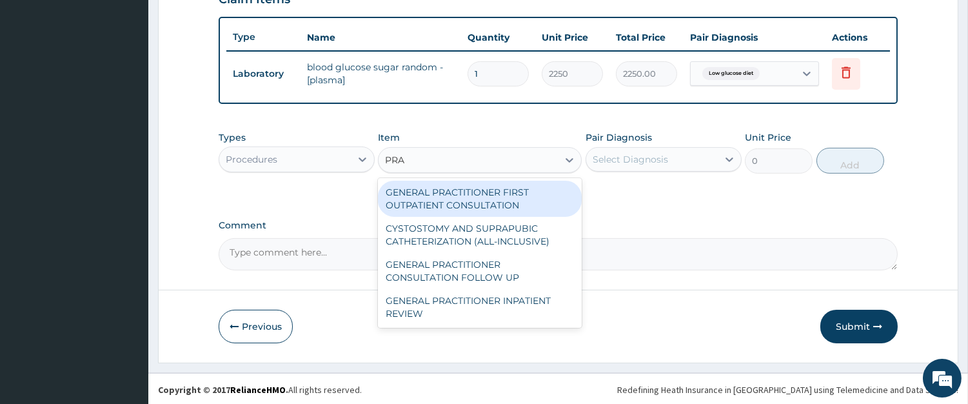
type input "PRAC"
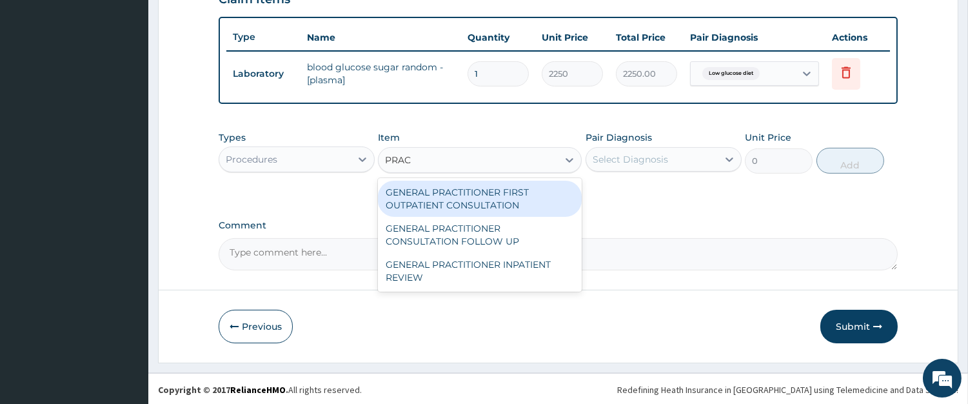
click at [476, 202] on div "GENERAL PRACTITIONER FIRST OUTPATIENT CONSULTATION" at bounding box center [480, 199] width 204 height 36
type input "4500"
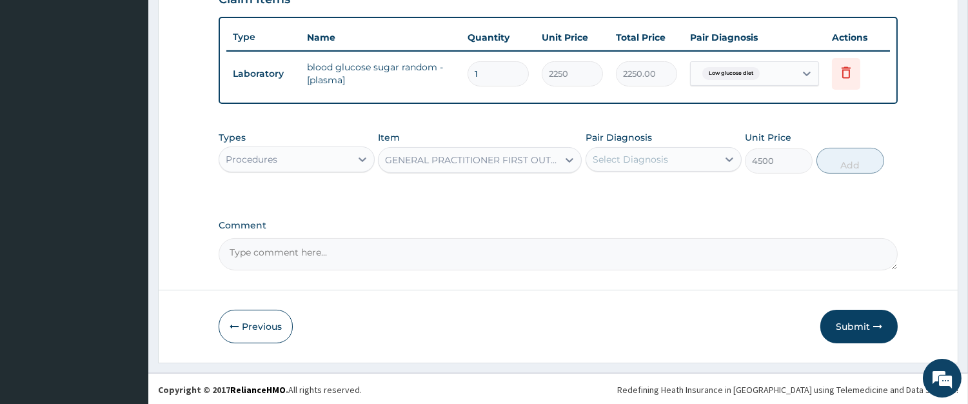
click at [615, 150] on div "Select Diagnosis" at bounding box center [652, 159] width 132 height 21
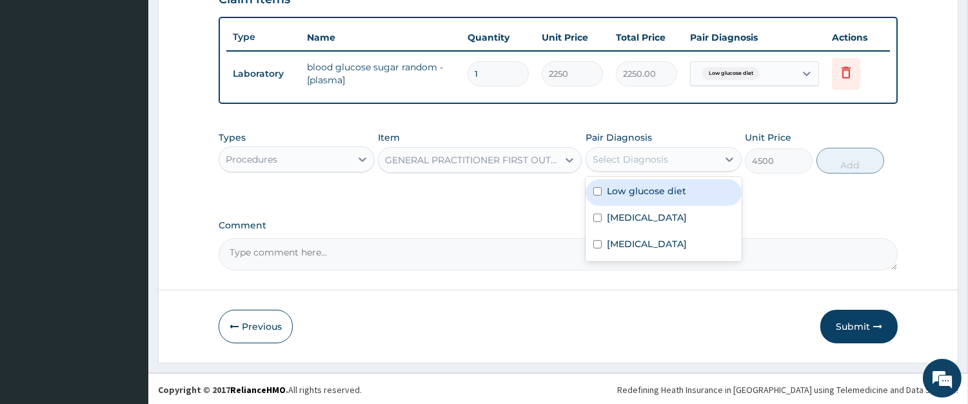
click at [614, 195] on div "Low glucose diet" at bounding box center [664, 192] width 156 height 26
checkbox input "true"
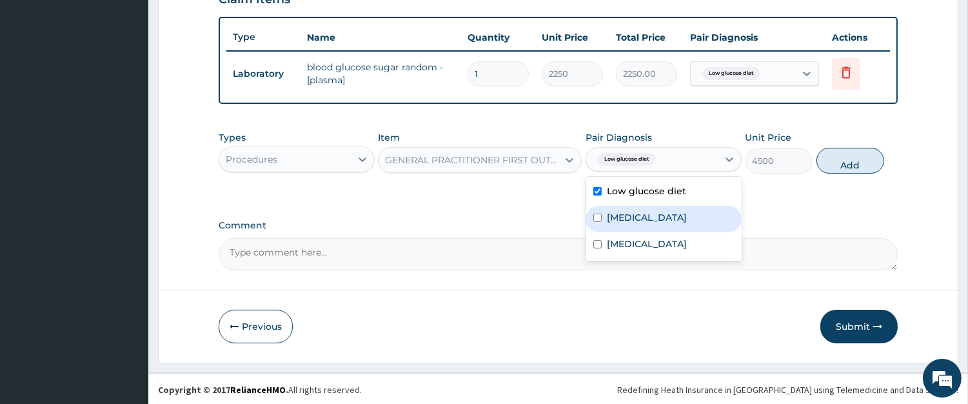
click at [614, 211] on label "Sepsis" at bounding box center [647, 217] width 80 height 13
checkbox input "true"
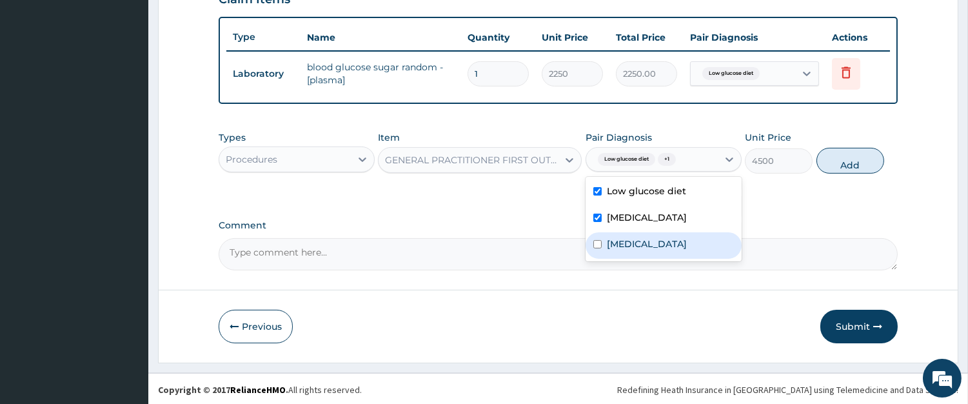
click at [621, 232] on div "[MEDICAL_DATA]" at bounding box center [664, 245] width 156 height 26
checkbox input "true"
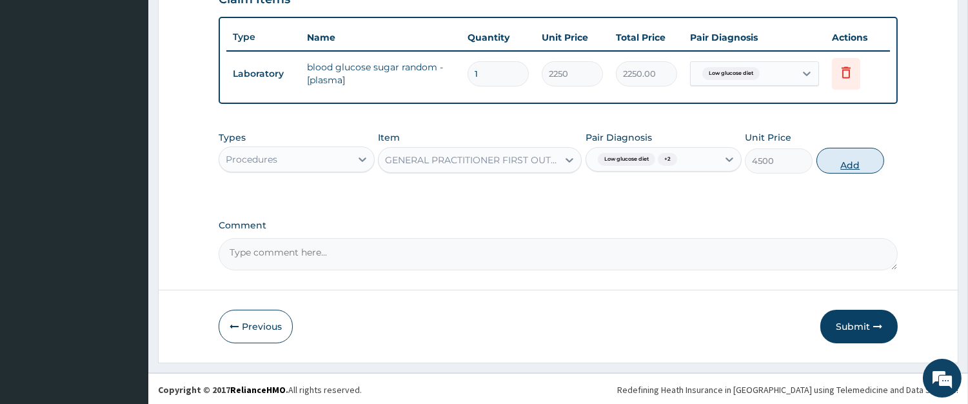
click at [829, 161] on button "Add" at bounding box center [851, 161] width 68 height 26
type input "0"
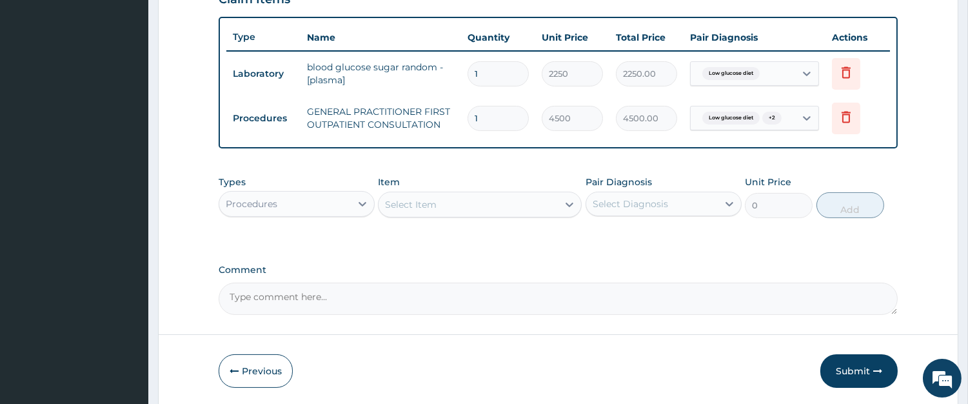
click at [514, 205] on div "Select Item" at bounding box center [468, 204] width 179 height 21
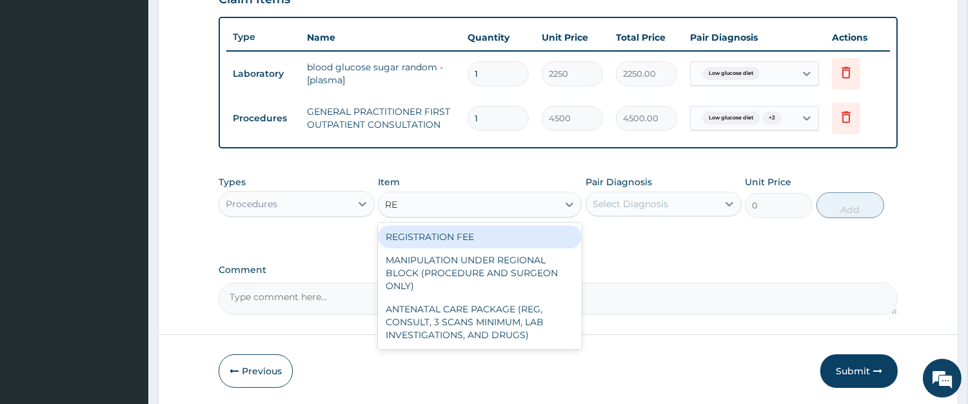
type input "REG"
click at [505, 225] on div "REGISTRATION FEE" at bounding box center [480, 236] width 204 height 23
type input "3000"
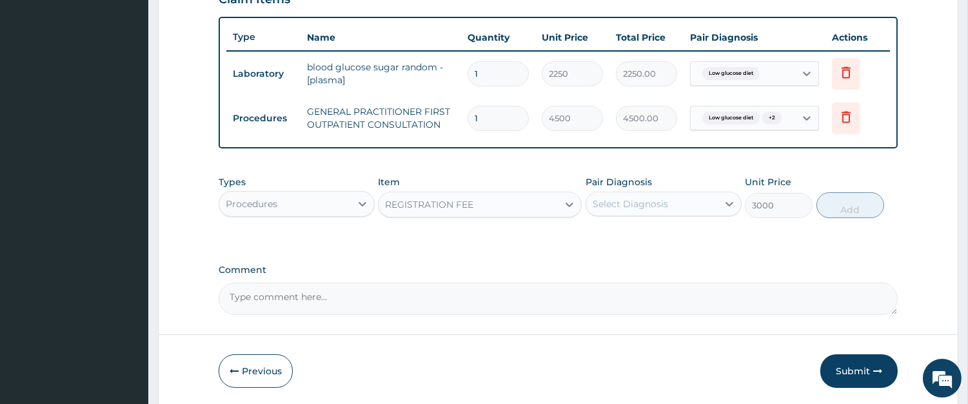
click at [629, 212] on div "Select Diagnosis" at bounding box center [652, 204] width 132 height 21
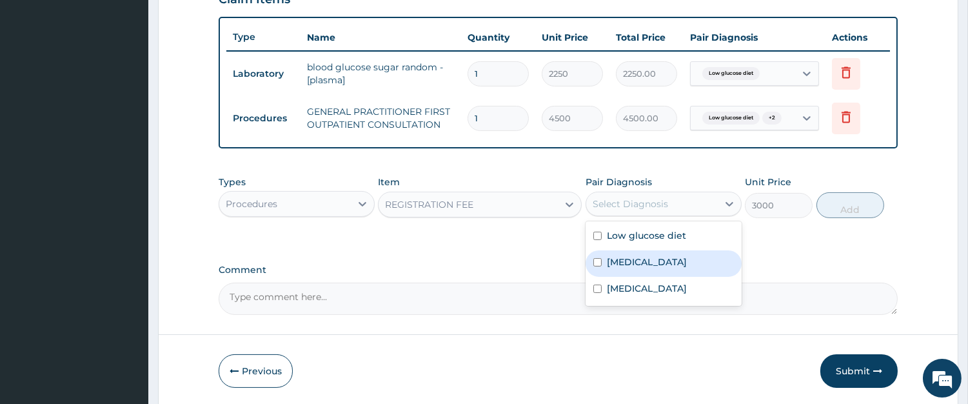
click at [634, 265] on label "Sepsis" at bounding box center [647, 262] width 80 height 13
checkbox input "true"
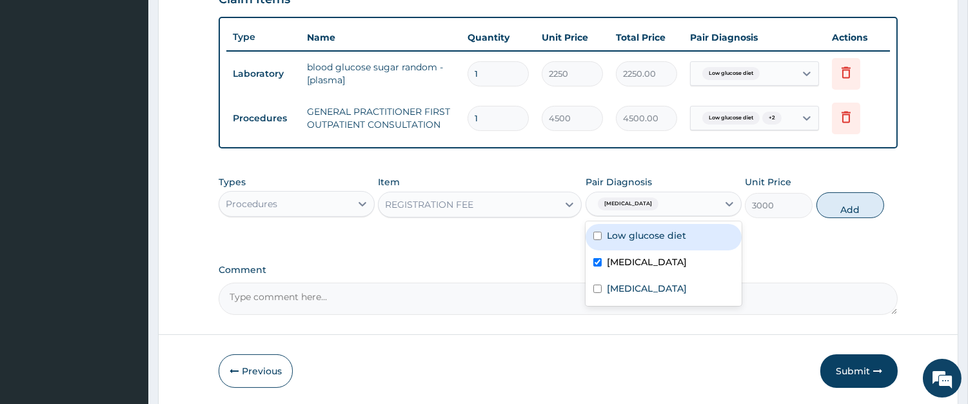
click at [641, 239] on label "Low glucose diet" at bounding box center [646, 235] width 79 height 13
checkbox input "true"
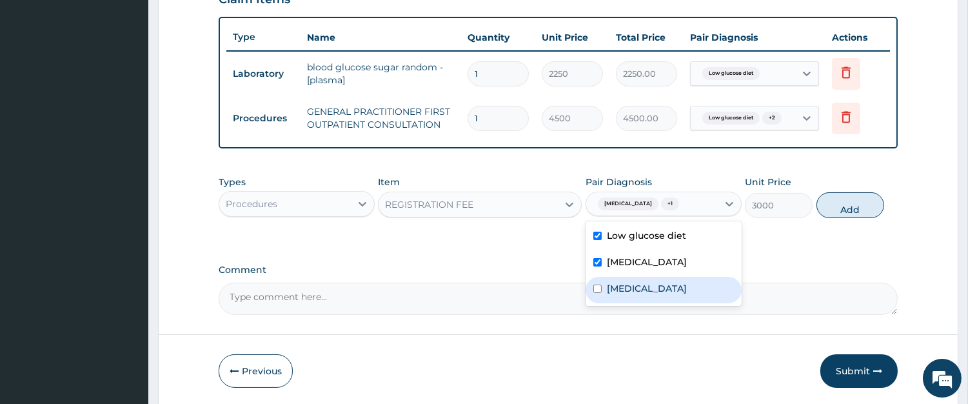
click at [636, 299] on div "Malaria" at bounding box center [664, 290] width 156 height 26
checkbox input "true"
click at [843, 211] on button "Add" at bounding box center [851, 205] width 68 height 26
type input "0"
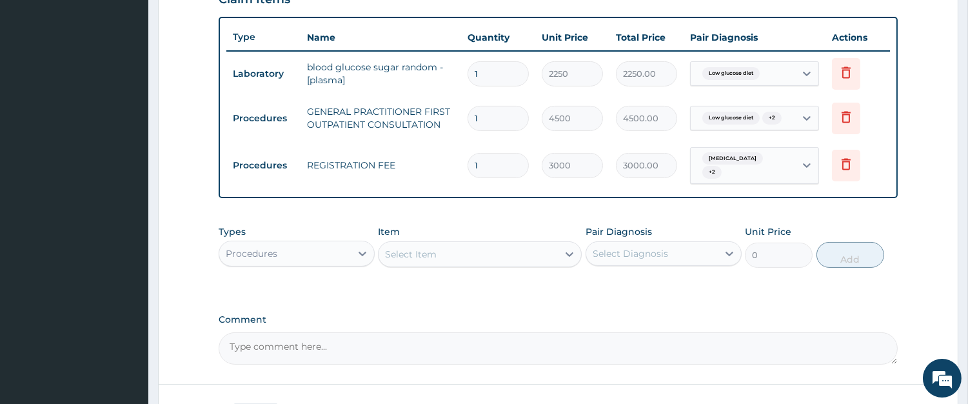
click at [306, 246] on div "Procedures" at bounding box center [285, 253] width 132 height 21
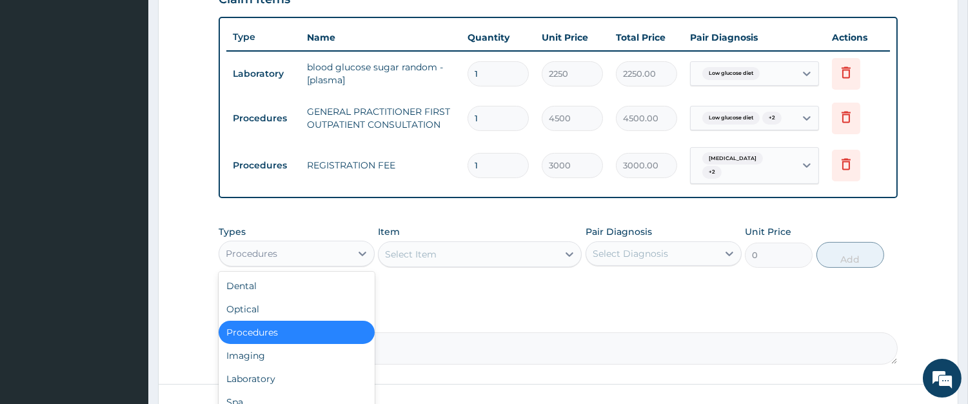
scroll to position [553, 0]
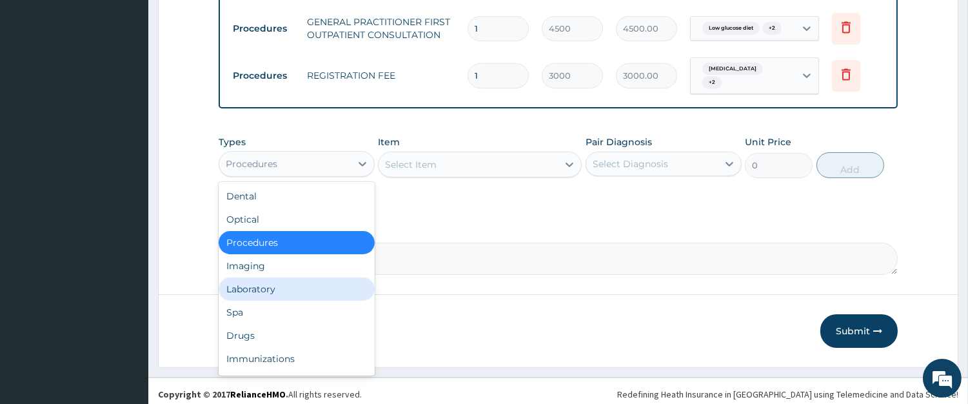
click at [325, 281] on div "Laboratory" at bounding box center [297, 288] width 156 height 23
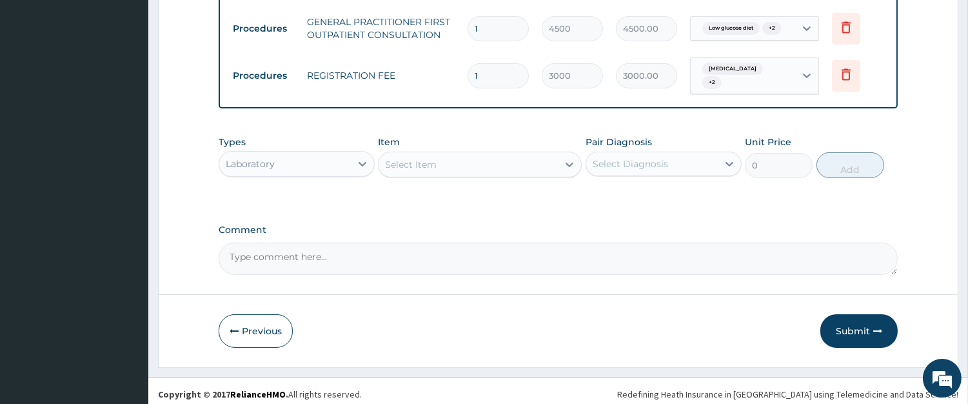
click at [485, 159] on div "Select Item" at bounding box center [468, 164] width 179 height 21
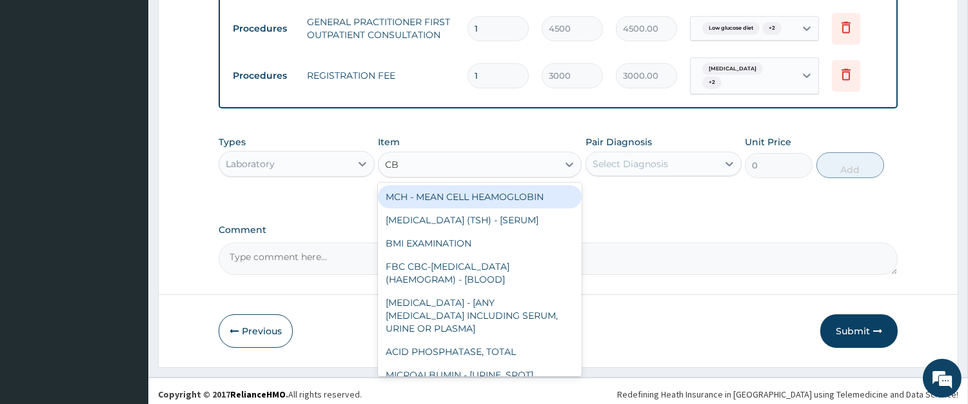
type input "CBC"
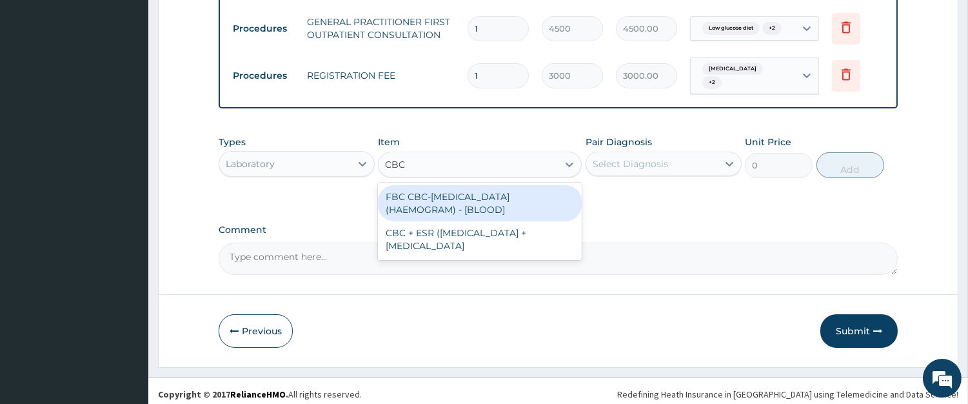
click at [495, 190] on div "FBC CBC-COMPLETE BLOOD COUNT (HAEMOGRAM) - [BLOOD]" at bounding box center [480, 203] width 204 height 36
type input "6000"
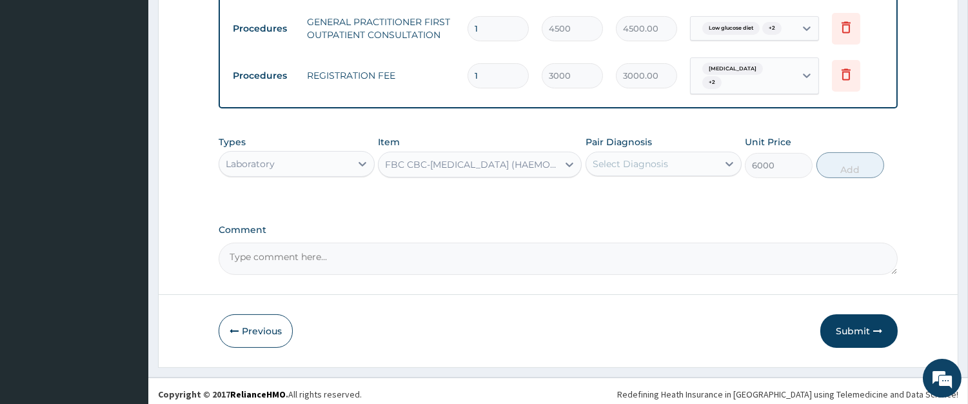
click at [622, 157] on div "Select Diagnosis" at bounding box center [630, 163] width 75 height 13
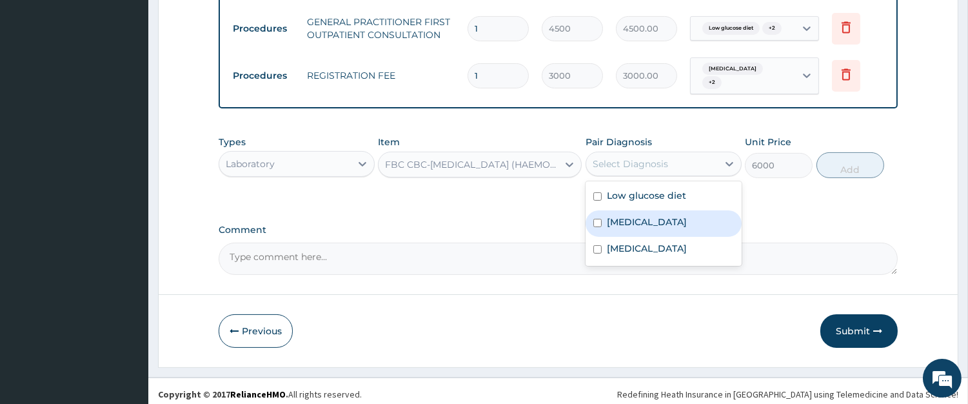
drag, startPoint x: 630, startPoint y: 217, endPoint x: 654, endPoint y: 203, distance: 27.8
click at [629, 217] on label "Sepsis" at bounding box center [647, 221] width 80 height 13
checkbox input "true"
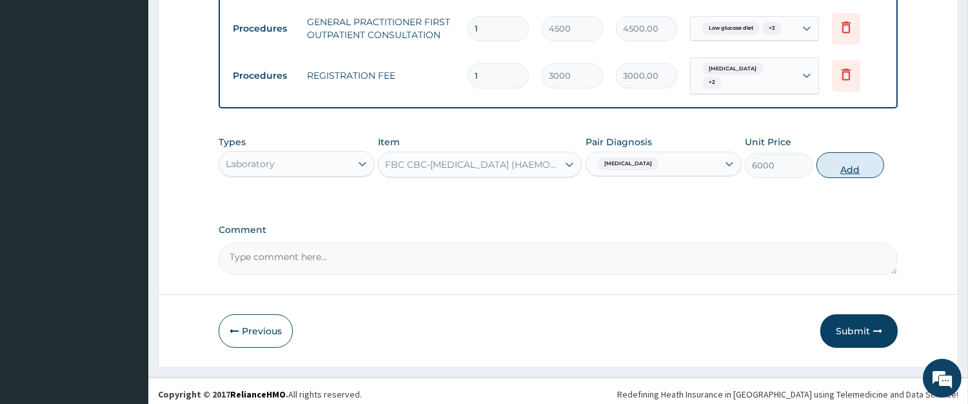
click at [849, 165] on button "Add" at bounding box center [851, 165] width 68 height 26
type input "0"
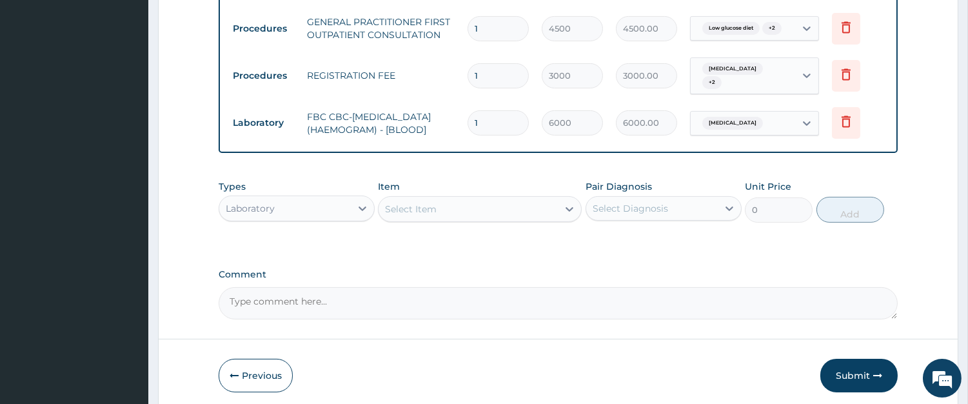
click at [507, 221] on div "Select Item" at bounding box center [480, 209] width 204 height 26
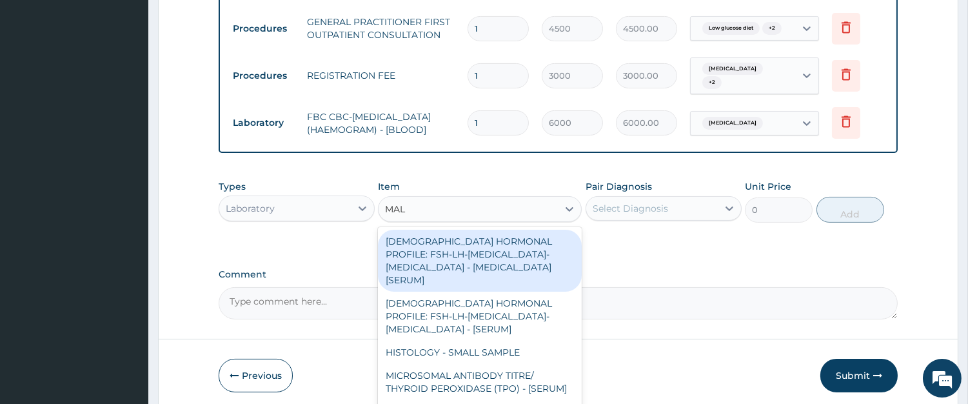
type input "MALA"
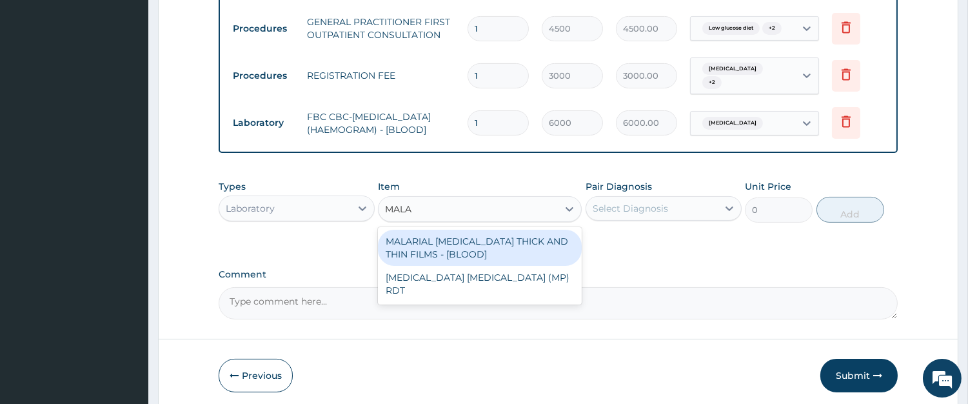
click at [501, 246] on div "MALARIAL PARASITE THICK AND THIN FILMS - [BLOOD]" at bounding box center [480, 248] width 204 height 36
type input "2625"
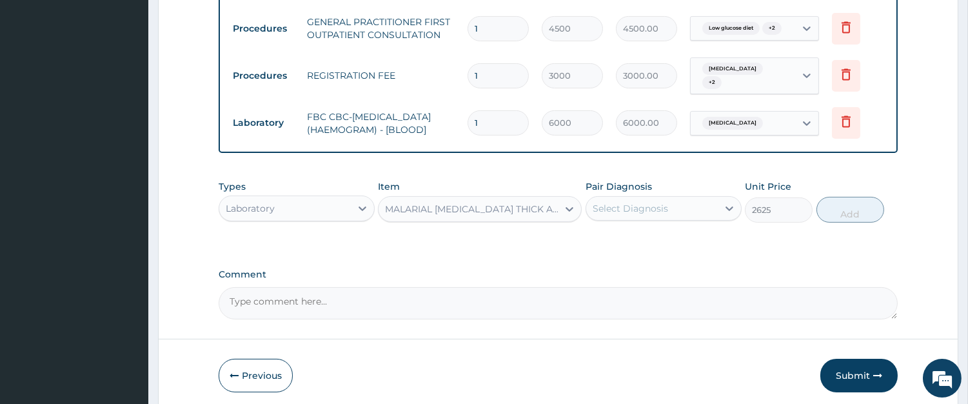
click at [658, 221] on div "Select Diagnosis" at bounding box center [664, 208] width 156 height 25
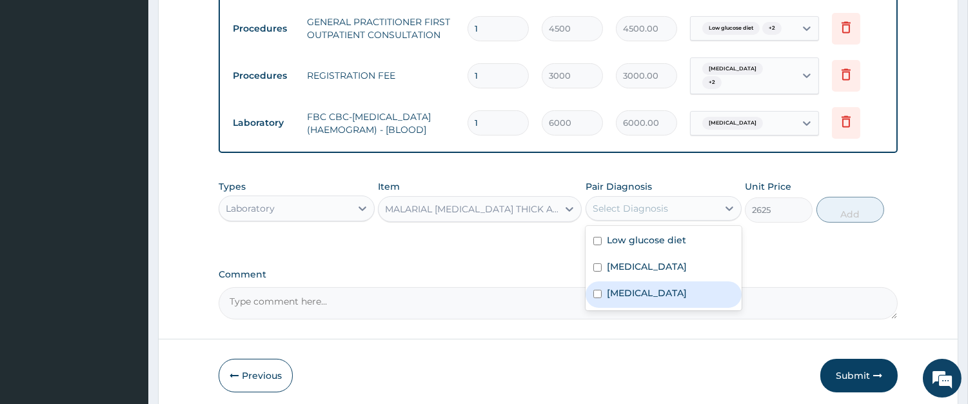
click at [614, 299] on label "Malaria" at bounding box center [647, 292] width 80 height 13
checkbox input "true"
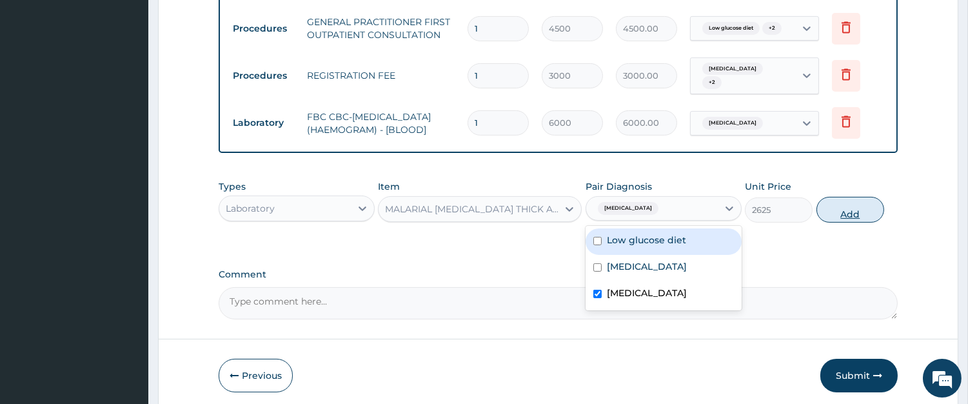
click at [848, 213] on button "Add" at bounding box center [851, 210] width 68 height 26
type input "0"
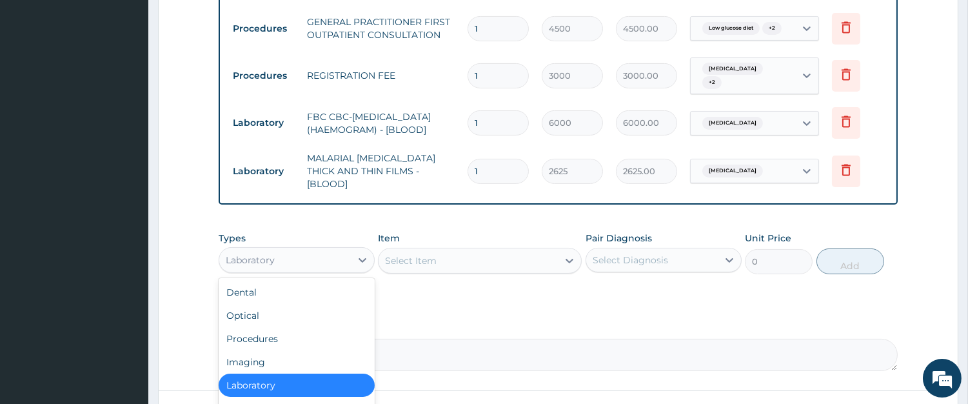
click at [310, 250] on div "Laboratory" at bounding box center [285, 260] width 132 height 21
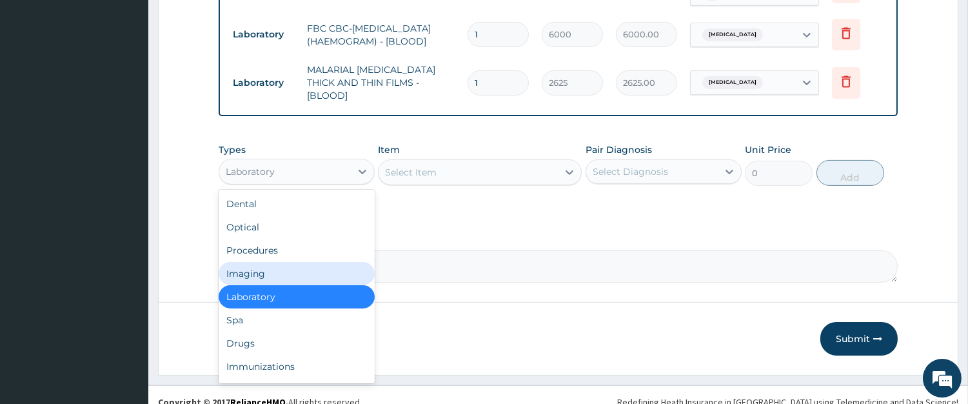
scroll to position [650, 0]
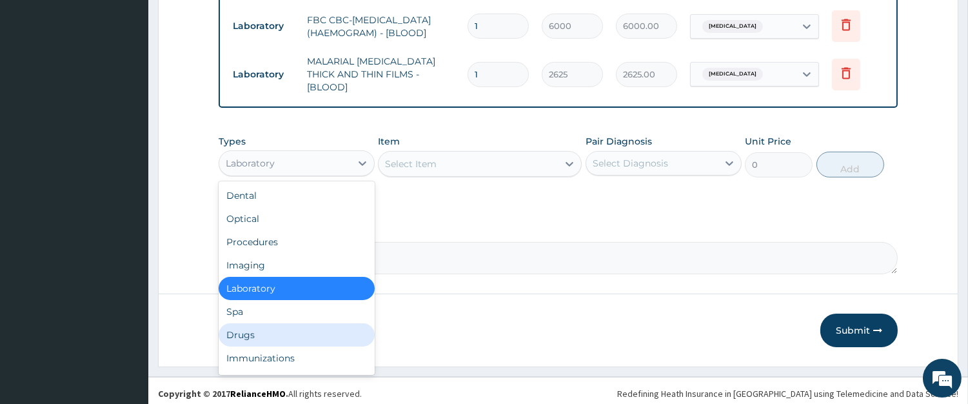
click at [358, 323] on div "Drugs" at bounding box center [297, 334] width 156 height 23
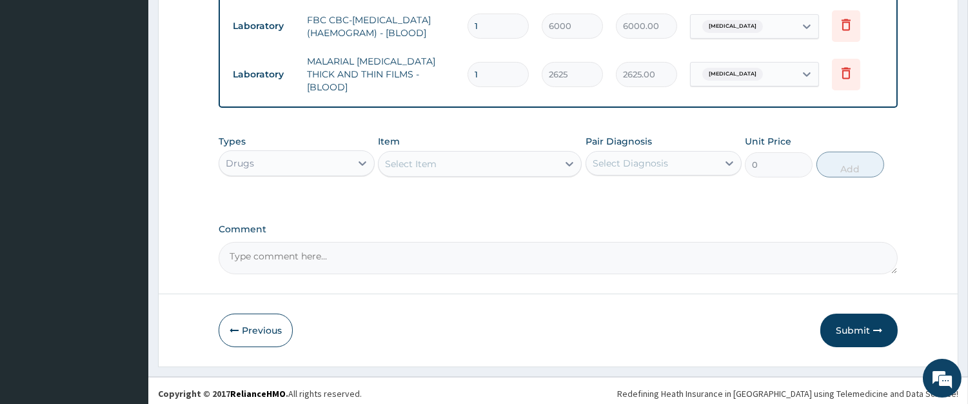
click at [530, 161] on div "Select Item" at bounding box center [468, 164] width 179 height 21
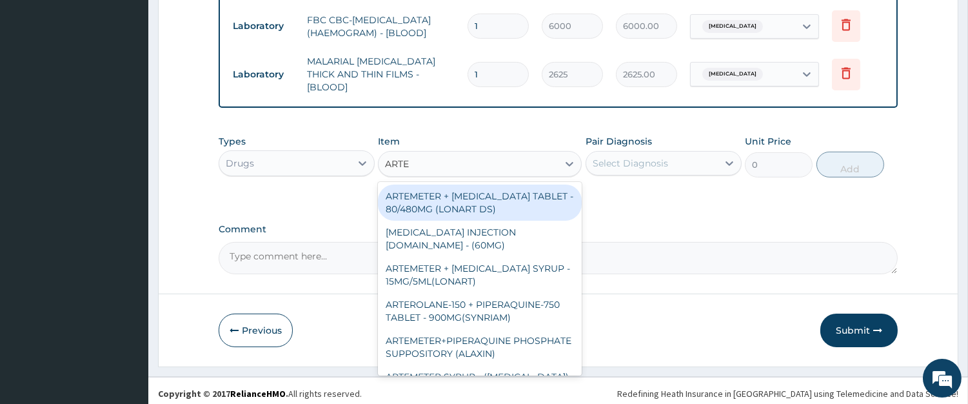
type input "ARTEM"
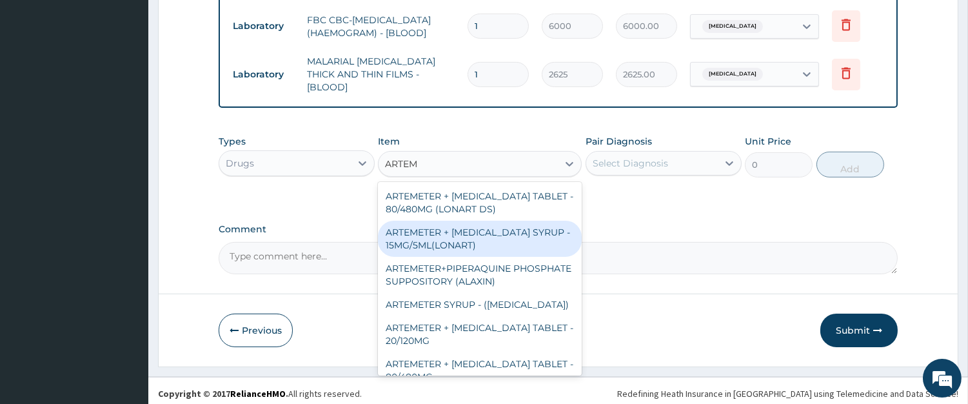
scroll to position [119, 0]
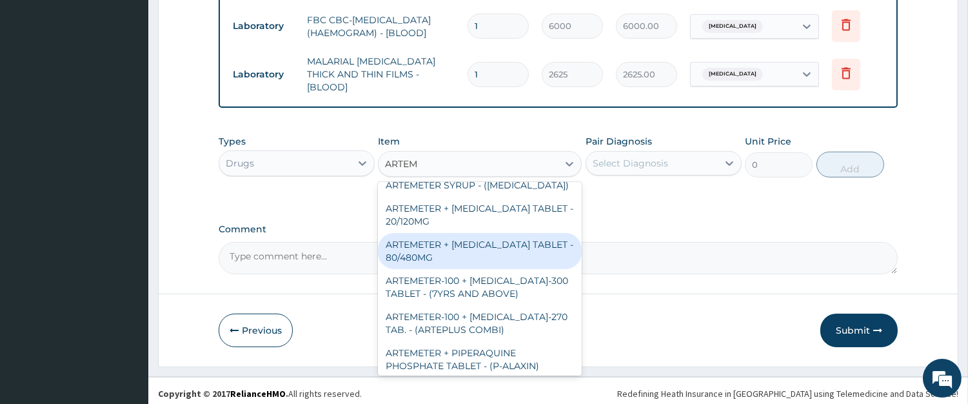
click at [518, 234] on div "ARTEMETER + LUMEFANTRINE TABLET - 80/480MG" at bounding box center [480, 251] width 204 height 36
type input "416"
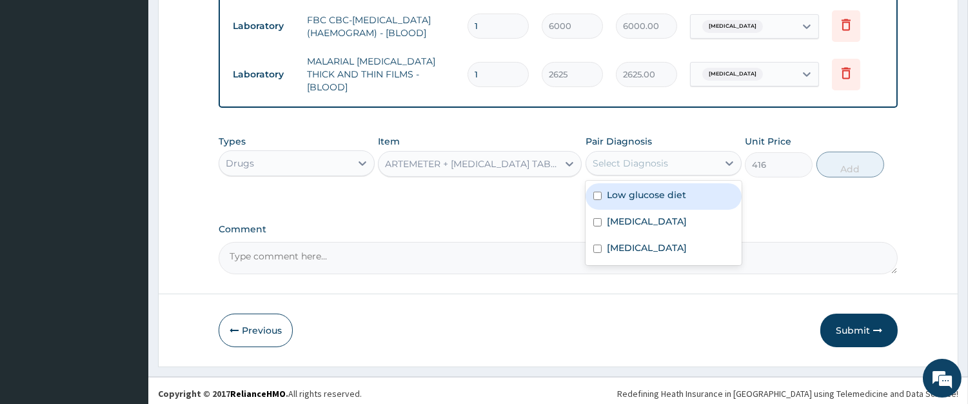
click at [684, 157] on div "Select Diagnosis" at bounding box center [652, 163] width 132 height 21
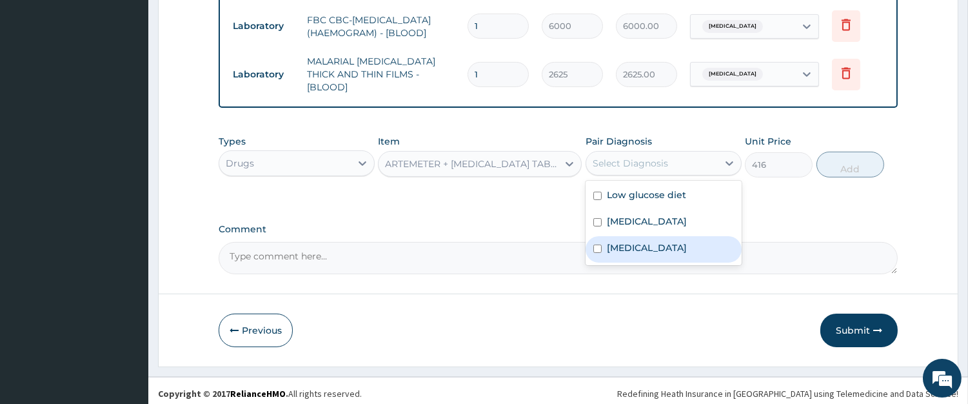
click at [653, 242] on div "Malaria" at bounding box center [664, 249] width 156 height 26
checkbox input "true"
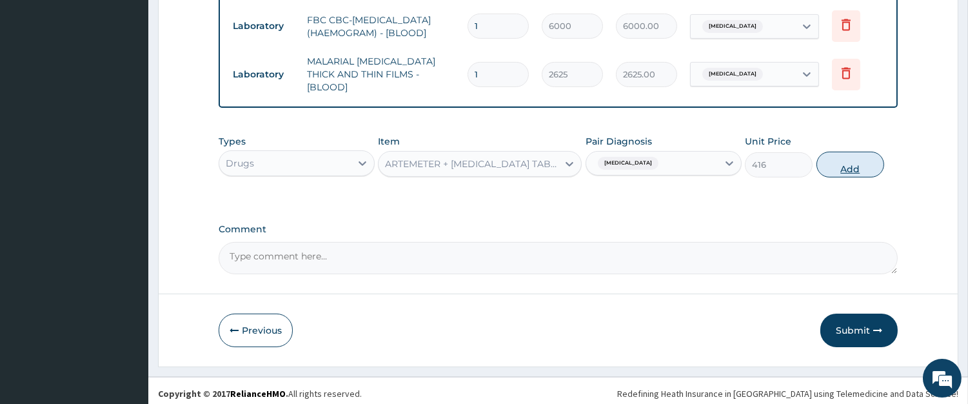
click at [834, 164] on button "Add" at bounding box center [851, 165] width 68 height 26
type input "0"
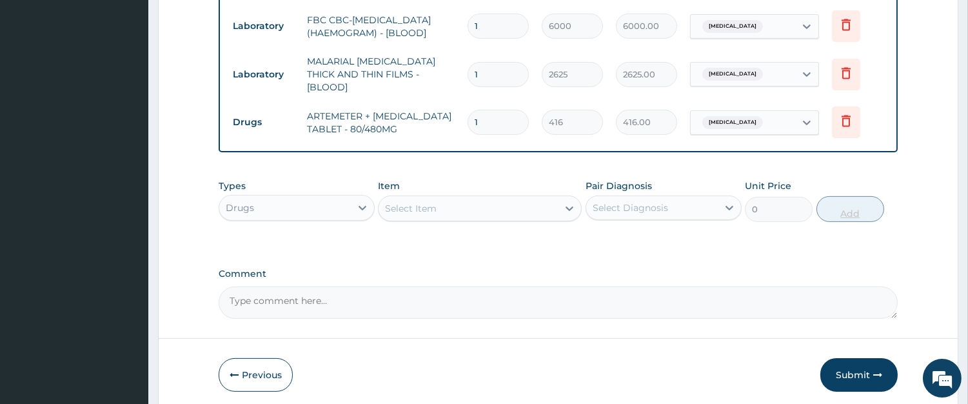
type input "0.00"
type input "6"
type input "2496.00"
type input "6"
click at [459, 201] on div "Select Item" at bounding box center [468, 208] width 179 height 21
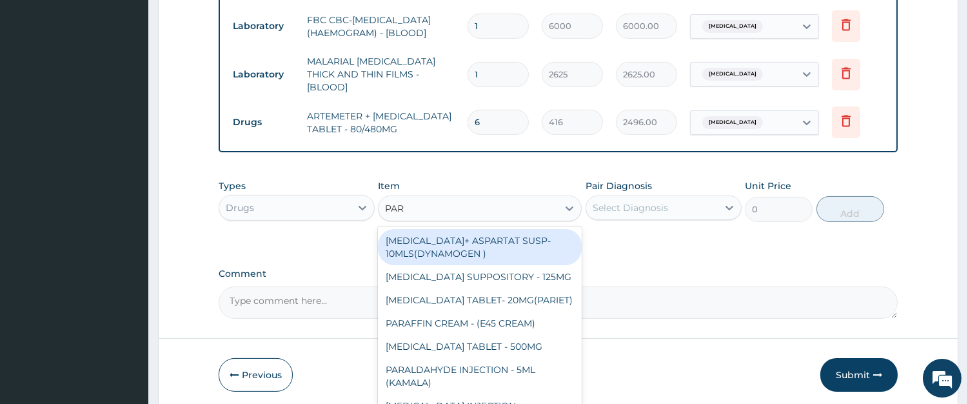
type input "PARA"
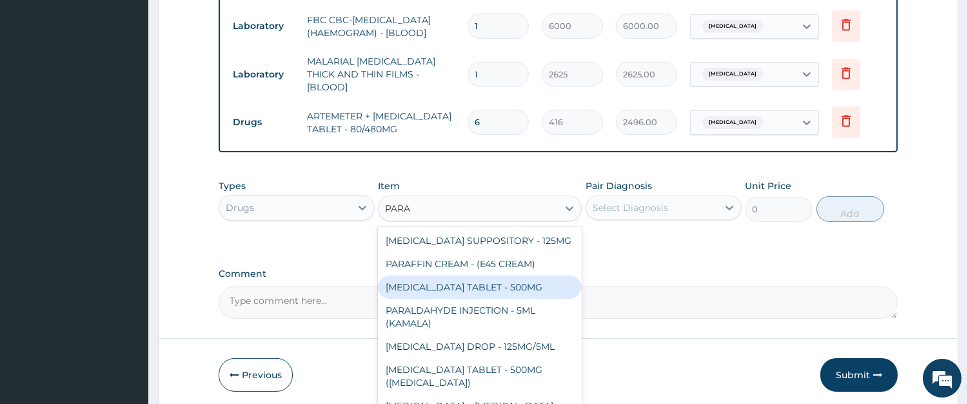
click at [488, 287] on div "PARACETAMOL TABLET - 500MG" at bounding box center [480, 287] width 204 height 23
type input "38.400000000000006"
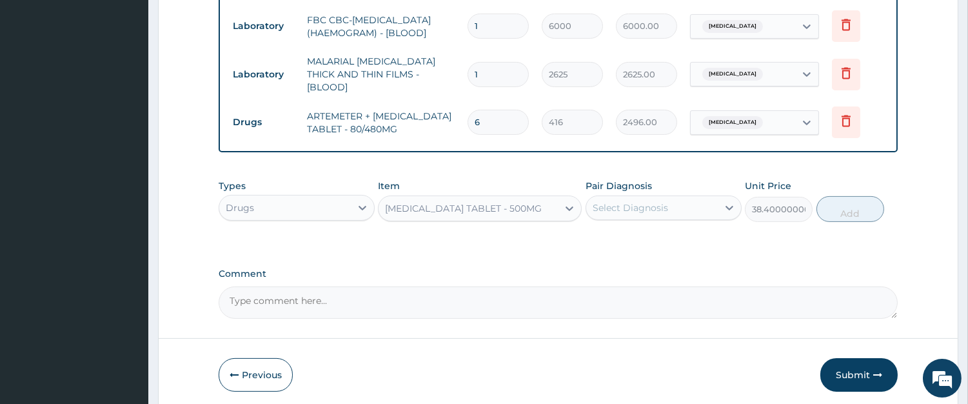
click at [655, 205] on div "Select Diagnosis" at bounding box center [630, 207] width 75 height 13
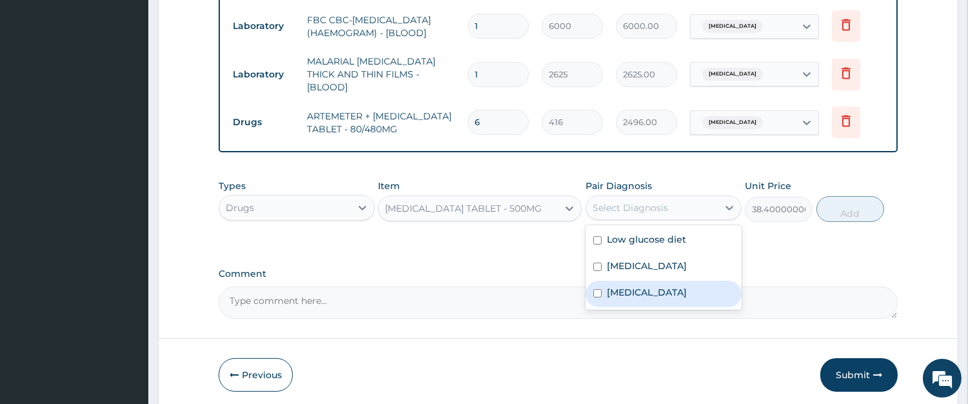
click at [655, 281] on div "Malaria" at bounding box center [664, 294] width 156 height 26
checkbox input "true"
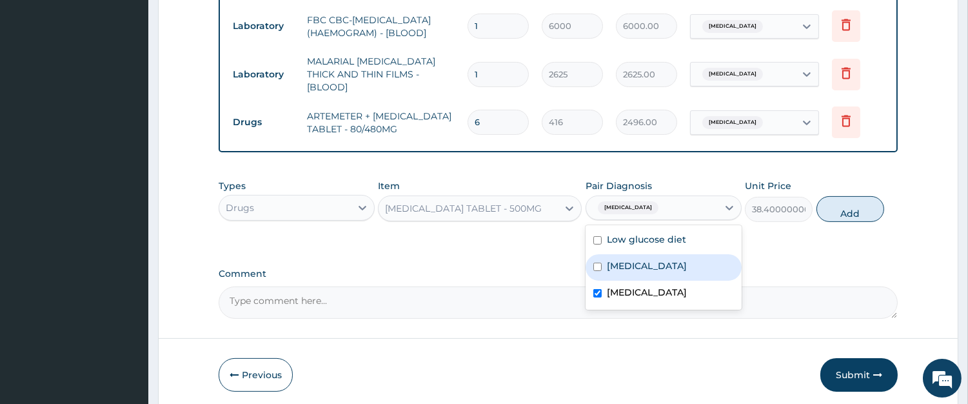
click at [654, 265] on div "Sepsis" at bounding box center [664, 267] width 156 height 26
checkbox input "true"
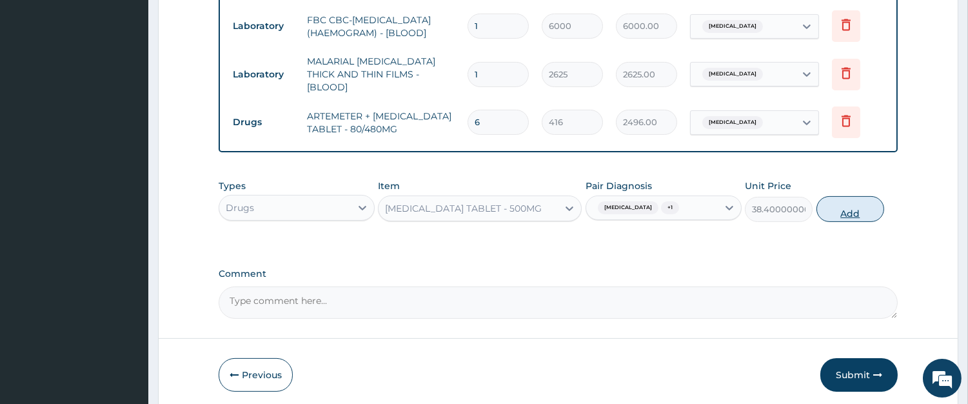
click at [828, 205] on button "Add" at bounding box center [851, 209] width 68 height 26
type input "0"
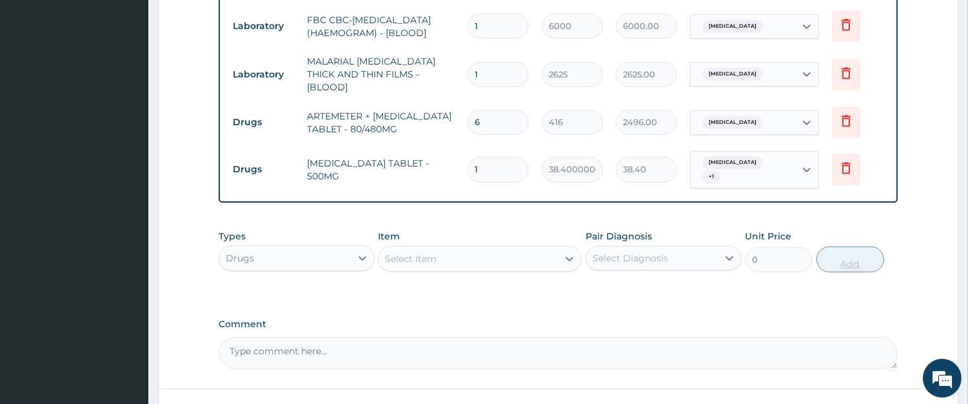
type input "18"
type input "691.20"
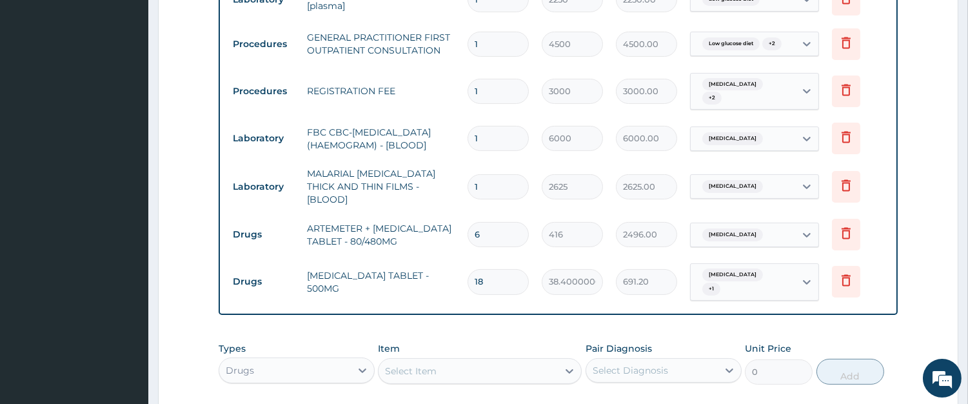
scroll to position [530, 0]
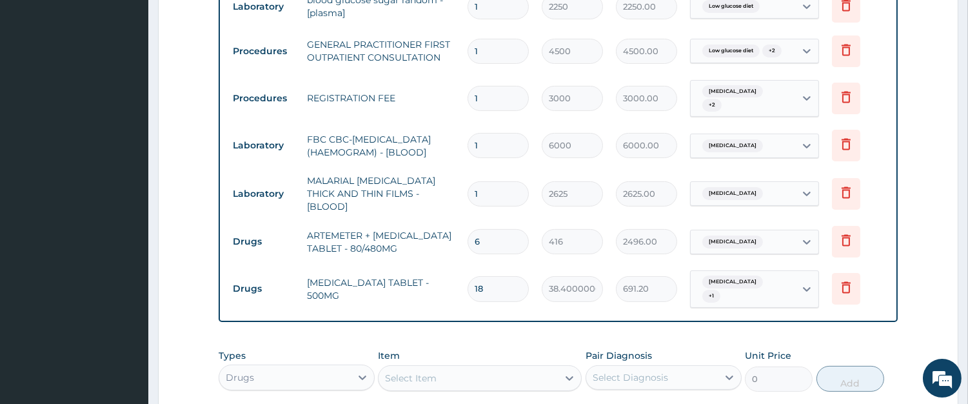
type input "18"
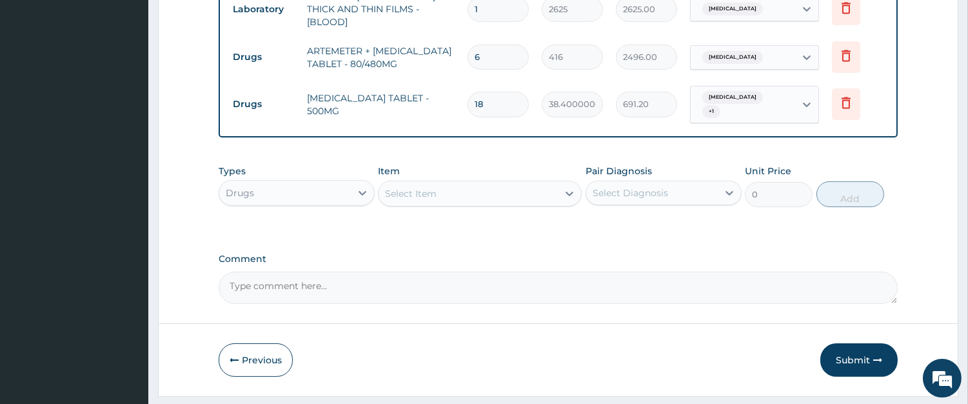
scroll to position [739, 0]
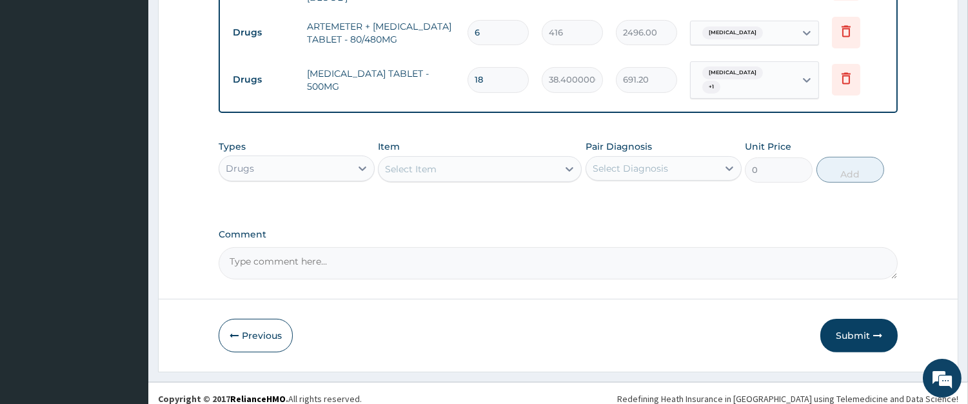
click at [859, 320] on button "Submit" at bounding box center [859, 336] width 77 height 34
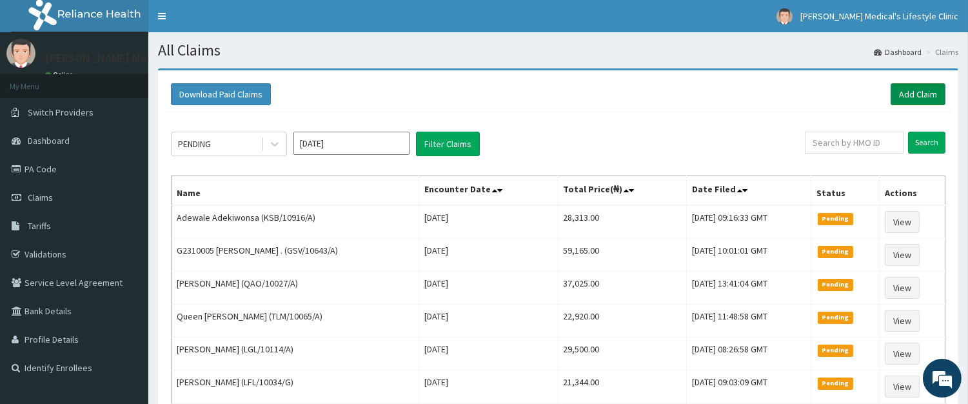
click at [901, 97] on link "Add Claim" at bounding box center [918, 94] width 55 height 22
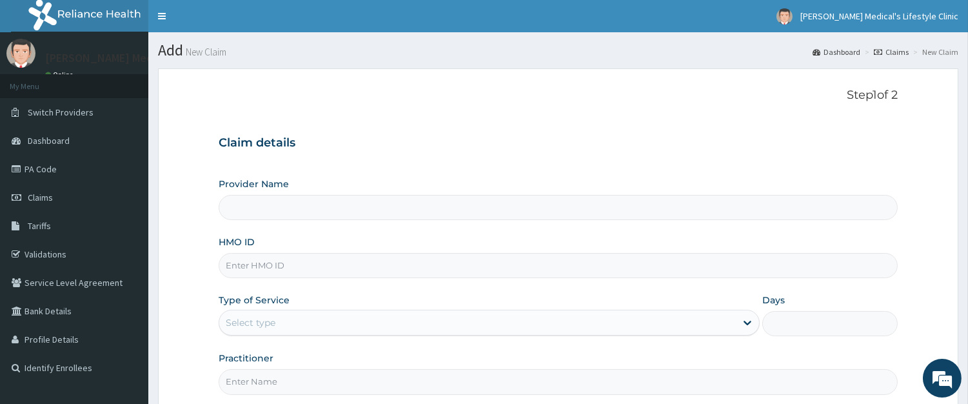
type input "[PERSON_NAME] Medical's Lifestyle clinic"
click at [303, 271] on input "HMO ID" at bounding box center [558, 265] width 679 height 25
paste input "KSB/10700/A"
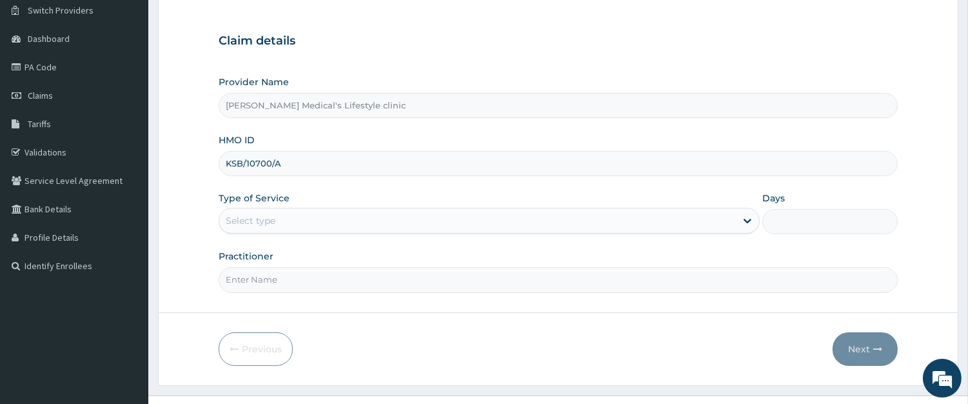
scroll to position [126, 0]
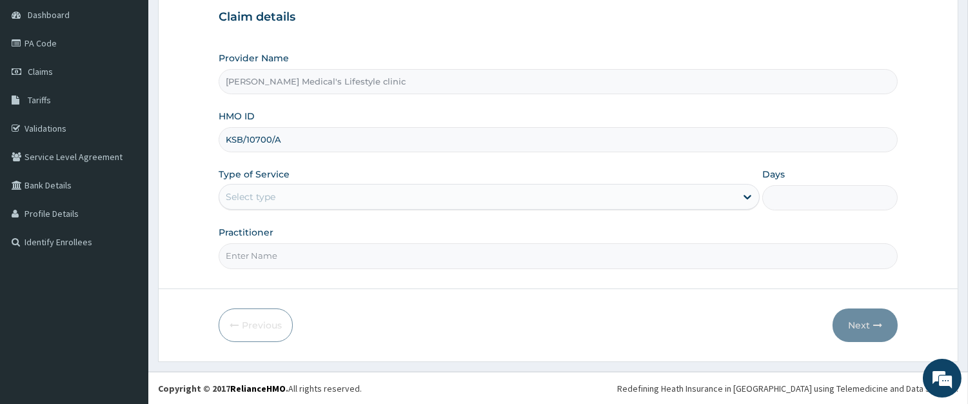
type input "KSB/10700/A"
click at [311, 195] on div "Select type" at bounding box center [477, 196] width 517 height 21
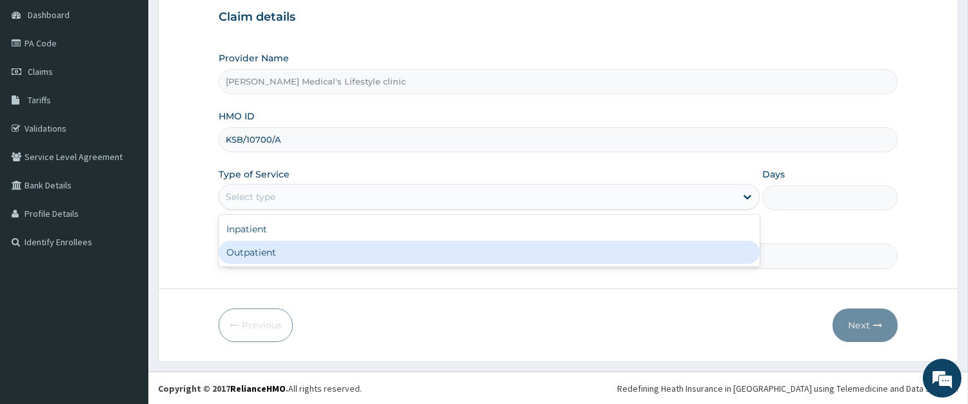
click at [299, 247] on div "Outpatient" at bounding box center [489, 252] width 541 height 23
type input "1"
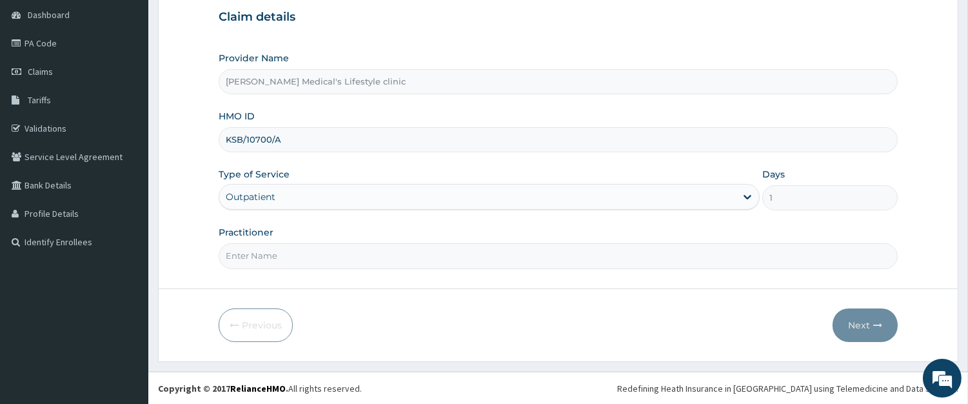
click at [299, 249] on input "Practitioner" at bounding box center [558, 255] width 679 height 25
type input "[PERSON_NAME]"
click at [878, 321] on icon "button" at bounding box center [878, 325] width 9 height 9
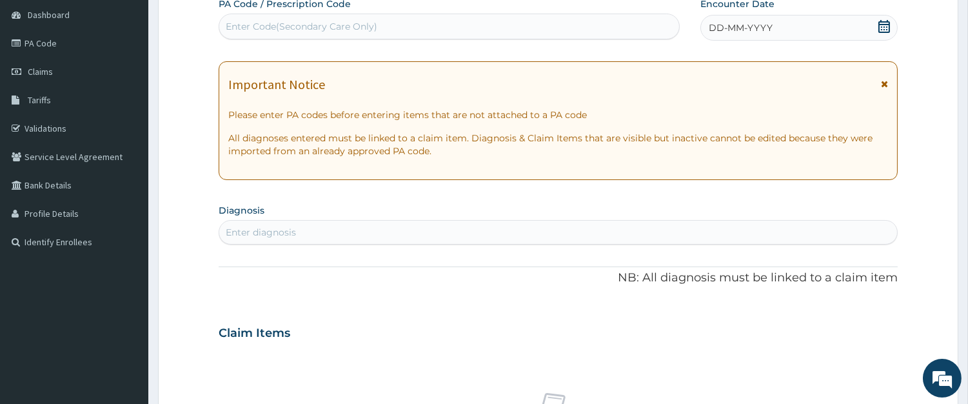
click at [420, 233] on div "Enter diagnosis" at bounding box center [558, 232] width 678 height 21
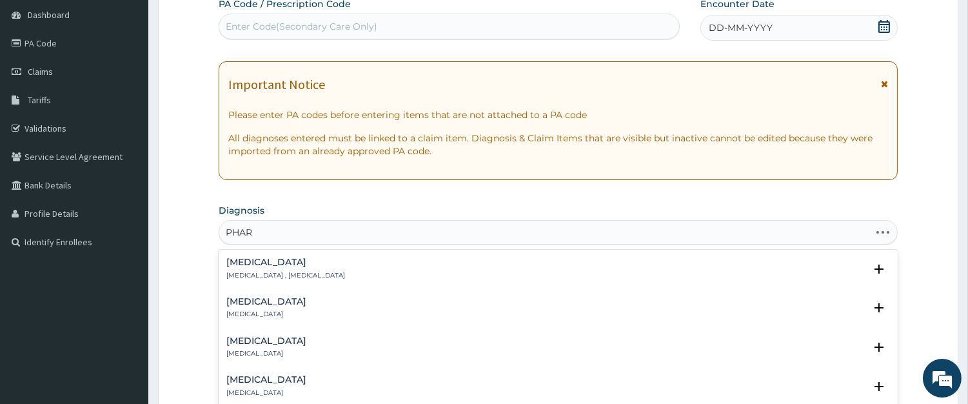
type input "PHARY"
click at [271, 311] on p "[MEDICAL_DATA]" at bounding box center [266, 314] width 80 height 9
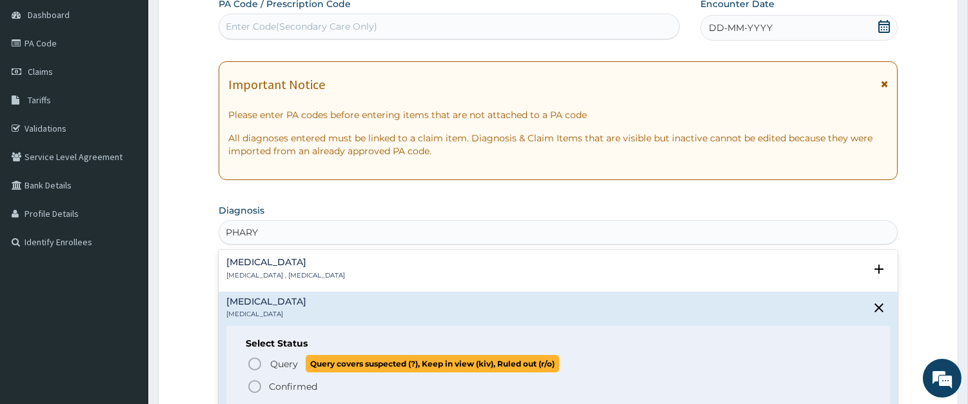
click at [258, 359] on circle "status option query" at bounding box center [255, 364] width 12 height 12
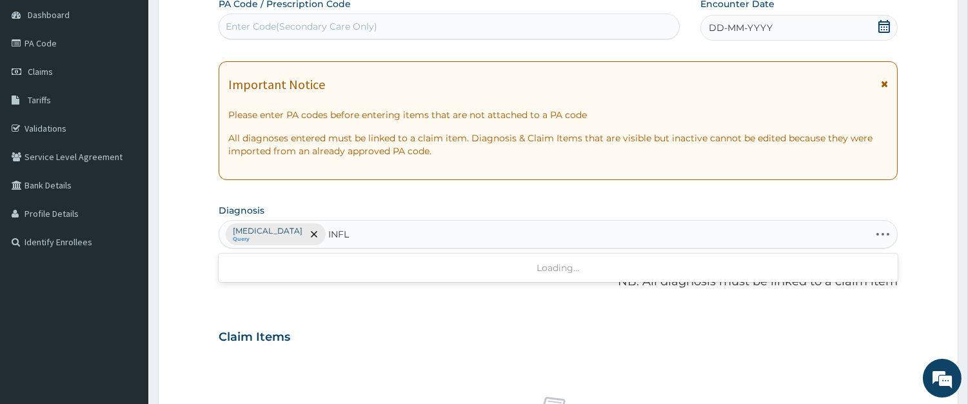
type input "INFLU"
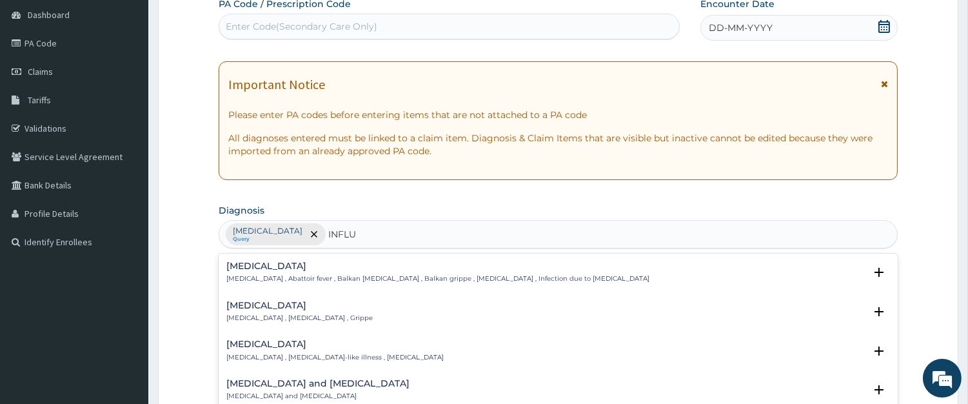
click at [274, 311] on div "Influenza Influenza , Flu , Grippe" at bounding box center [299, 312] width 146 height 23
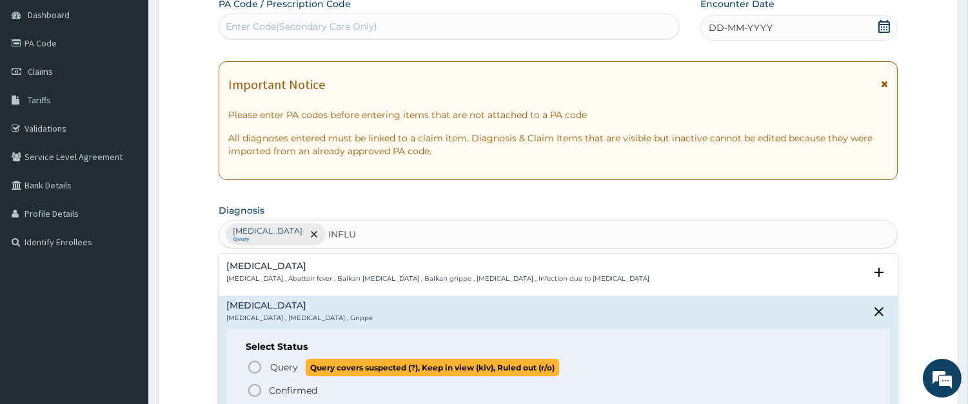
click at [267, 363] on span "Query Query covers suspected (?), Keep in view (kiv), Ruled out (r/o)" at bounding box center [559, 367] width 624 height 17
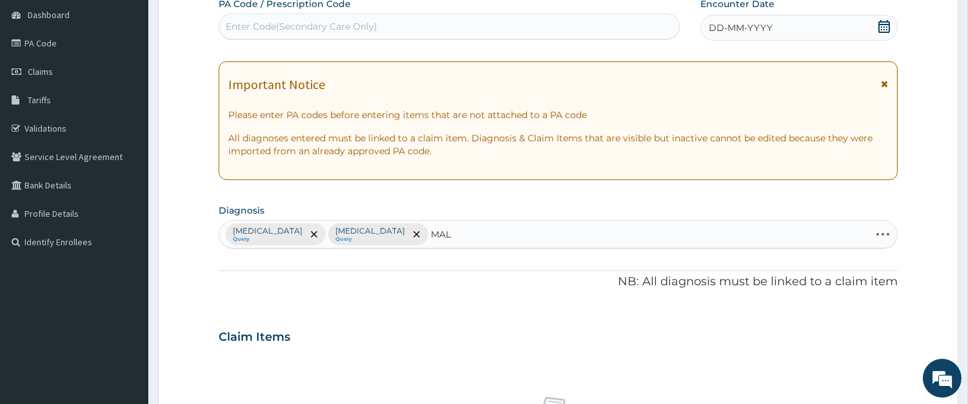
type input "MALA"
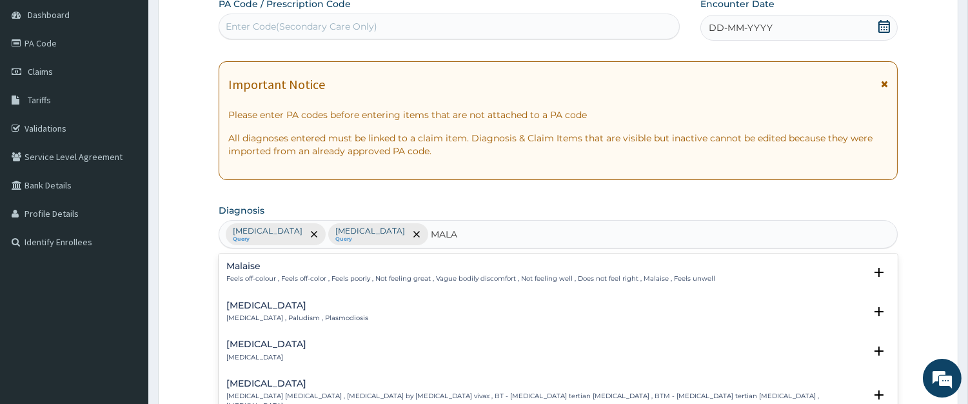
click at [240, 298] on div "Malaria Malaria , Paludism , Plasmodiosis Select Status Query Query covers susp…" at bounding box center [558, 315] width 679 height 39
click at [243, 305] on h4 "Malaria" at bounding box center [297, 306] width 142 height 10
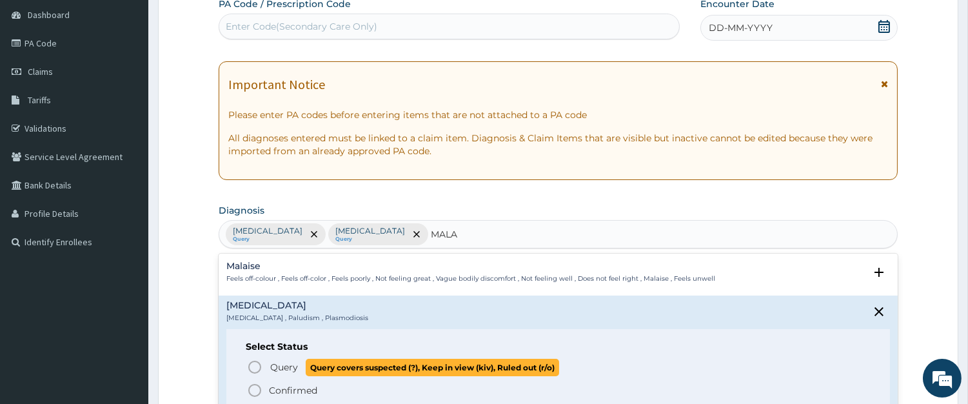
click at [256, 363] on icon "status option query" at bounding box center [254, 366] width 15 height 15
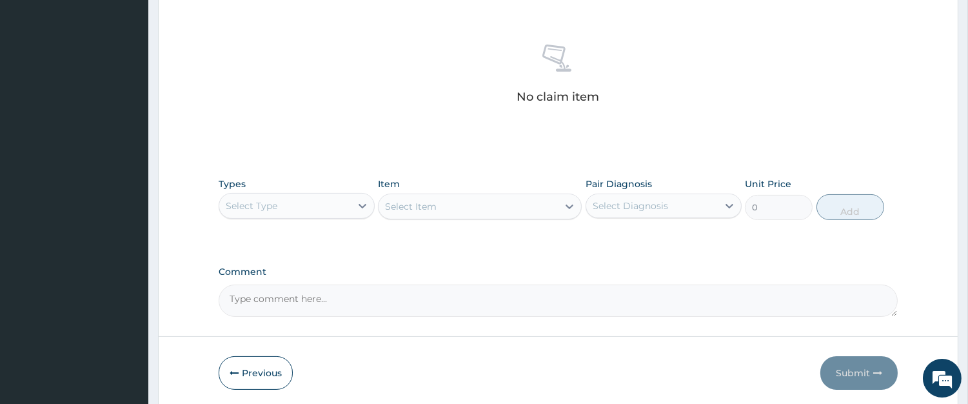
scroll to position [485, 0]
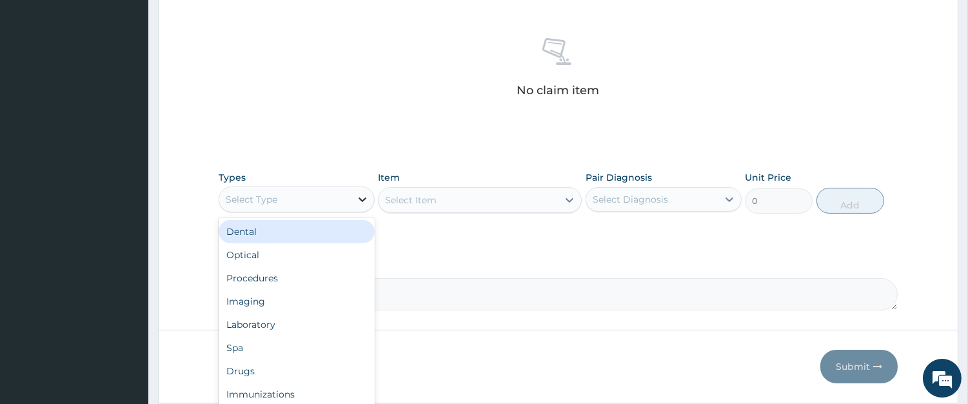
click at [361, 199] on icon at bounding box center [363, 199] width 8 height 5
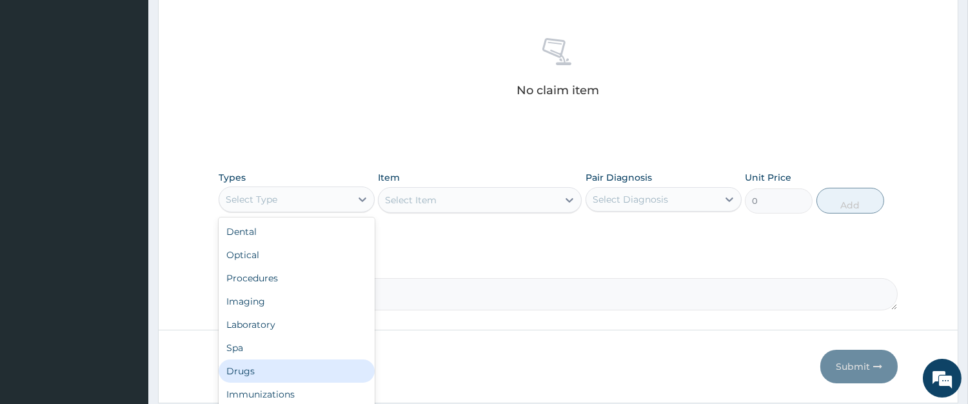
click at [337, 366] on div "Drugs" at bounding box center [297, 370] width 156 height 23
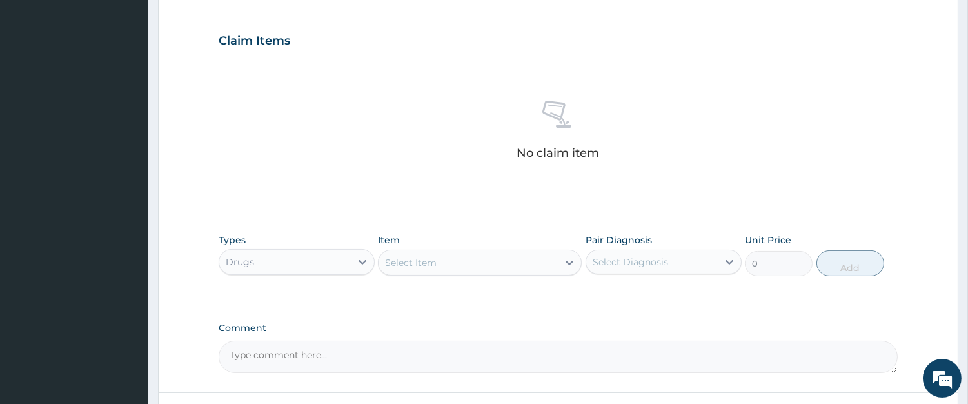
scroll to position [526, 0]
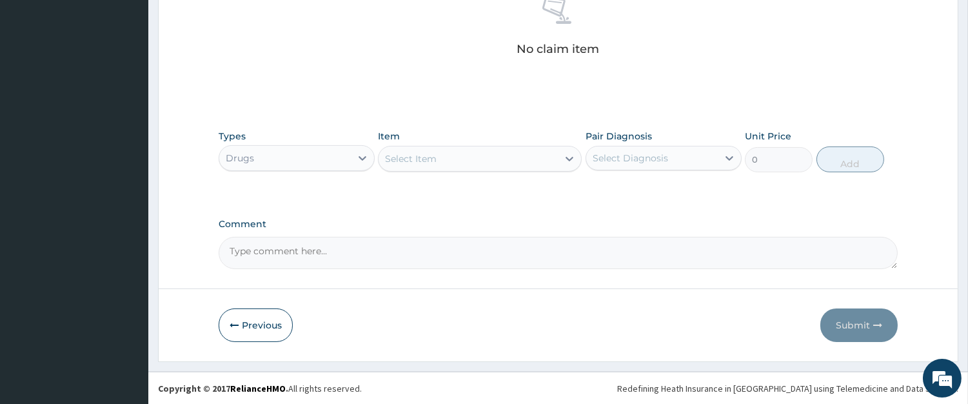
click at [505, 152] on div "Select Item" at bounding box center [468, 158] width 179 height 21
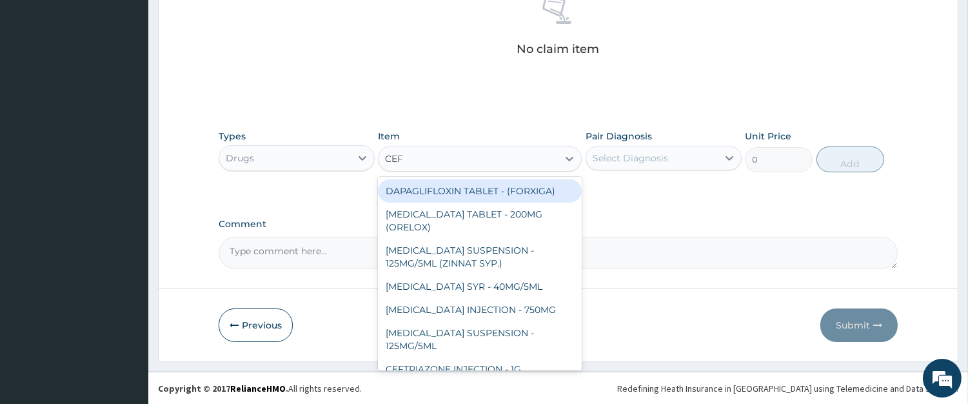
type input "CEFU"
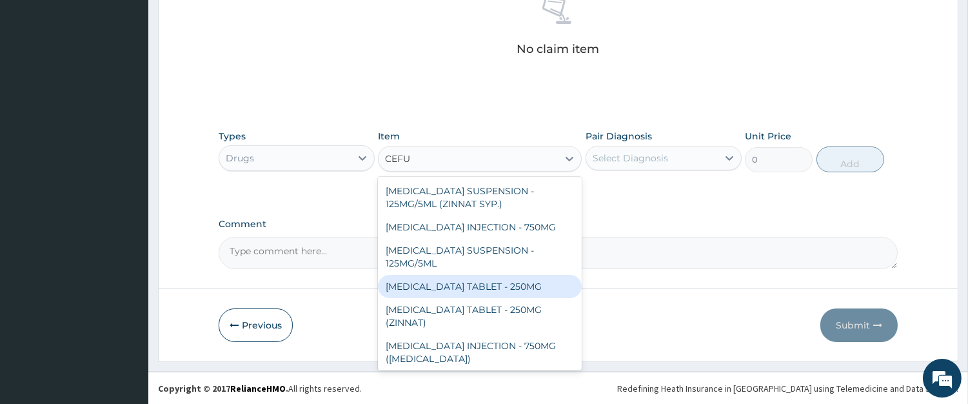
click at [507, 284] on div "CEFUROXIME TABLET - 250MG" at bounding box center [480, 286] width 204 height 23
type input "480"
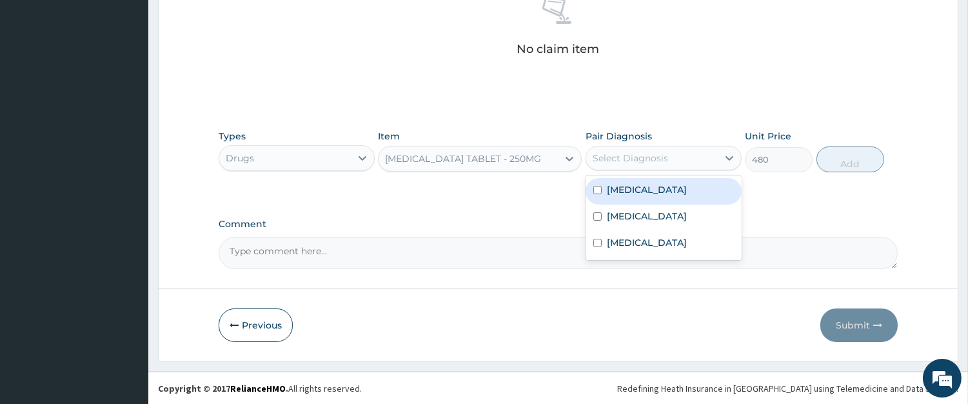
click at [645, 160] on div "Select Diagnosis" at bounding box center [630, 158] width 75 height 13
click at [634, 178] on div "Pharyngitis" at bounding box center [664, 191] width 156 height 26
checkbox input "true"
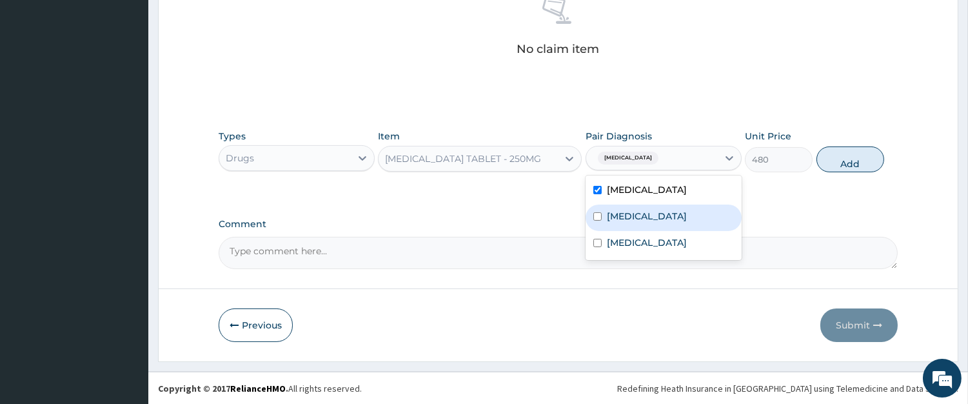
click at [629, 206] on div "Influenza" at bounding box center [664, 218] width 156 height 26
checkbox input "true"
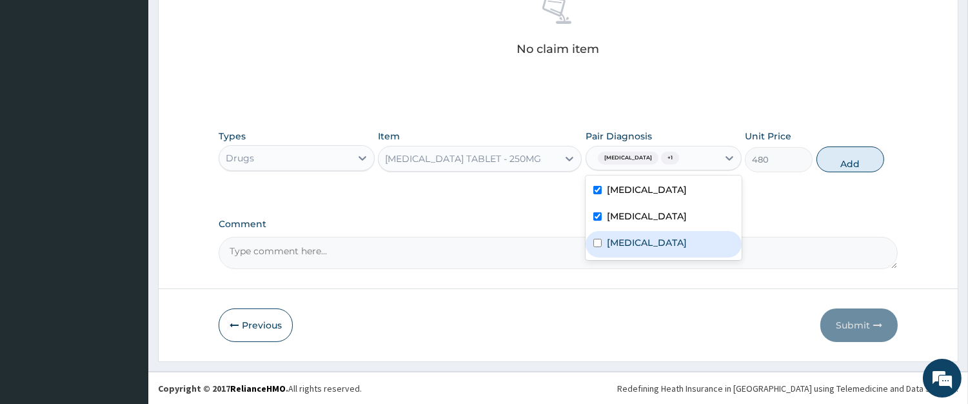
click at [629, 234] on div "Malaria" at bounding box center [664, 244] width 156 height 26
checkbox input "true"
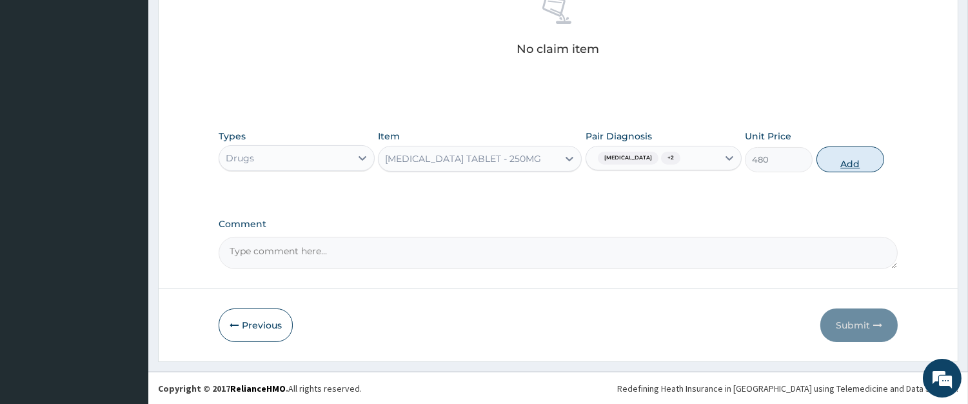
click at [839, 157] on button "Add" at bounding box center [851, 159] width 68 height 26
type input "0"
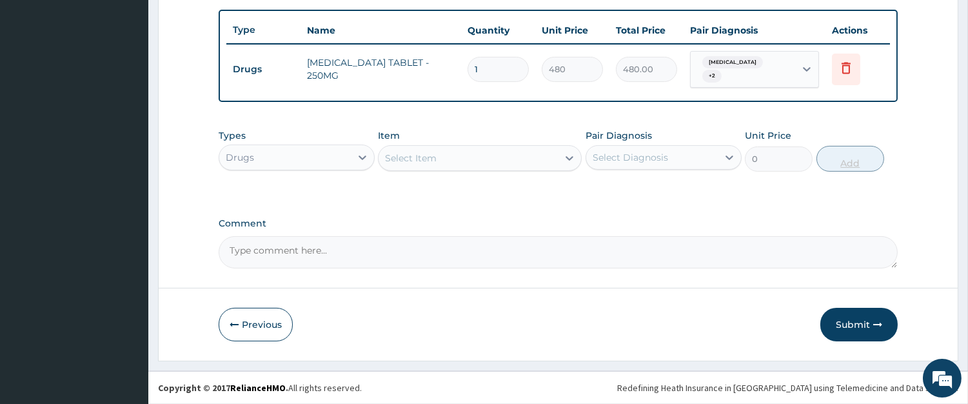
scroll to position [463, 0]
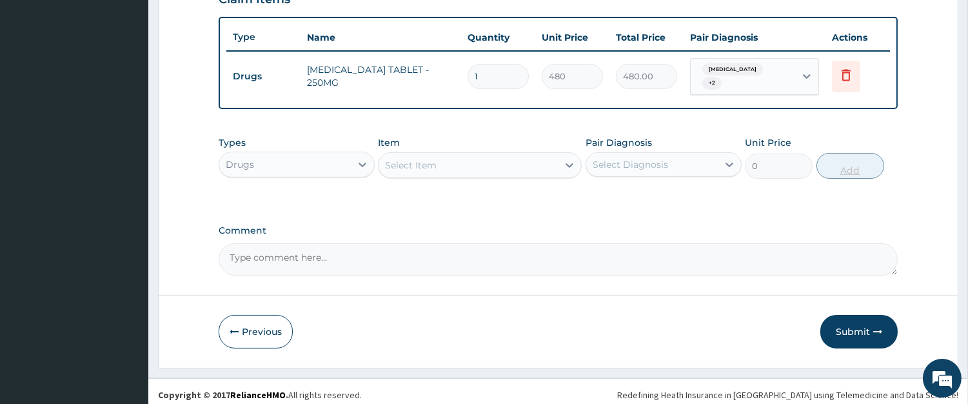
type input "0.00"
type input "2"
type input "960.00"
type input "20"
type input "9600.00"
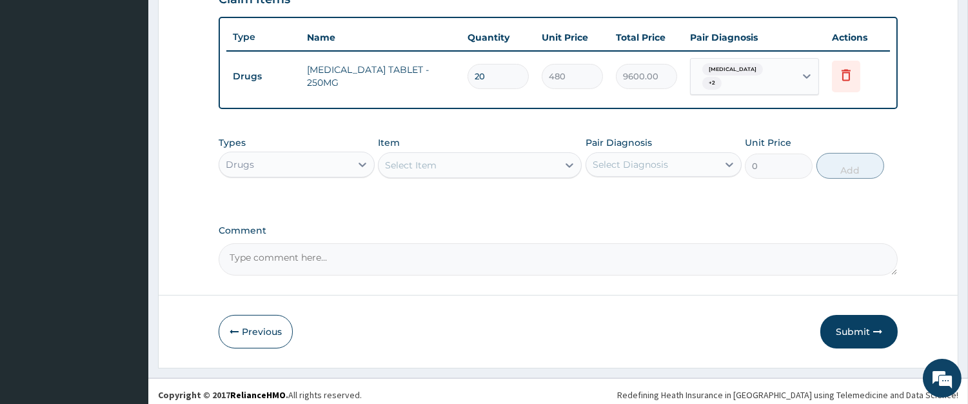
type input "20"
click at [531, 166] on div "Select Item" at bounding box center [468, 165] width 179 height 21
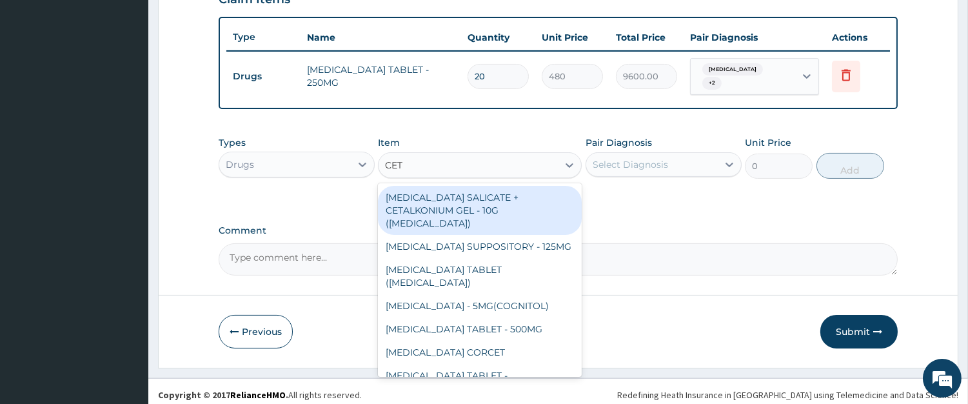
type input "CETI"
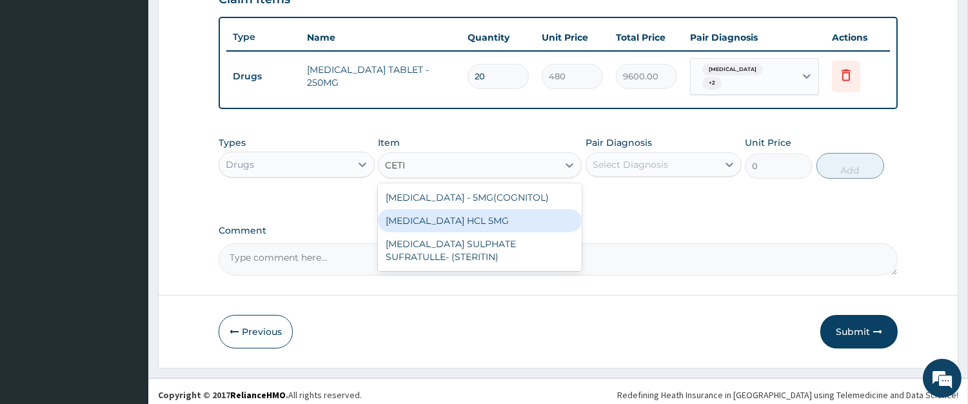
click at [527, 217] on div "LEVOCETIRIZINE HCL 5MG" at bounding box center [480, 220] width 204 height 23
type input "92.80000000000001"
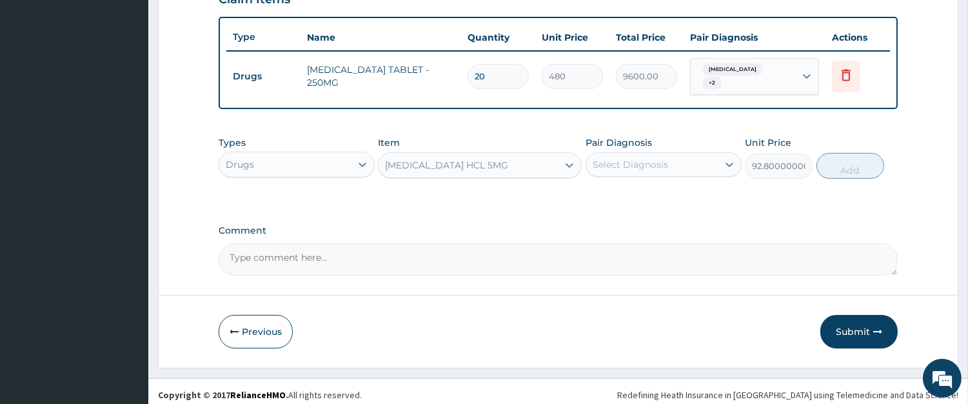
click at [694, 159] on div "Select Diagnosis" at bounding box center [652, 164] width 132 height 21
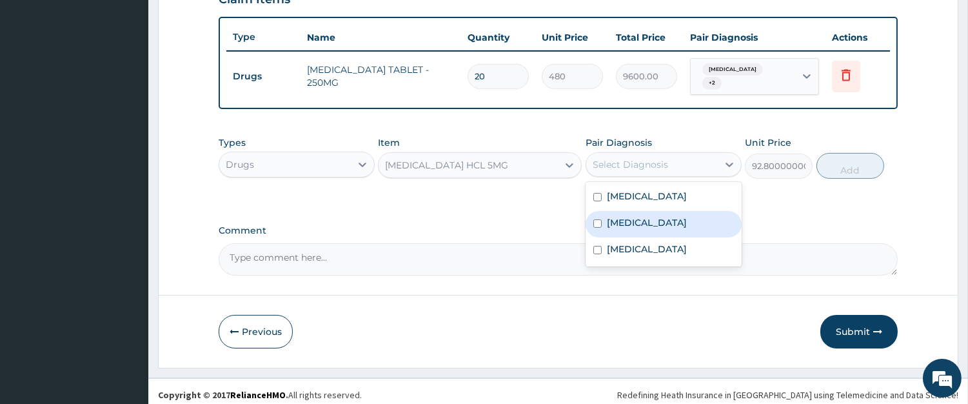
click at [648, 216] on label "Influenza" at bounding box center [647, 222] width 80 height 13
checkbox input "true"
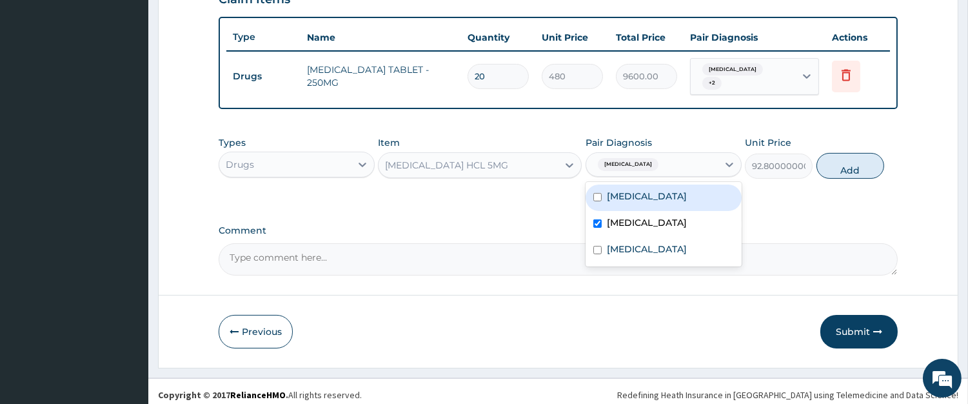
click at [642, 190] on label "Pharyngitis" at bounding box center [647, 196] width 80 height 13
checkbox input "true"
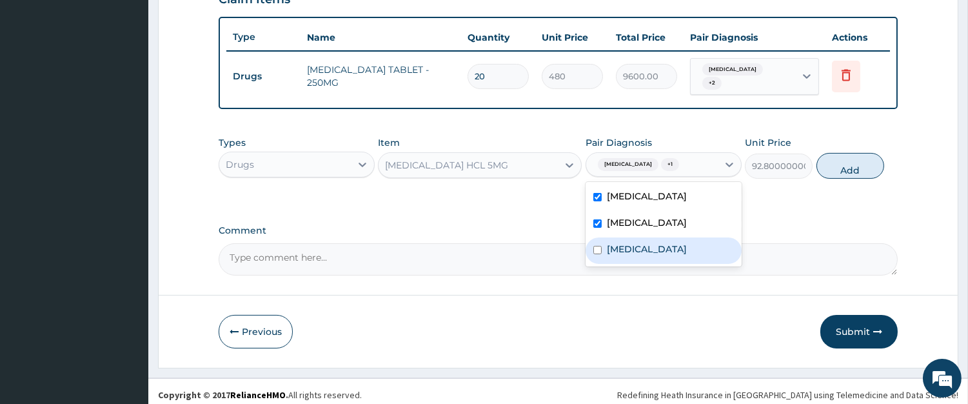
click at [633, 249] on div "Malaria" at bounding box center [664, 250] width 156 height 26
checkbox input "true"
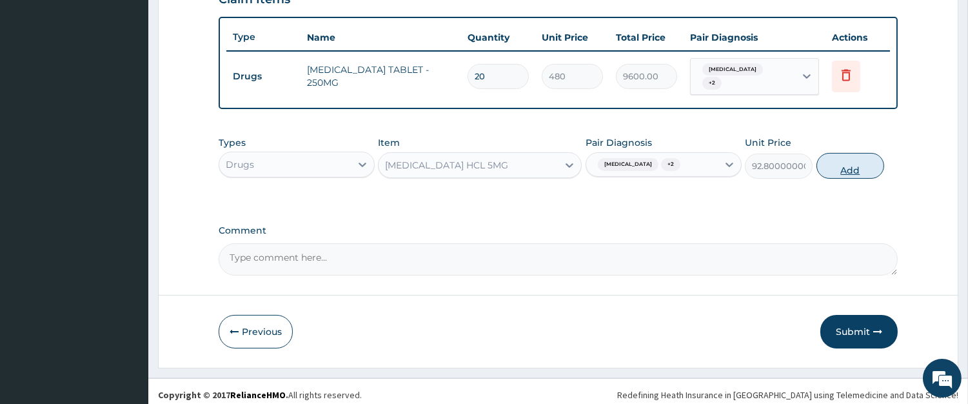
click at [843, 156] on button "Add" at bounding box center [851, 166] width 68 height 26
type input "0"
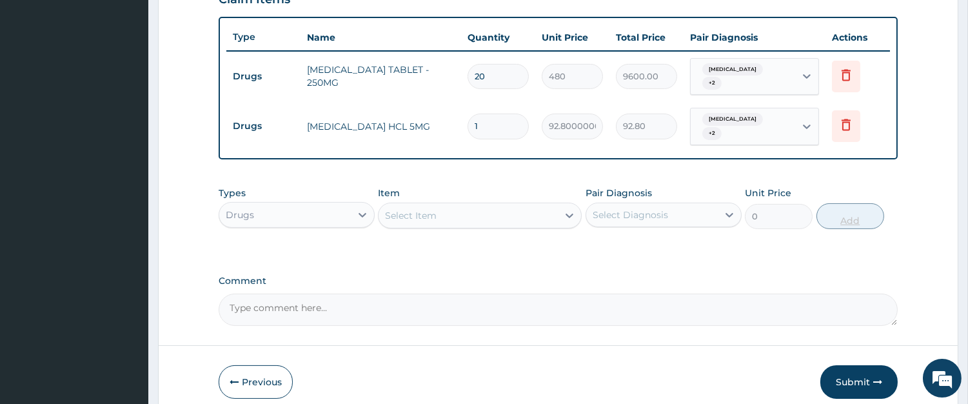
type input "0.00"
type input "5"
type input "464.00"
type input "5"
click at [499, 208] on div "Select Item" at bounding box center [468, 215] width 179 height 21
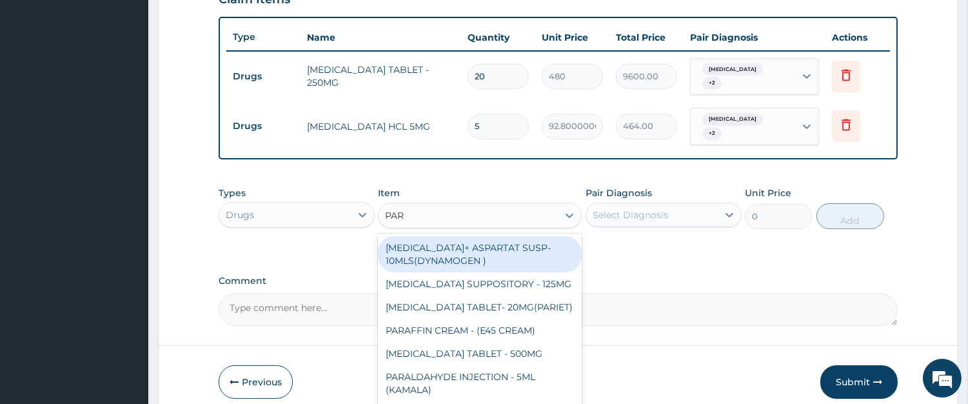
type input "PARA"
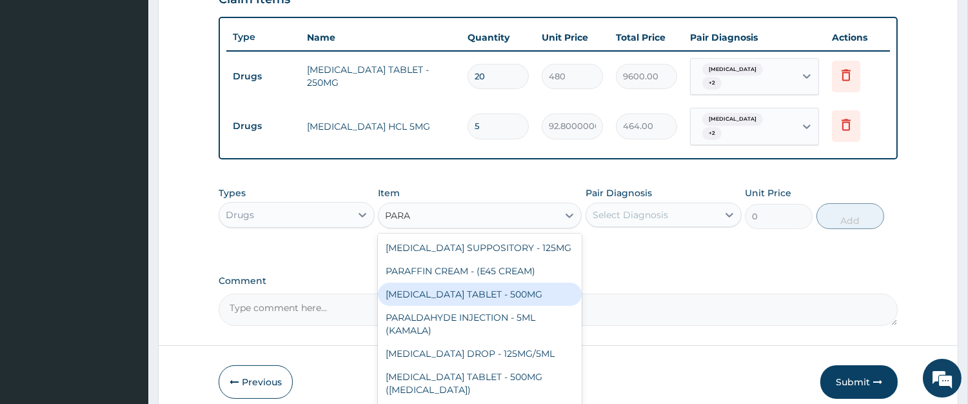
click at [497, 283] on div "PARACETAMOL TABLET - 500MG" at bounding box center [480, 294] width 204 height 23
type input "38.400000000000006"
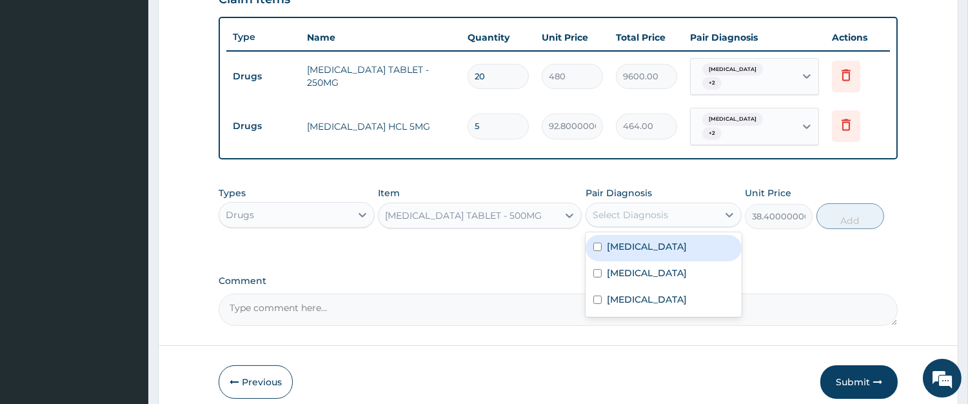
click at [603, 208] on div "Select Diagnosis" at bounding box center [630, 214] width 75 height 13
click at [614, 235] on div "Pharyngitis" at bounding box center [664, 248] width 156 height 26
checkbox input "true"
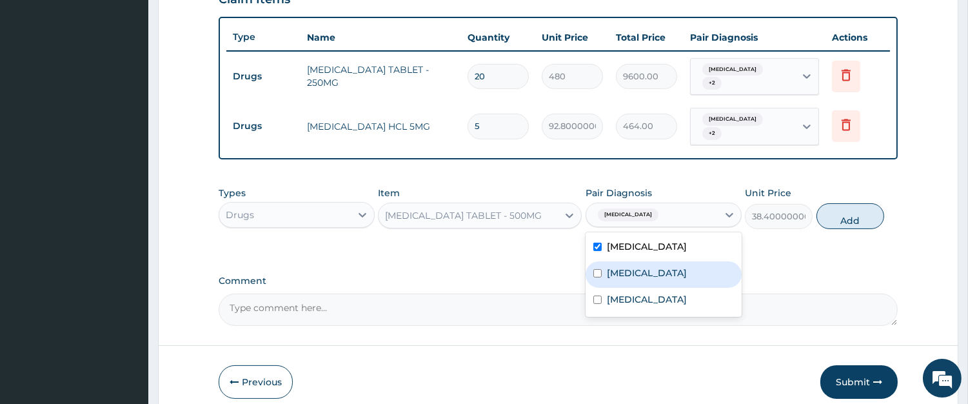
click at [620, 266] on label "Influenza" at bounding box center [647, 272] width 80 height 13
checkbox input "true"
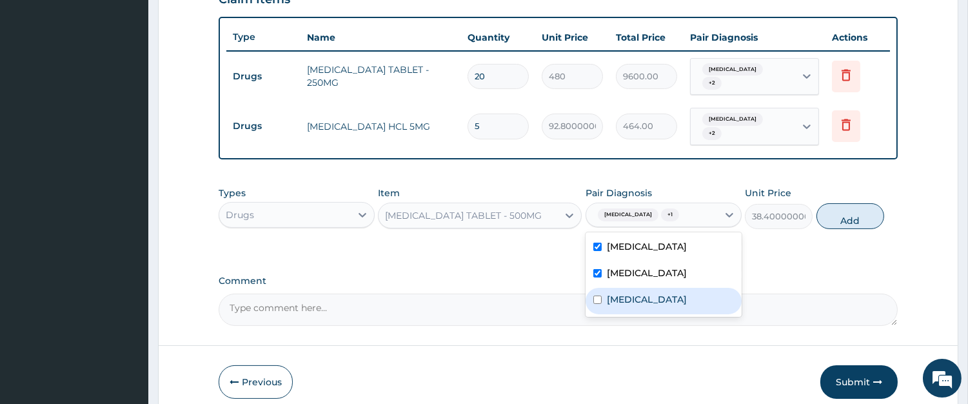
click at [630, 293] on label "Malaria" at bounding box center [647, 299] width 80 height 13
checkbox input "true"
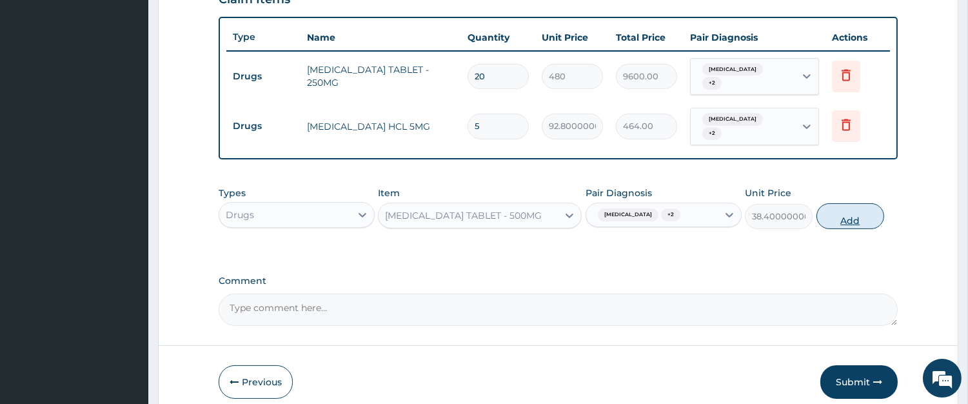
click at [850, 209] on button "Add" at bounding box center [851, 216] width 68 height 26
type input "0"
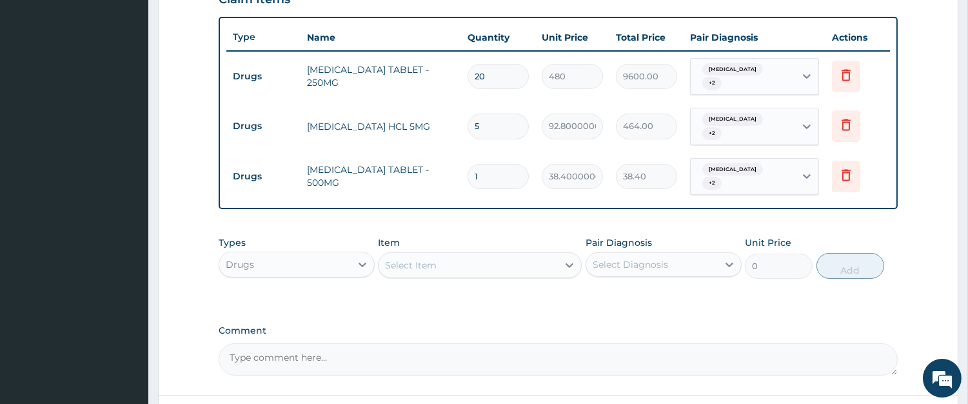
type input "18"
type input "691.20"
type input "18"
click at [526, 255] on div "Select Item" at bounding box center [468, 265] width 179 height 21
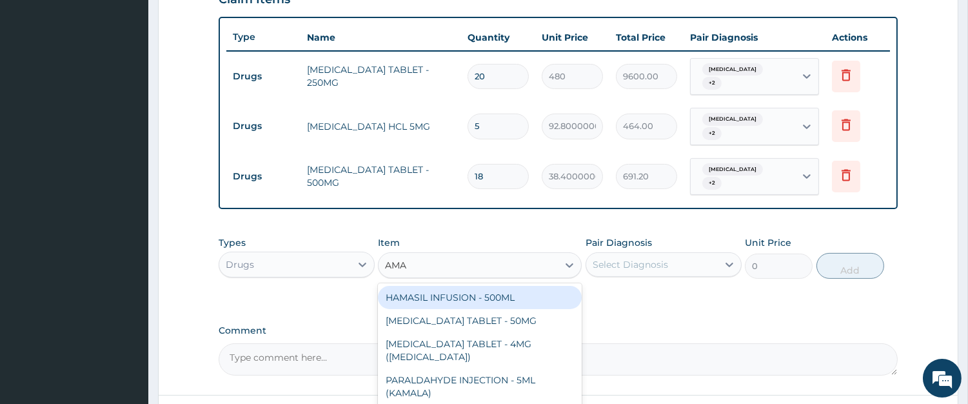
type input "AMAT"
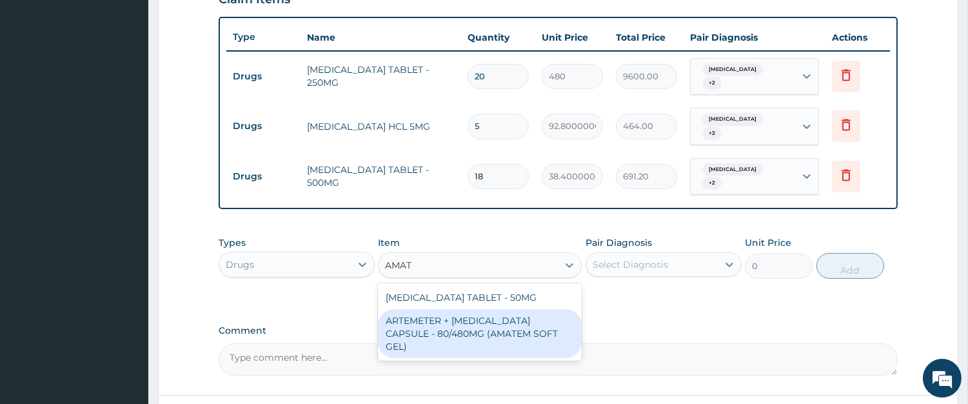
click at [508, 317] on div "ARTEMETER + LUMEFANTRINE CAPSULE - 80/480MG (AMATEM SOFT GEL)" at bounding box center [480, 333] width 204 height 49
type input "480"
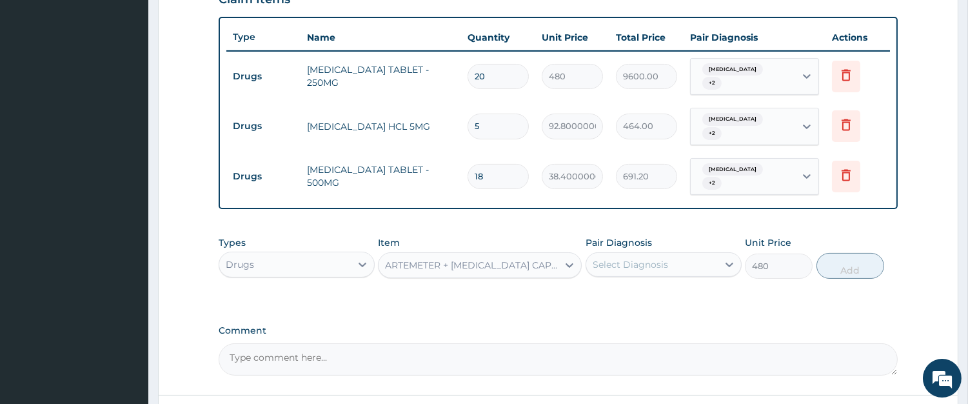
click at [634, 258] on div "Select Diagnosis" at bounding box center [630, 264] width 75 height 13
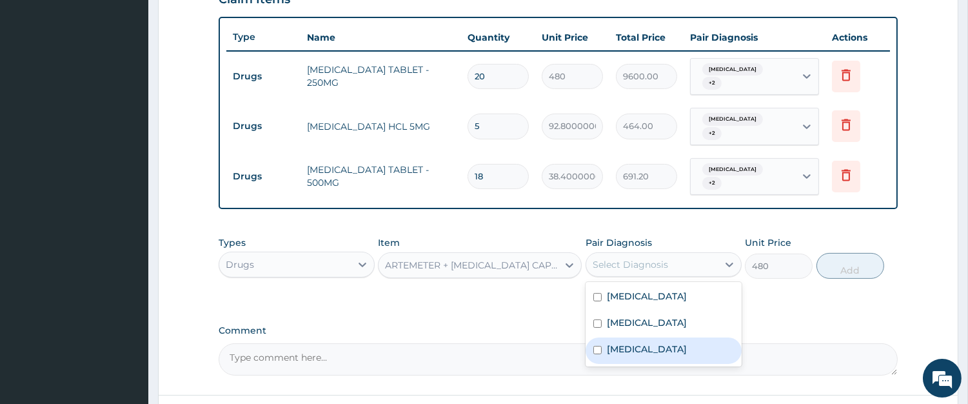
click at [617, 343] on label "Malaria" at bounding box center [647, 349] width 80 height 13
checkbox input "true"
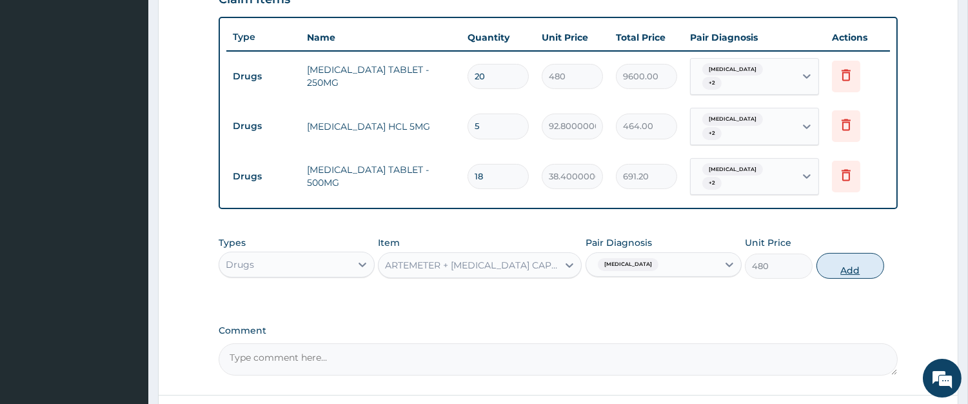
click at [861, 253] on button "Add" at bounding box center [851, 266] width 68 height 26
type input "0"
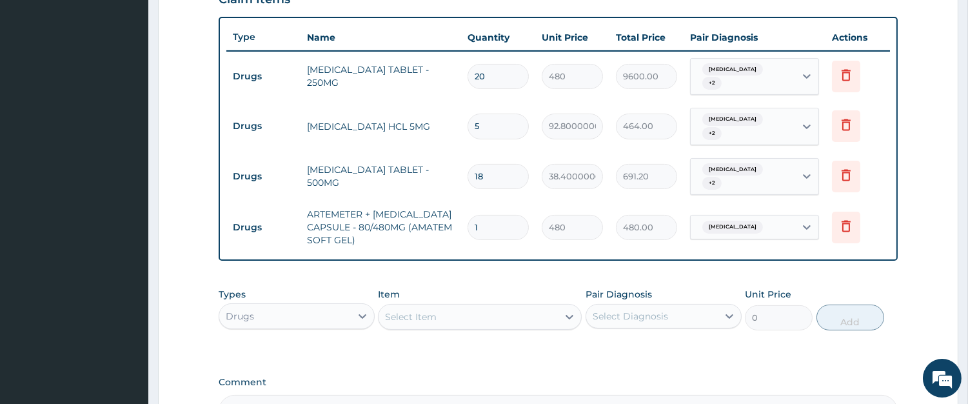
type input "0.00"
type input "6"
type input "2880.00"
type input "6"
click at [847, 217] on icon at bounding box center [846, 228] width 28 height 32
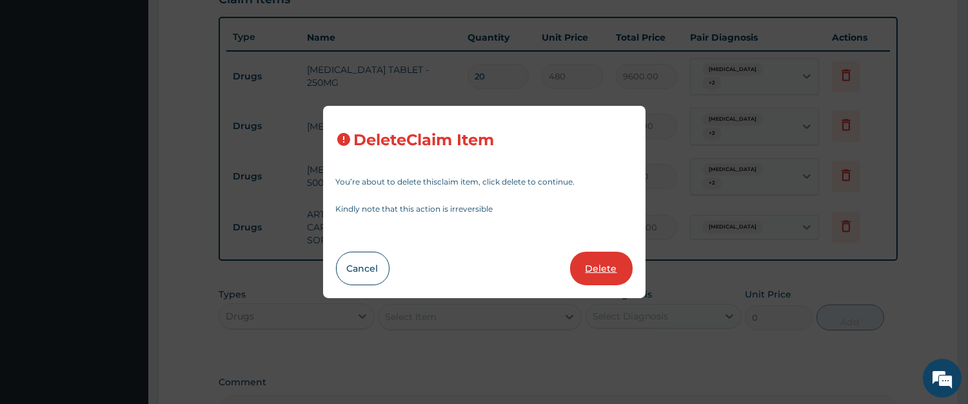
click at [590, 273] on button "Delete" at bounding box center [601, 269] width 63 height 34
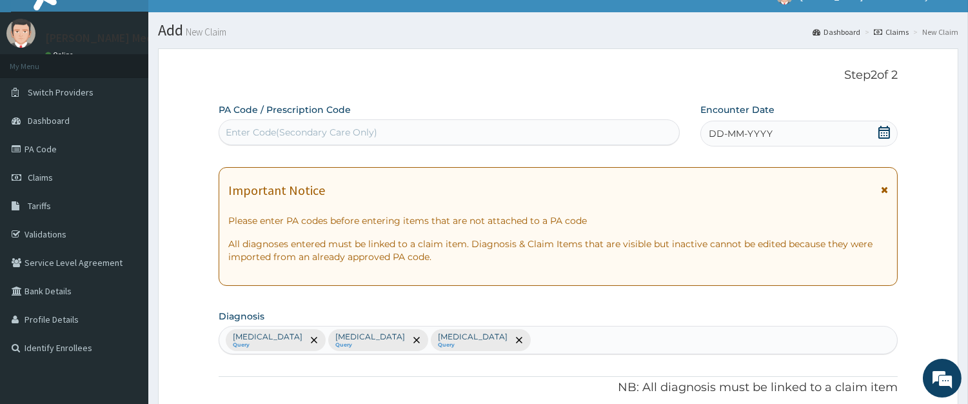
scroll to position [0, 0]
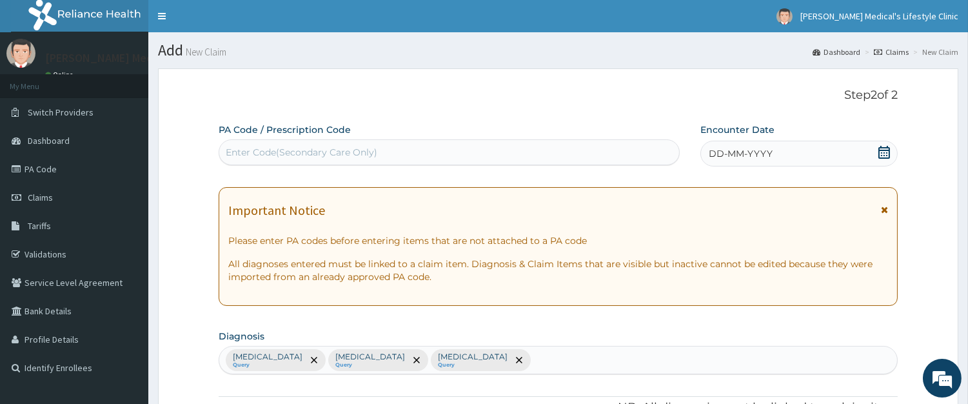
click at [756, 152] on span "DD-MM-YYYY" at bounding box center [741, 153] width 64 height 13
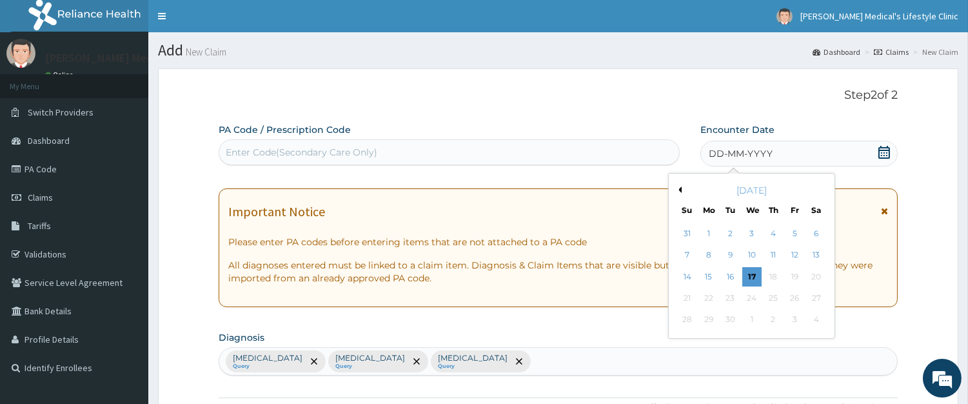
click at [732, 278] on div "16" at bounding box center [730, 276] width 19 height 19
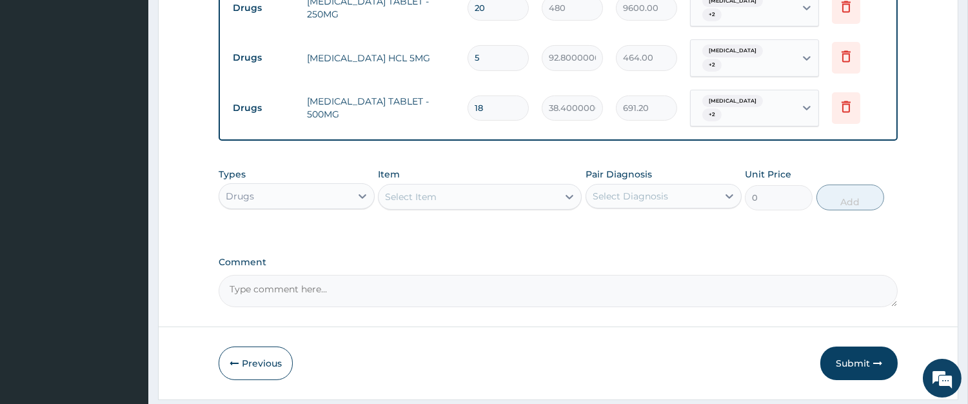
scroll to position [553, 0]
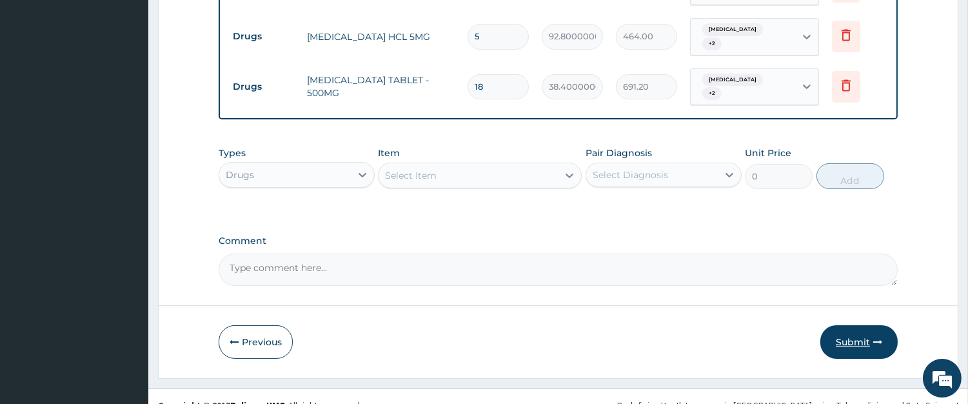
click at [863, 325] on button "Submit" at bounding box center [859, 342] width 77 height 34
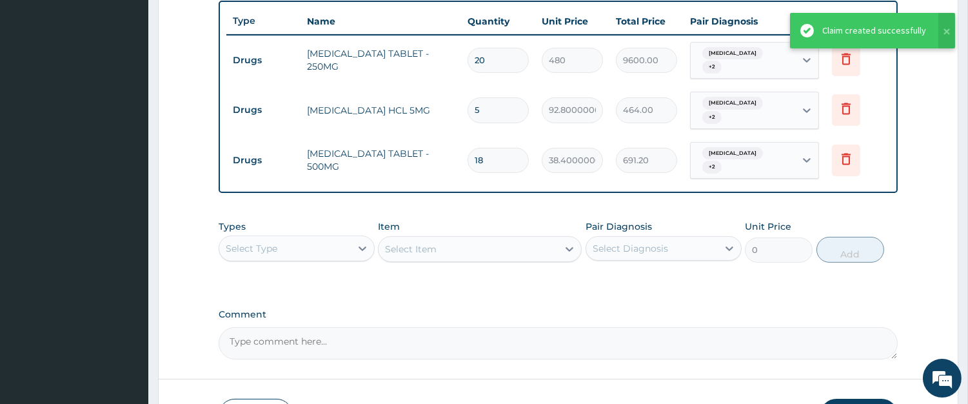
scroll to position [434, 0]
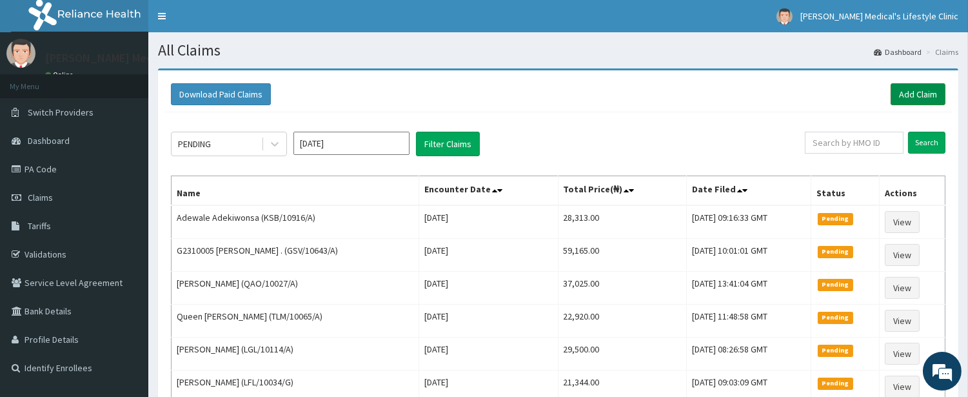
click at [913, 97] on link "Add Claim" at bounding box center [918, 94] width 55 height 22
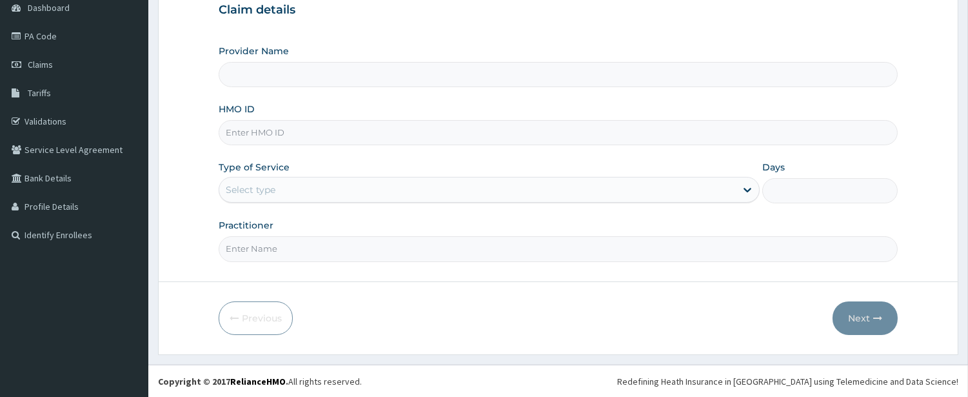
scroll to position [133, 0]
click at [276, 142] on input "HMO ID" at bounding box center [558, 132] width 679 height 25
type input "[PERSON_NAME] Medical's Lifestyle clinic"
paste input "ECS/10026/A"
type input "ECS/10026/A"
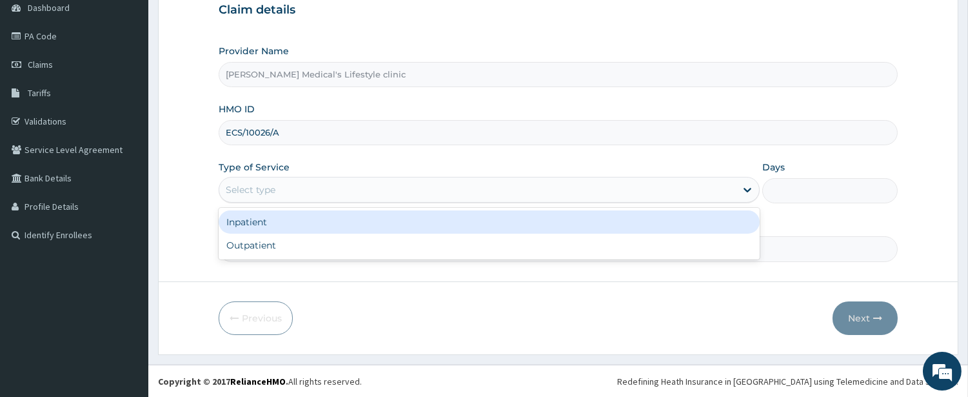
click at [253, 195] on div "Select type" at bounding box center [251, 189] width 50 height 13
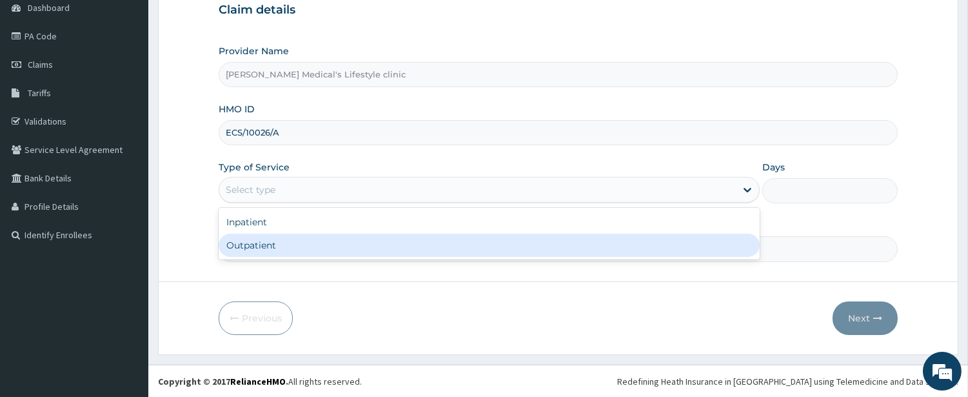
click at [266, 247] on div "Outpatient" at bounding box center [489, 245] width 541 height 23
type input "1"
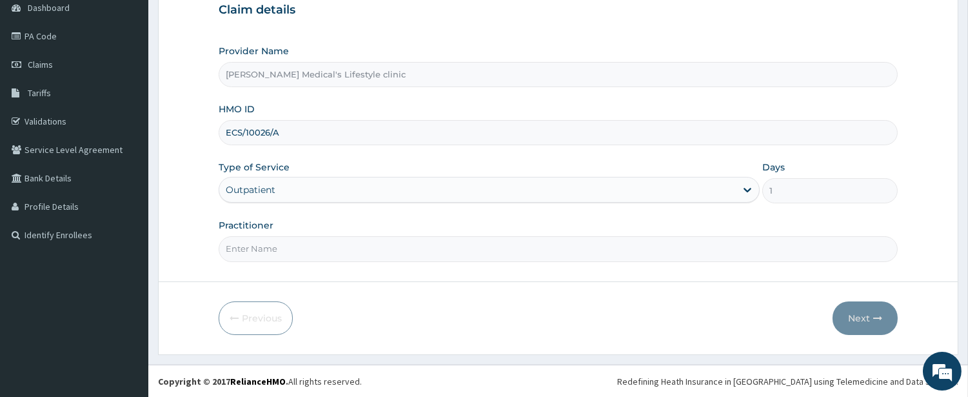
click at [266, 249] on input "Practitioner" at bounding box center [558, 248] width 679 height 25
type input "[PERSON_NAME]"
click at [861, 318] on button "Next" at bounding box center [865, 318] width 65 height 34
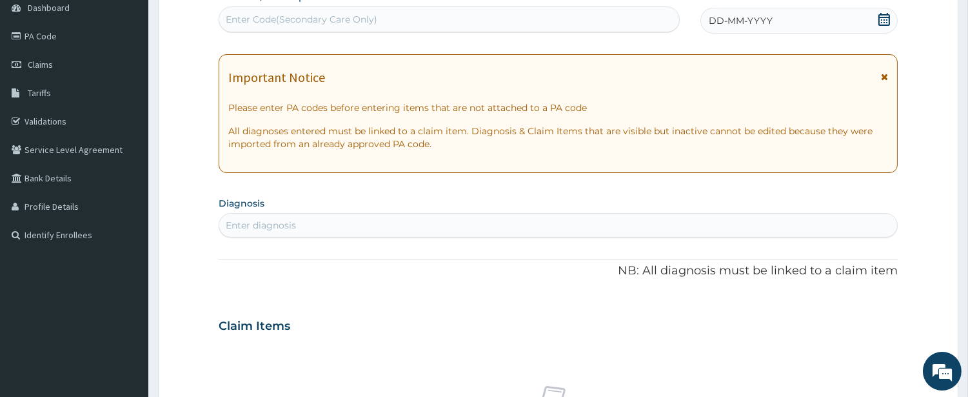
scroll to position [0, 0]
click at [390, 10] on div "Enter Code(Secondary Care Only)" at bounding box center [449, 19] width 460 height 21
paste input "PA/81C97E"
type input "PA/81C97E"
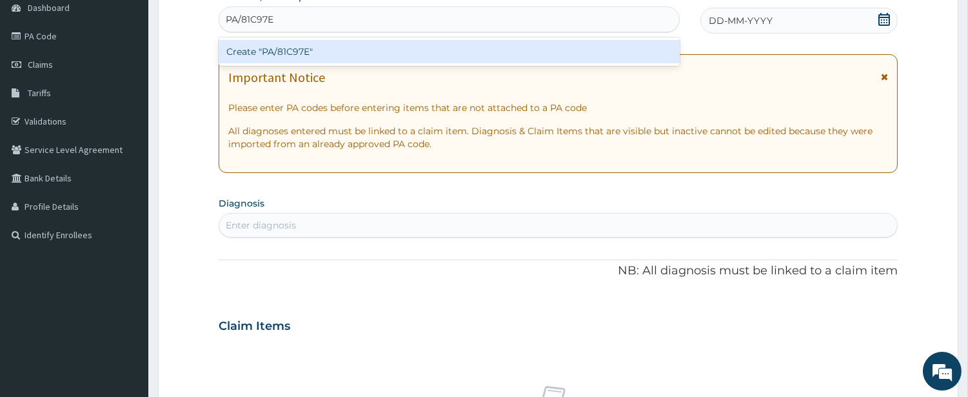
click at [300, 56] on div "Create "PA/81C97E"" at bounding box center [449, 51] width 461 height 23
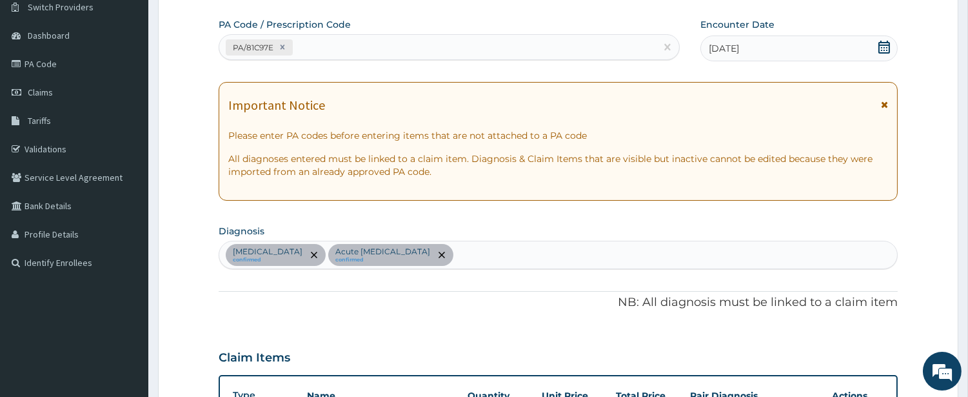
scroll to position [27, 0]
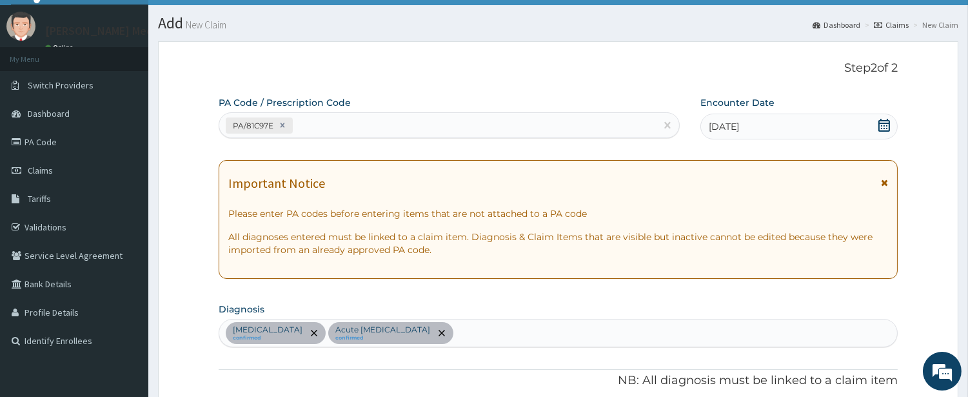
click at [312, 130] on div "PA/81C97E" at bounding box center [437, 125] width 437 height 21
paste input "PA/7A6EC1"
type input "PA/7A6EC1"
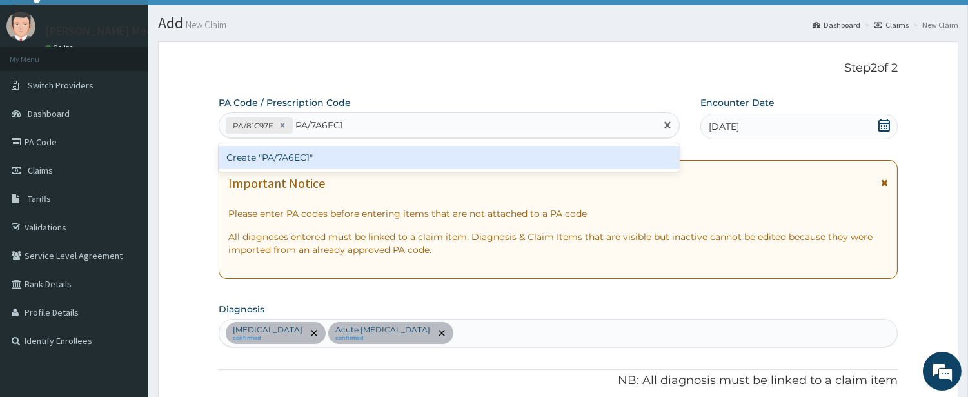
click at [281, 151] on div "Create "PA/7A6EC1"" at bounding box center [449, 157] width 461 height 23
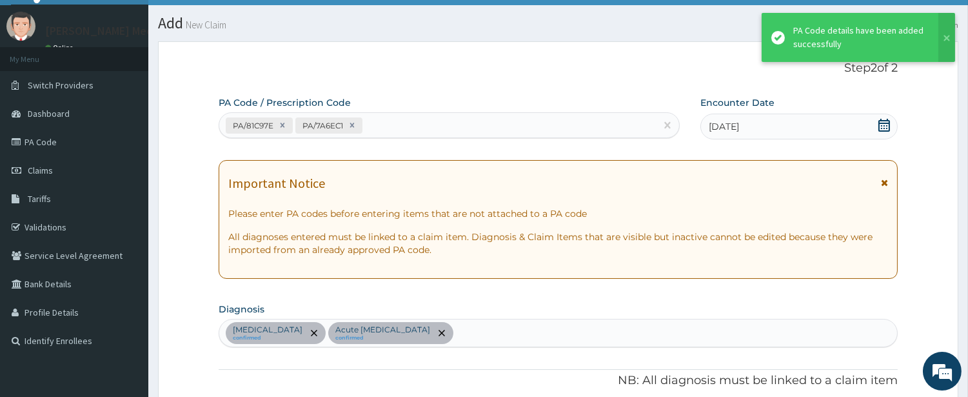
scroll to position [434, 0]
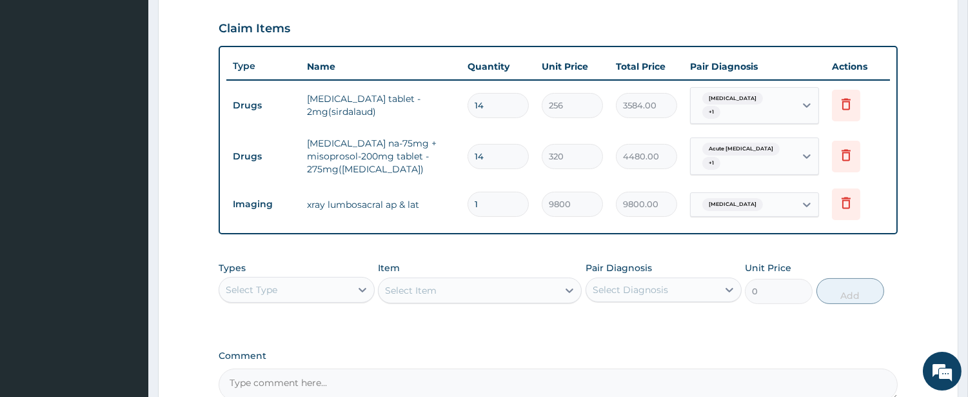
click at [342, 279] on div "Select Type" at bounding box center [285, 289] width 132 height 21
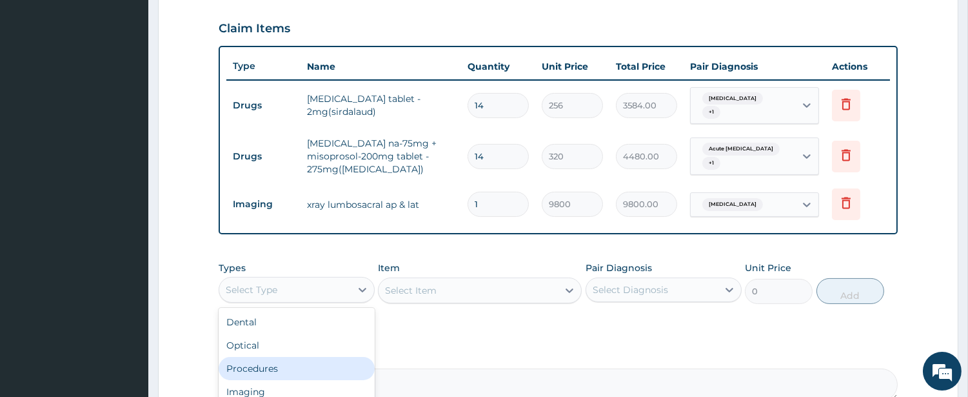
click at [305, 362] on div "Procedures" at bounding box center [297, 368] width 156 height 23
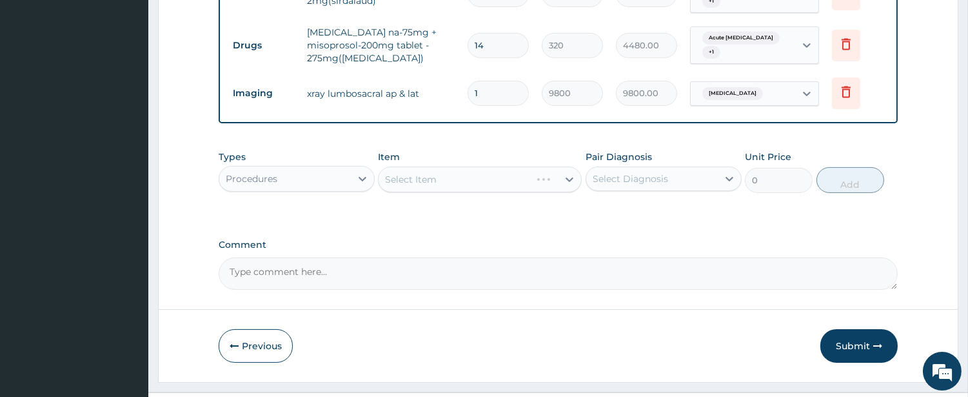
scroll to position [554, 0]
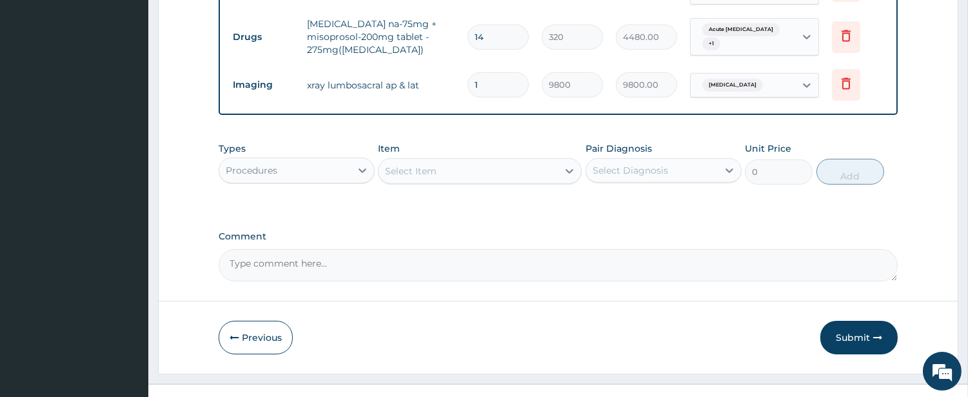
click at [512, 171] on div "Select Item" at bounding box center [468, 171] width 179 height 21
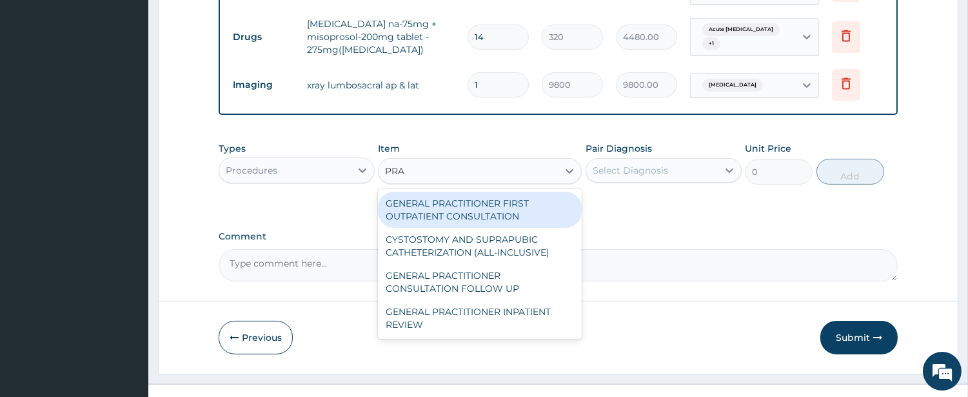
type input "PRAC"
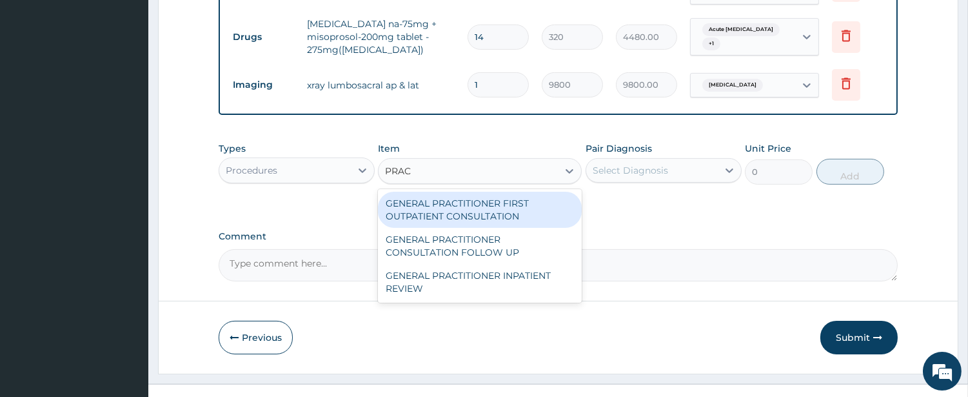
click at [519, 208] on div "GENERAL PRACTITIONER FIRST OUTPATIENT CONSULTATION" at bounding box center [480, 210] width 204 height 36
type input "4500"
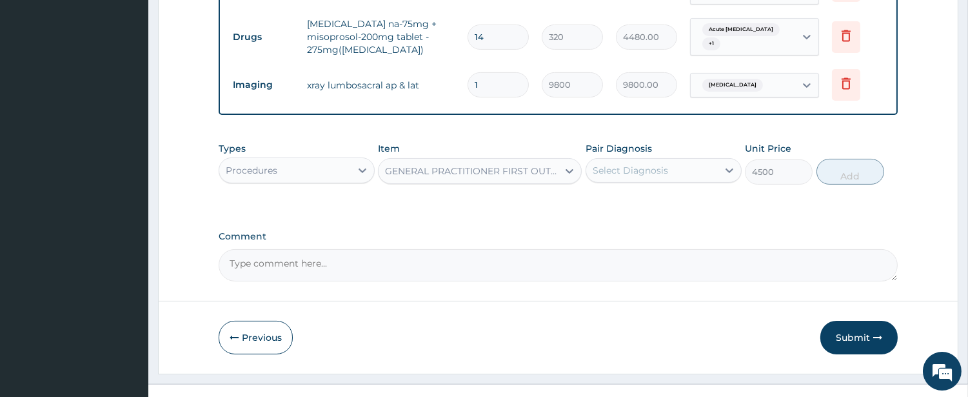
click at [644, 170] on div "Select Diagnosis" at bounding box center [652, 170] width 132 height 21
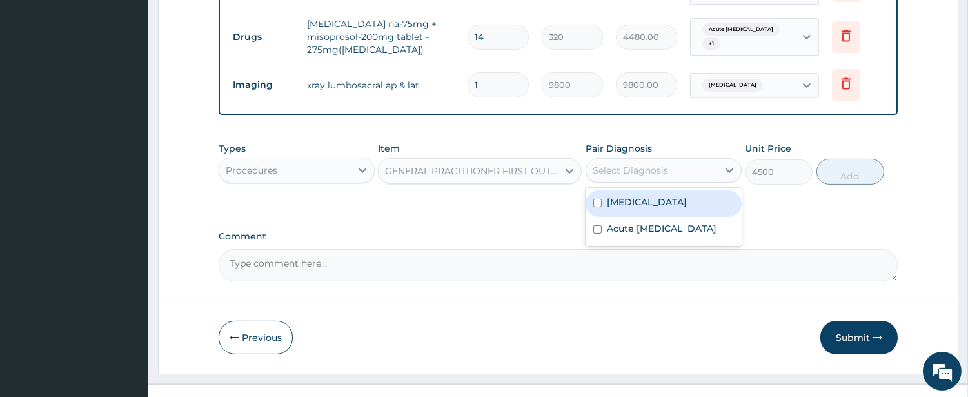
click at [648, 195] on label "Low back pain" at bounding box center [647, 201] width 80 height 13
checkbox input "true"
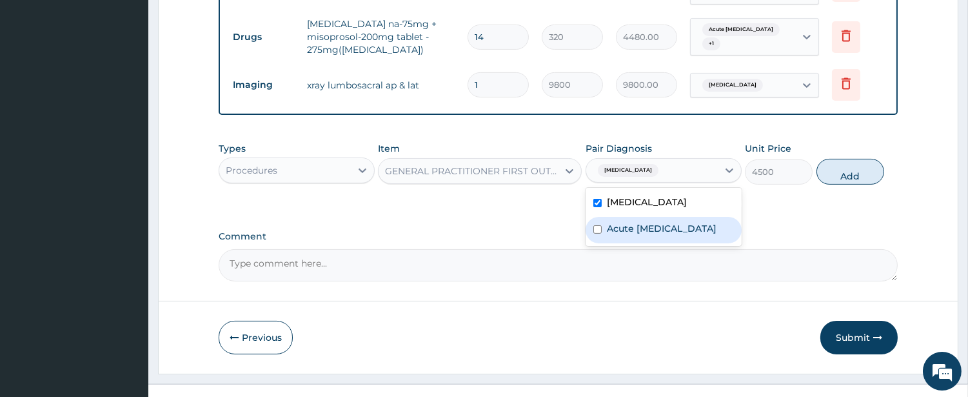
click at [657, 222] on label "Acute low back pain" at bounding box center [662, 228] width 110 height 13
checkbox input "true"
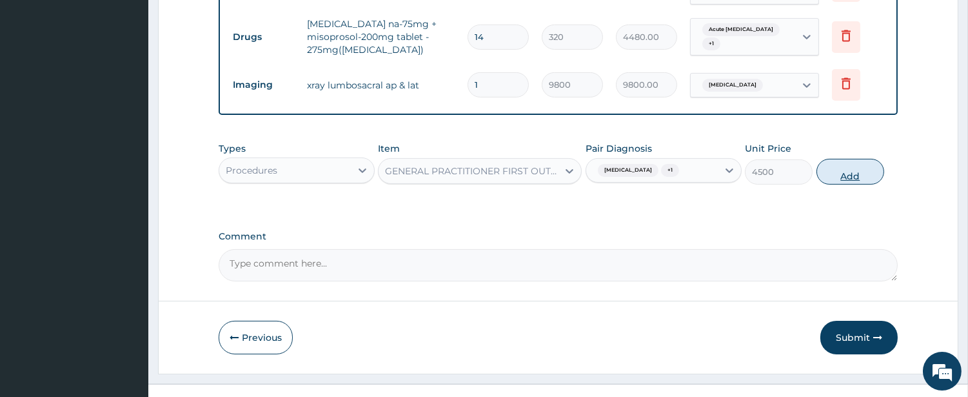
click at [839, 166] on button "Add" at bounding box center [851, 172] width 68 height 26
type input "0"
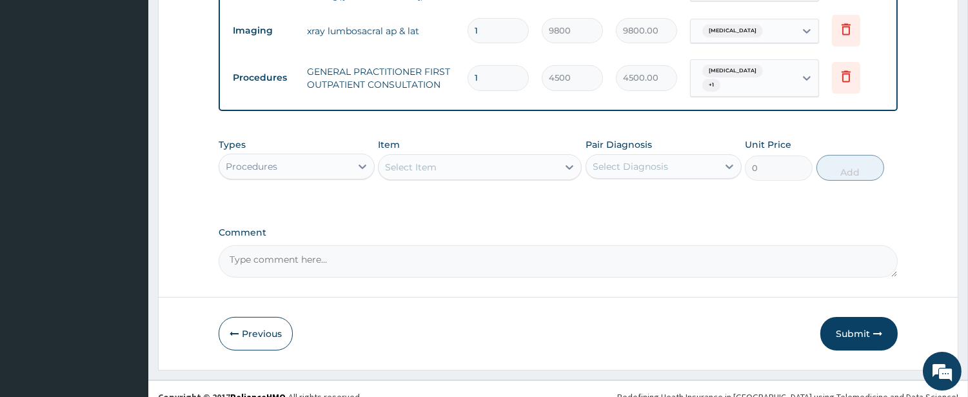
scroll to position [612, 0]
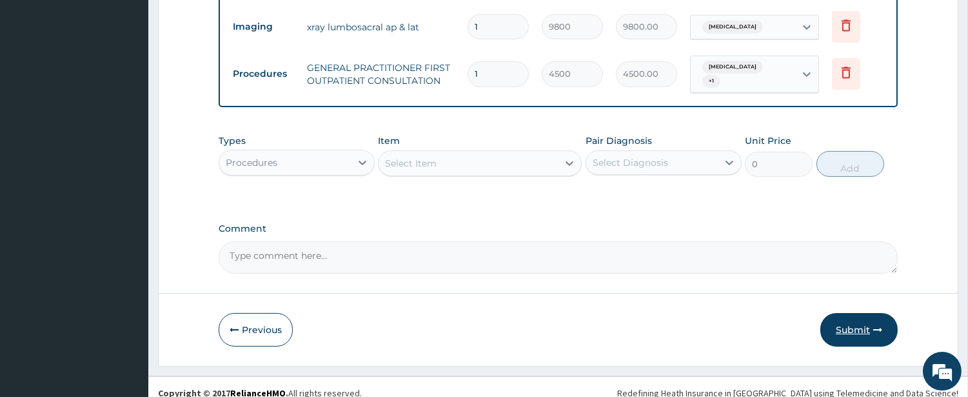
click at [846, 317] on button "Submit" at bounding box center [859, 330] width 77 height 34
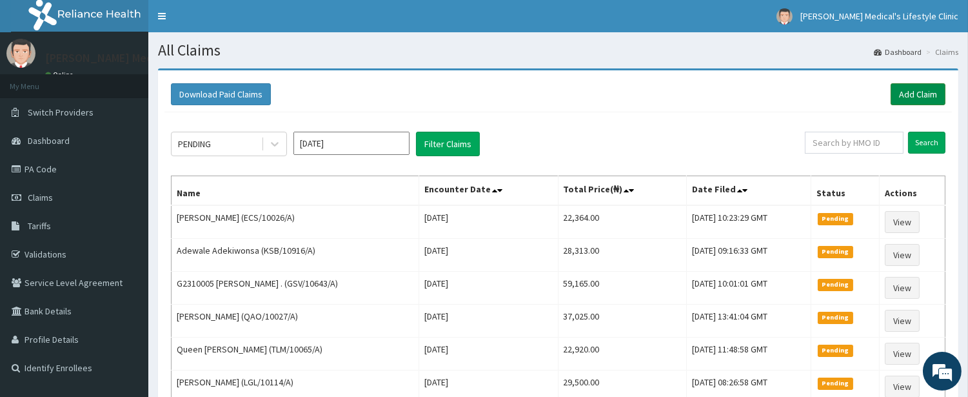
click at [918, 94] on link "Add Claim" at bounding box center [918, 94] width 55 height 22
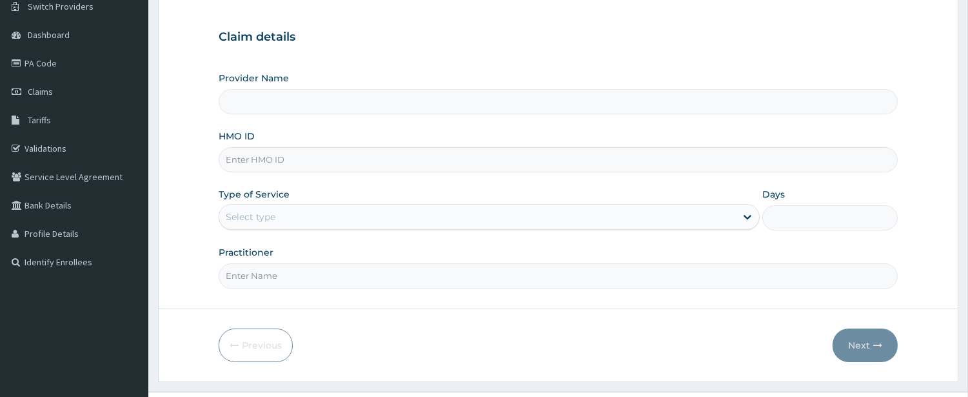
scroll to position [133, 0]
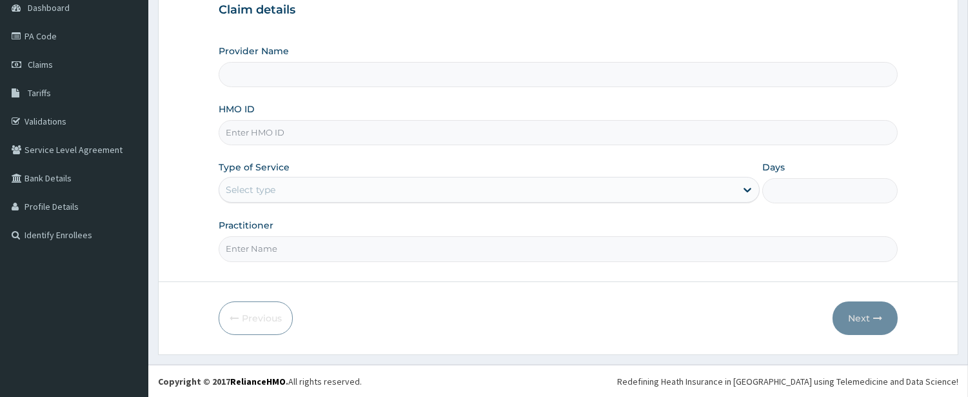
click at [336, 132] on input "HMO ID" at bounding box center [558, 132] width 679 height 25
type input "[PERSON_NAME] Medical's Lifestyle clinic"
paste input "TLO/10043/A"
type input "TLO/10043/A"
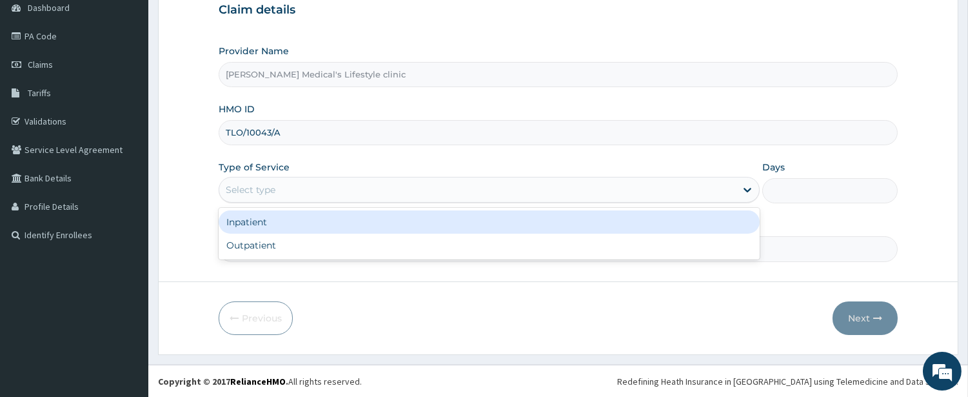
click at [303, 183] on div "Select type" at bounding box center [477, 189] width 517 height 21
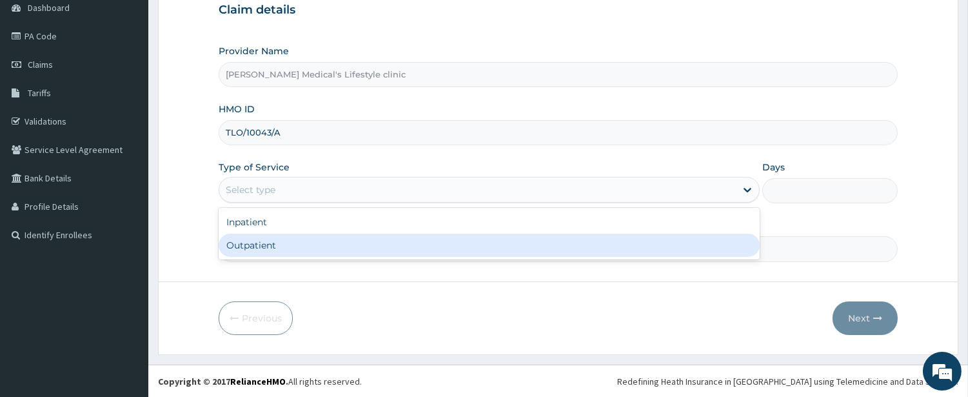
click at [288, 246] on div "Outpatient" at bounding box center [489, 245] width 541 height 23
type input "1"
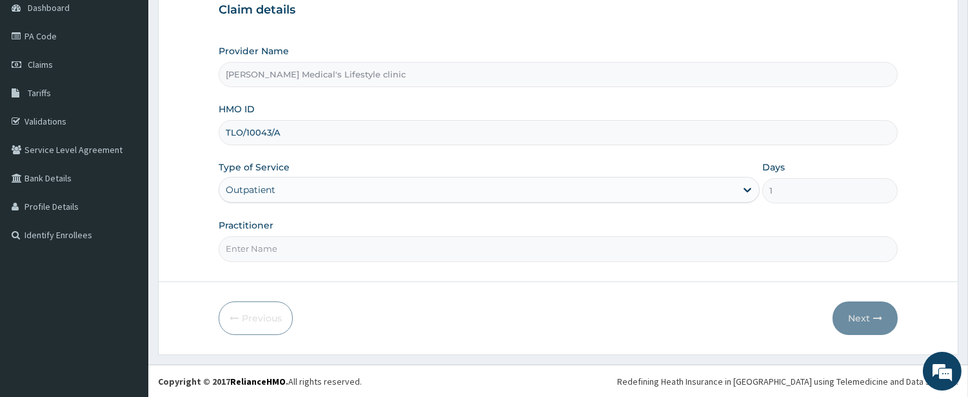
drag, startPoint x: 285, startPoint y: 256, endPoint x: 286, endPoint y: 237, distance: 18.7
click at [285, 256] on input "Practitioner" at bounding box center [558, 248] width 679 height 25
type input "[PERSON_NAME]"
click at [850, 314] on button "Next" at bounding box center [865, 318] width 65 height 34
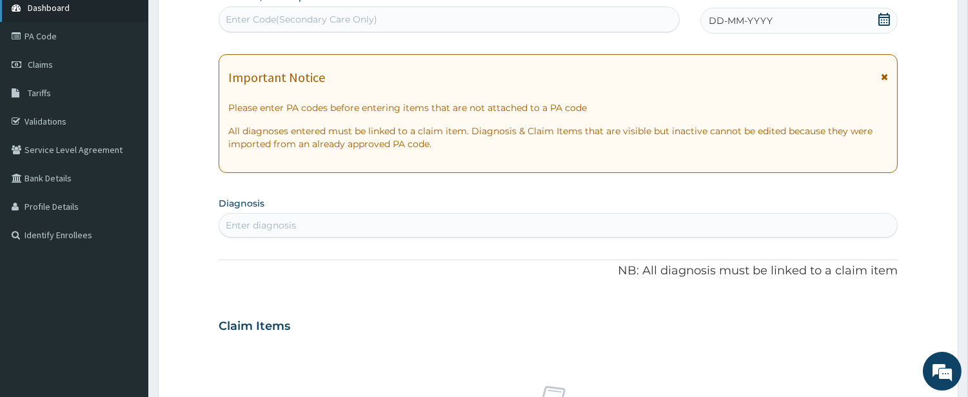
scroll to position [0, 0]
click at [446, 15] on div "Enter Code(Secondary Care Only)" at bounding box center [449, 19] width 460 height 21
paste input "PA/108E92"
type input "PA/108E92"
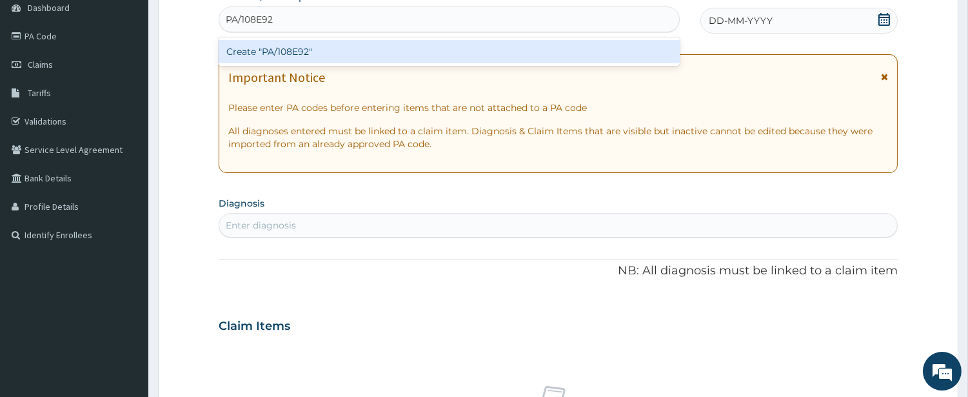
click at [359, 52] on div "Create "PA/108E92"" at bounding box center [449, 51] width 461 height 23
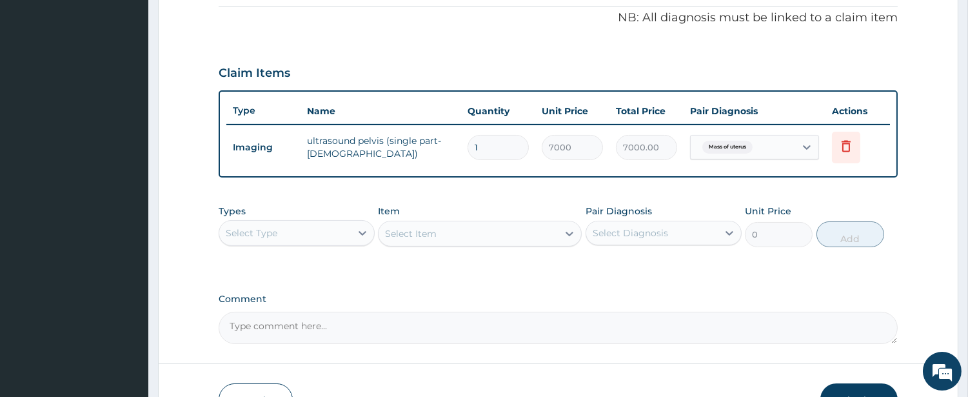
scroll to position [390, 0]
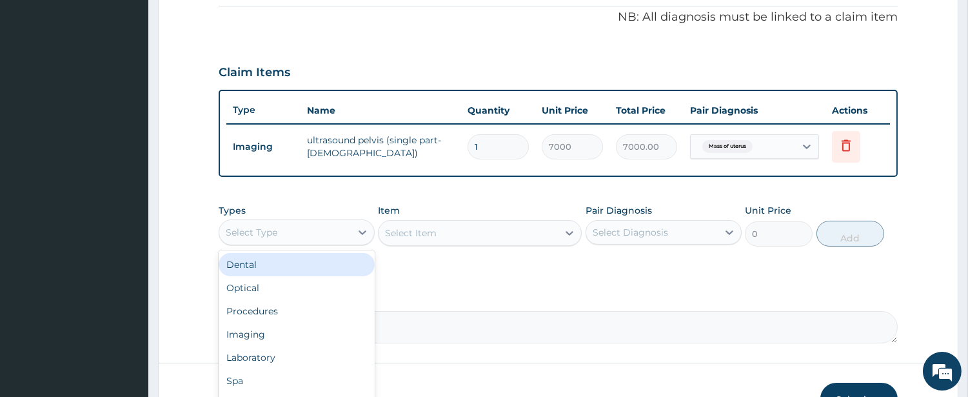
click at [344, 222] on div "Select Type" at bounding box center [285, 232] width 132 height 21
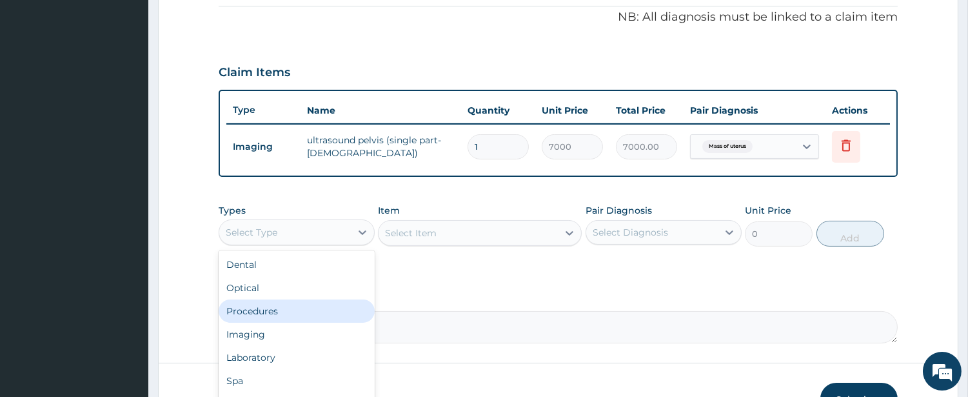
click at [307, 303] on div "Procedures" at bounding box center [297, 310] width 156 height 23
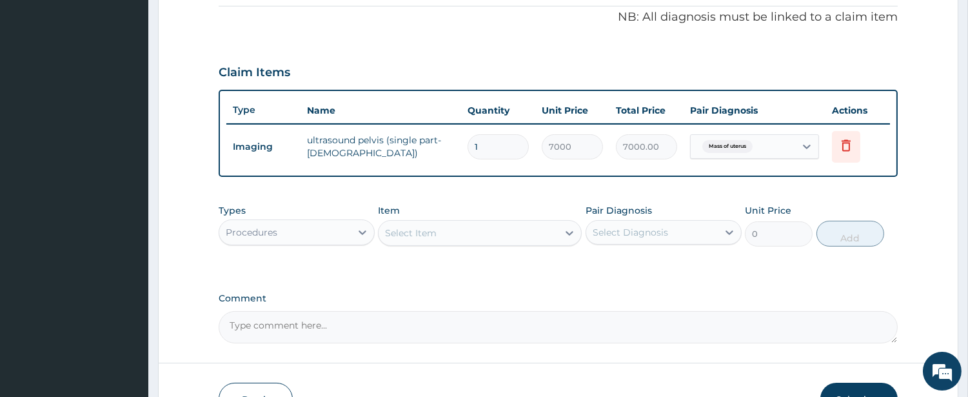
click at [485, 230] on div "Select Item" at bounding box center [468, 233] width 179 height 21
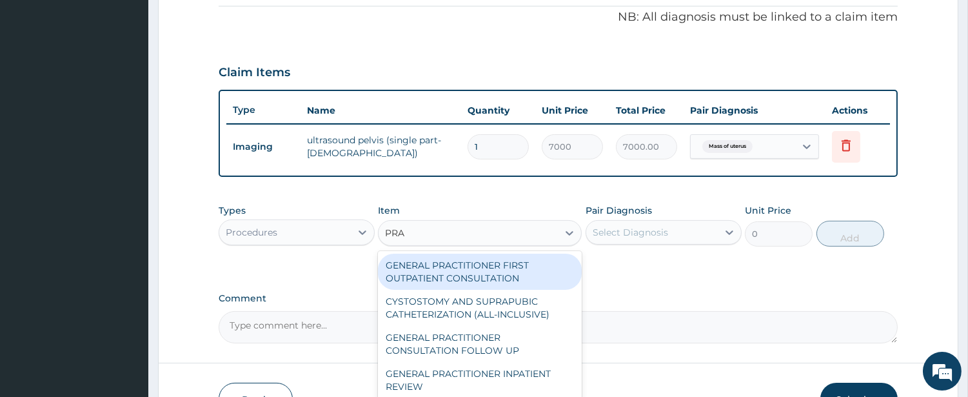
type input "PRAC"
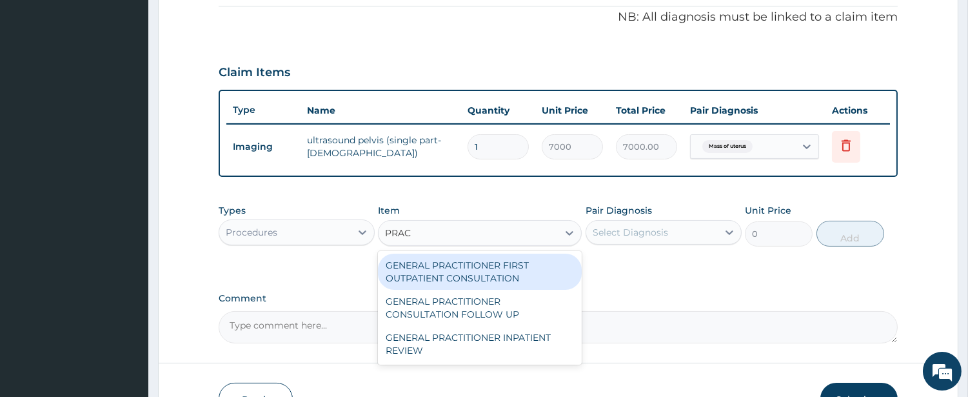
click at [488, 276] on div "GENERAL PRACTITIONER FIRST OUTPATIENT CONSULTATION" at bounding box center [480, 272] width 204 height 36
type input "4500"
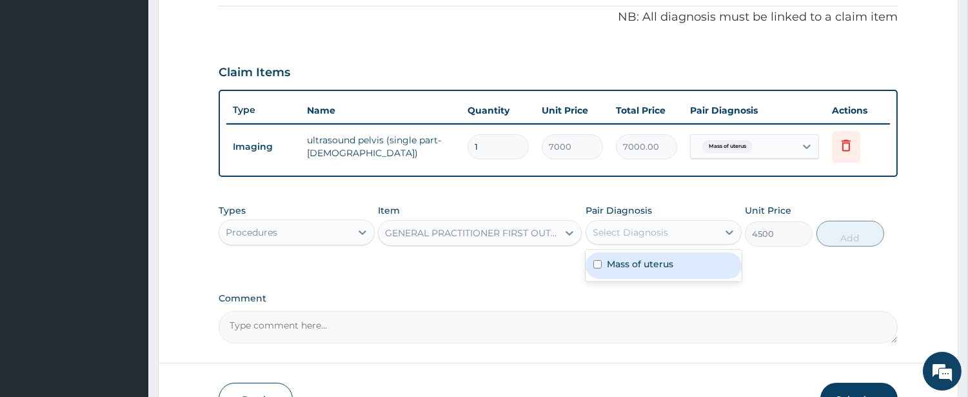
click at [639, 234] on div "Select Diagnosis" at bounding box center [630, 232] width 75 height 13
click at [643, 259] on label "Mass of uterus" at bounding box center [640, 263] width 66 height 13
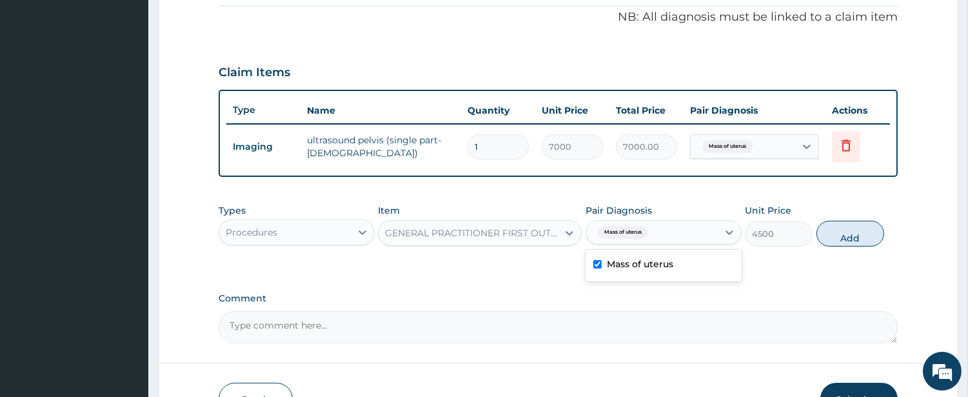
checkbox input "true"
click at [868, 236] on button "Add" at bounding box center [851, 234] width 68 height 26
type input "0"
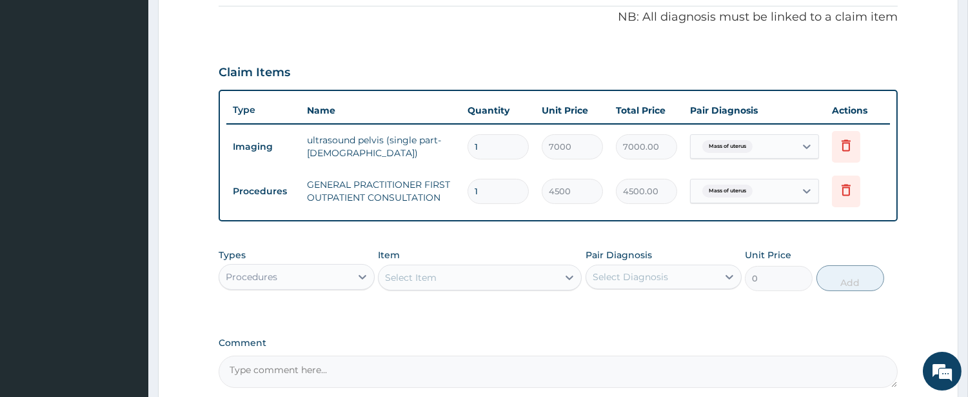
click at [545, 281] on div "Select Item" at bounding box center [468, 277] width 179 height 21
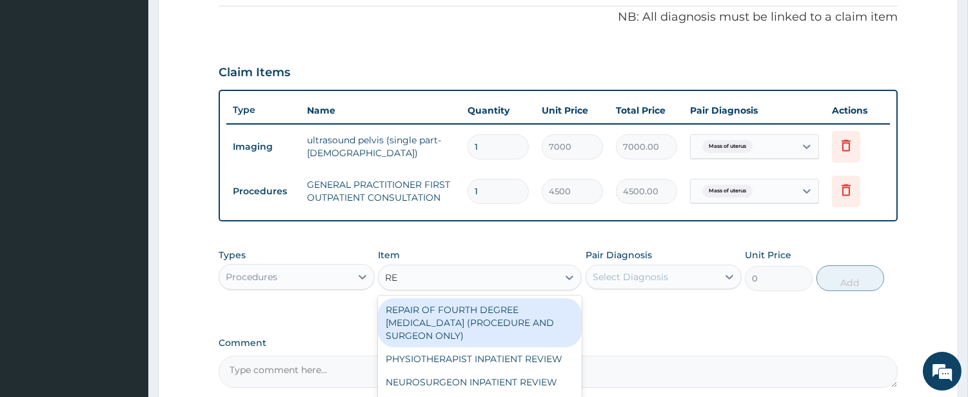
type input "REG"
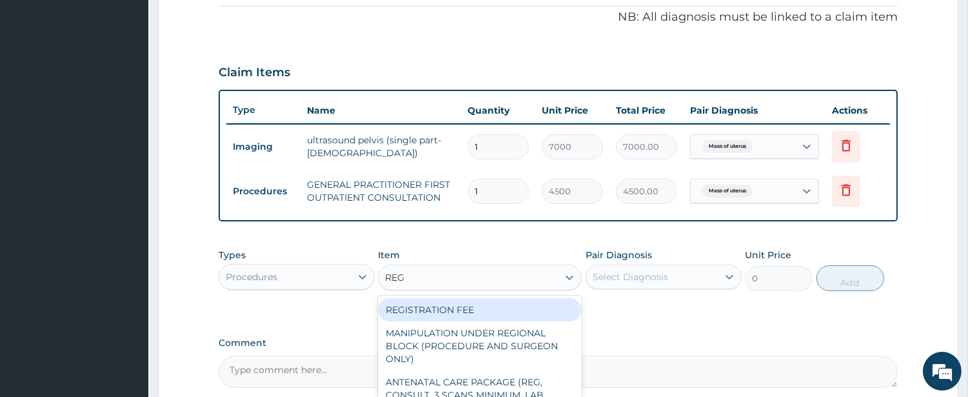
click at [508, 310] on div "REGISTRATION FEE" at bounding box center [480, 309] width 204 height 23
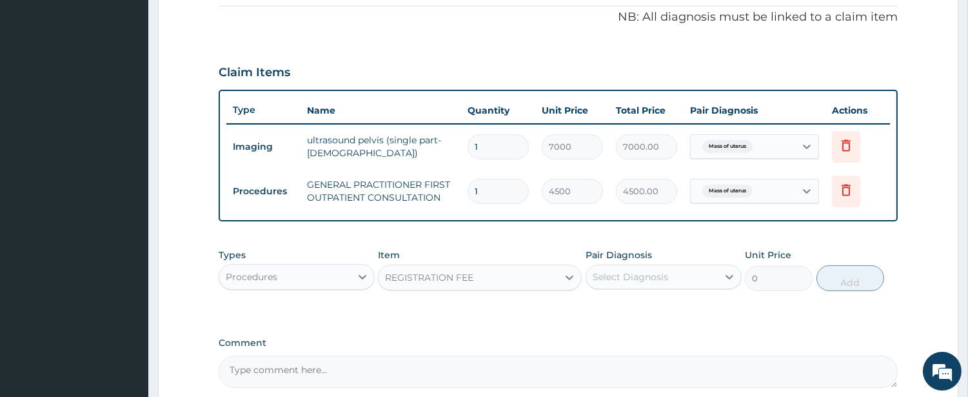
type input "3000"
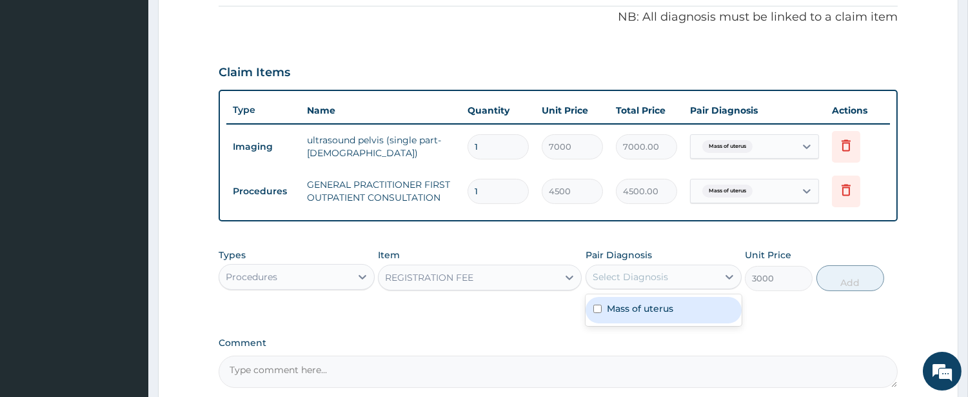
click at [630, 276] on div "Select Diagnosis" at bounding box center [630, 276] width 75 height 13
click at [634, 302] on label "Mass of uterus" at bounding box center [640, 308] width 66 height 13
checkbox input "true"
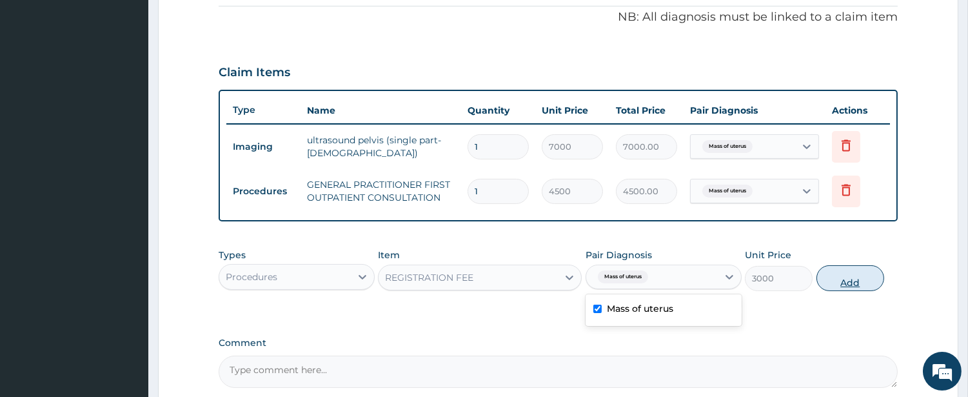
click at [827, 286] on button "Add" at bounding box center [851, 278] width 68 height 26
type input "0"
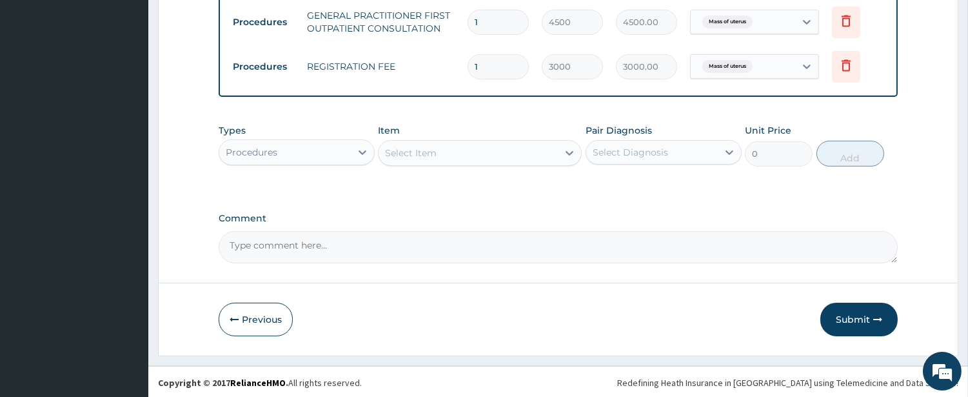
scroll to position [560, 0]
click at [850, 320] on button "Submit" at bounding box center [859, 319] width 77 height 34
